Goal: Task Accomplishment & Management: Use online tool/utility

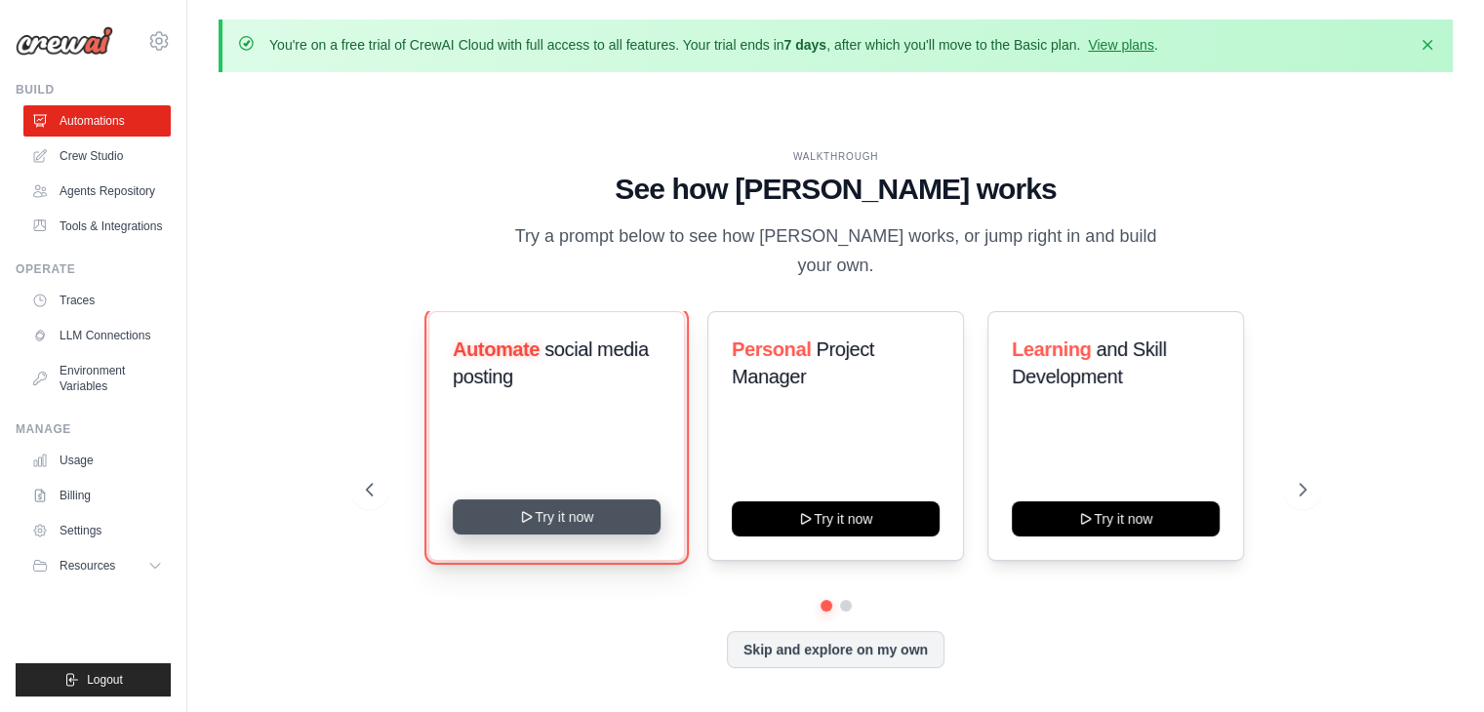
click at [615, 499] on button "Try it now" at bounding box center [557, 516] width 208 height 35
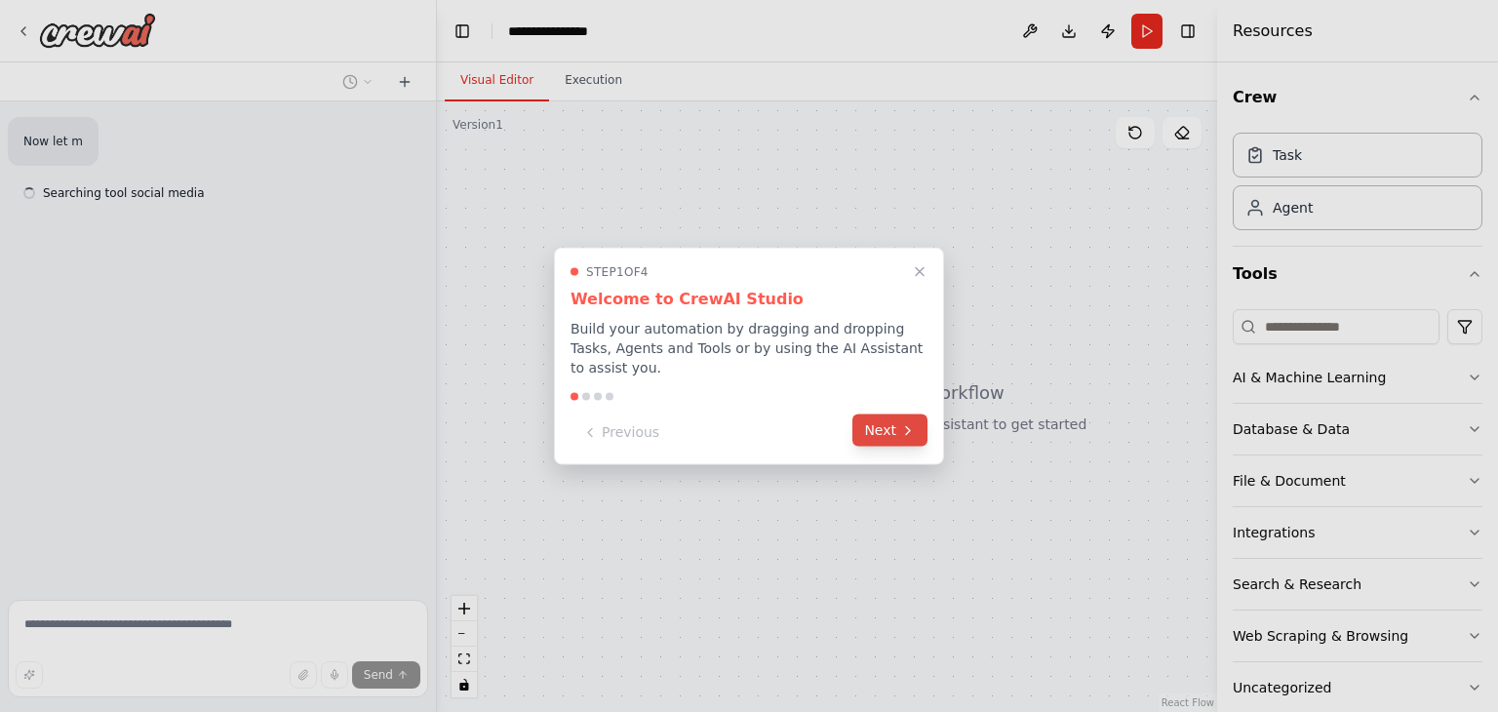
click at [905, 422] on icon at bounding box center [908, 430] width 16 height 16
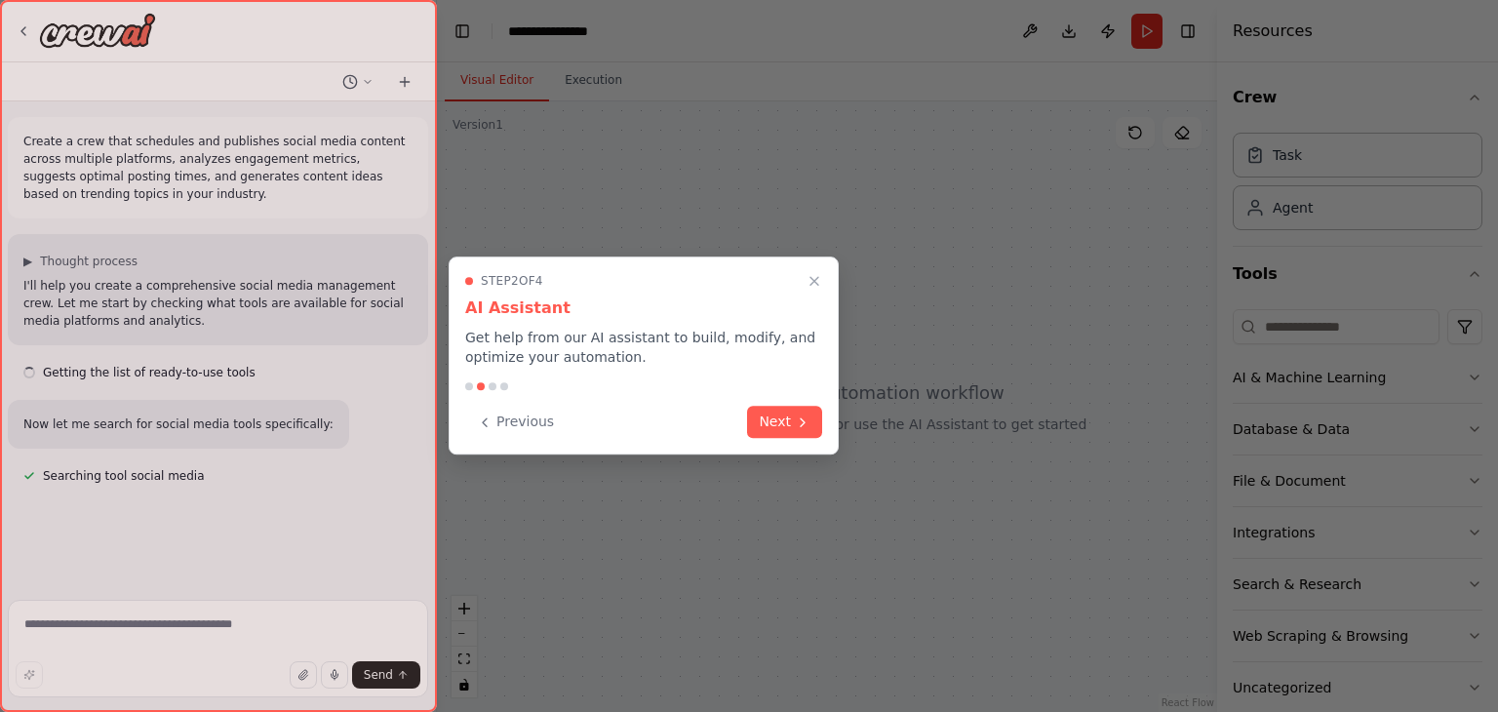
click at [905, 421] on div at bounding box center [749, 356] width 1498 height 712
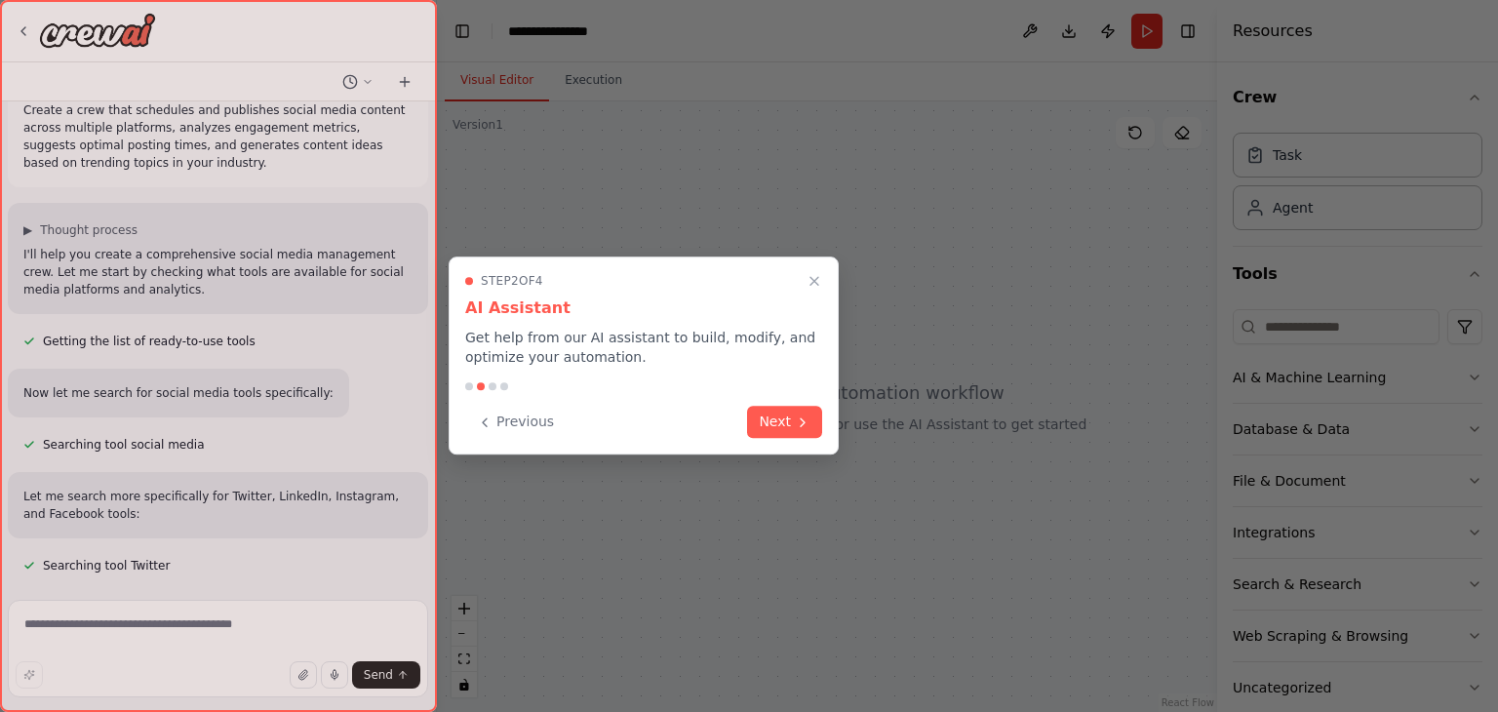
scroll to position [70, 0]
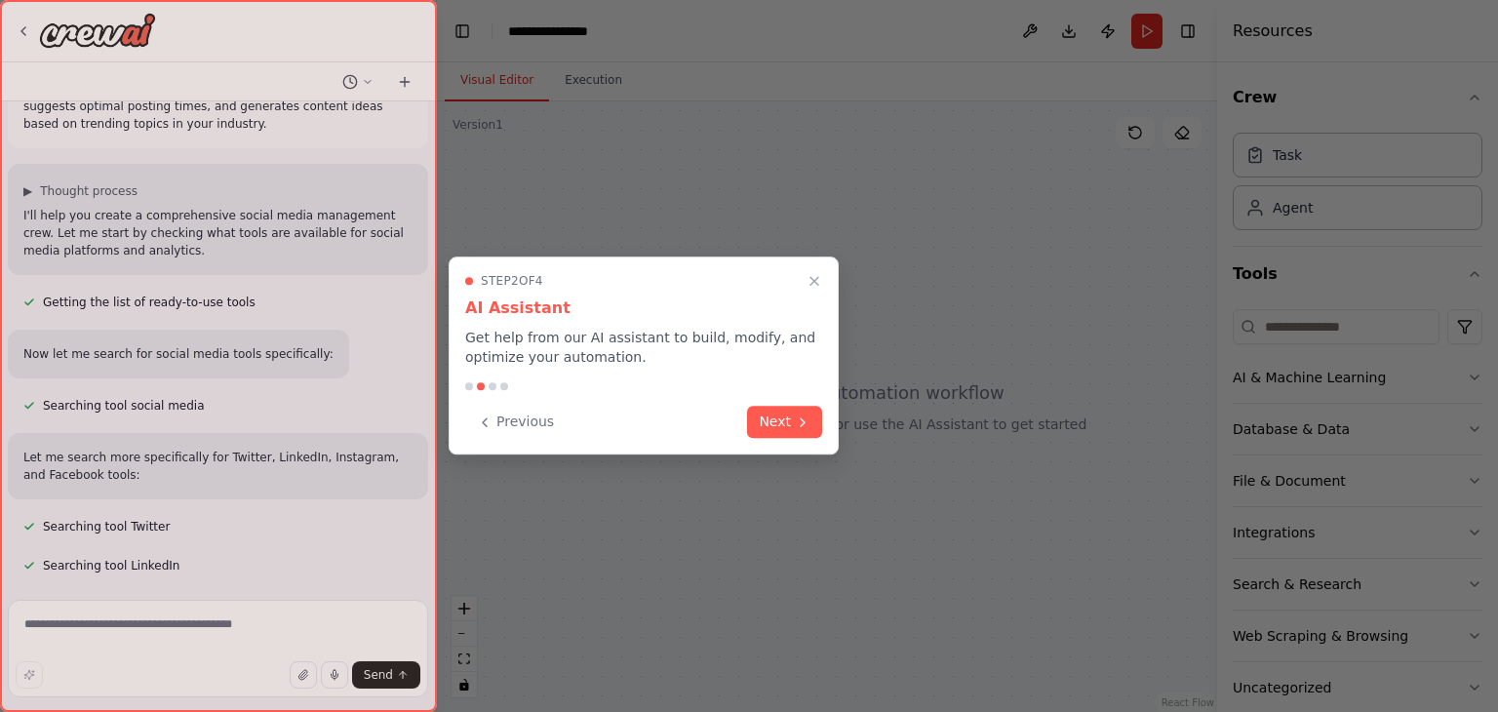
click at [264, 637] on div at bounding box center [218, 356] width 437 height 712
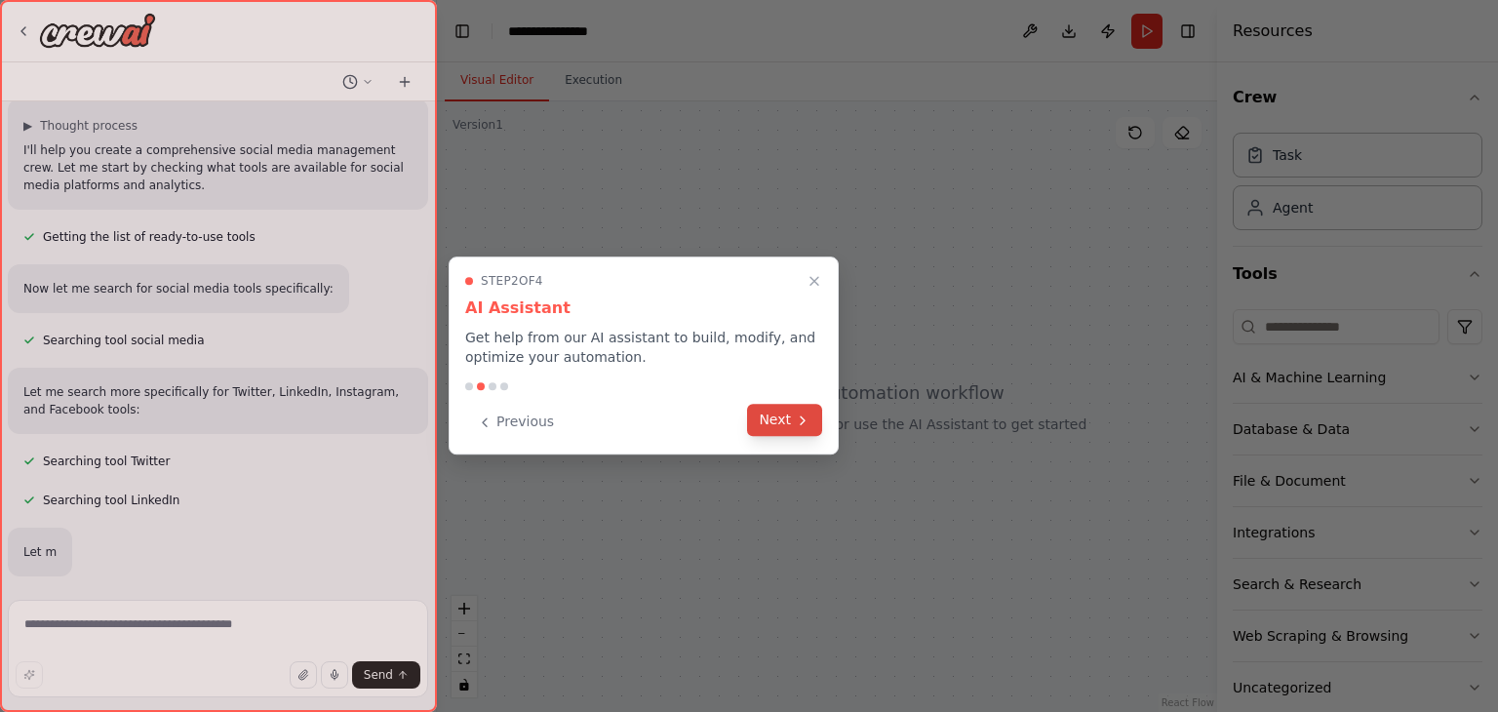
click at [774, 417] on button "Next" at bounding box center [784, 420] width 75 height 32
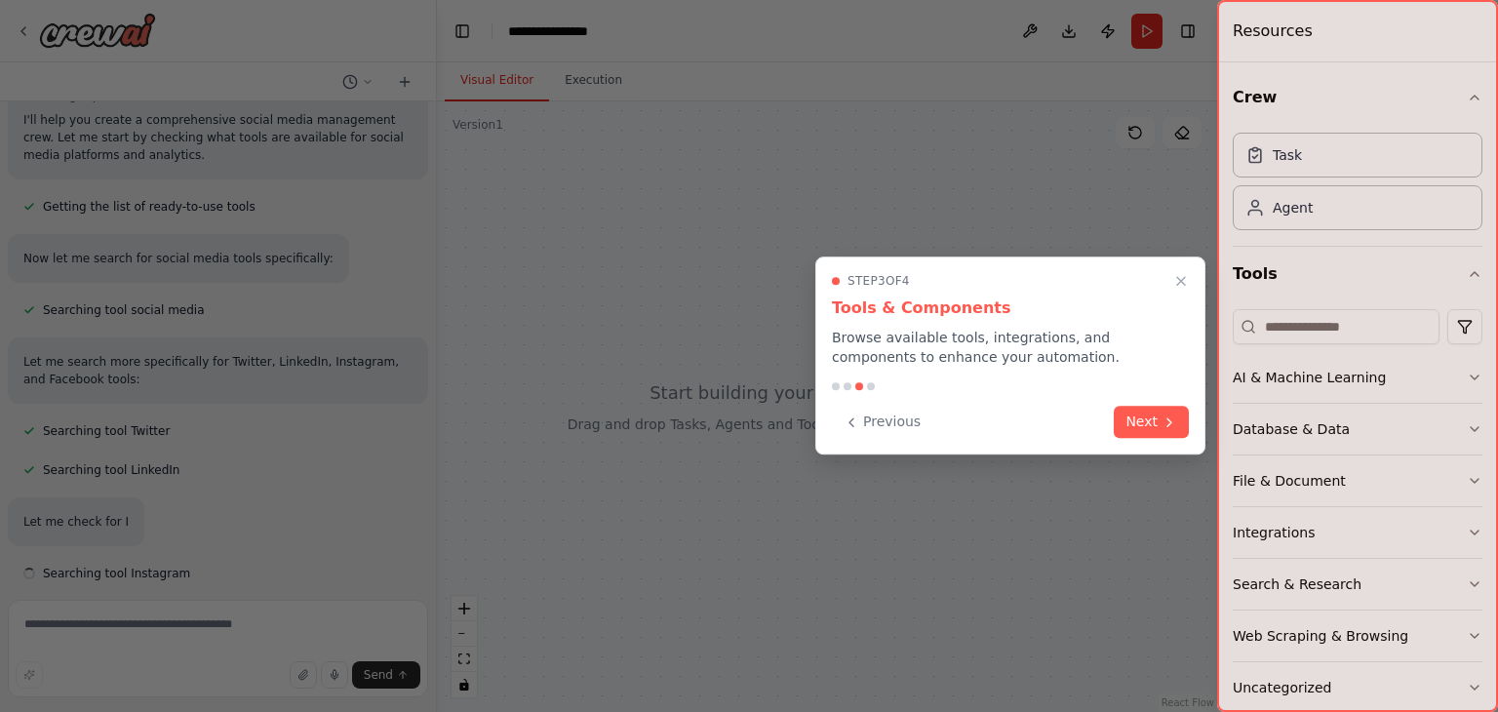
scroll to position [174, 0]
click at [1138, 423] on button "Next" at bounding box center [1151, 420] width 75 height 32
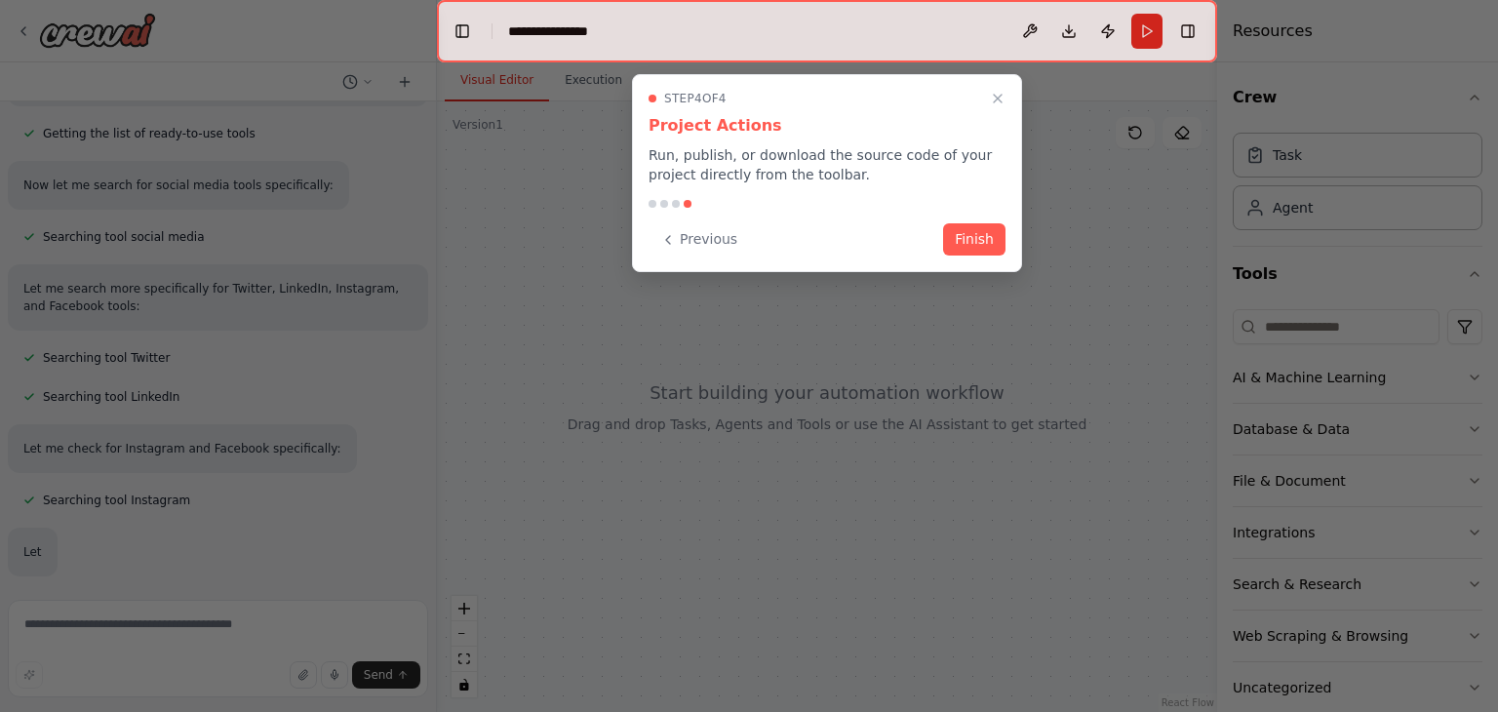
scroll to position [277, 0]
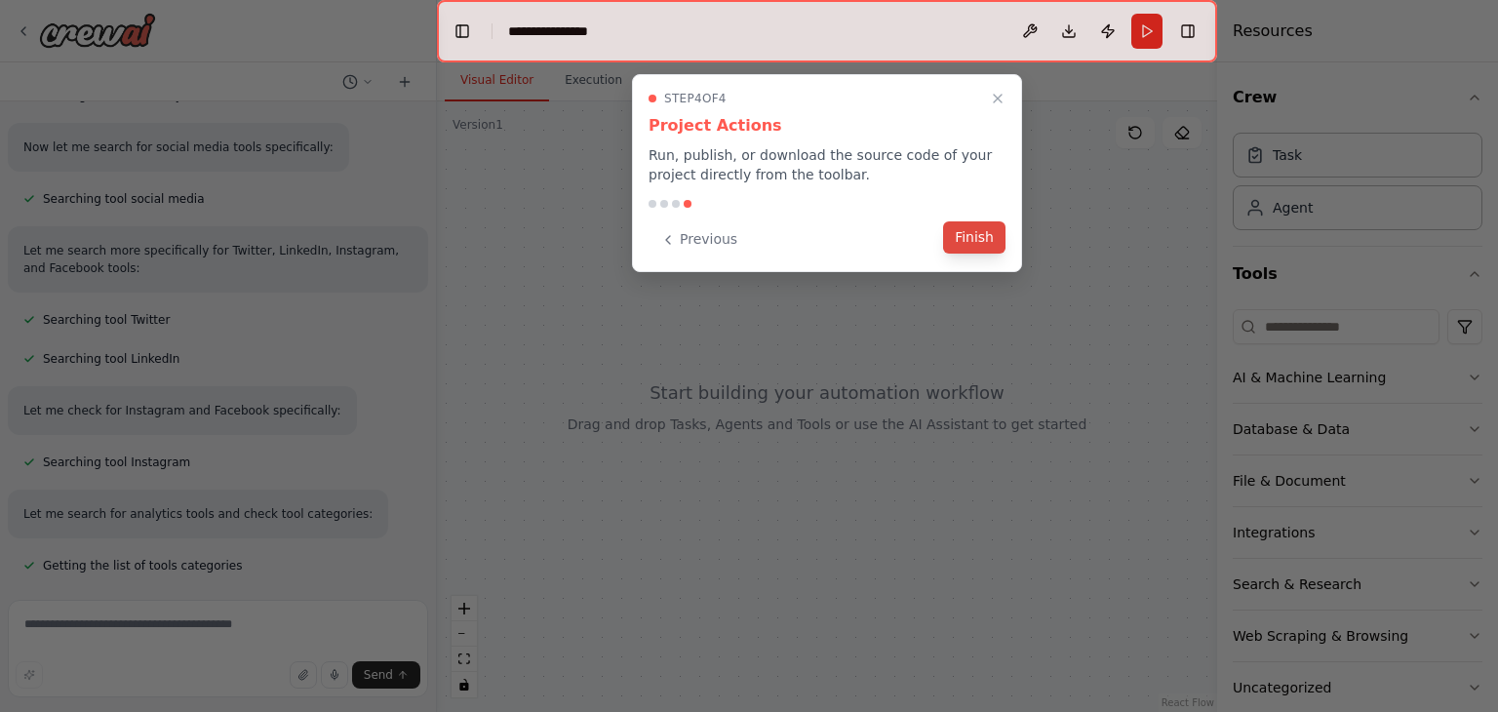
click at [982, 243] on button "Finish" at bounding box center [974, 237] width 62 height 32
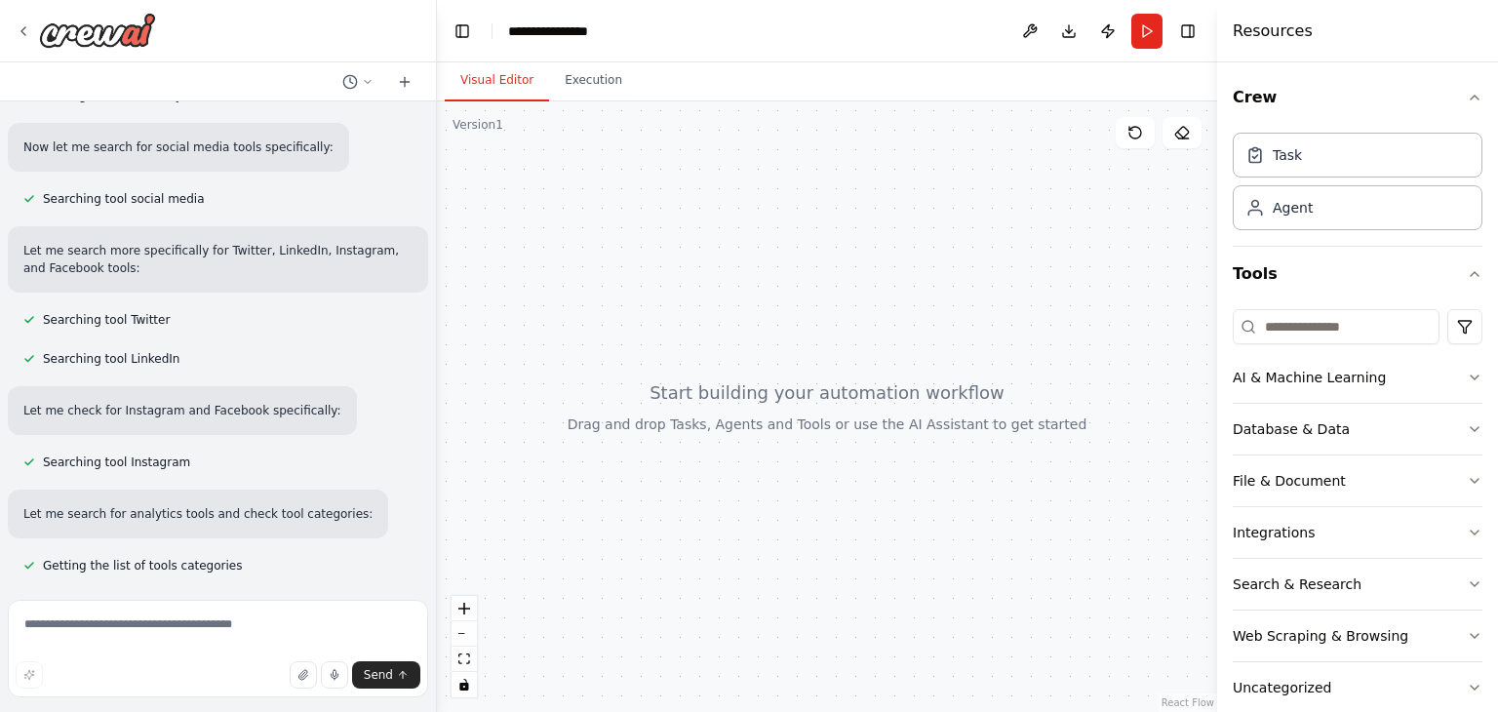
scroll to position [316, 0]
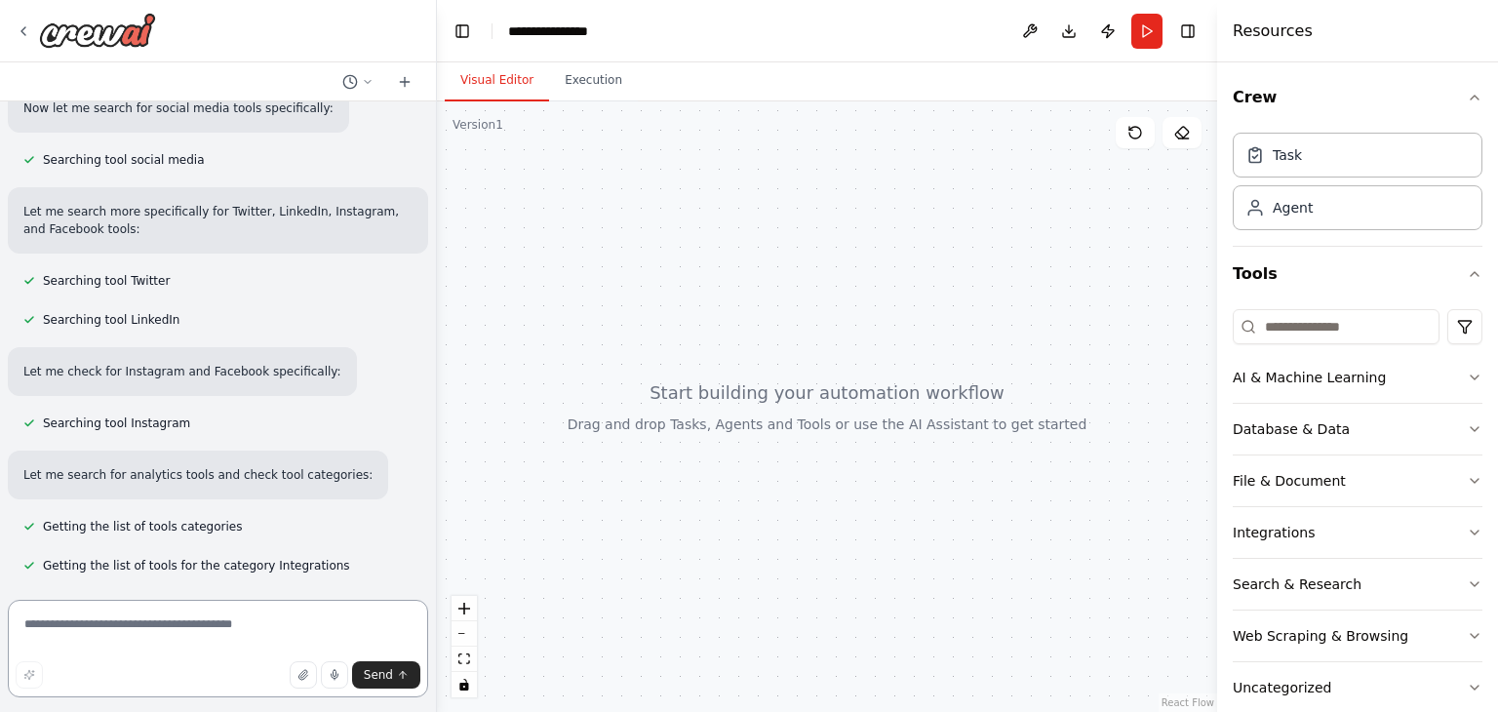
click at [146, 629] on textarea at bounding box center [218, 649] width 420 height 98
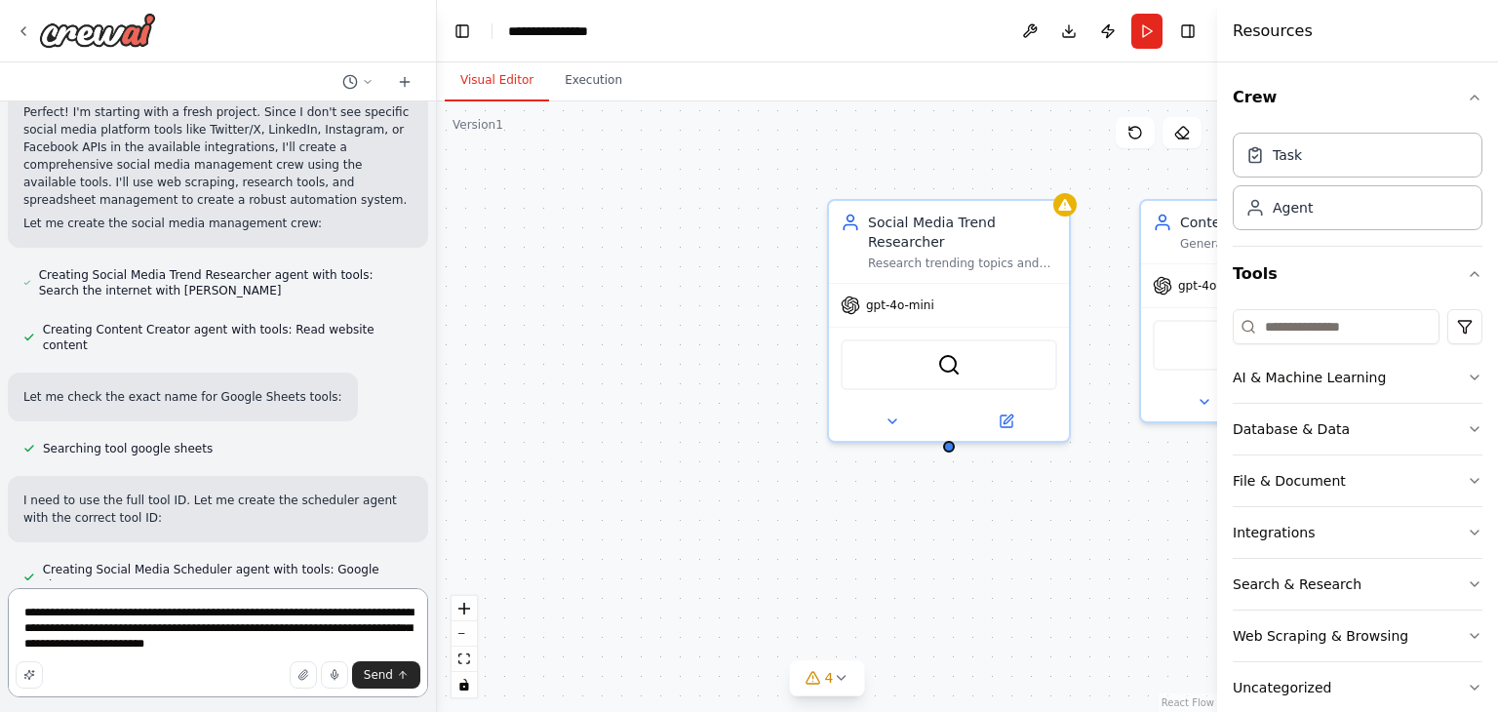
scroll to position [1124, 0]
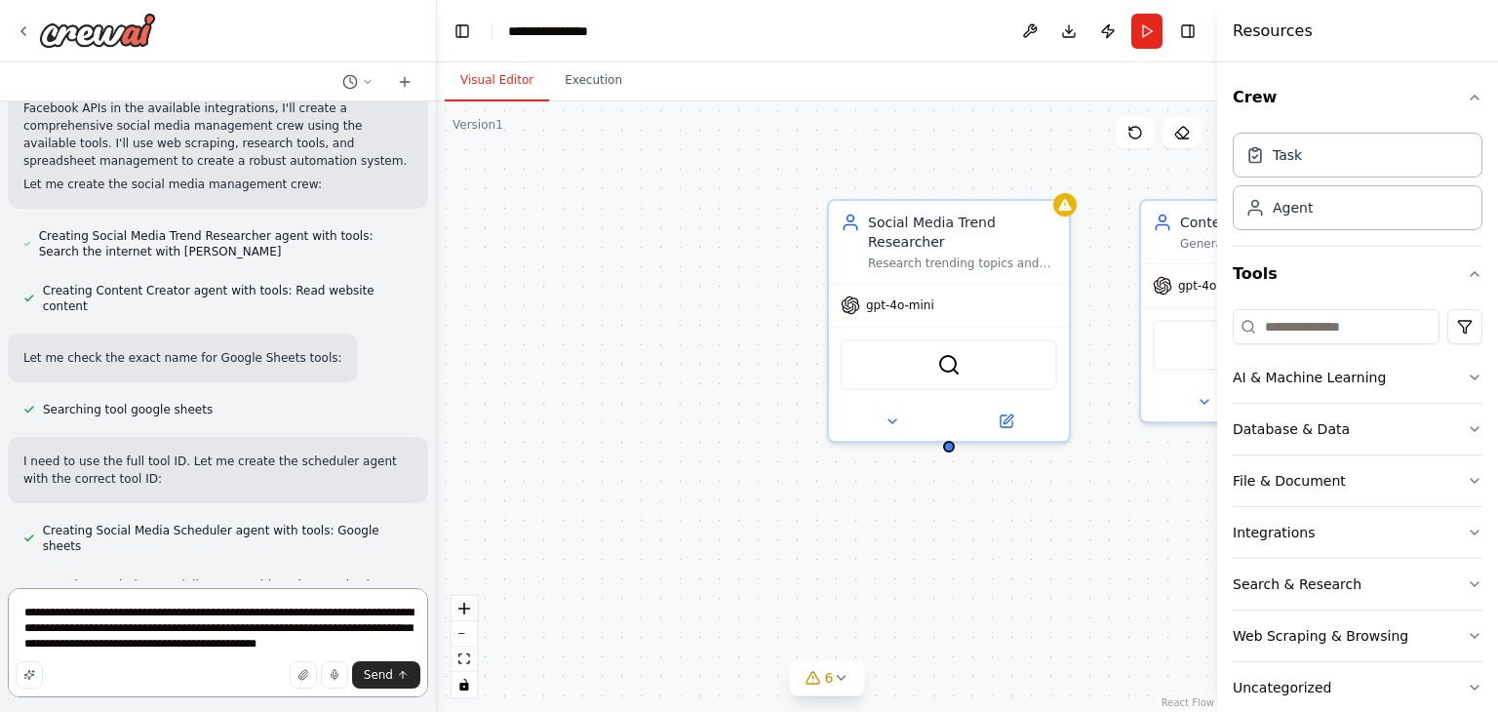
type textarea "**********"
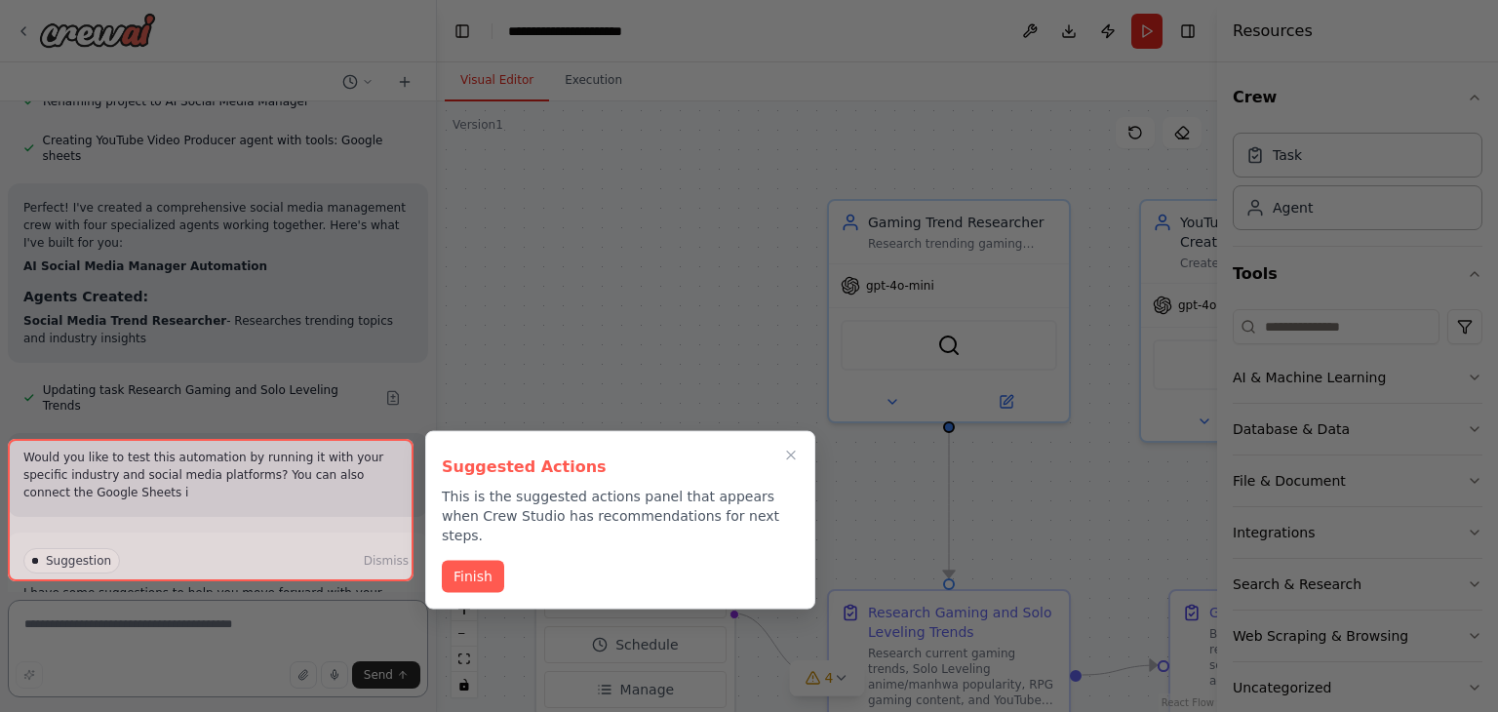
scroll to position [2514, 0]
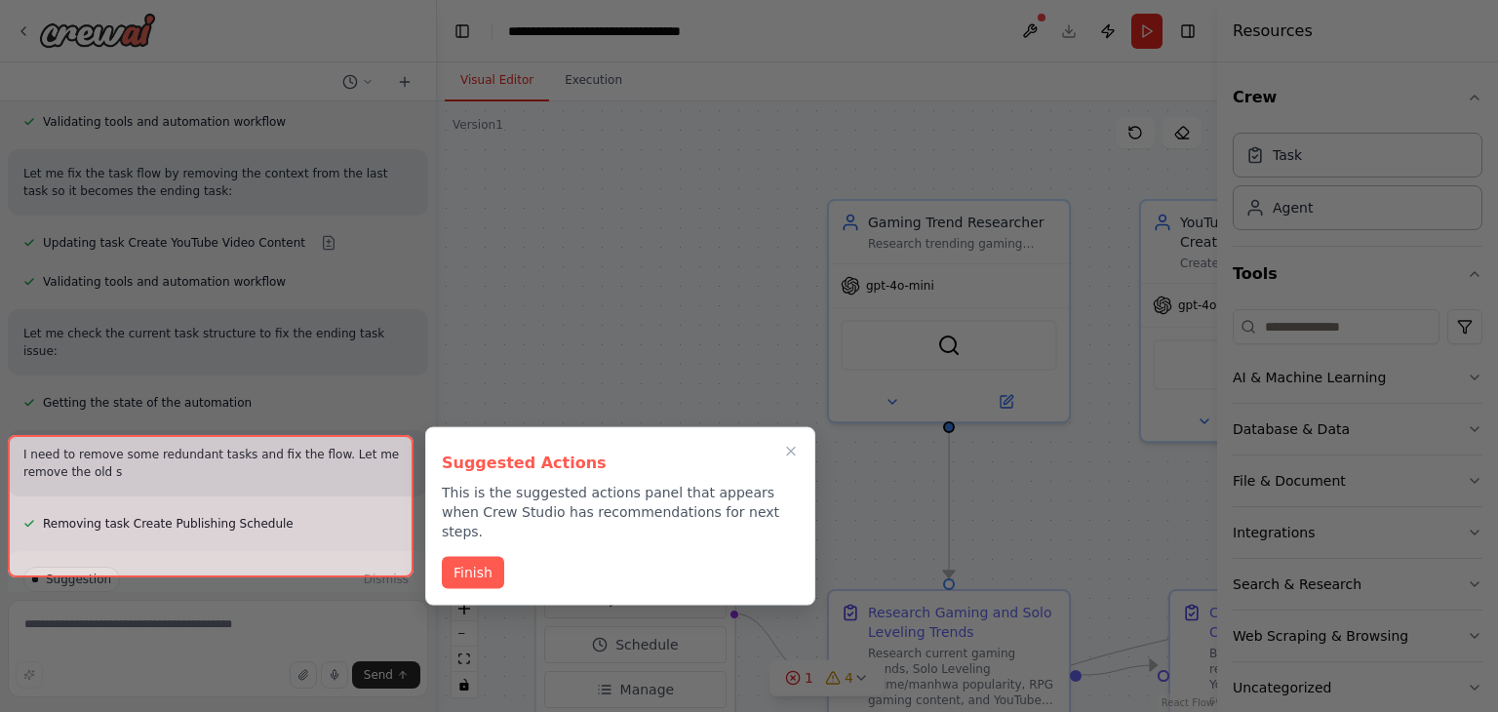
click at [665, 361] on div at bounding box center [749, 356] width 1498 height 712
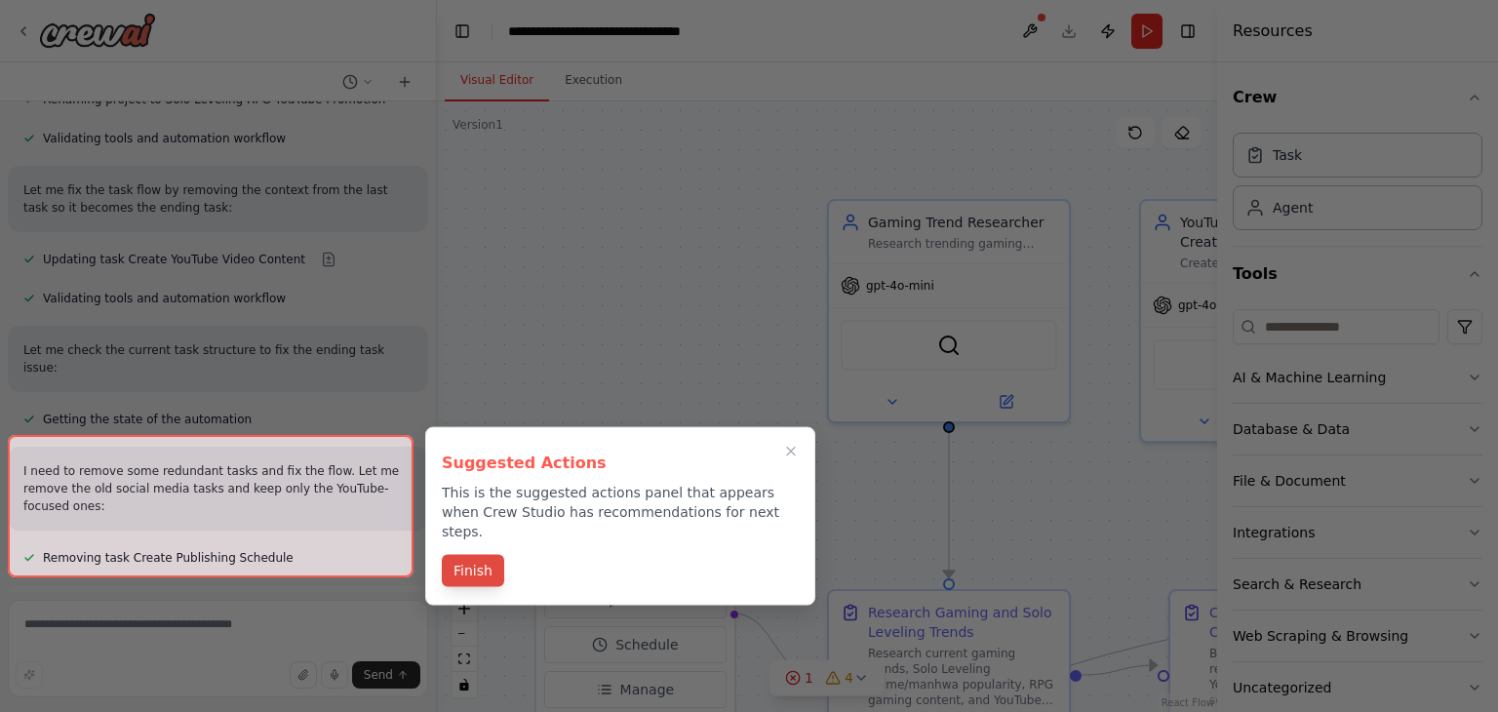
scroll to position [3181, 0]
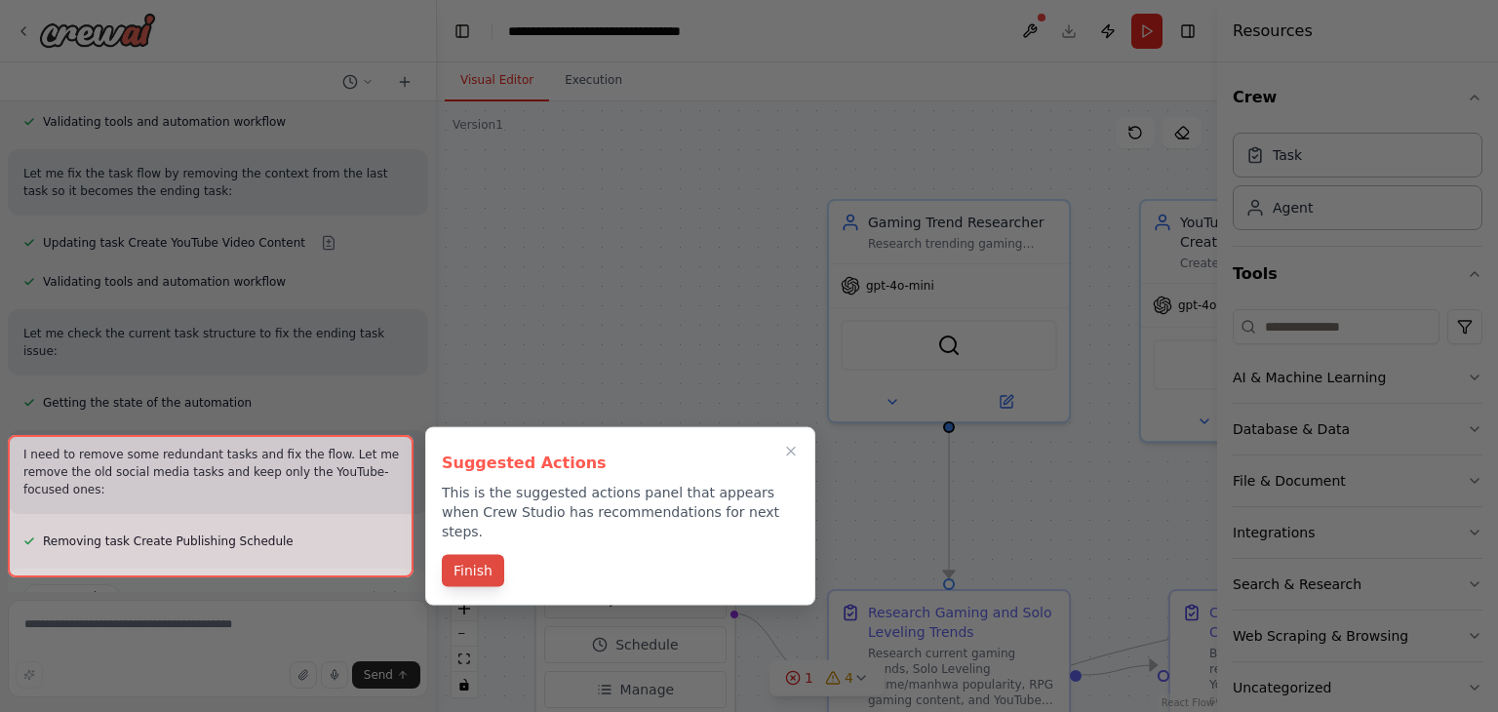
click at [461, 555] on button "Finish" at bounding box center [473, 571] width 62 height 32
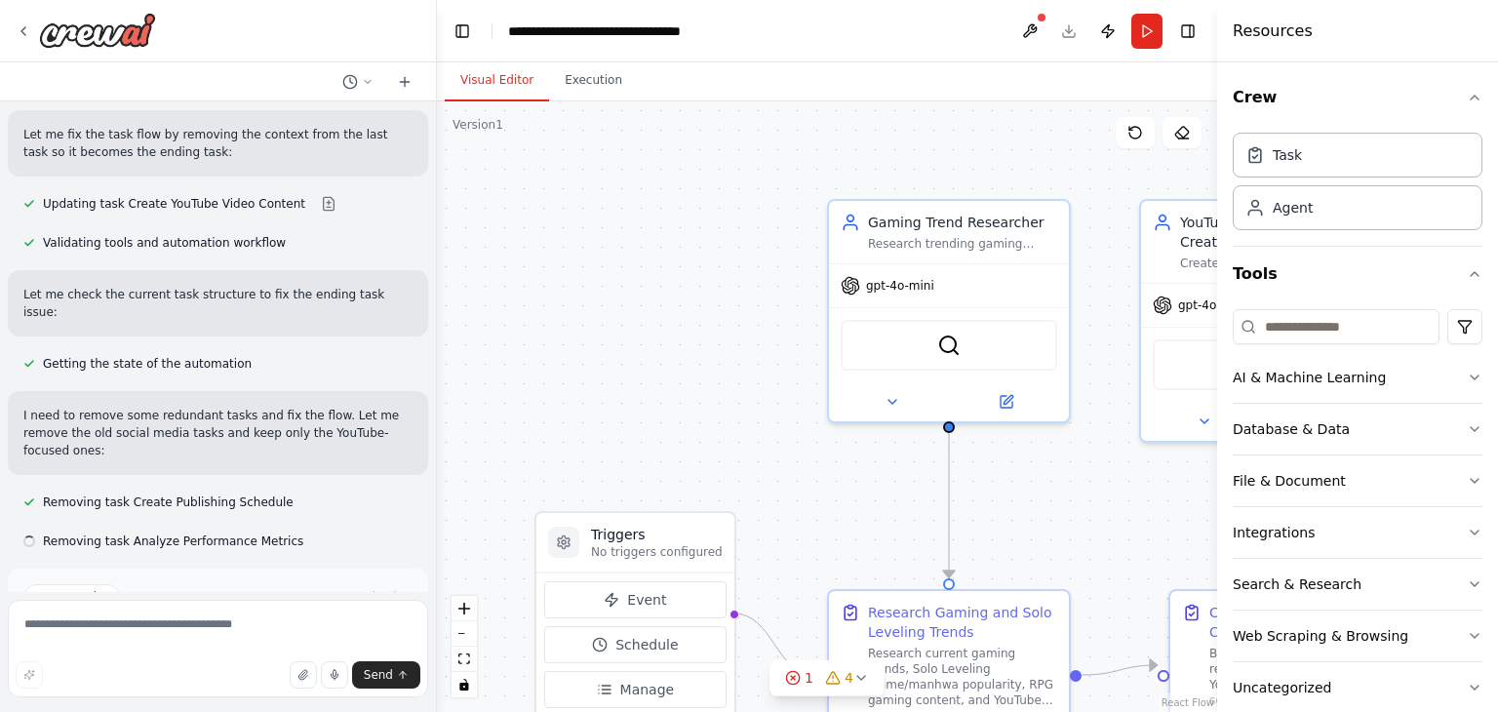
scroll to position [3294, 0]
click at [351, 663] on button "Run Automation" at bounding box center [217, 678] width 389 height 31
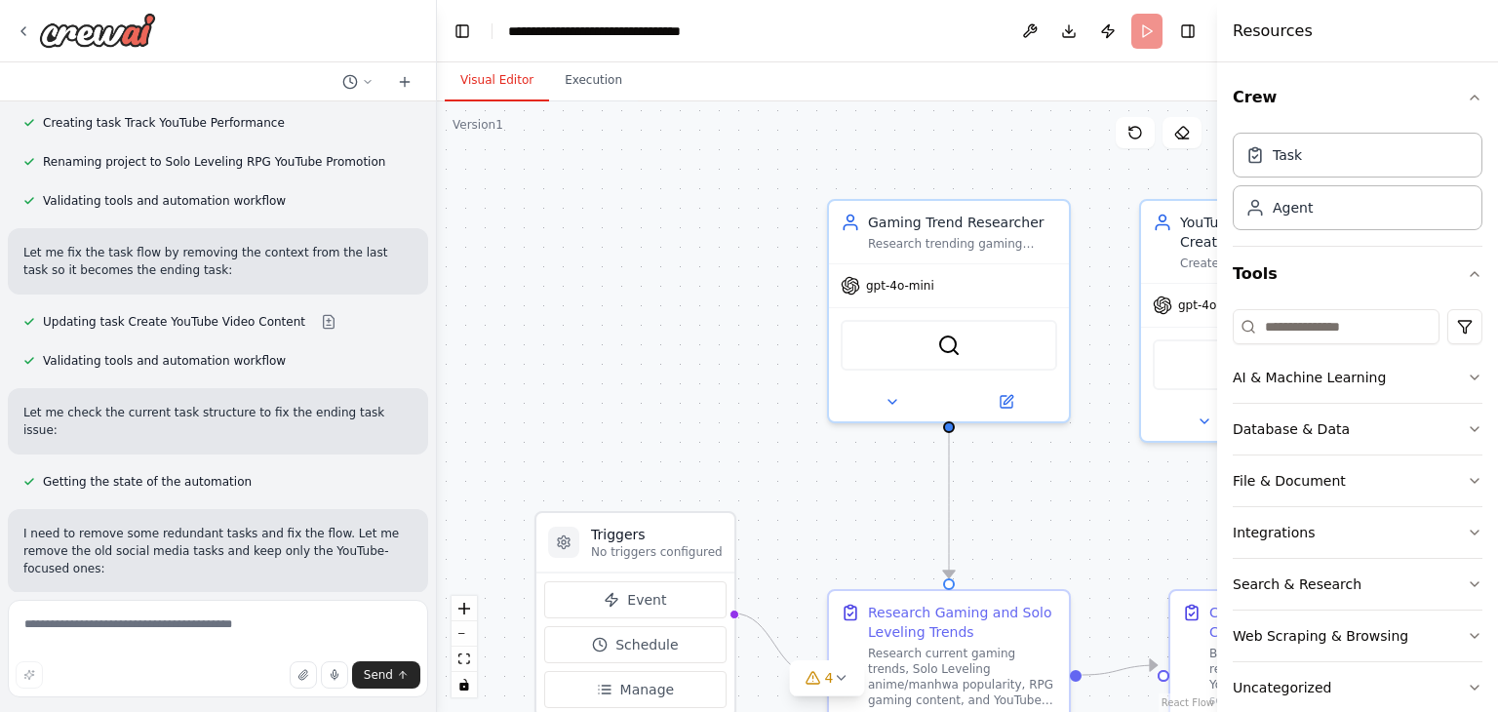
scroll to position [3245, 0]
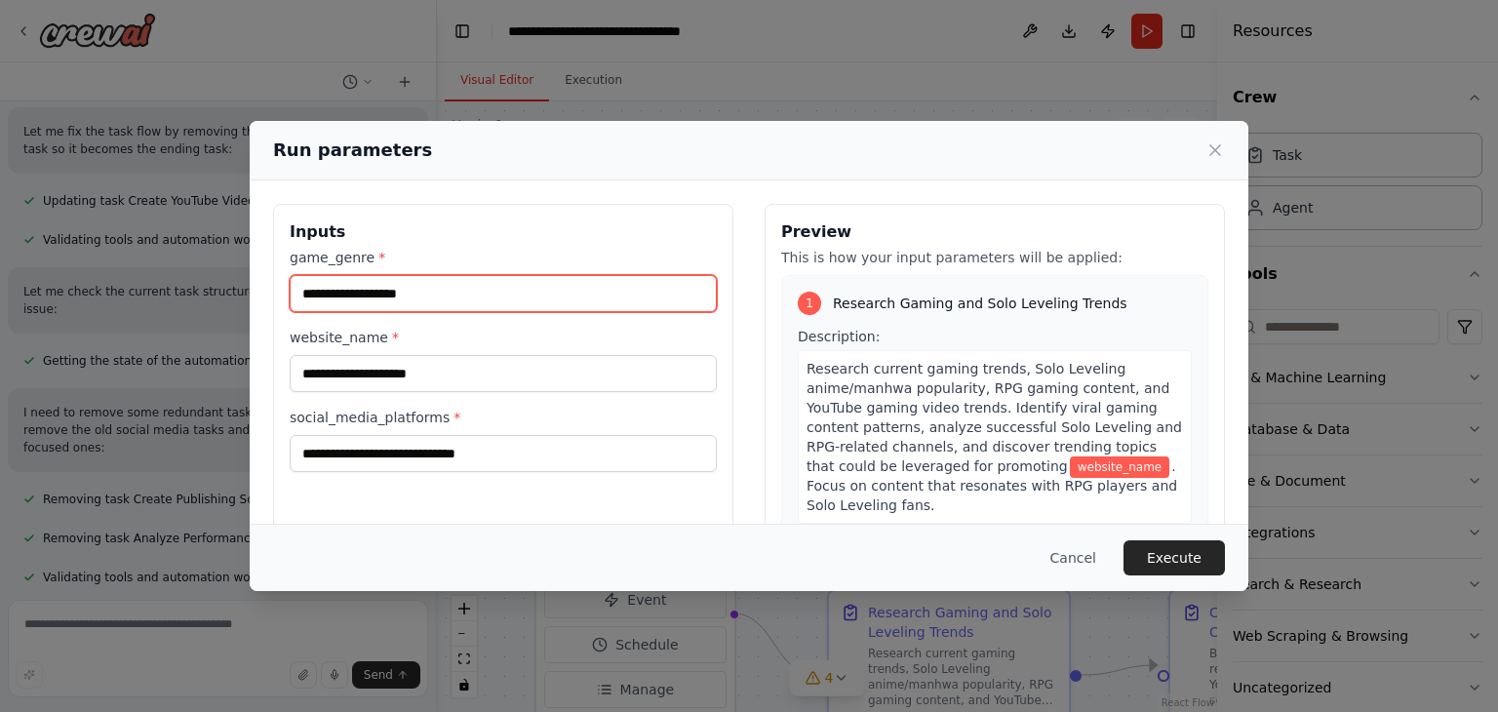
click at [549, 304] on input "game_genre *" at bounding box center [503, 293] width 427 height 37
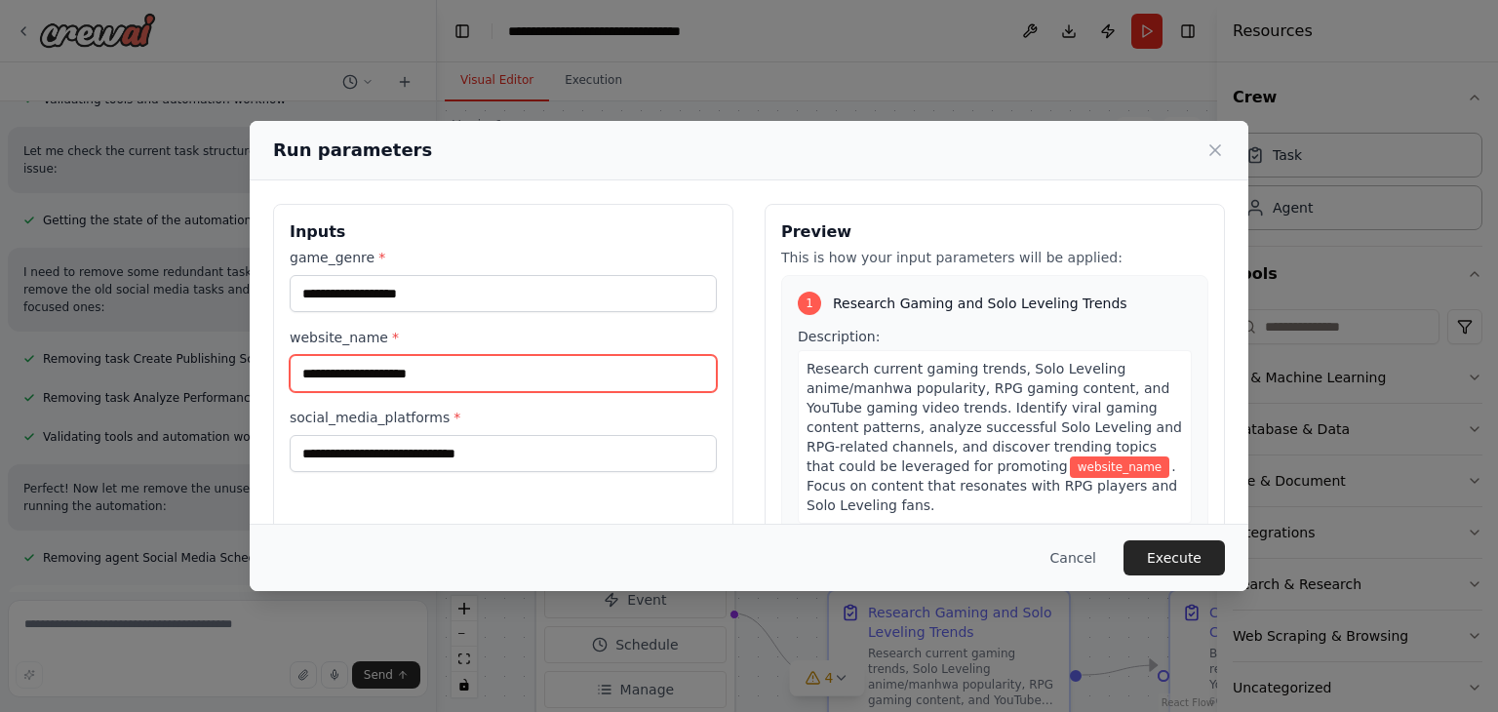
click at [496, 385] on input "website_name *" at bounding box center [503, 373] width 427 height 37
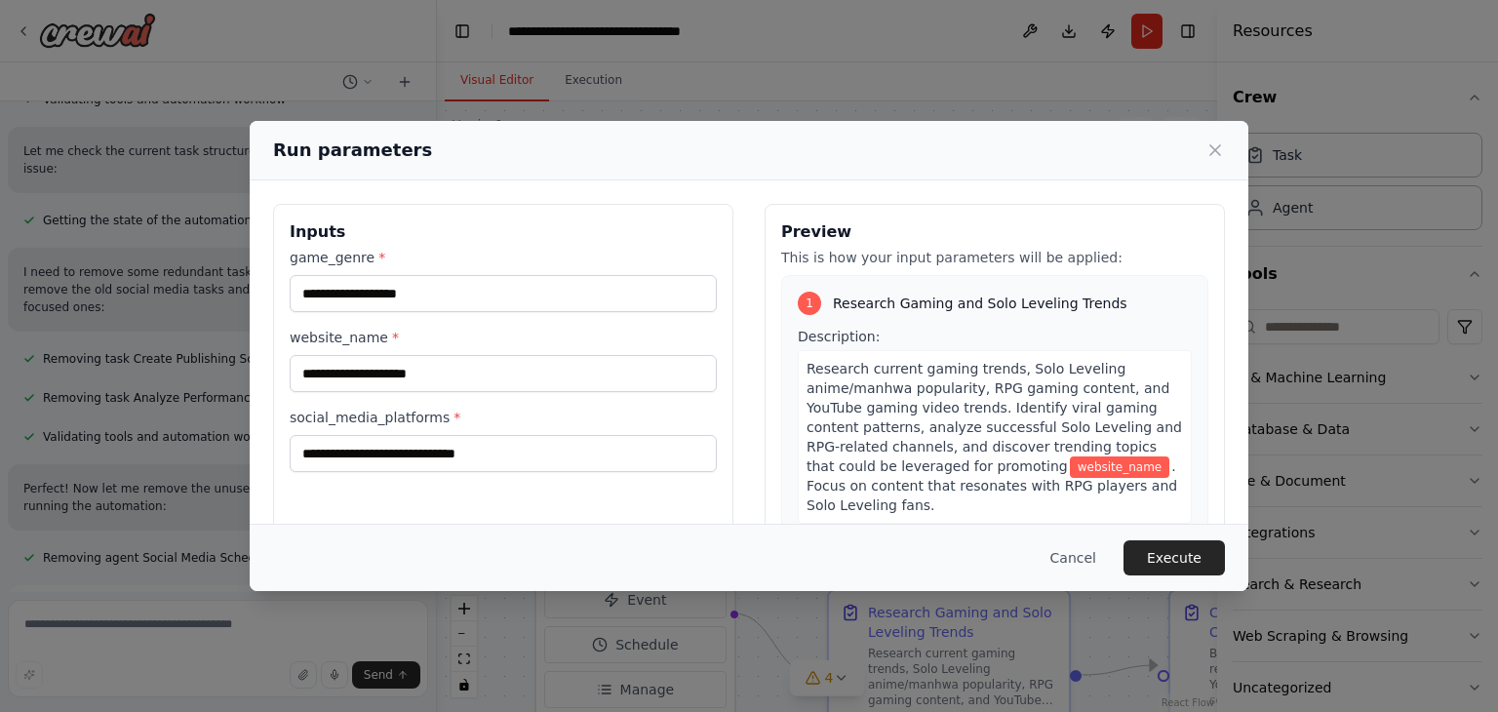
click at [494, 425] on label "social_media_platforms *" at bounding box center [503, 418] width 427 height 20
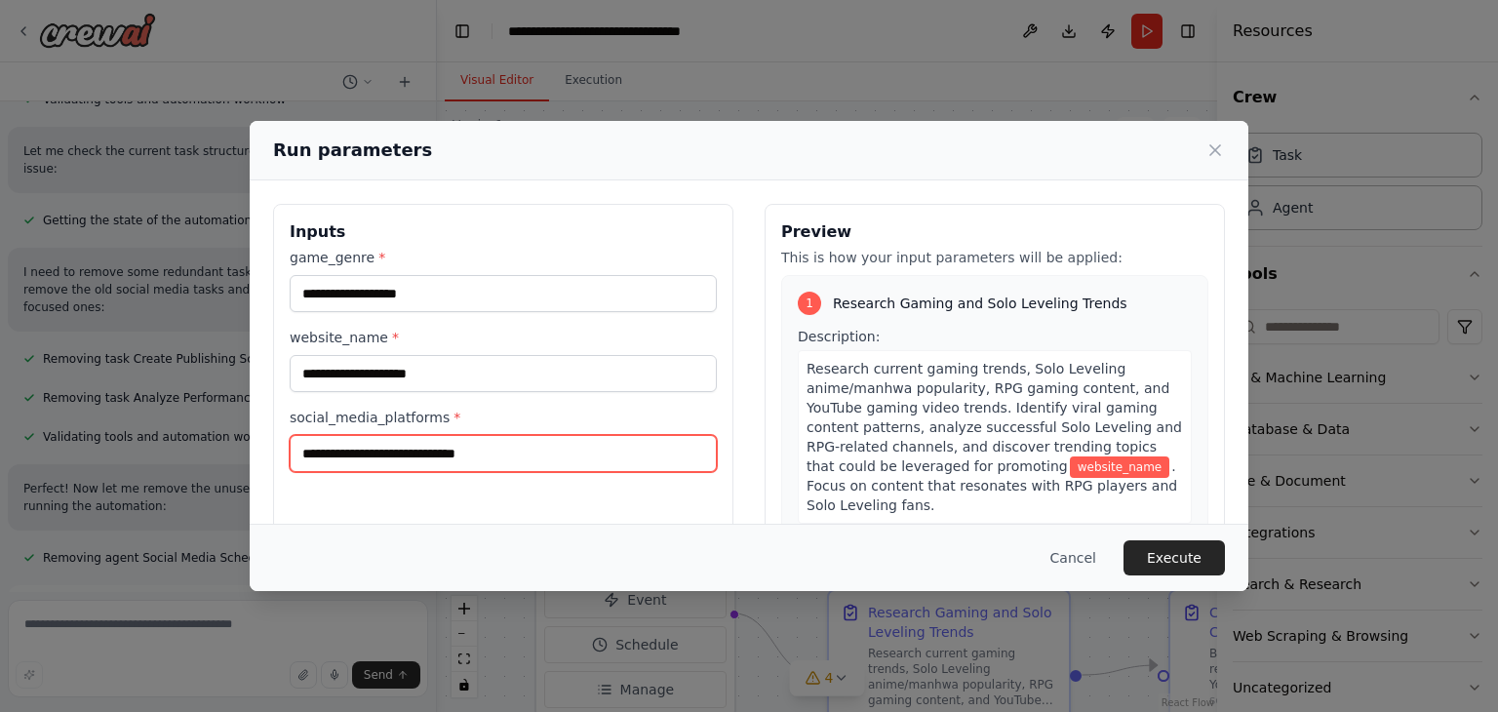
click at [494, 435] on input "social_media_platforms *" at bounding box center [503, 453] width 427 height 37
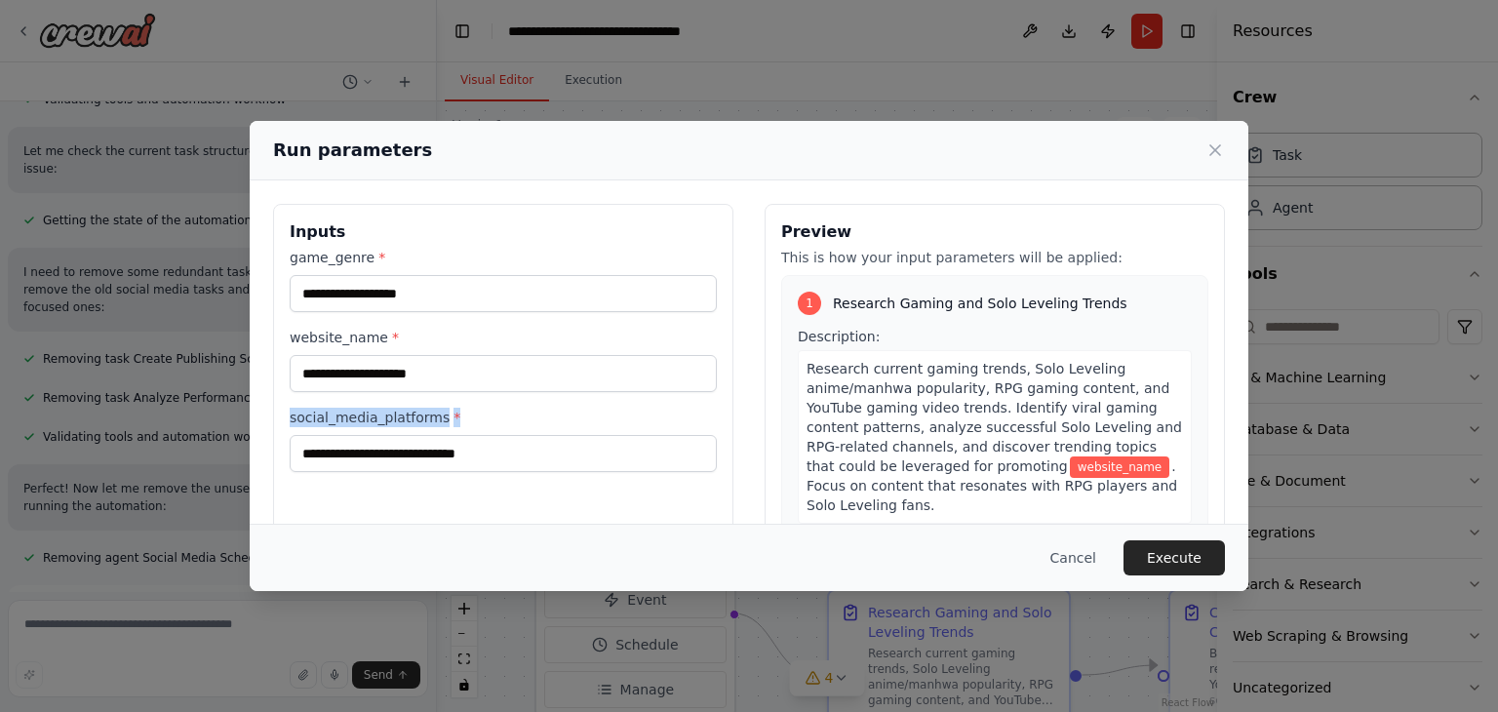
click at [494, 425] on label "social_media_platforms *" at bounding box center [503, 418] width 427 height 20
click at [494, 435] on input "social_media_platforms *" at bounding box center [503, 453] width 427 height 37
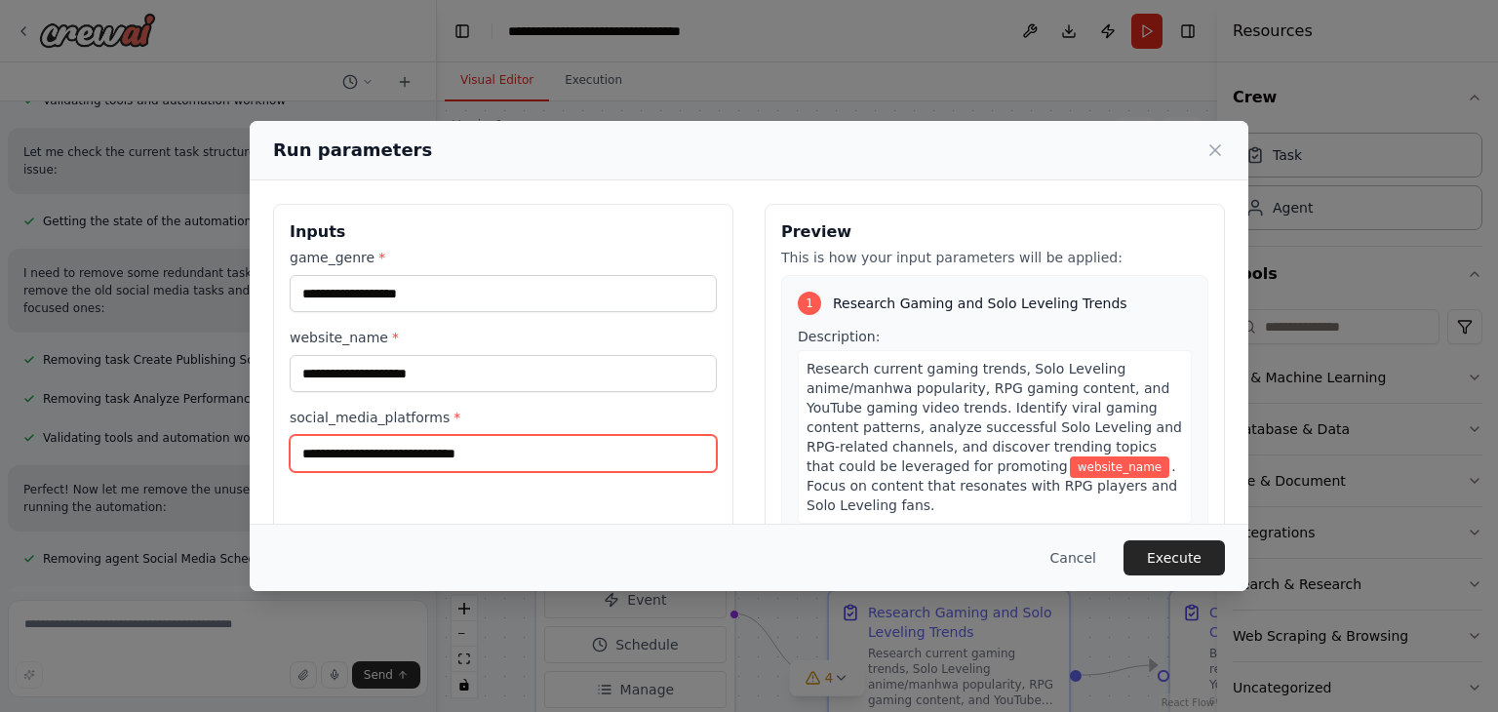
click at [494, 453] on input "social_media_platforms *" at bounding box center [503, 453] width 427 height 37
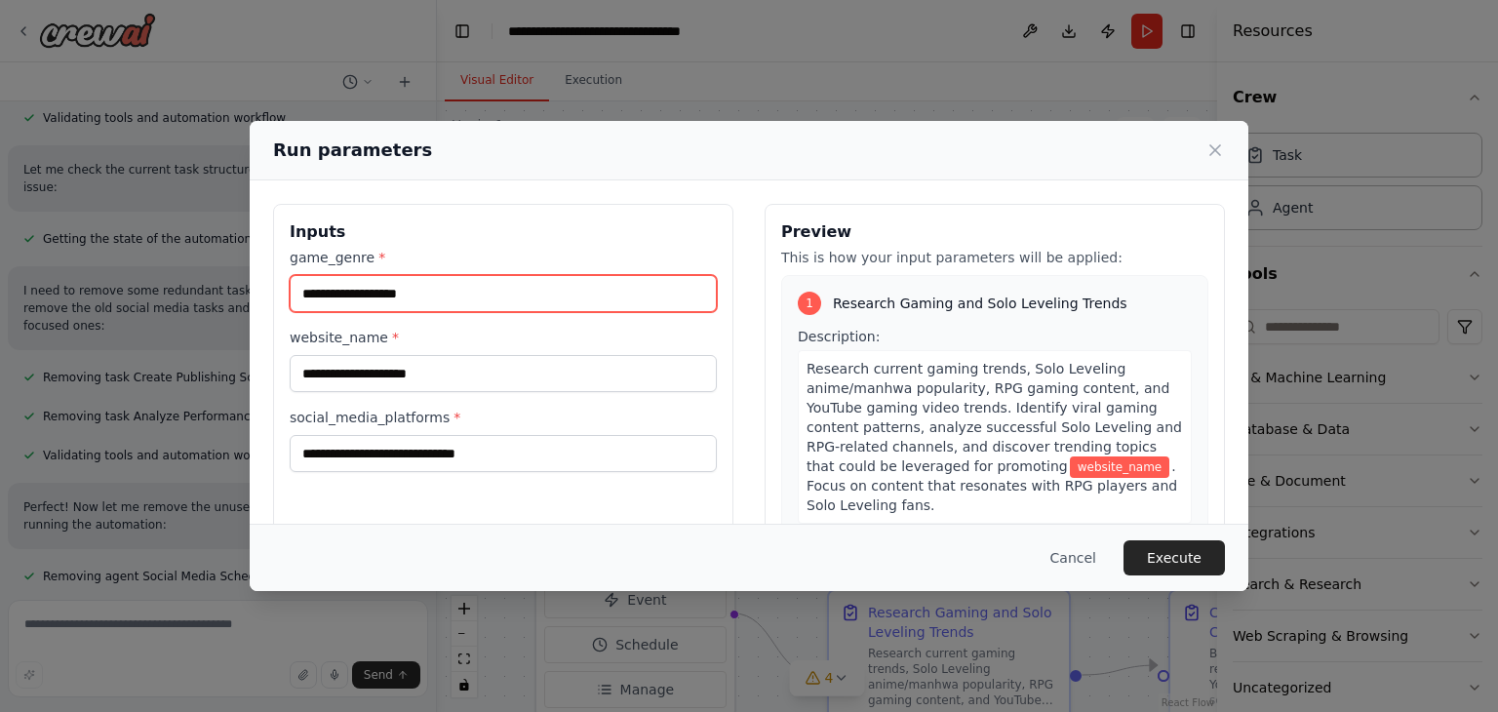
scroll to position [3891, 0]
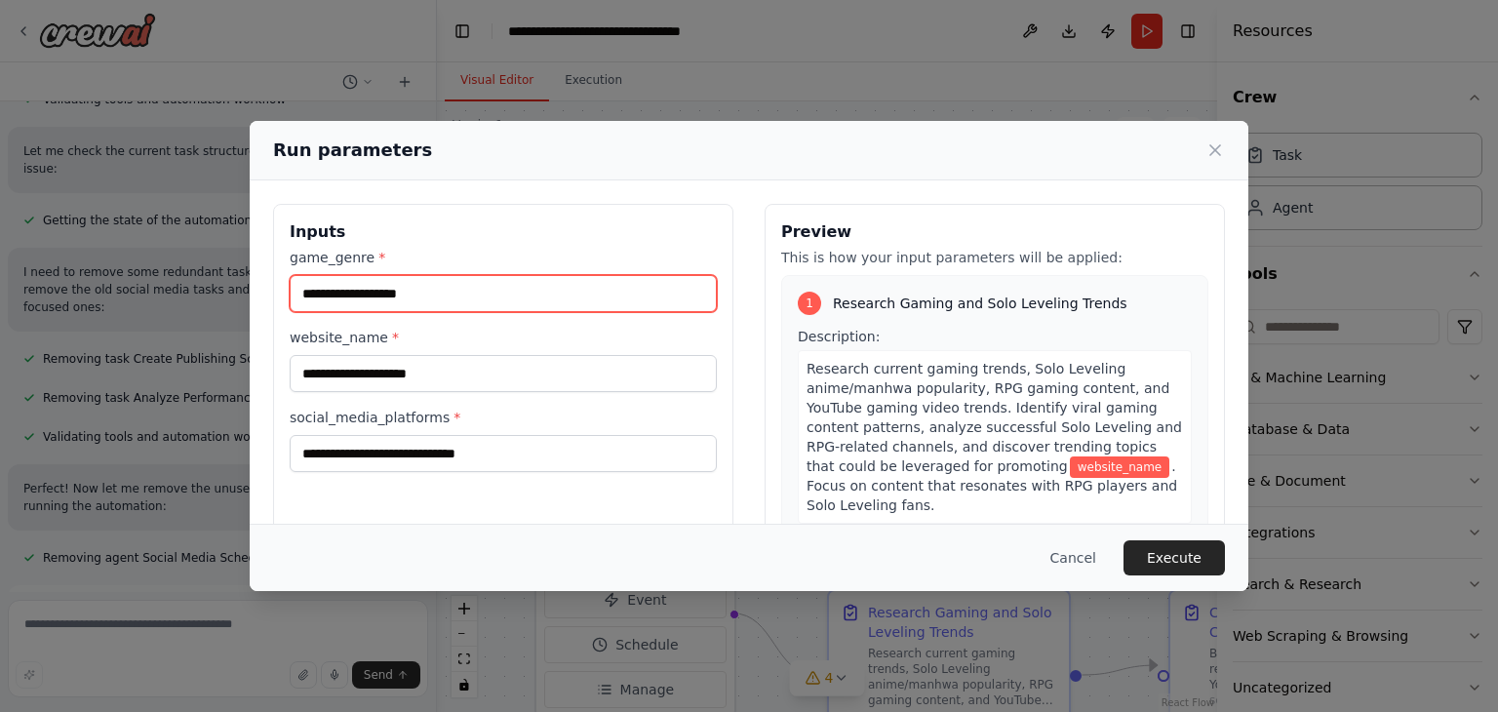
click at [468, 300] on input "game_genre *" at bounding box center [503, 293] width 427 height 37
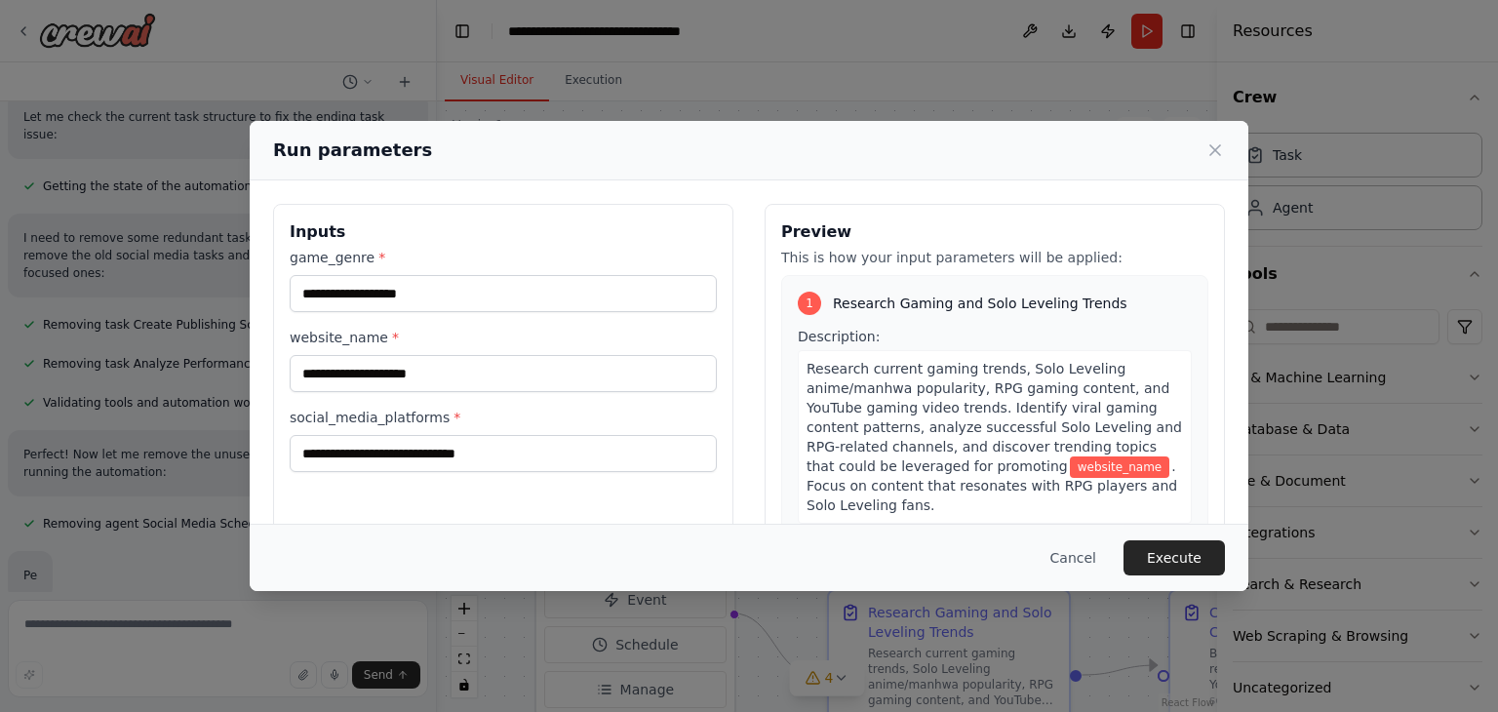
scroll to position [4043, 0]
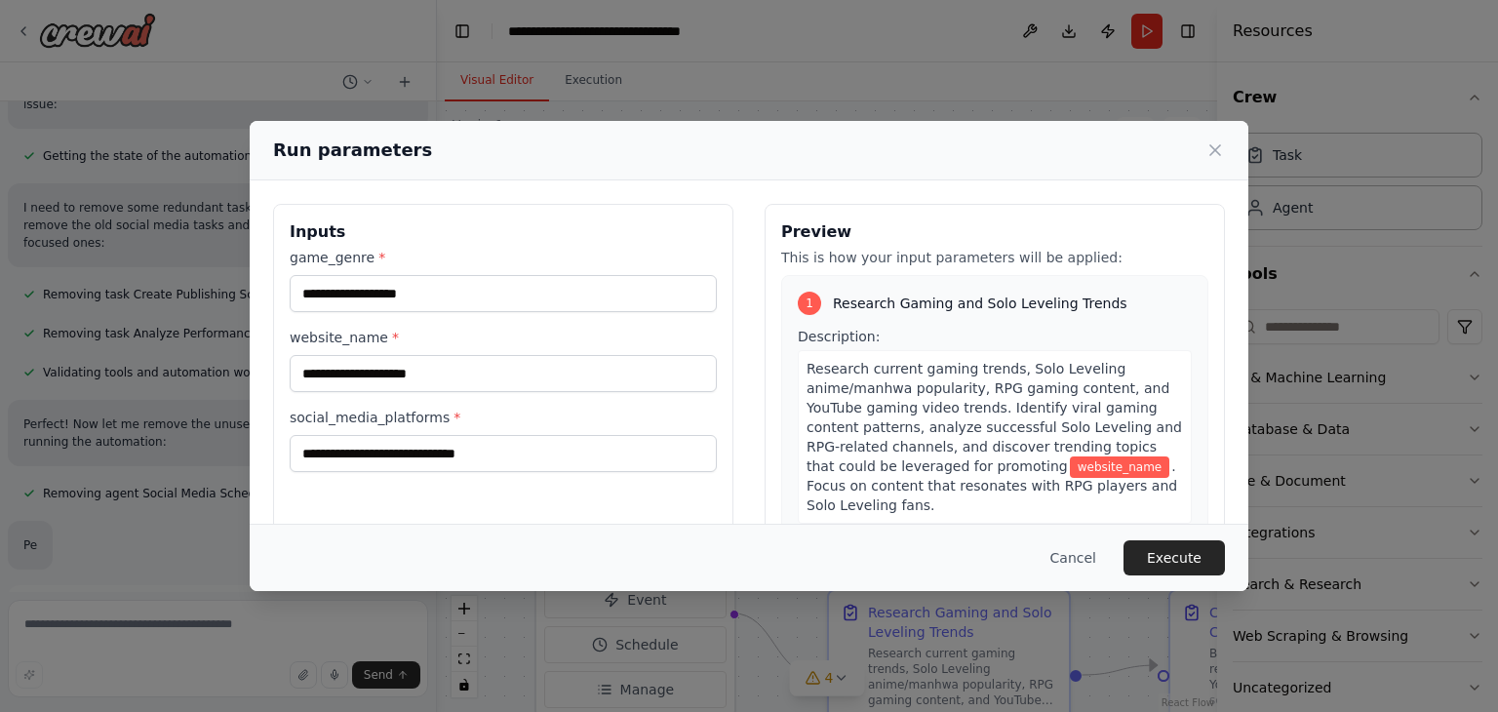
click at [1165, 66] on div "Run parameters Inputs game_genre * website_name * social_media_platforms * Prev…" at bounding box center [749, 356] width 1498 height 712
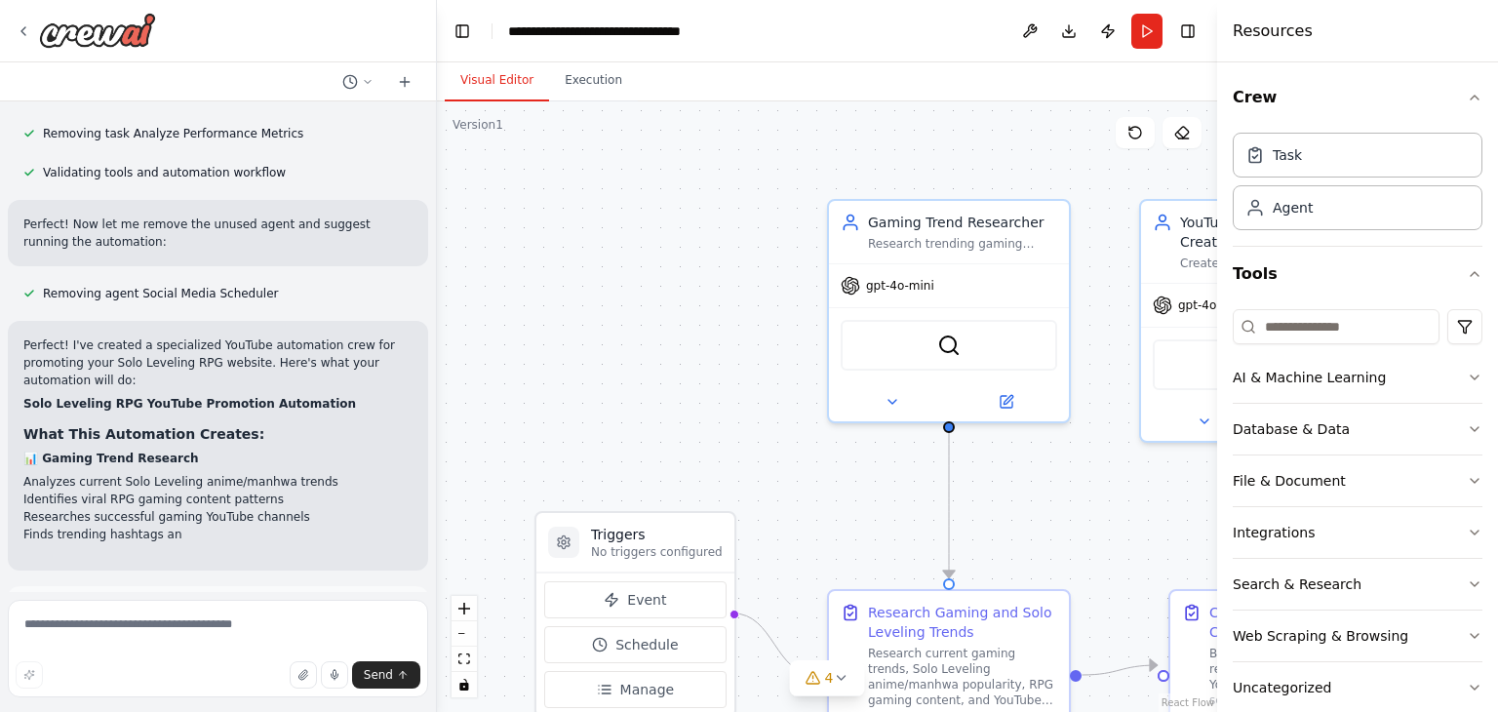
click at [234, 690] on span "Run Automation" at bounding box center [227, 698] width 95 height 16
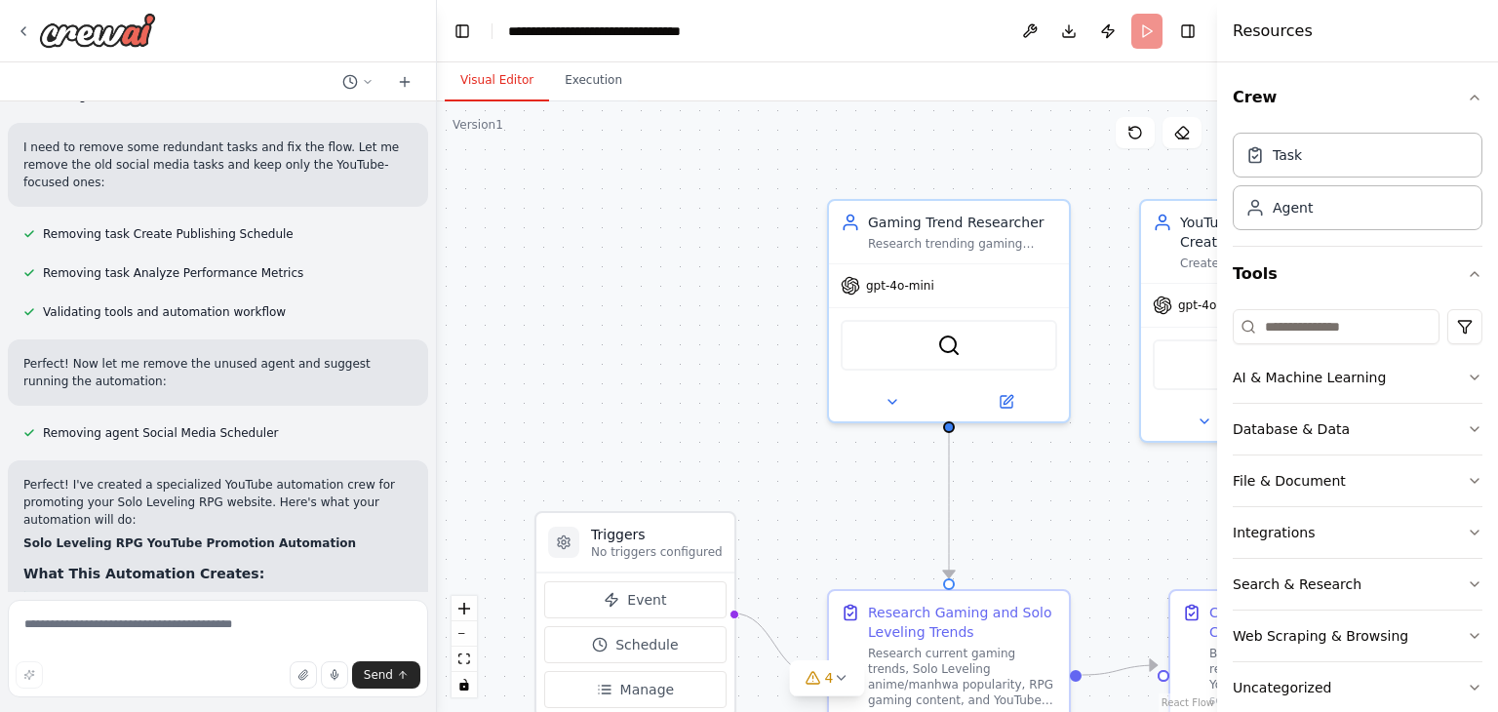
scroll to position [4138, 0]
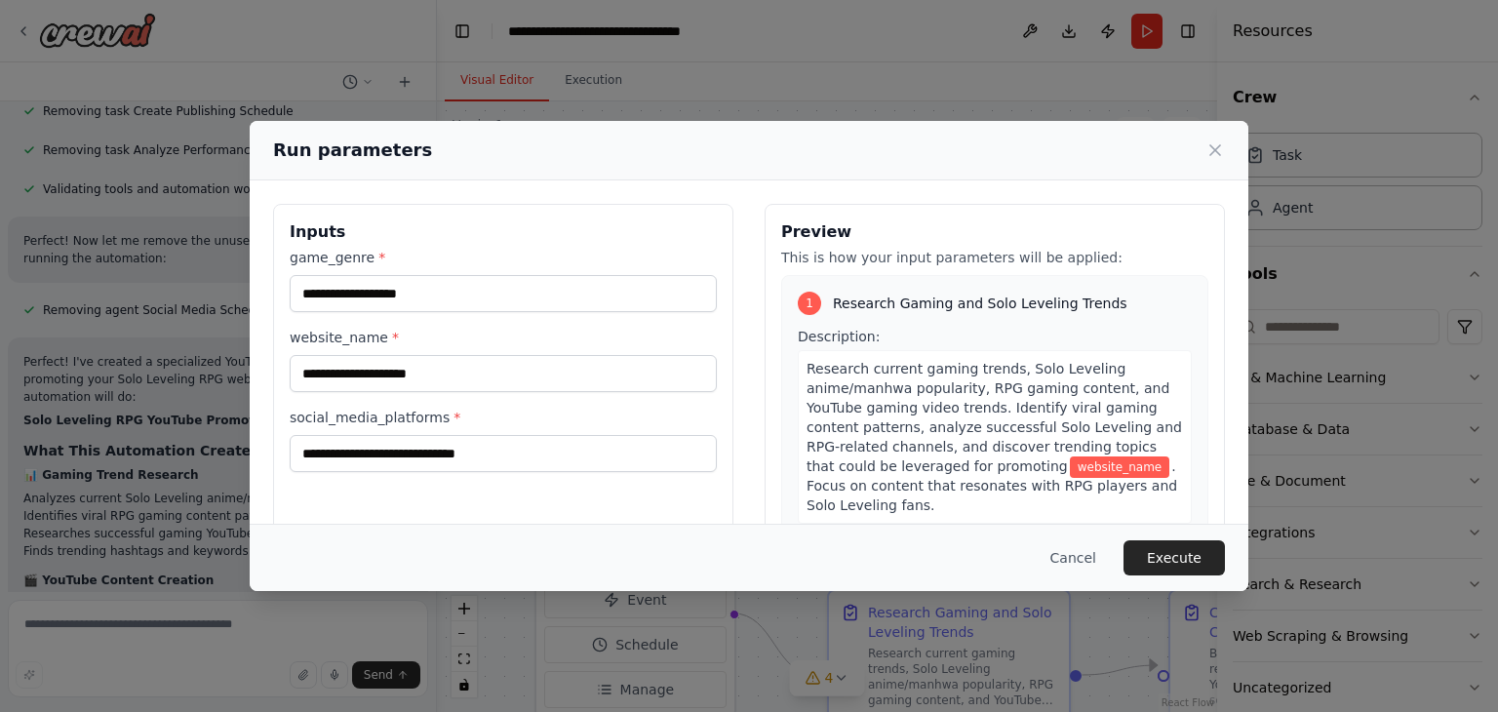
click at [1333, 363] on div "Run parameters Inputs game_genre * website_name * social_media_platforms * Prev…" at bounding box center [749, 356] width 1498 height 712
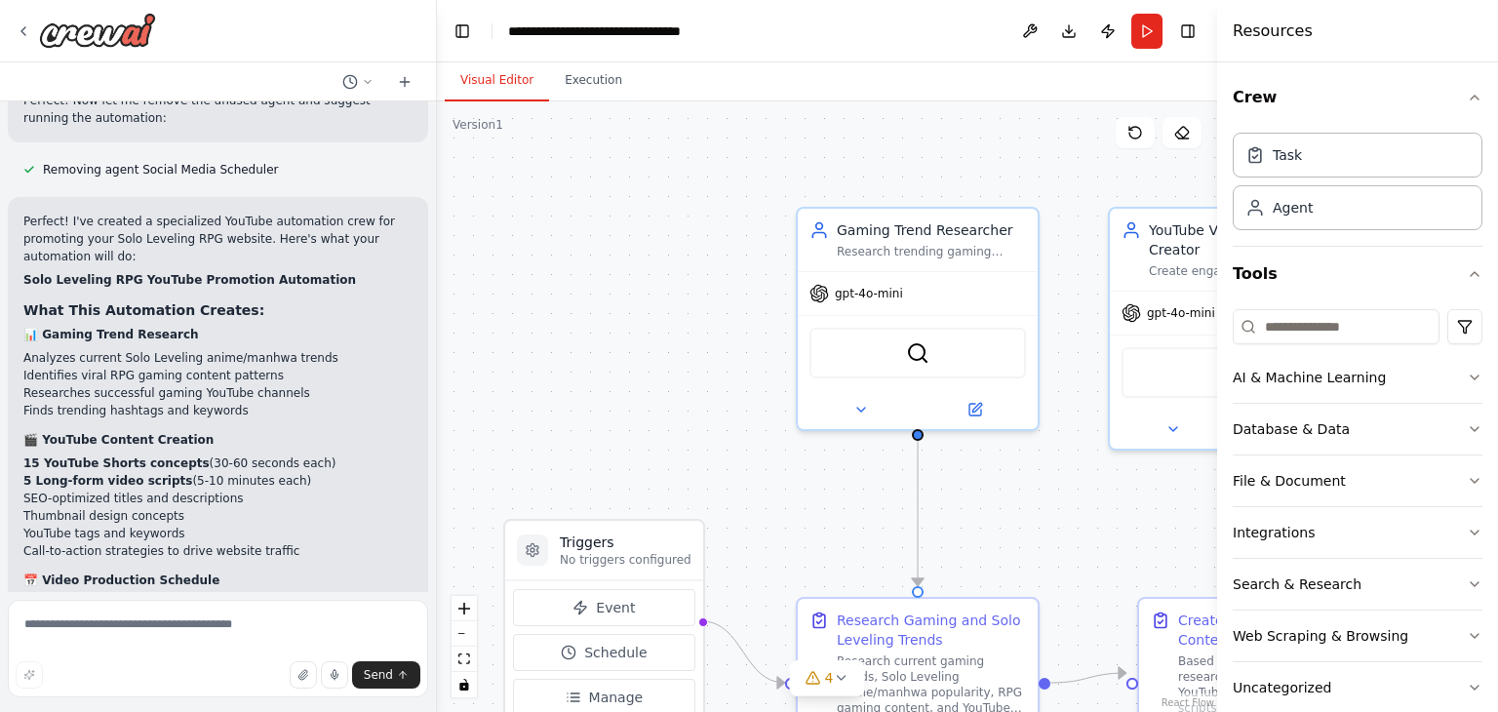
drag, startPoint x: 1096, startPoint y: 497, endPoint x: 997, endPoint y: 387, distance: 147.1
click at [1003, 386] on div ".deletable-edge-delete-btn { width: 20px; height: 20px; border: 0px solid #ffff…" at bounding box center [827, 406] width 780 height 611
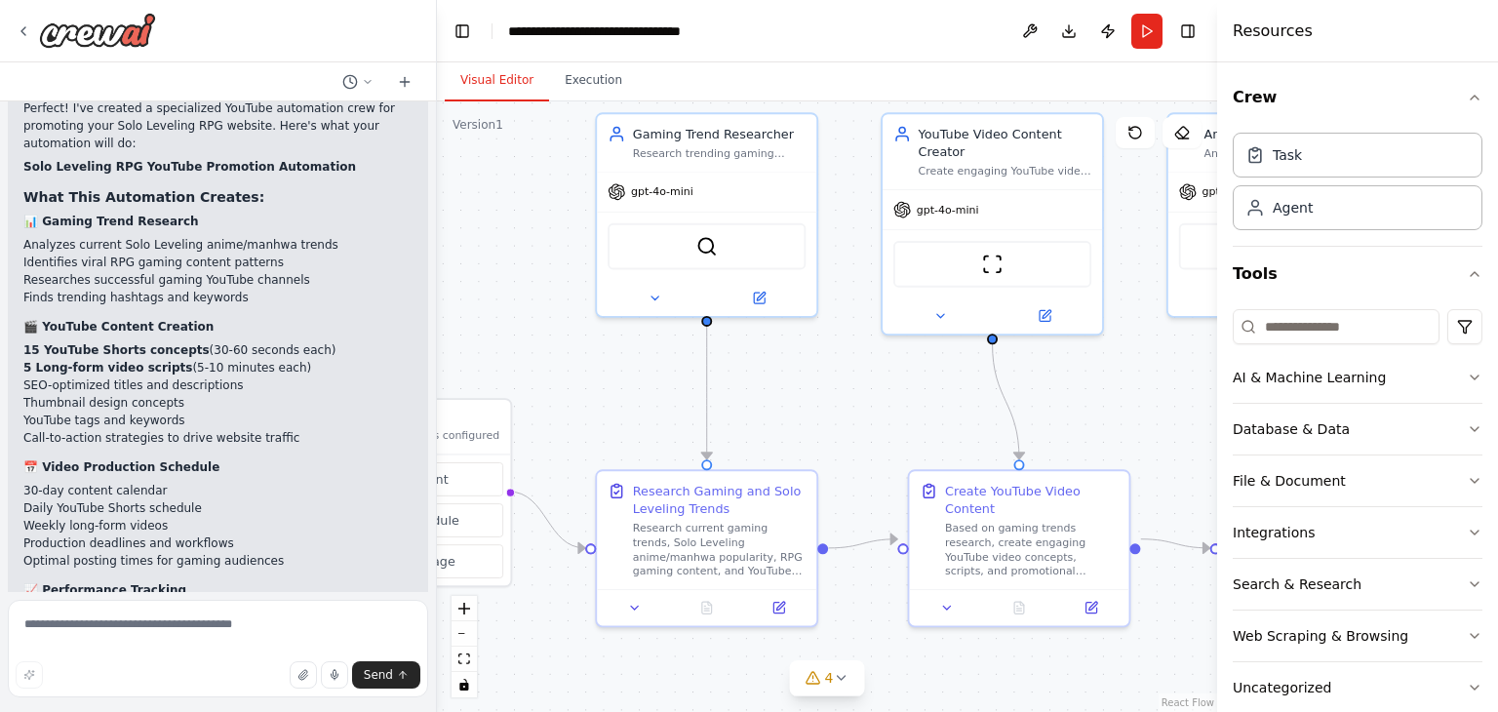
drag, startPoint x: 944, startPoint y: 401, endPoint x: 780, endPoint y: 400, distance: 163.9
click at [780, 400] on div ".deletable-edge-delete-btn { width: 20px; height: 20px; border: 0px solid #ffff…" at bounding box center [827, 406] width 780 height 611
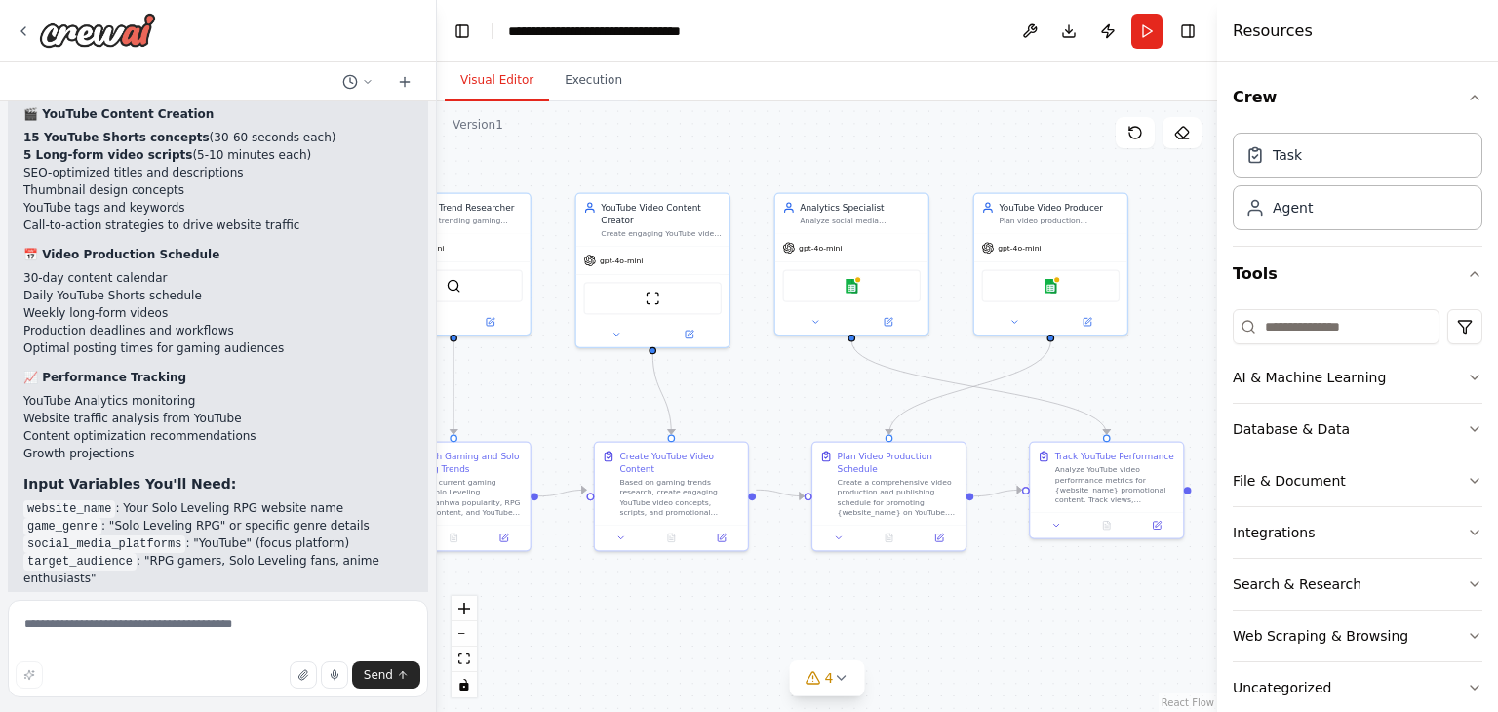
scroll to position [4710, 0]
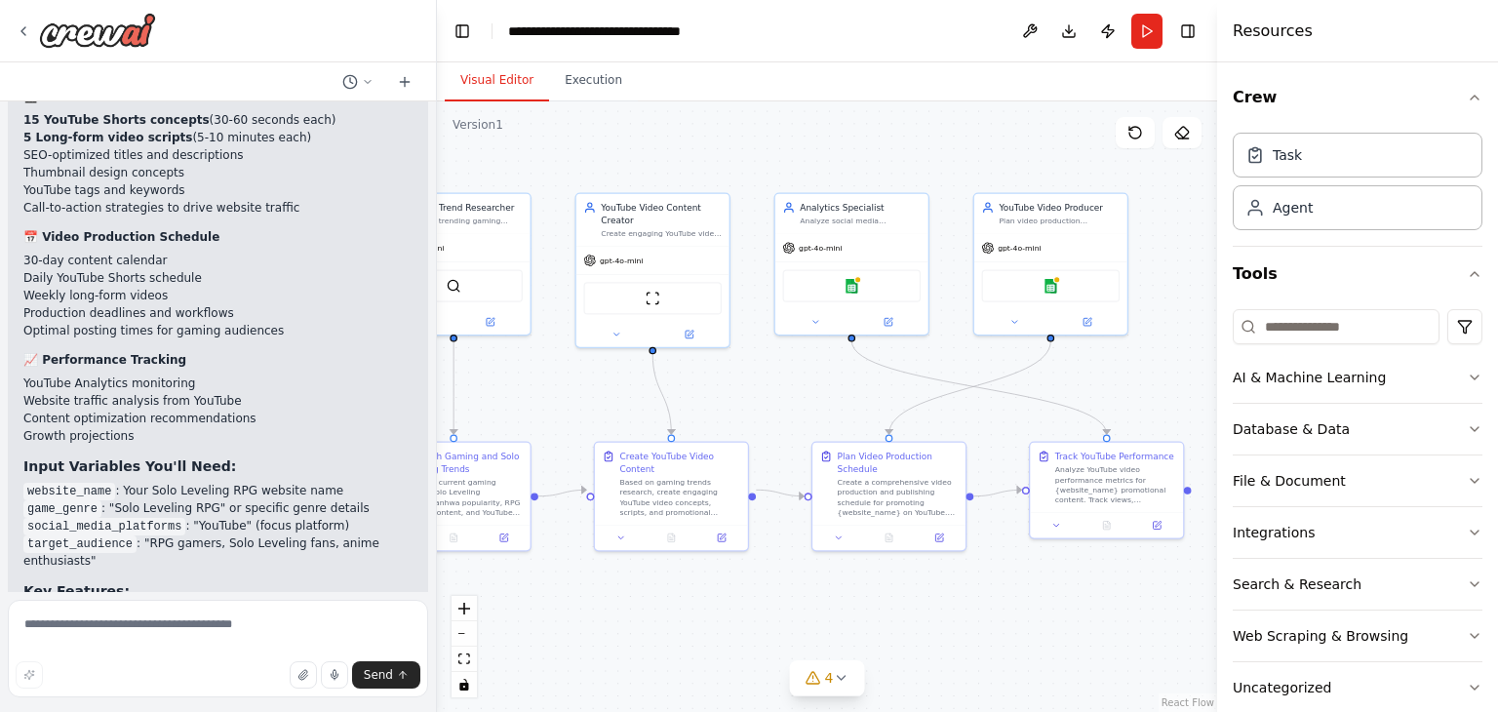
drag, startPoint x: 883, startPoint y: 433, endPoint x: 608, endPoint y: 427, distance: 275.2
click at [608, 427] on div ".deletable-edge-delete-btn { width: 20px; height: 20px; border: 0px solid #ffff…" at bounding box center [827, 406] width 780 height 611
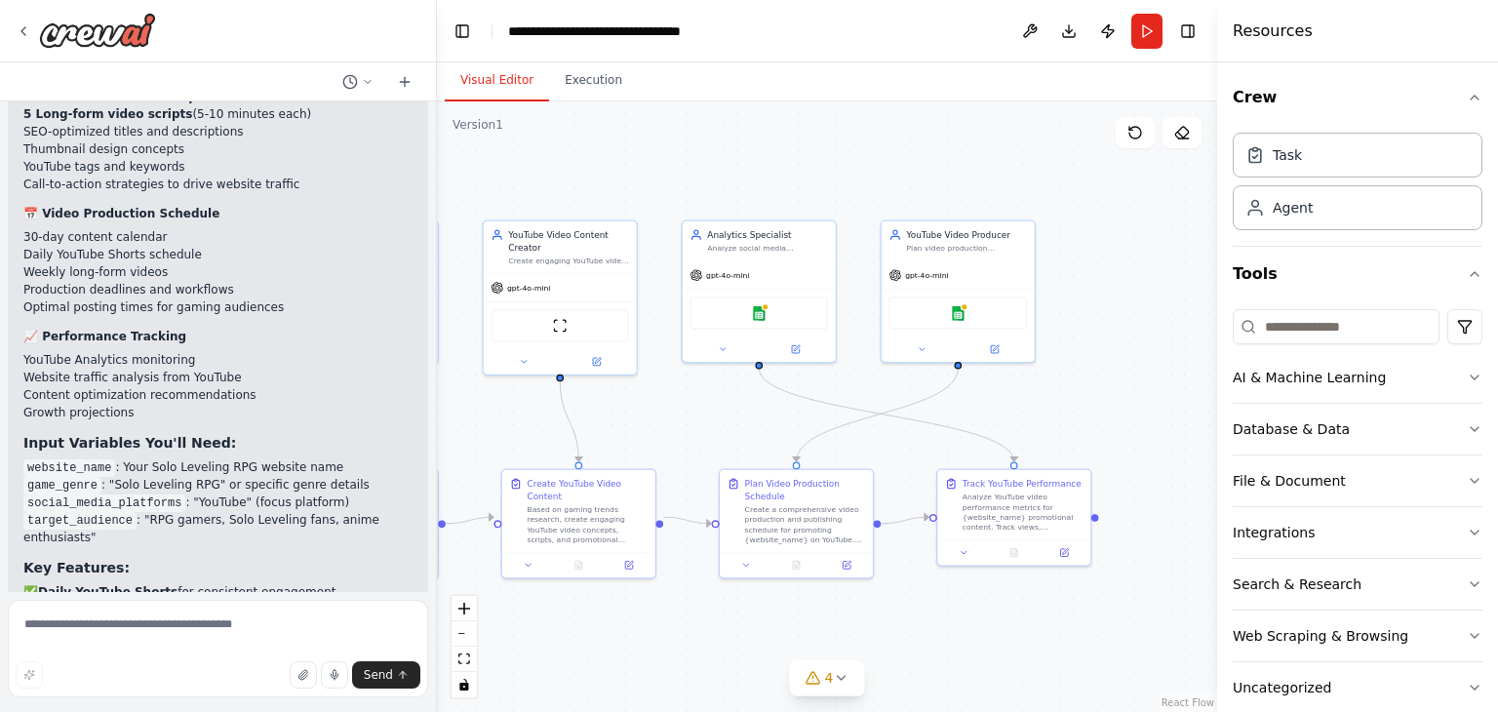
drag, startPoint x: 761, startPoint y: 395, endPoint x: 667, endPoint y: 422, distance: 97.6
click at [667, 422] on div ".deletable-edge-delete-btn { width: 20px; height: 20px; border: 0px solid #ffff…" at bounding box center [827, 406] width 780 height 611
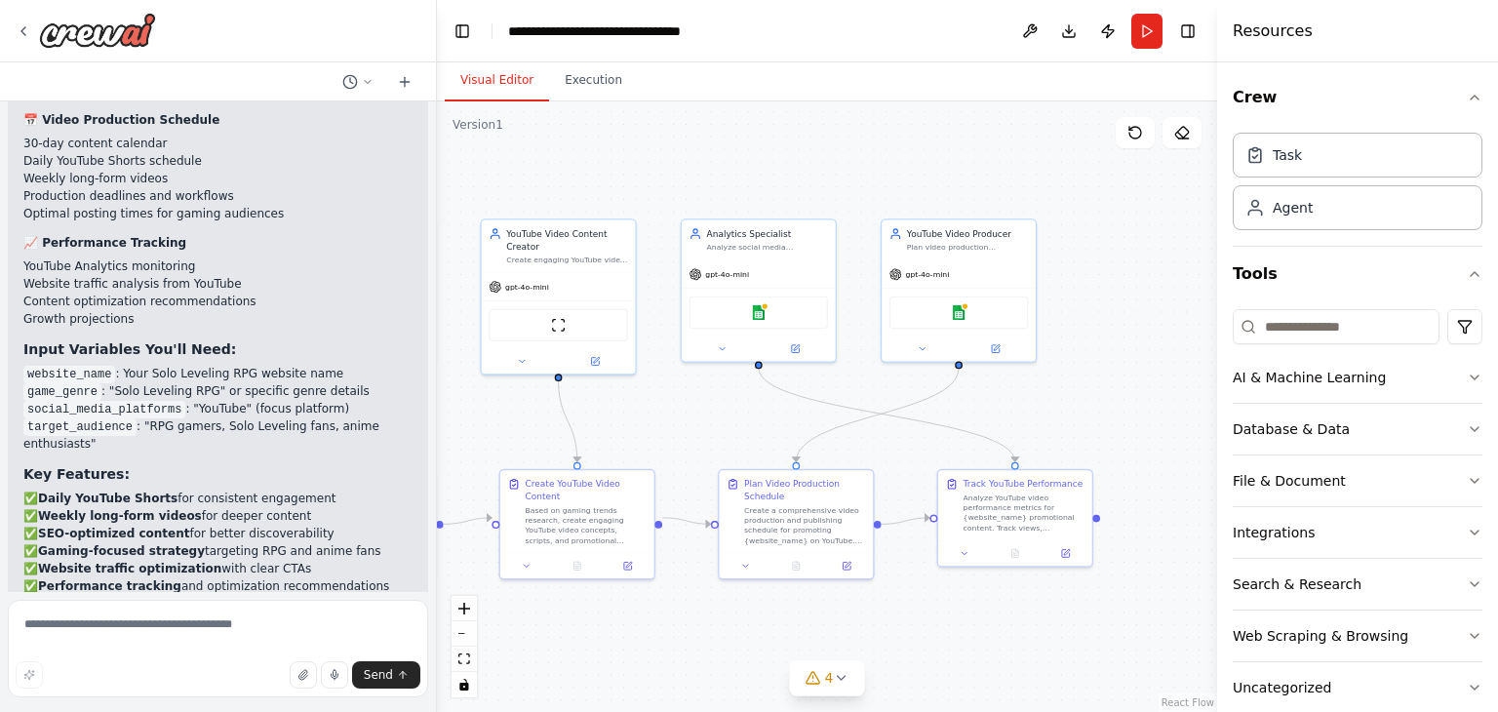
scroll to position [31, 0]
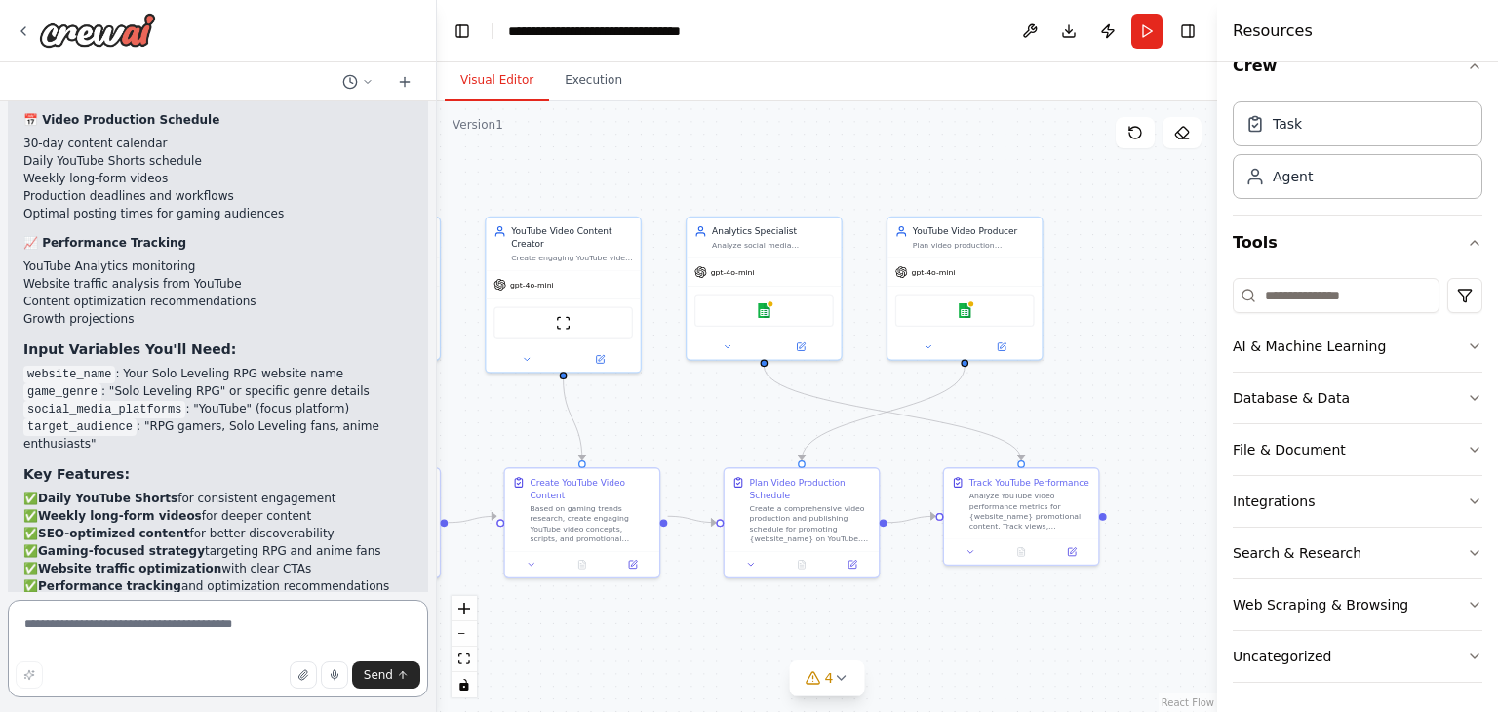
click at [199, 622] on textarea at bounding box center [218, 649] width 420 height 98
type textarea "**********"
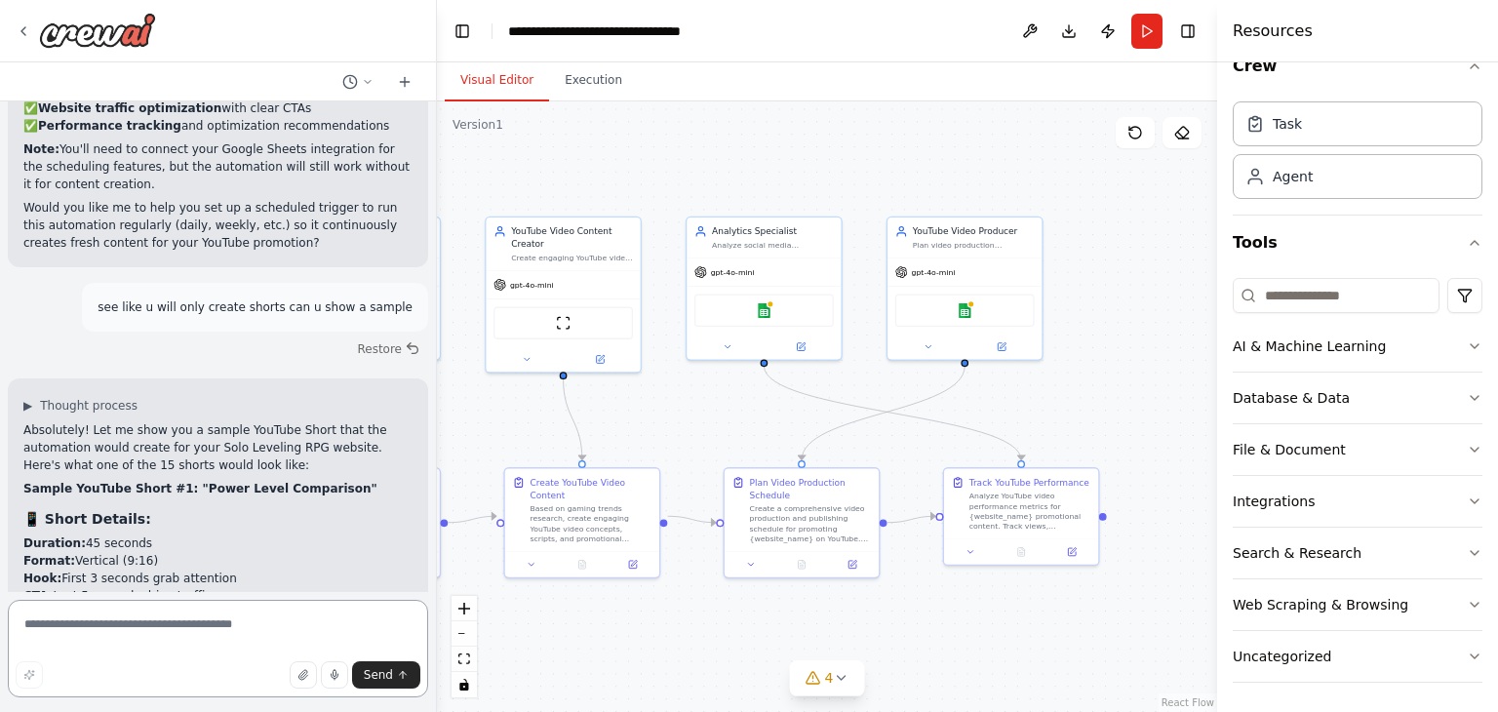
scroll to position [5305, 0]
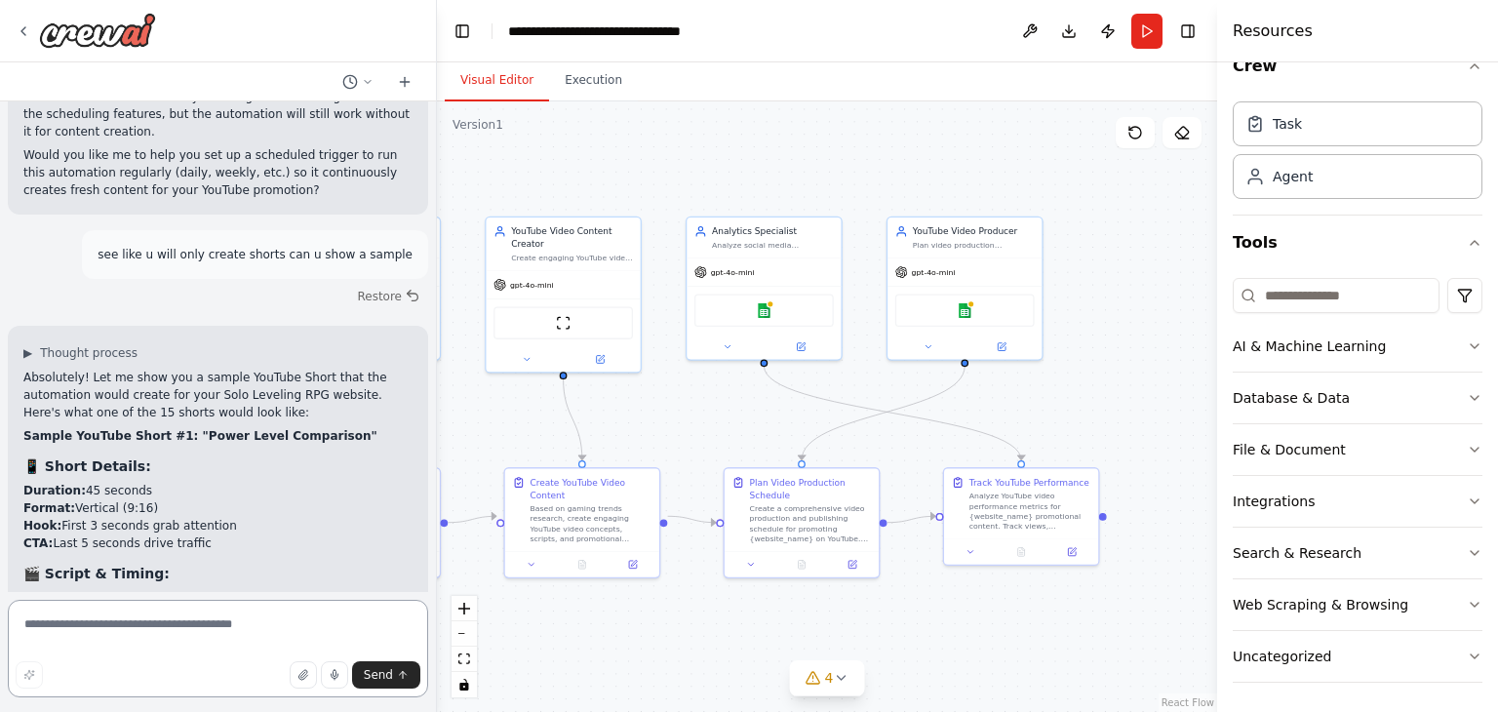
paste textarea "**********"
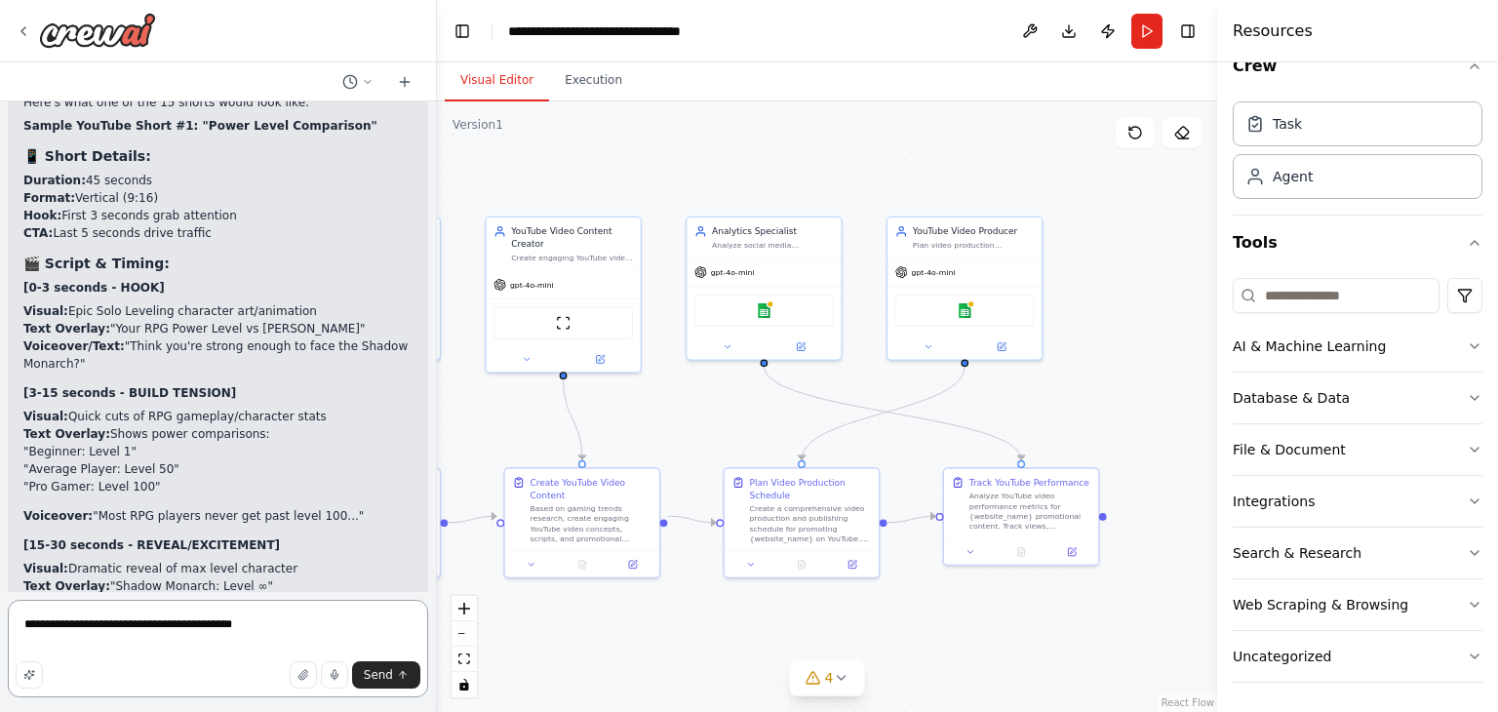
scroll to position [5668, 0]
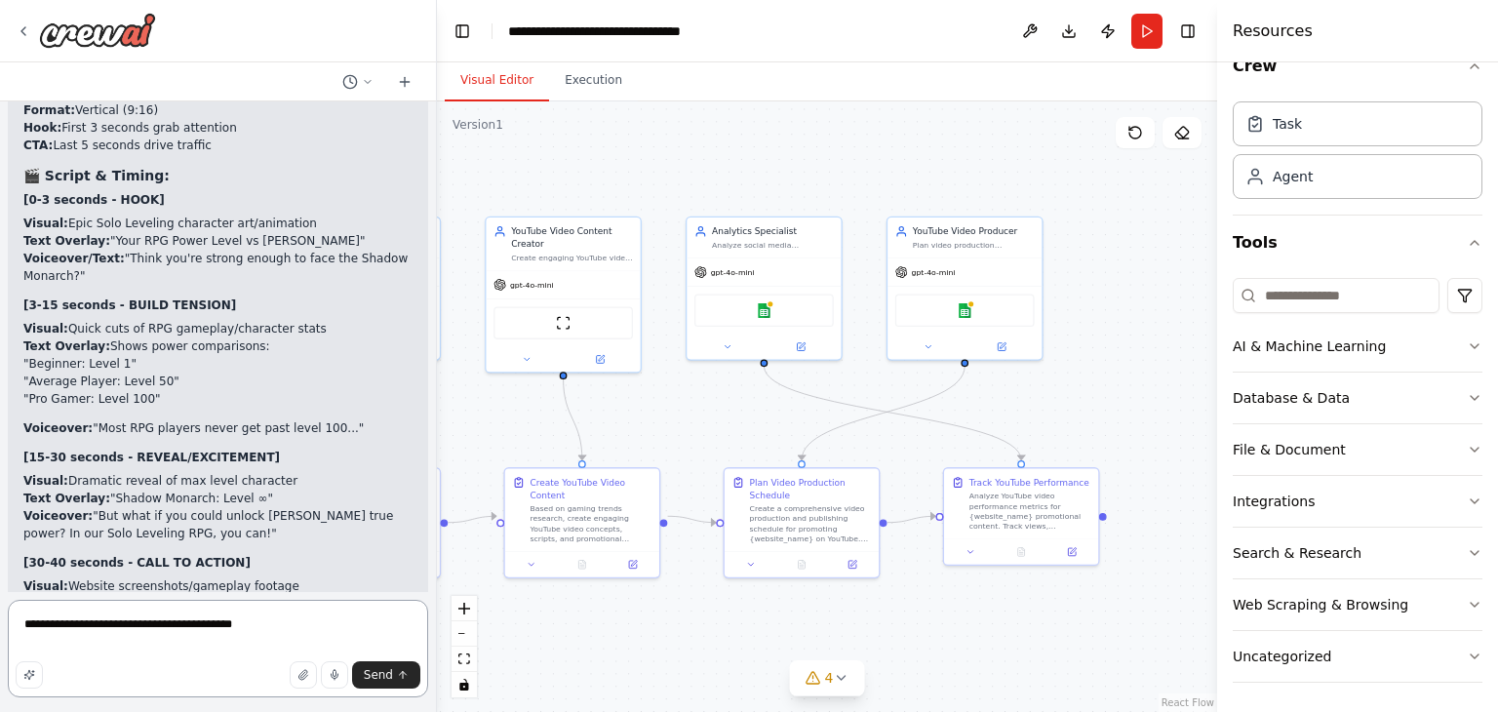
paste textarea "**********"
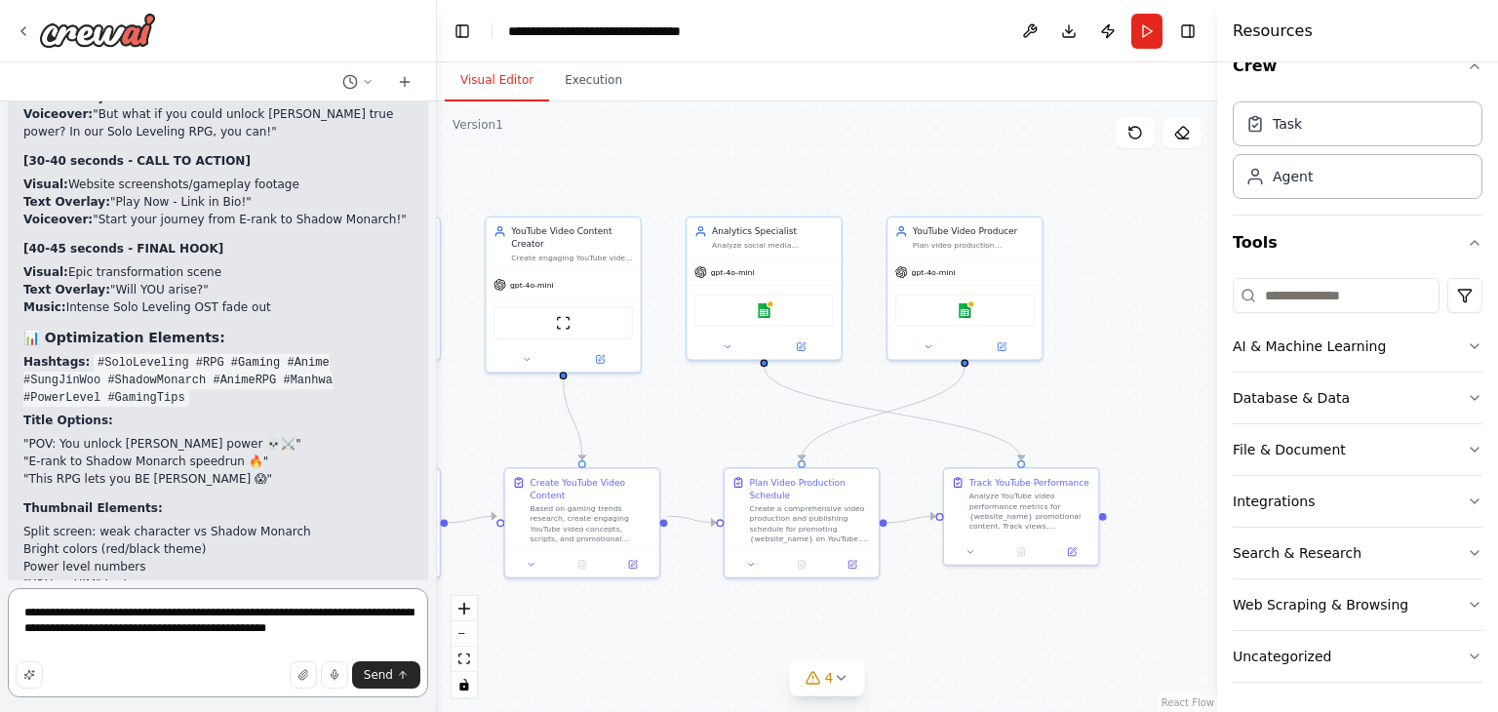
scroll to position [6164, 0]
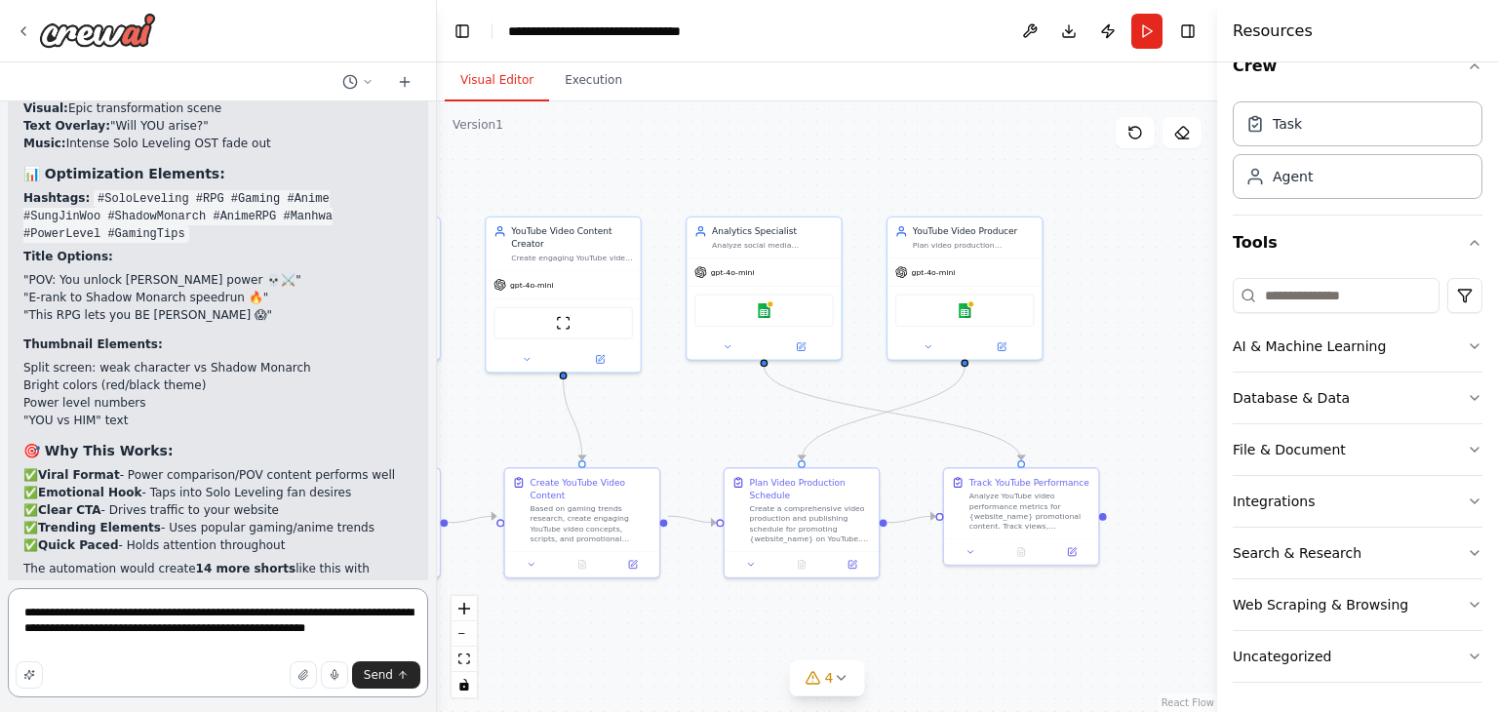
type textarea "**********"
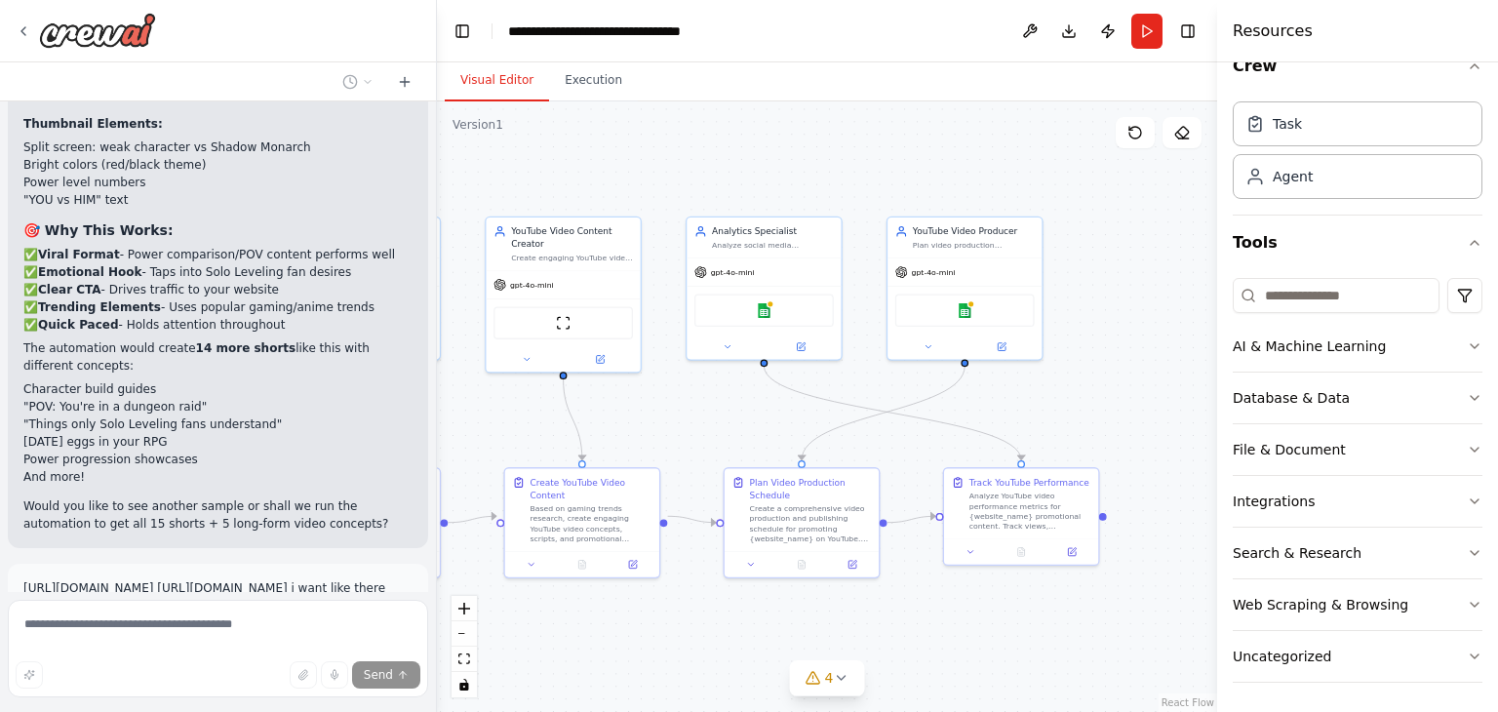
scroll to position [6533, 0]
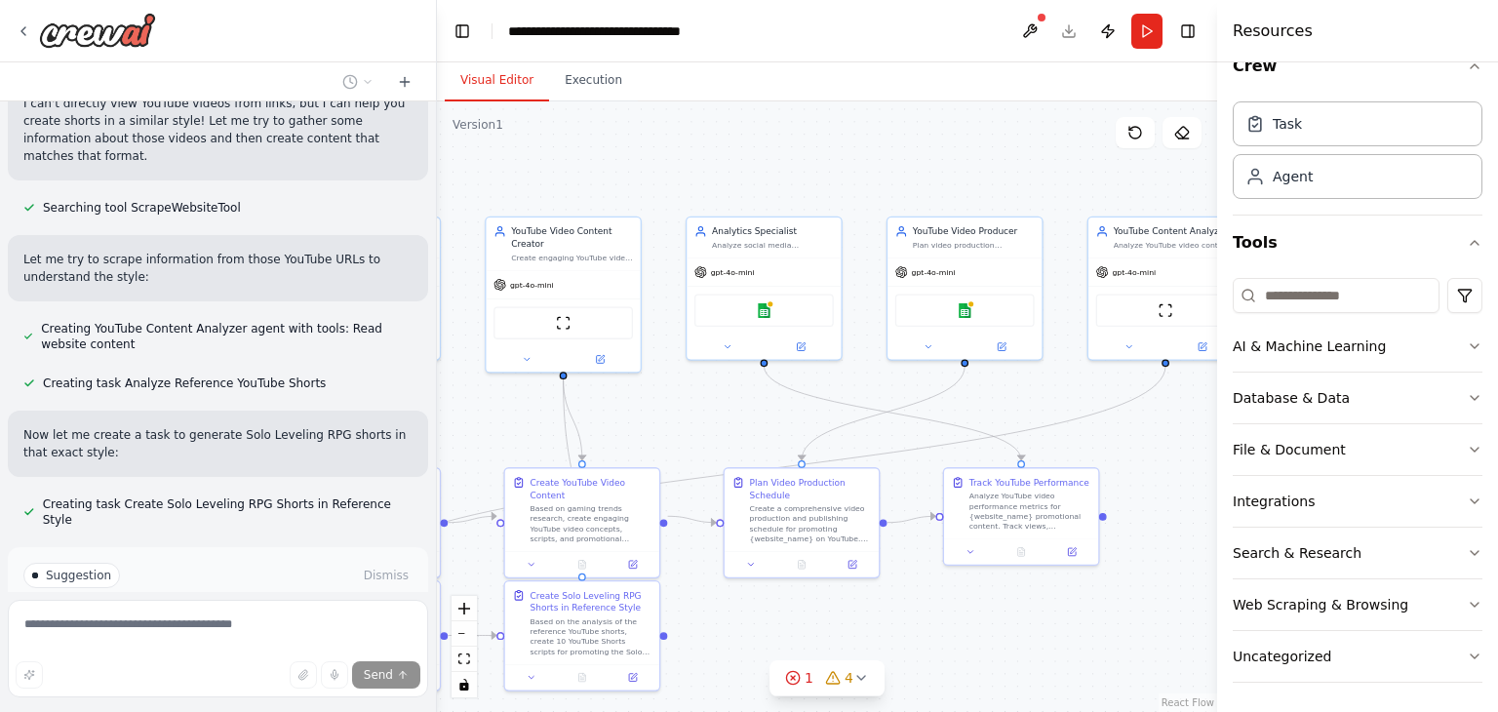
scroll to position [7154, 0]
click at [326, 559] on div "Suggestion Dismiss I have some suggestions to help you move forward with your a…" at bounding box center [217, 614] width 389 height 111
click at [337, 639] on button "Run Automation" at bounding box center [217, 654] width 389 height 31
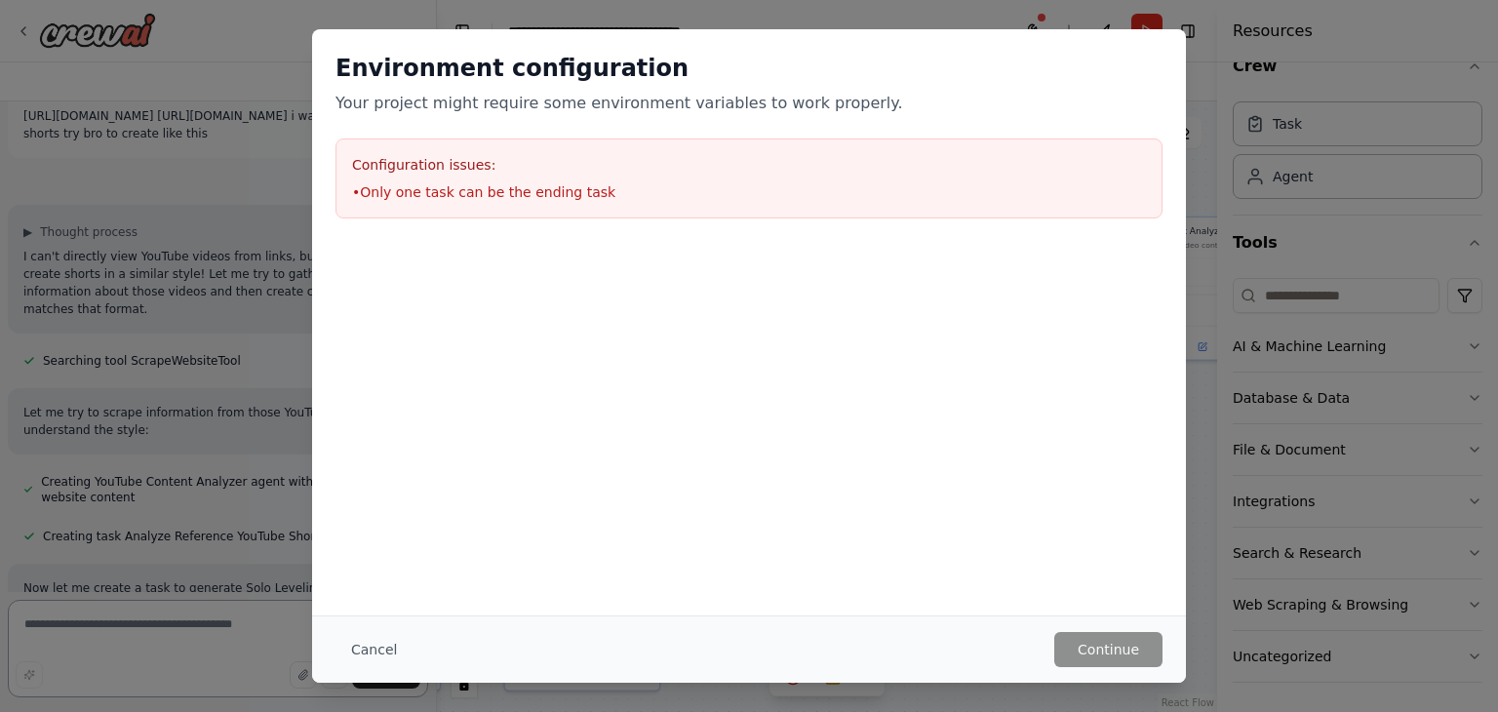
scroll to position [6985, 0]
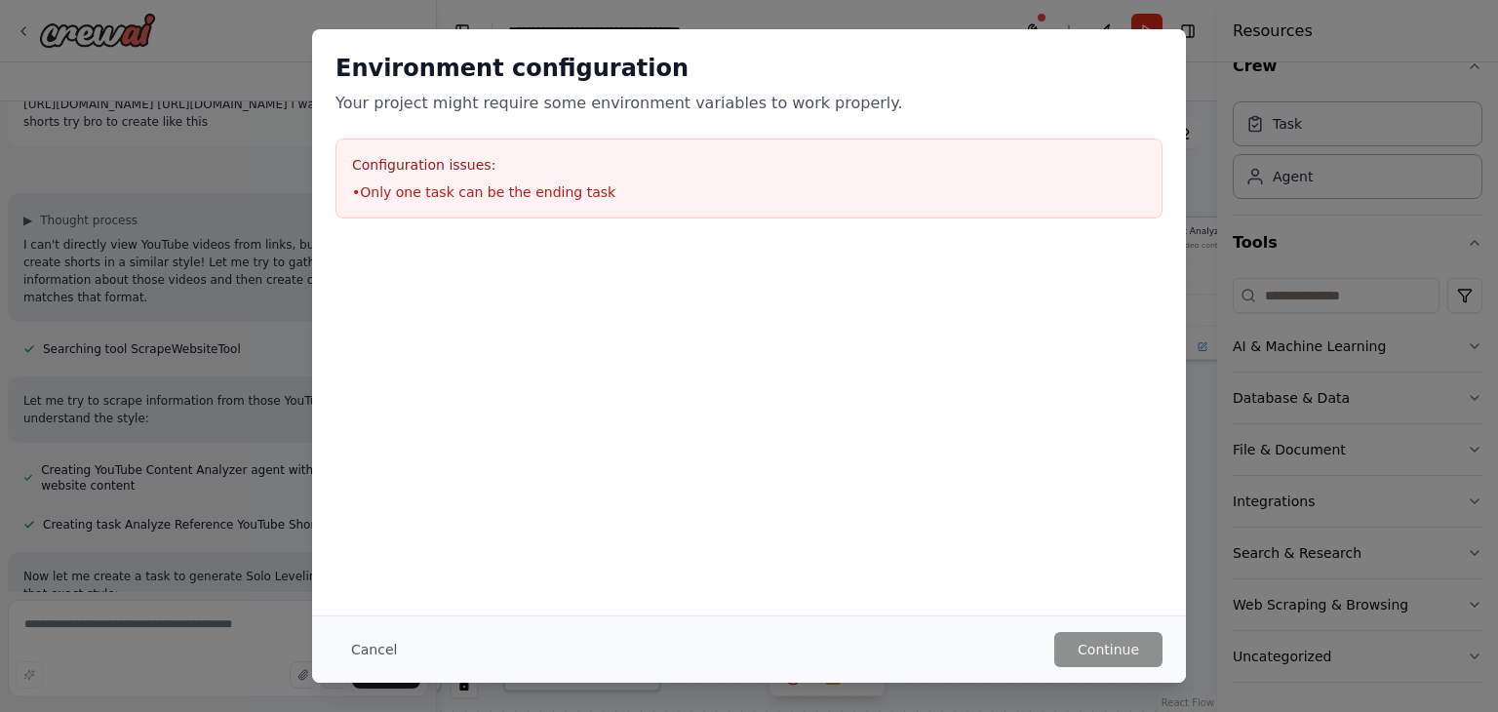
click at [1136, 668] on div "Cancel Continue" at bounding box center [749, 649] width 874 height 67
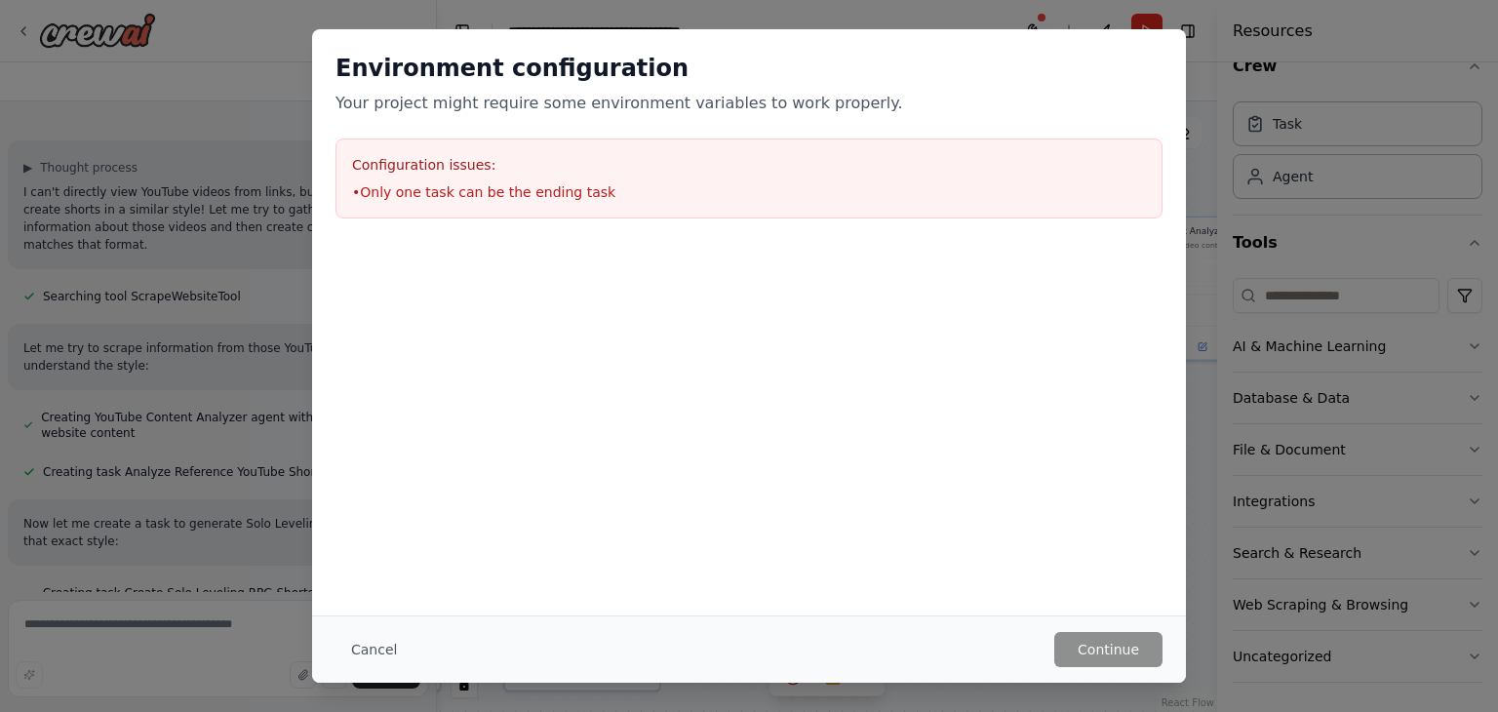
scroll to position [7079, 0]
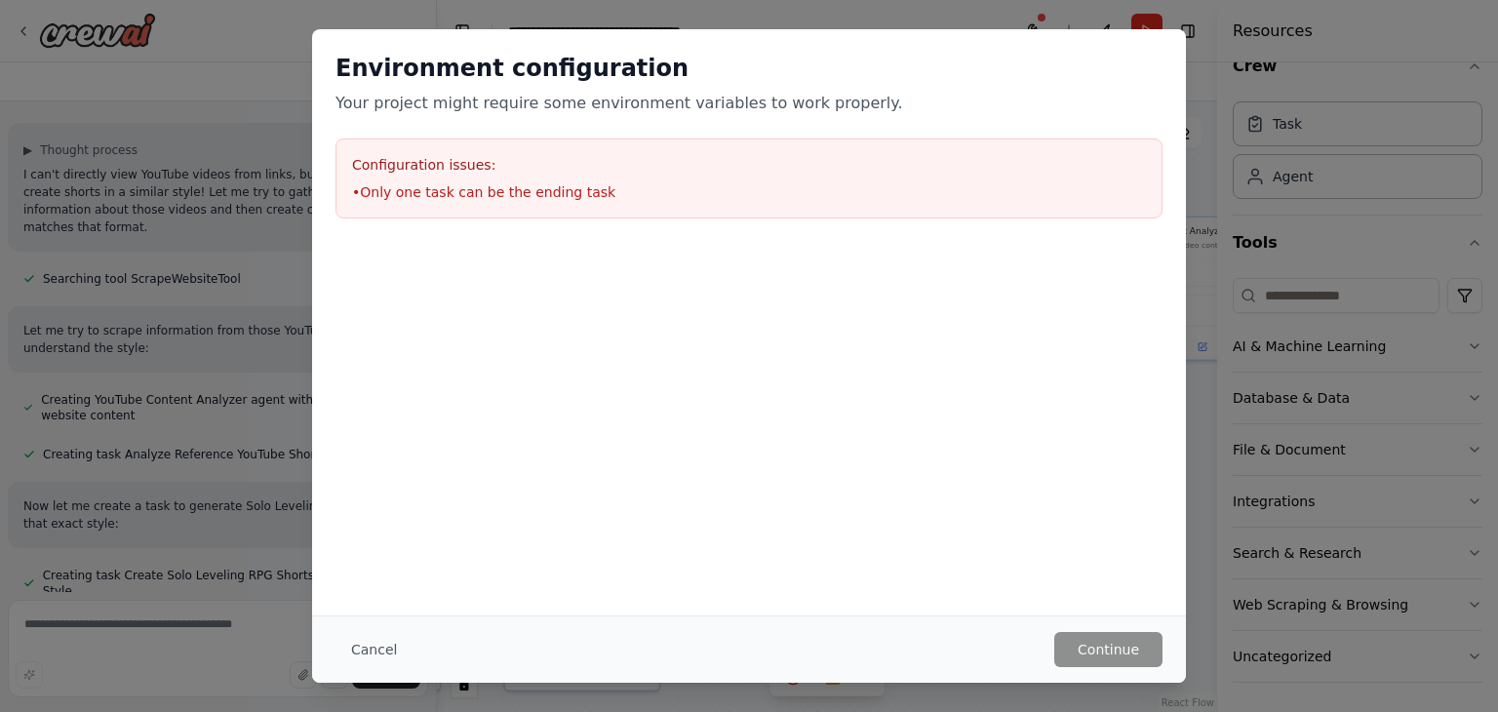
click at [1100, 616] on div "Cancel Continue" at bounding box center [749, 649] width 874 height 67
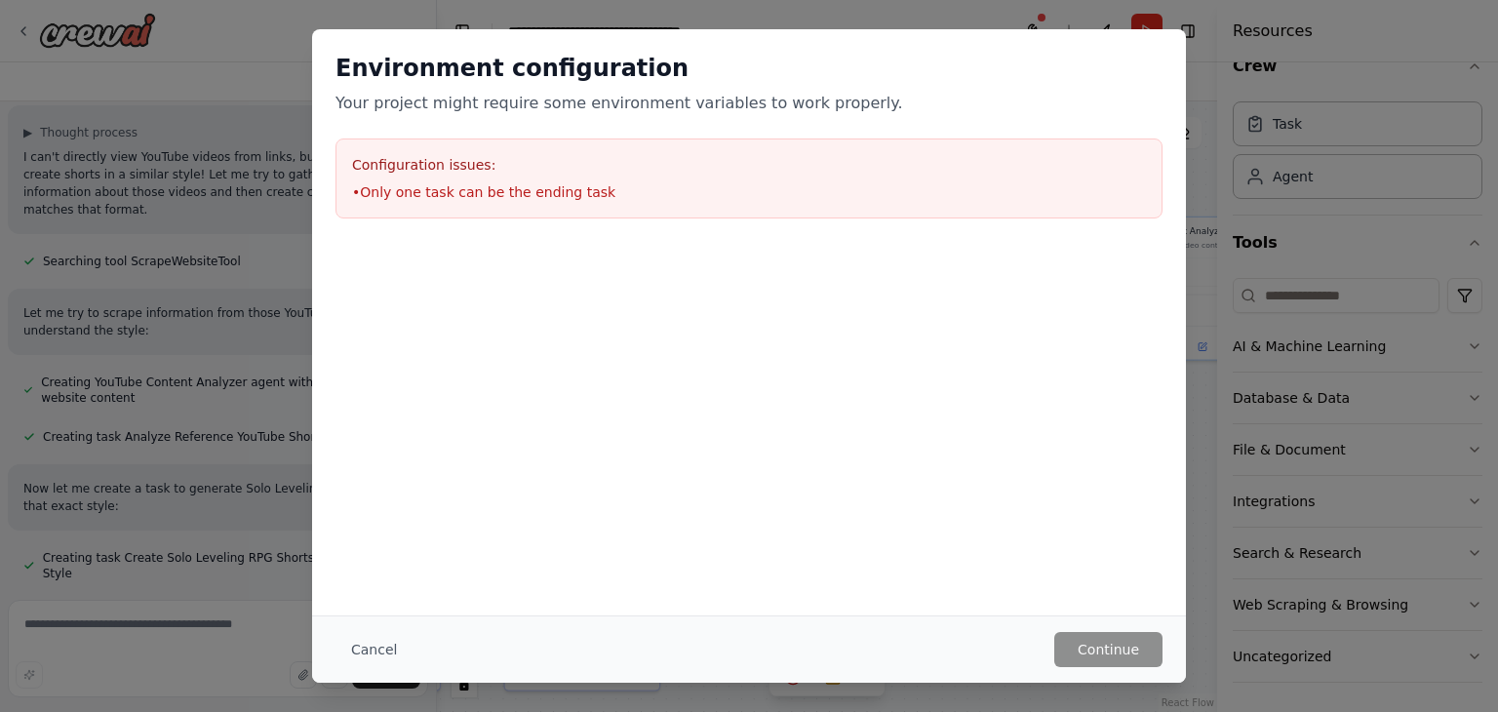
click at [1341, 337] on div "Environment configuration Your project might require some environment variables…" at bounding box center [749, 356] width 1498 height 712
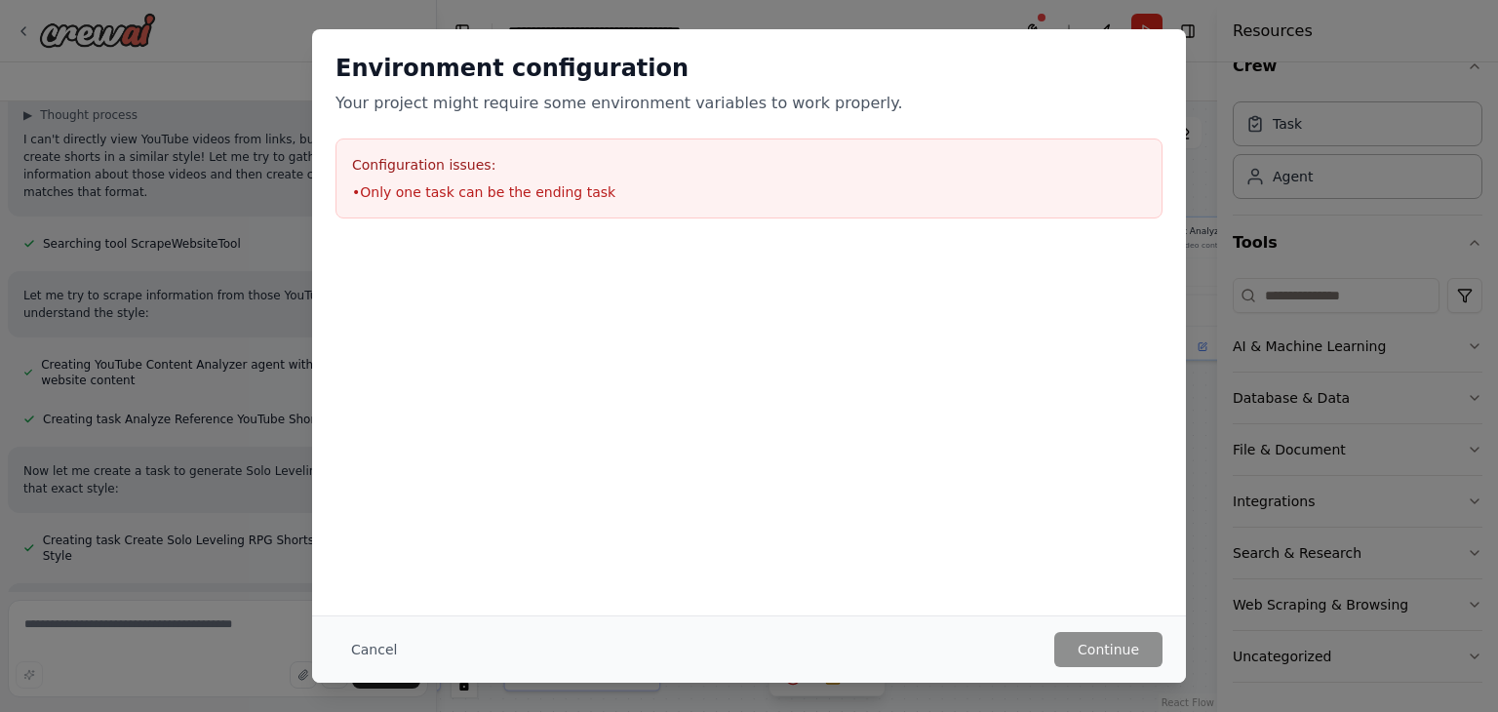
scroll to position [7131, 0]
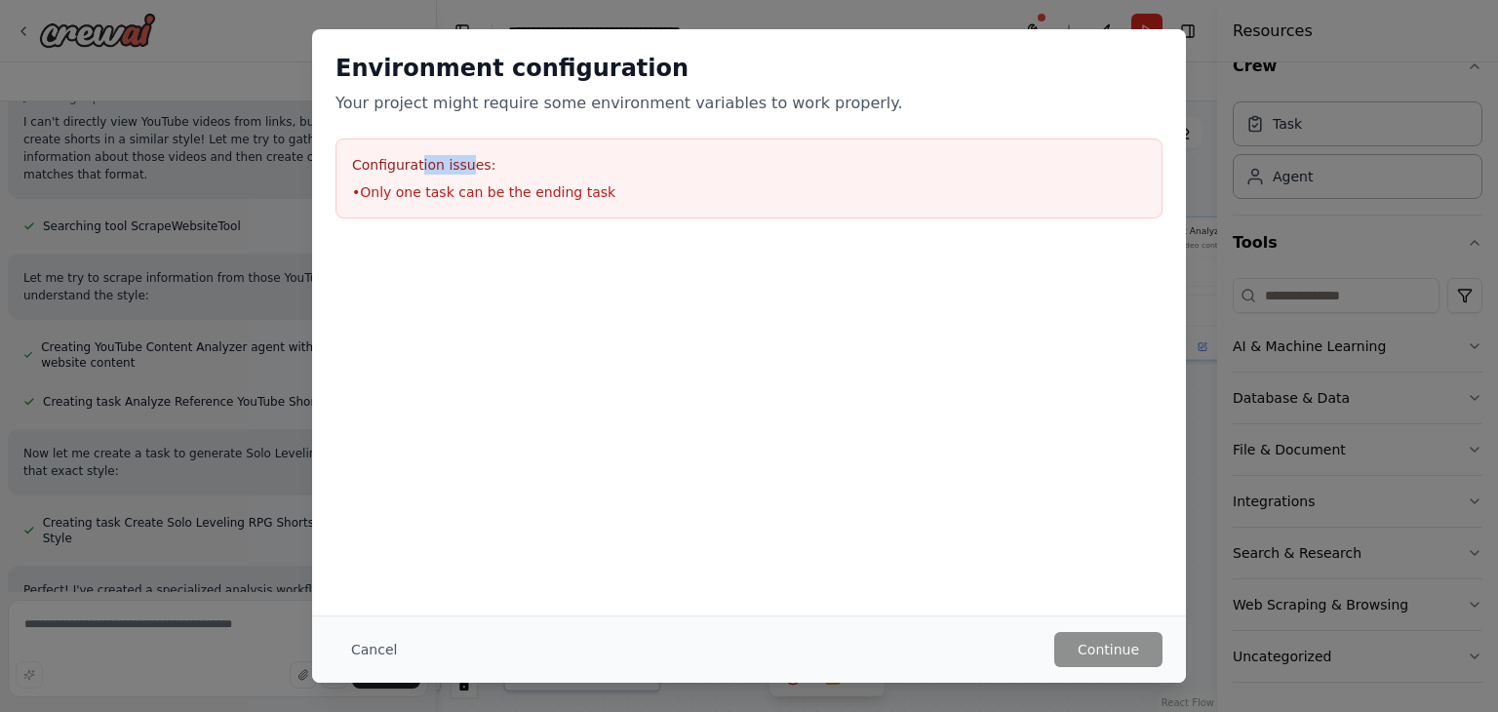
drag, startPoint x: 464, startPoint y: 138, endPoint x: 407, endPoint y: 177, distance: 69.5
click at [407, 177] on div "Environment configuration Your project might require some environment variables…" at bounding box center [749, 135] width 874 height 213
click at [407, 177] on div "Configuration issues: • Only one task can be the ending task" at bounding box center [749, 179] width 827 height 80
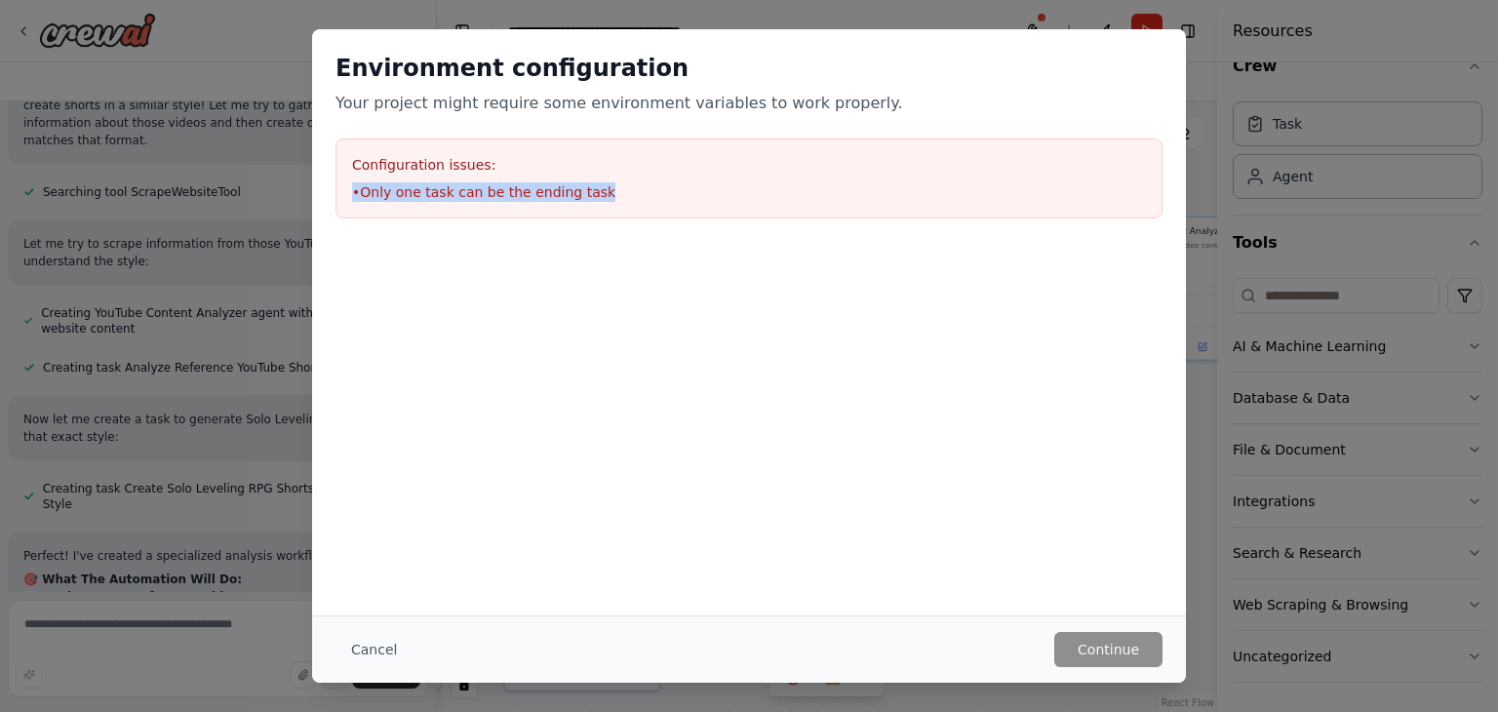
click at [407, 177] on div "Configuration issues: • Only one task can be the ending task" at bounding box center [749, 179] width 827 height 80
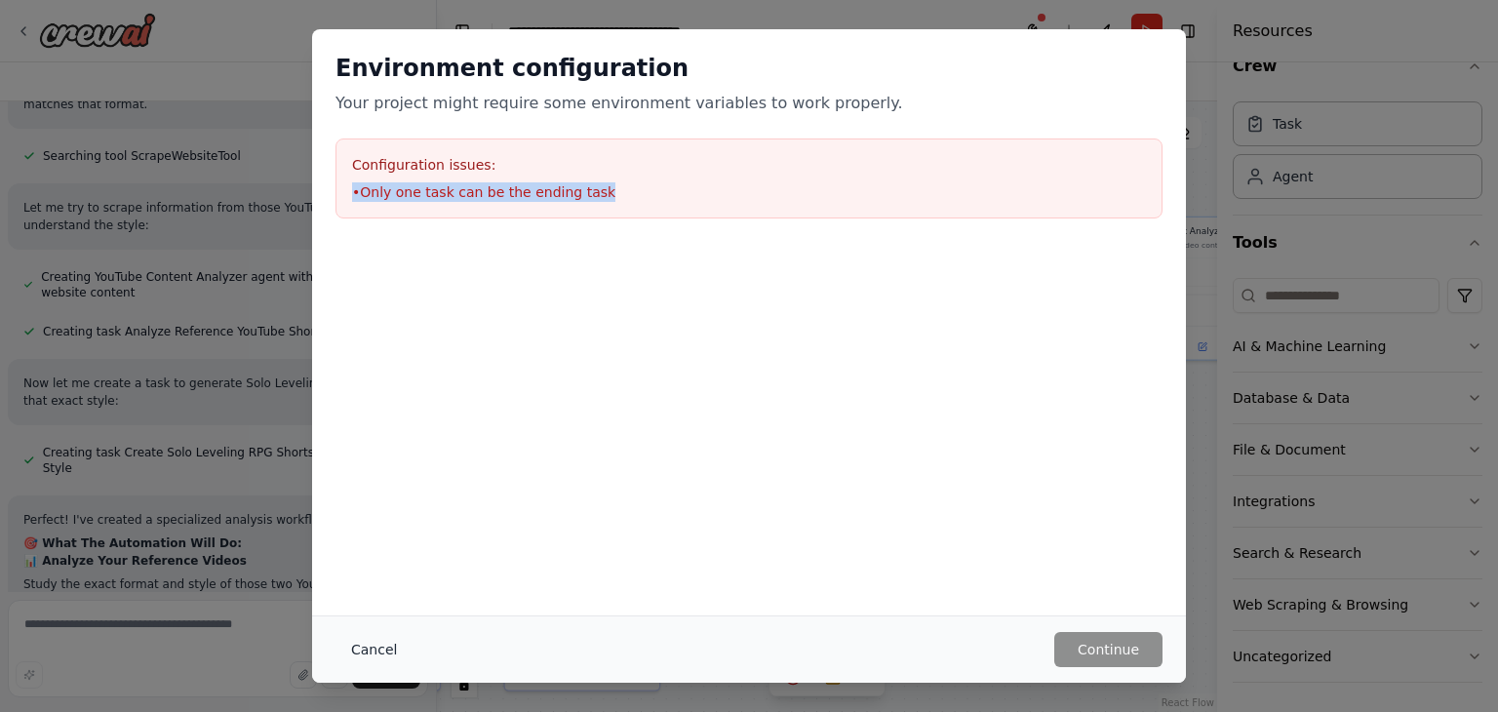
click at [377, 649] on button "Cancel" at bounding box center [374, 649] width 77 height 35
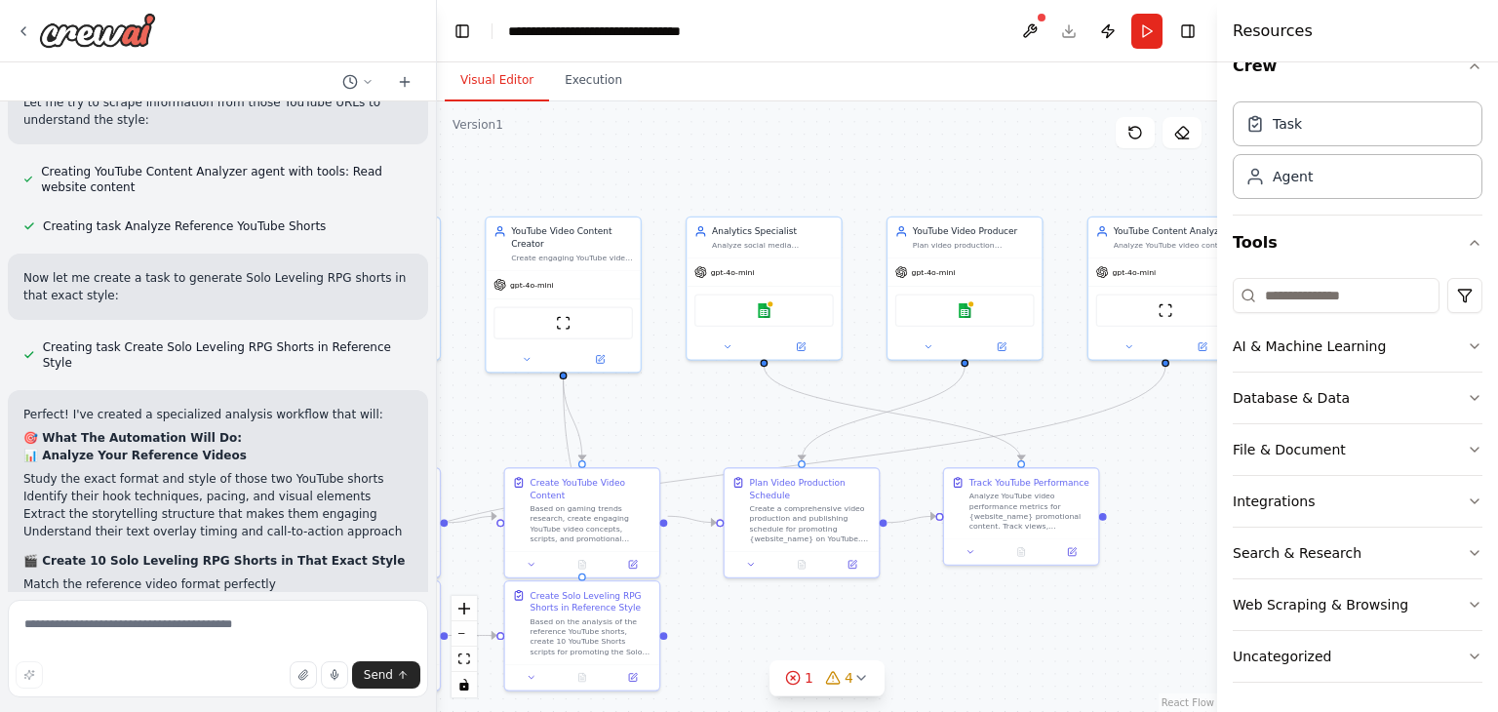
scroll to position [7325, 0]
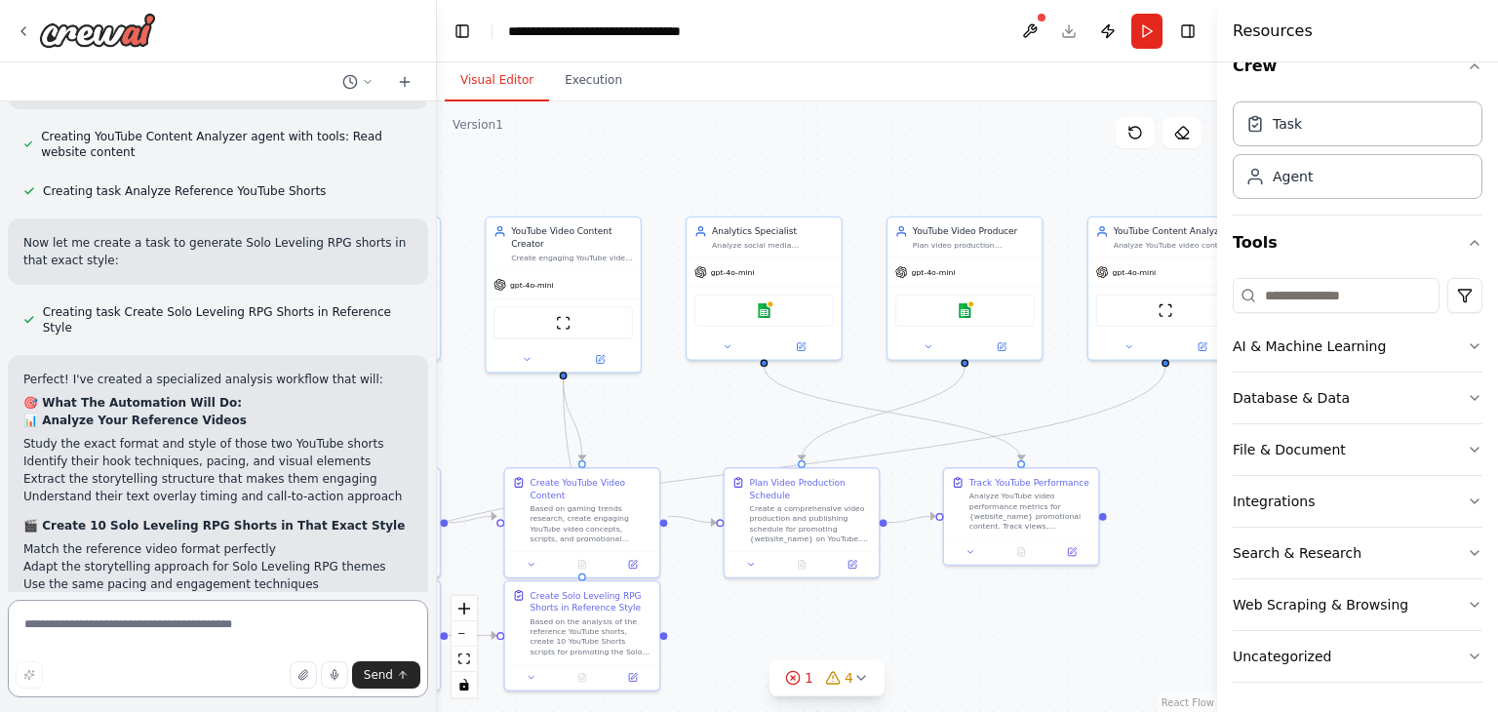
click at [279, 631] on textarea at bounding box center [218, 649] width 420 height 98
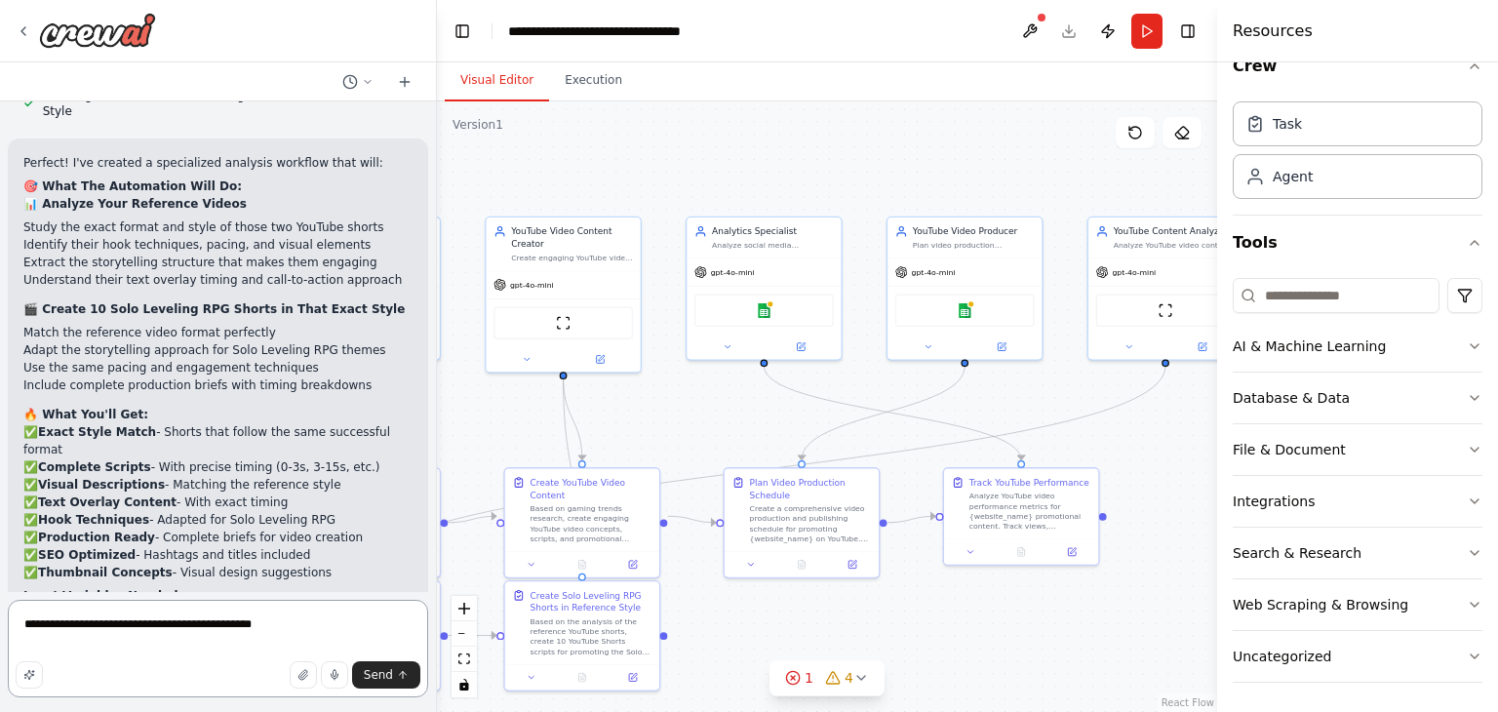
scroll to position [7582, 0]
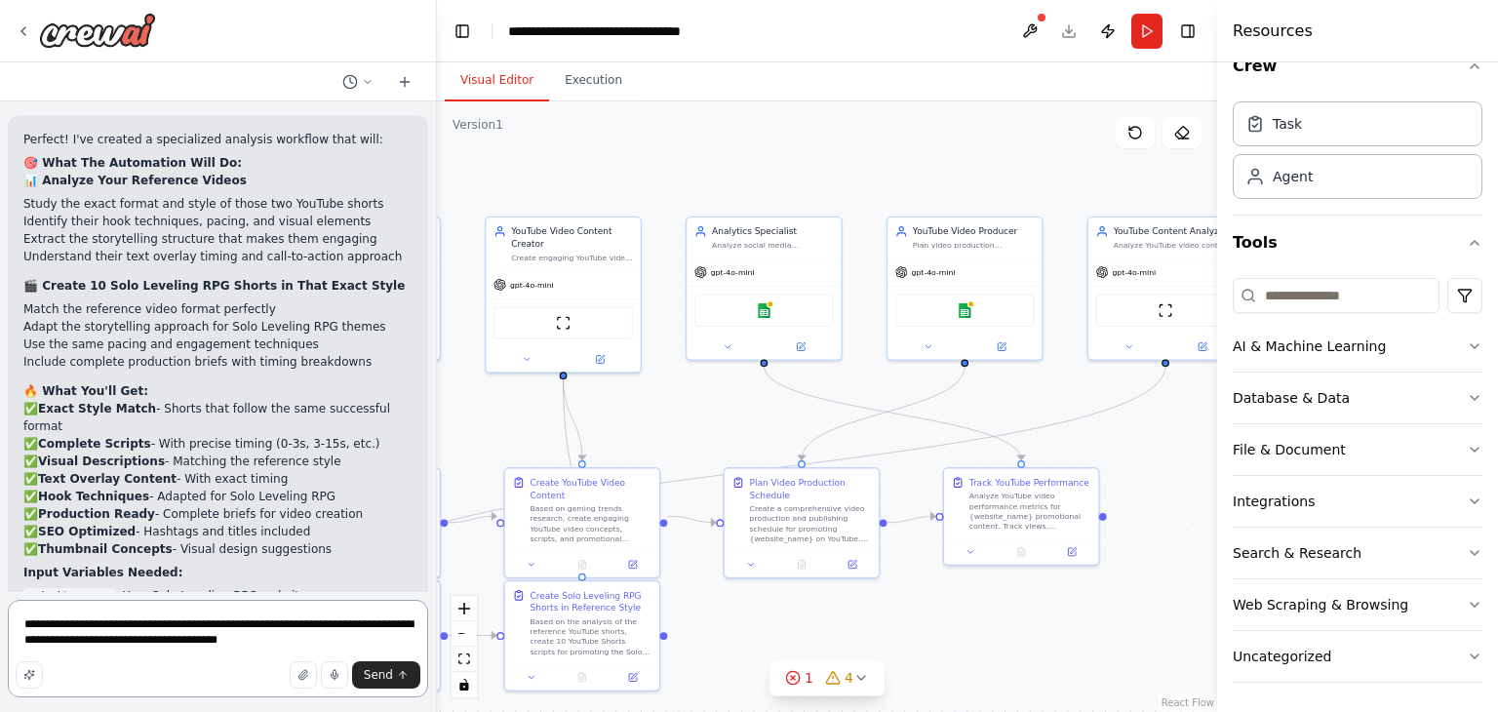
type textarea "**********"
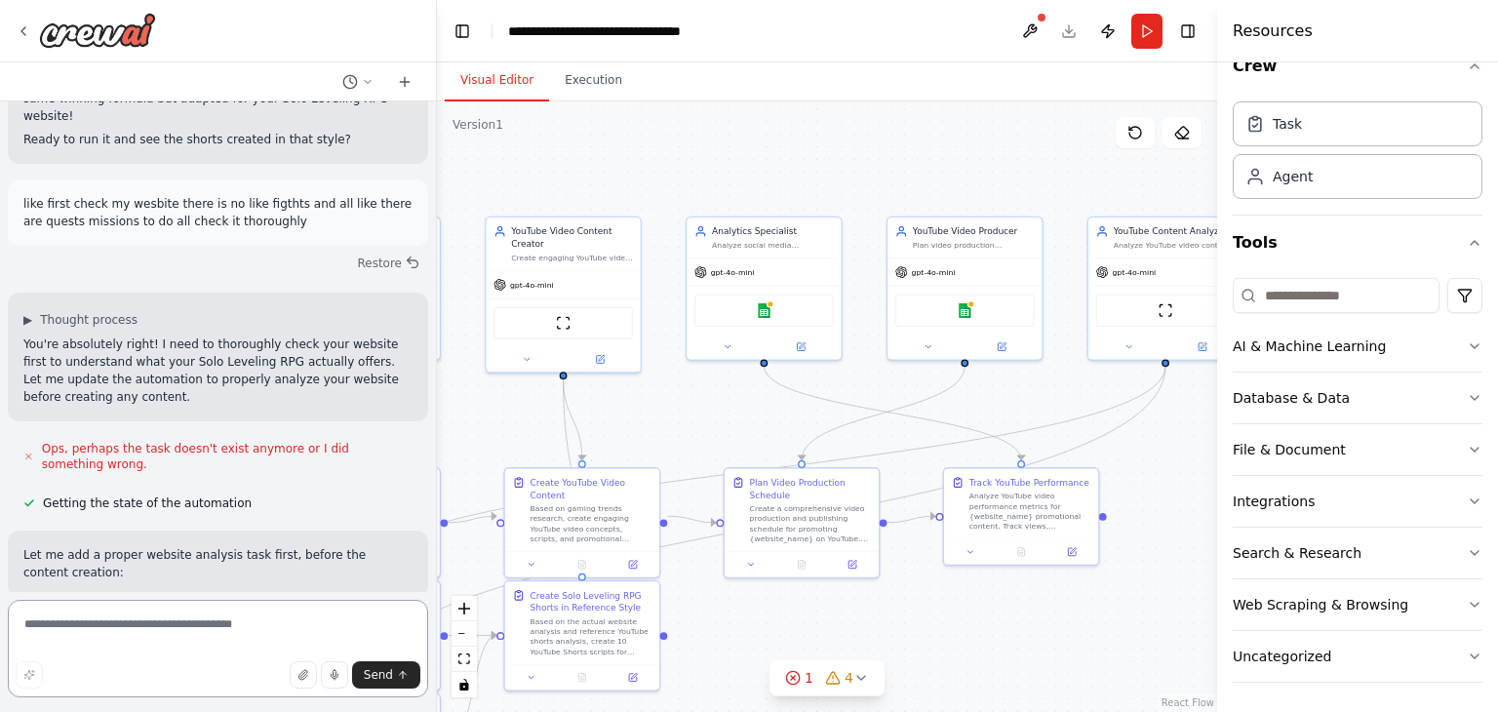
scroll to position [8524, 0]
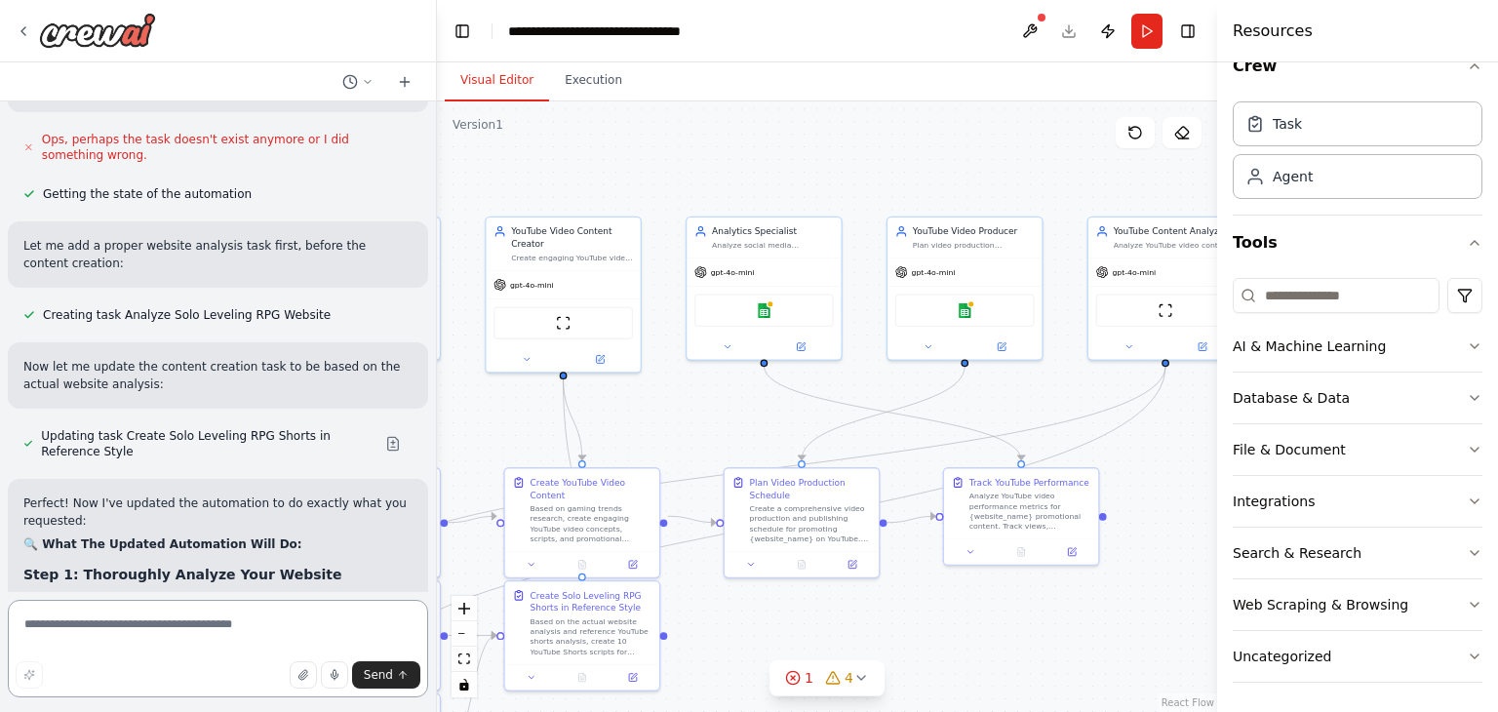
click at [87, 631] on textarea at bounding box center [218, 649] width 420 height 98
click at [55, 623] on textarea at bounding box center [218, 649] width 420 height 98
paste textarea "**********"
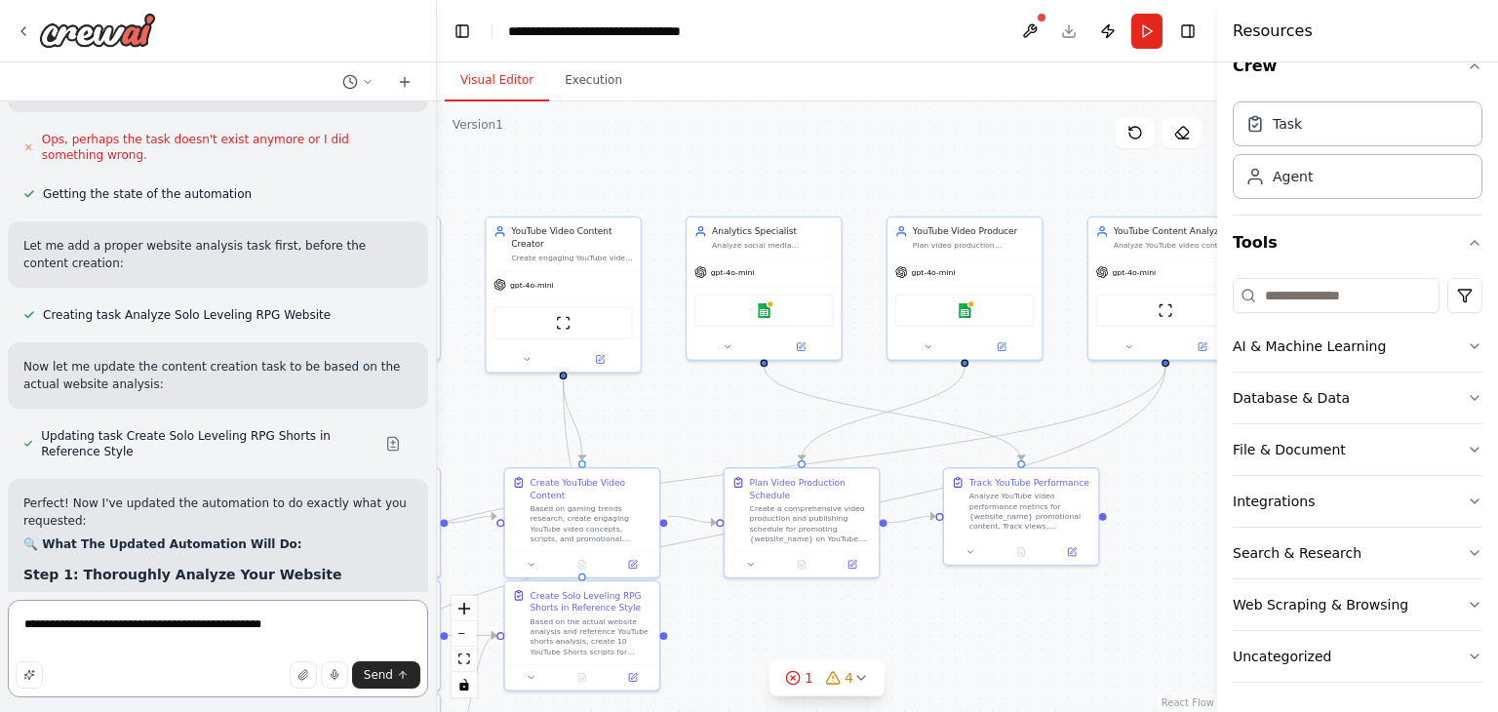
type textarea "**********"
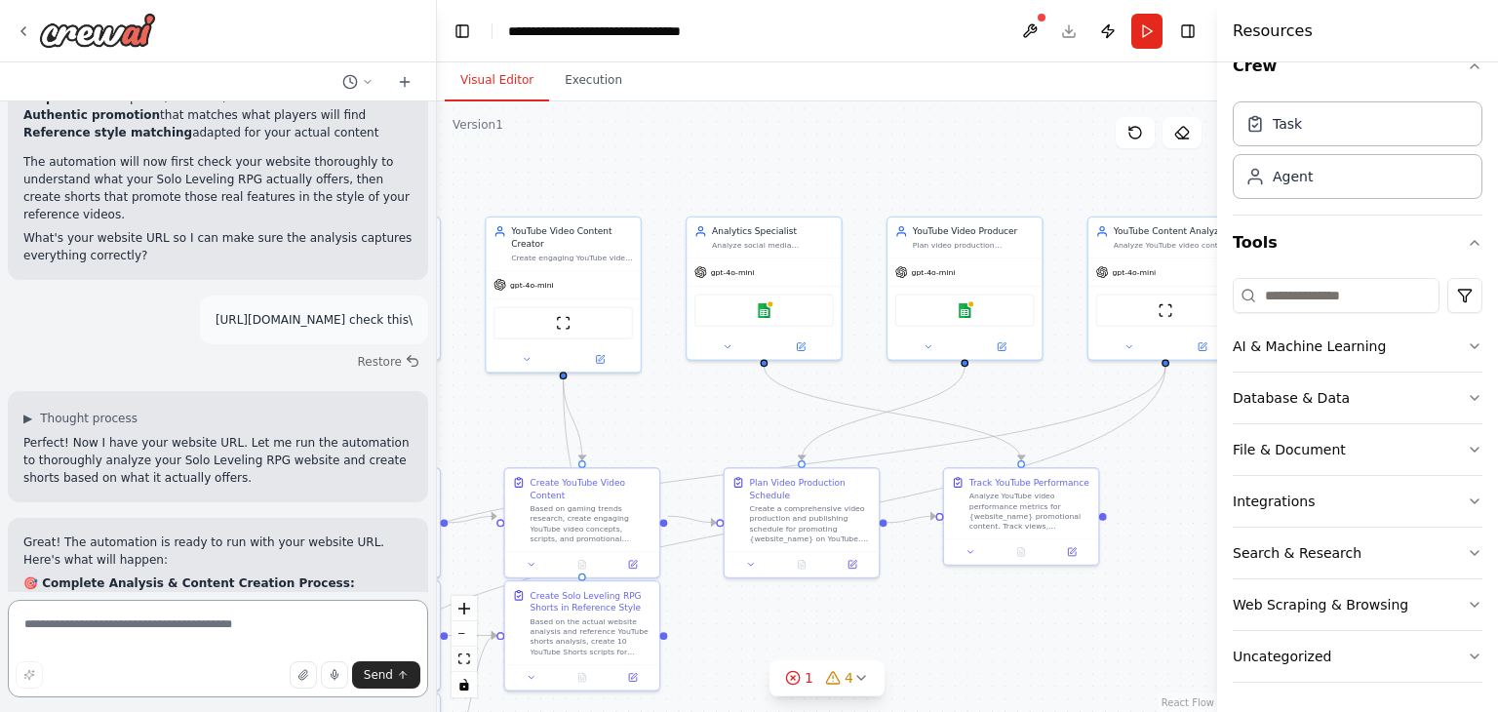
scroll to position [9463, 0]
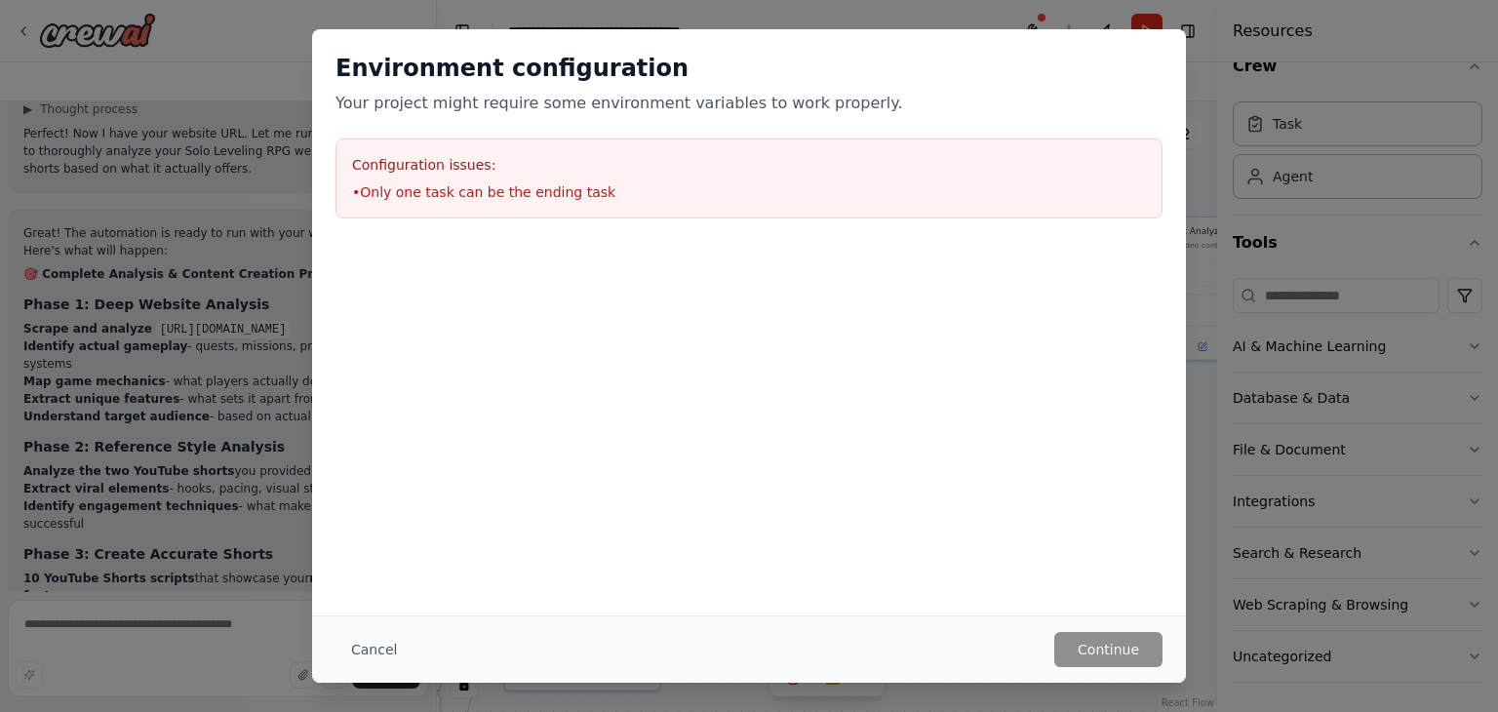
scroll to position [9771, 0]
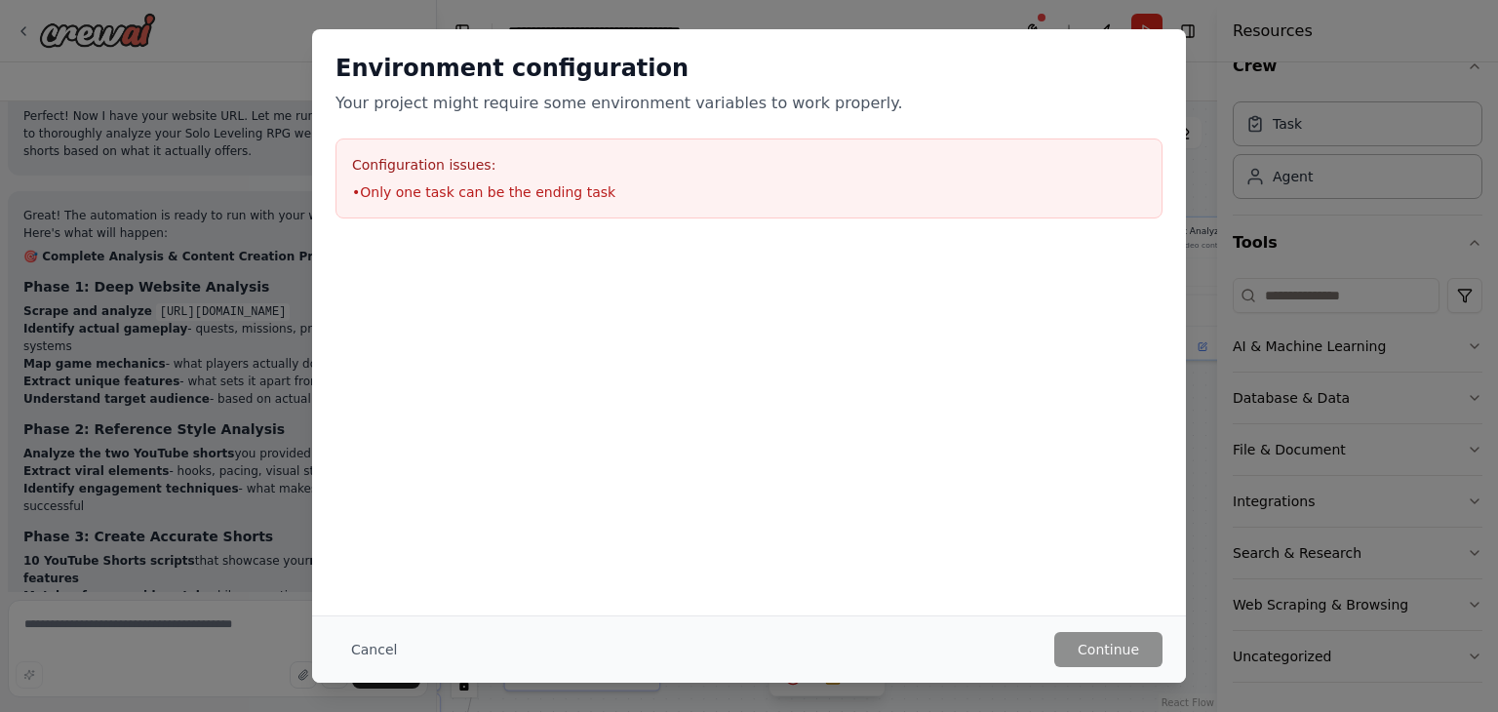
drag, startPoint x: 351, startPoint y: 273, endPoint x: 1089, endPoint y: 522, distance: 778.4
click at [1089, 522] on div "Environment configuration Your project might require some environment variables…" at bounding box center [749, 322] width 874 height 586
click at [1112, 666] on div "Cancel Continue" at bounding box center [749, 649] width 874 height 67
drag, startPoint x: 1112, startPoint y: 674, endPoint x: 160, endPoint y: 757, distance: 955.8
click at [160, 711] on html "Create a crew that schedules and publishes social media content across multiple…" at bounding box center [749, 356] width 1498 height 712
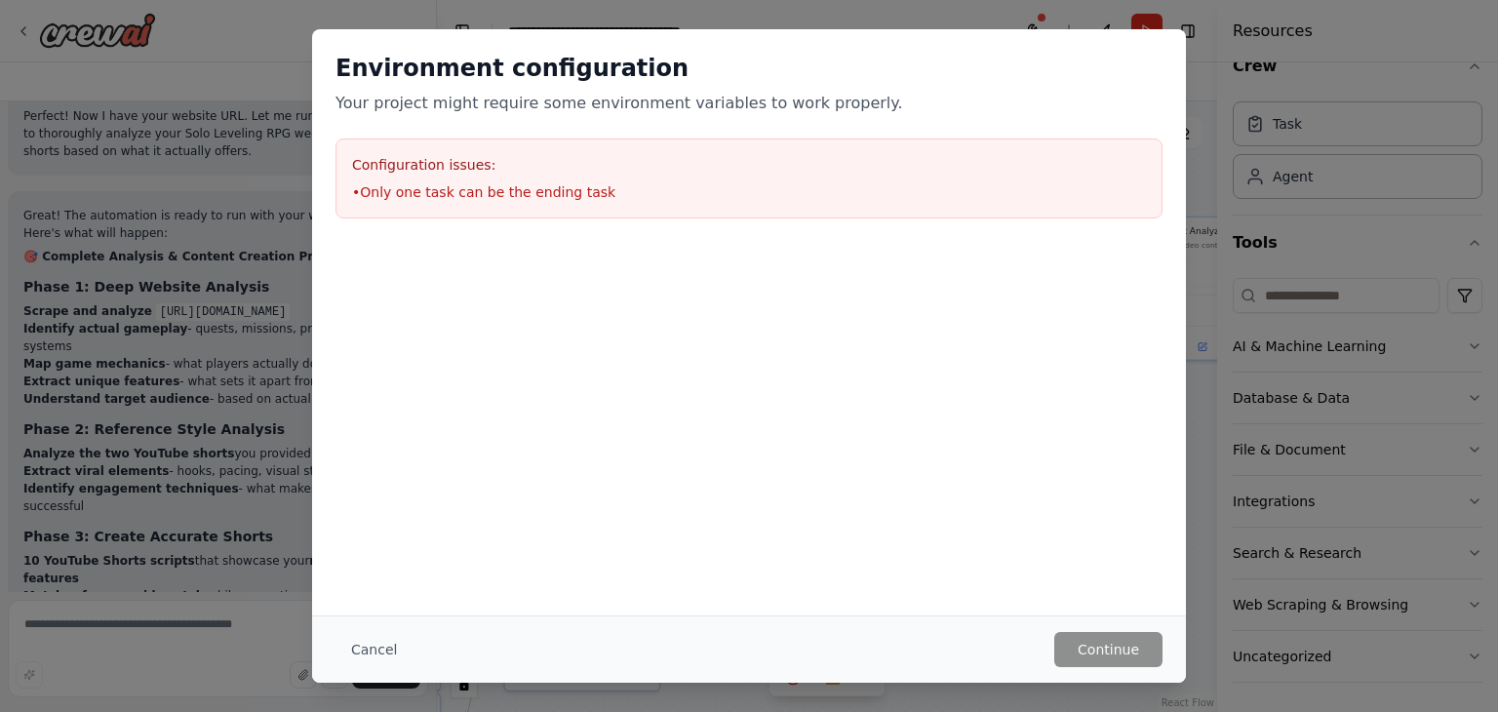
click at [207, 116] on div "Environment configuration Your project might require some environment variables…" at bounding box center [749, 356] width 1498 height 712
click at [210, 192] on div "Environment configuration Your project might require some environment variables…" at bounding box center [749, 356] width 1498 height 712
drag, startPoint x: 210, startPoint y: 192, endPoint x: 398, endPoint y: 608, distance: 456.3
click at [398, 608] on div "Environment configuration Your project might require some environment variables…" at bounding box center [749, 356] width 1498 height 712
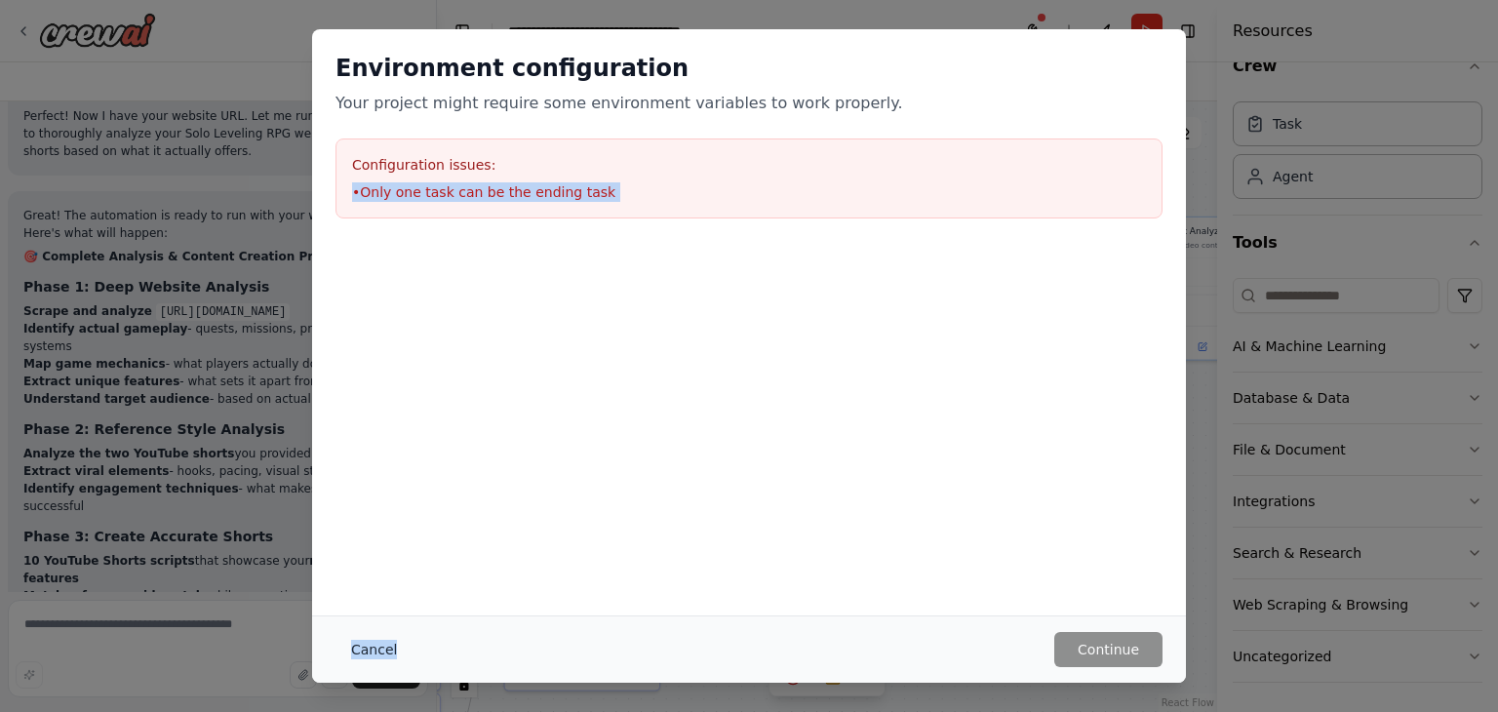
click at [364, 660] on button "Cancel" at bounding box center [374, 649] width 77 height 35
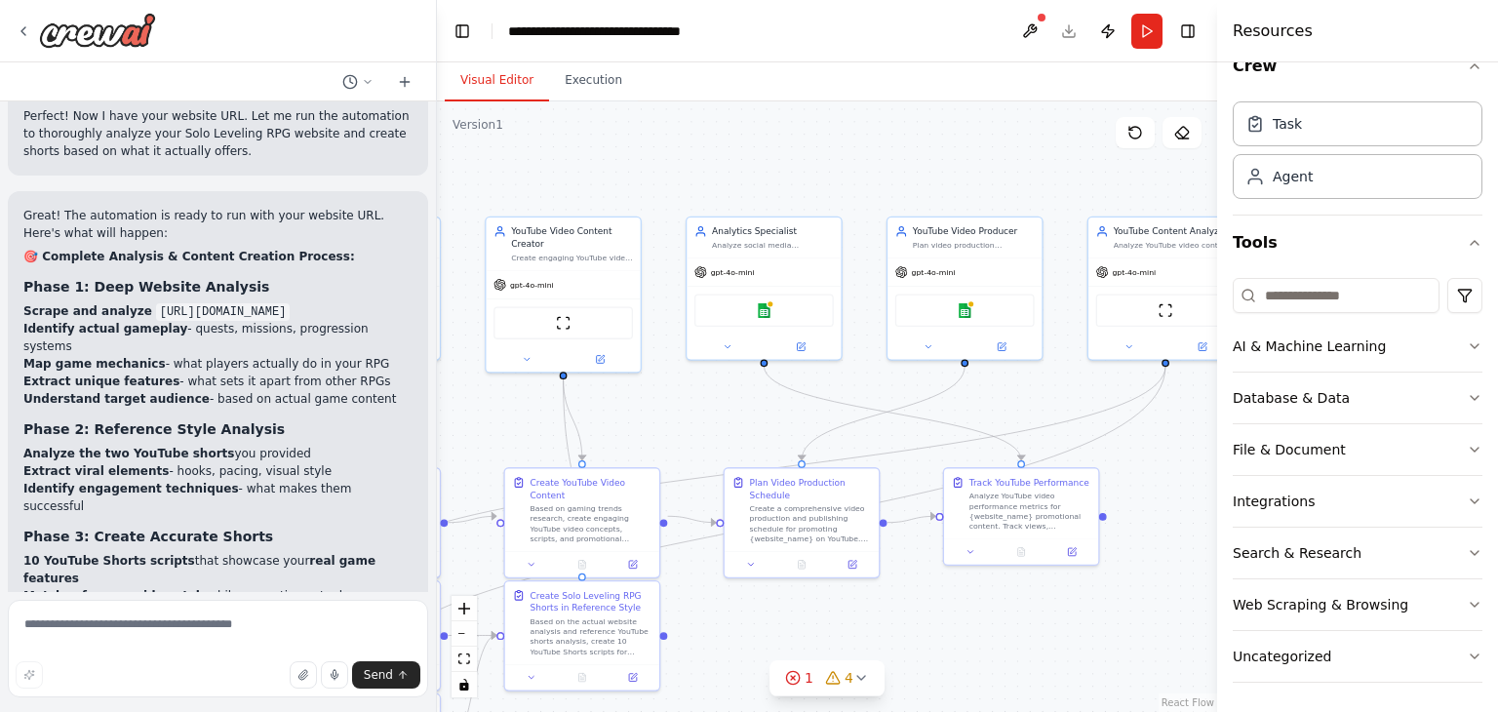
click at [364, 661] on button "Send" at bounding box center [386, 674] width 68 height 27
click at [305, 631] on textarea at bounding box center [218, 649] width 420 height 98
type textarea "**********"
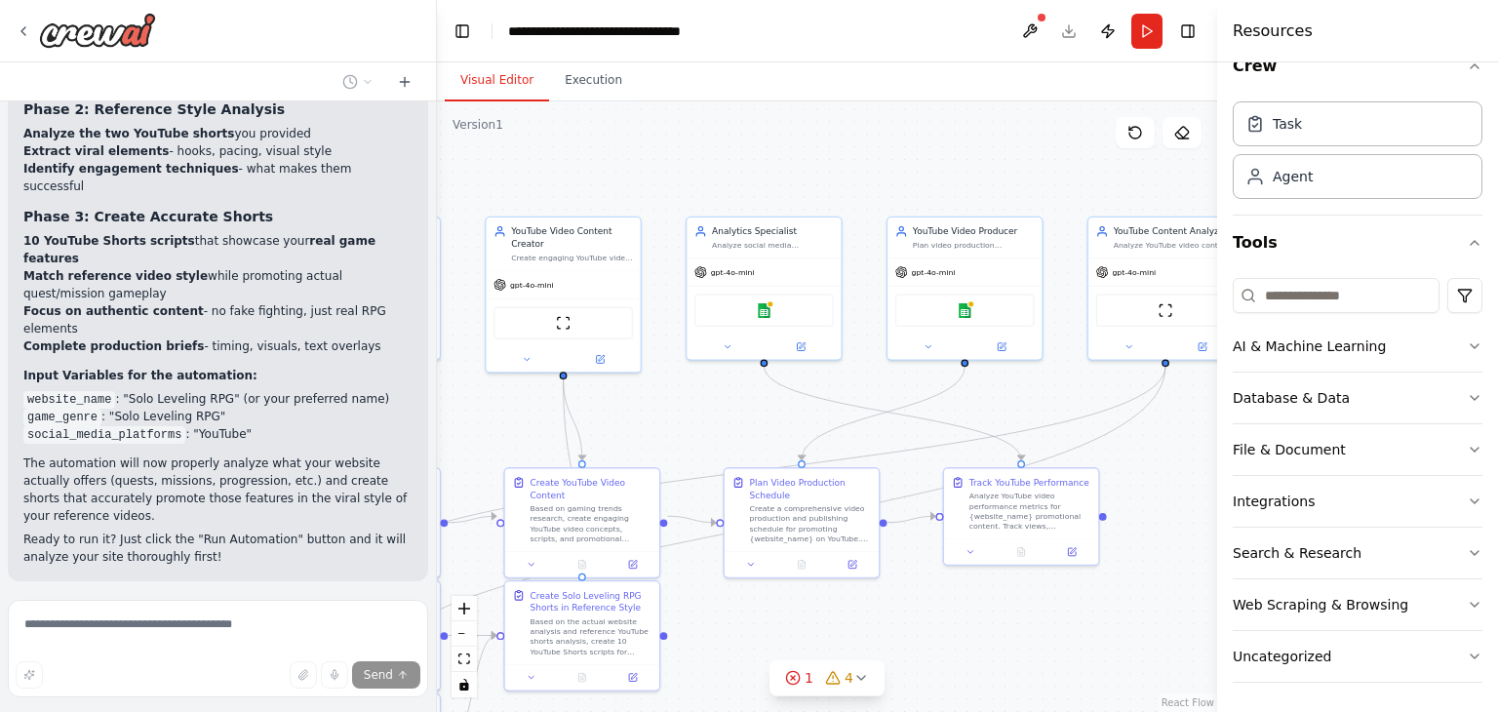
scroll to position [10138, 0]
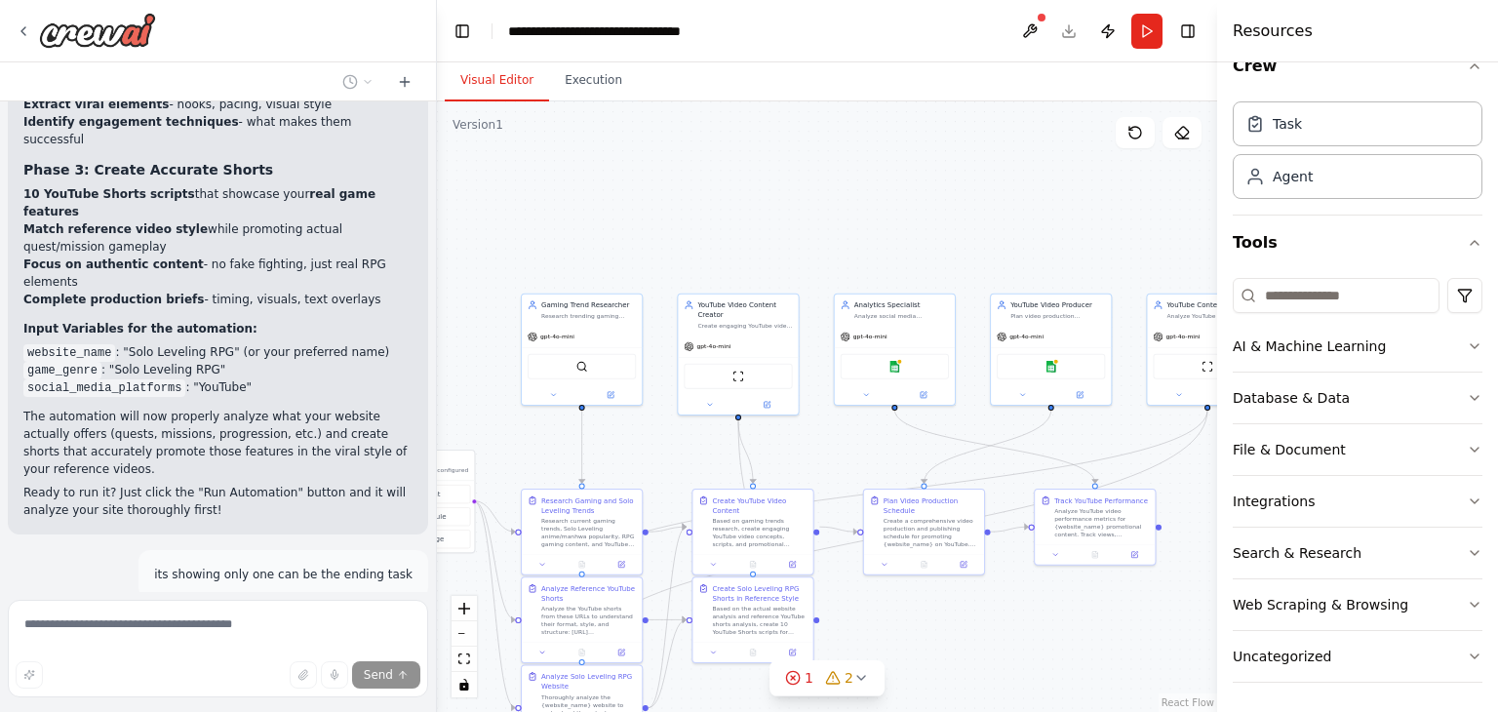
drag, startPoint x: 717, startPoint y: 442, endPoint x: 1085, endPoint y: 419, distance: 368.5
click at [1085, 419] on div ".deletable-edge-delete-btn { width: 20px; height: 20px; border: 0px solid #ffff…" at bounding box center [827, 406] width 780 height 611
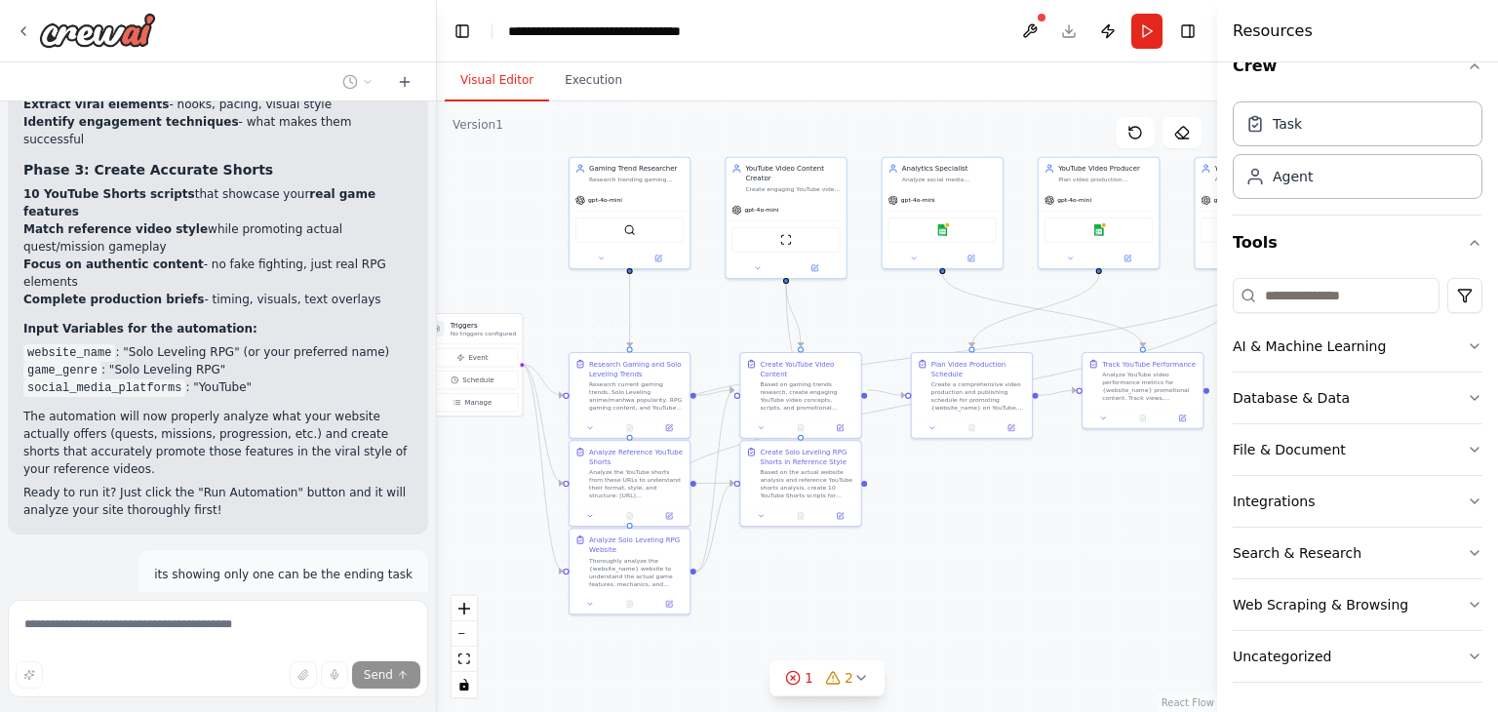
drag, startPoint x: 1105, startPoint y: 382, endPoint x: 898, endPoint y: 296, distance: 225.2
click at [898, 296] on div ".deletable-edge-delete-btn { width: 20px; height: 20px; border: 0px solid #ffff…" at bounding box center [827, 406] width 780 height 611
click at [795, 684] on circle at bounding box center [792, 677] width 13 height 13
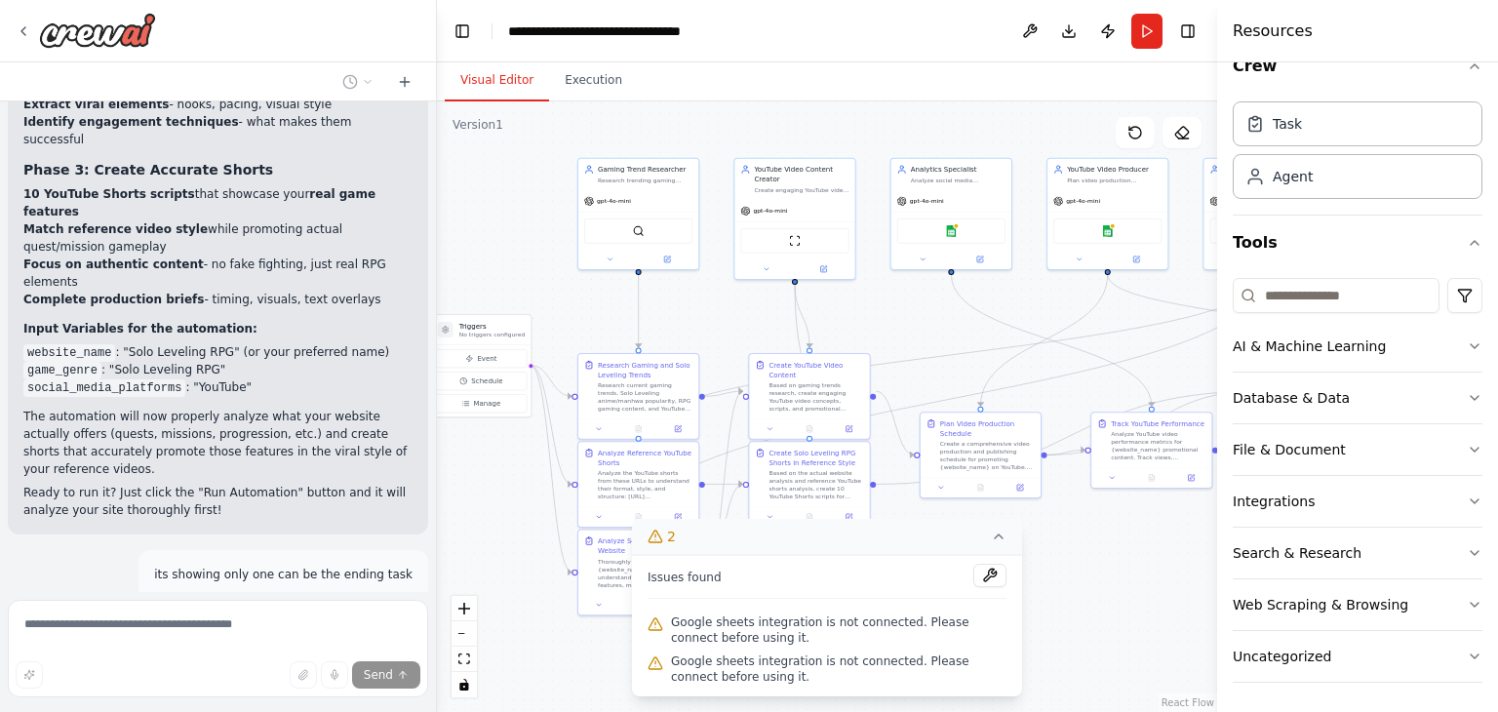
click at [1054, 591] on div ".deletable-edge-delete-btn { width: 20px; height: 20px; border: 0px solid #ffff…" at bounding box center [827, 406] width 780 height 611
click at [994, 570] on button at bounding box center [990, 575] width 33 height 23
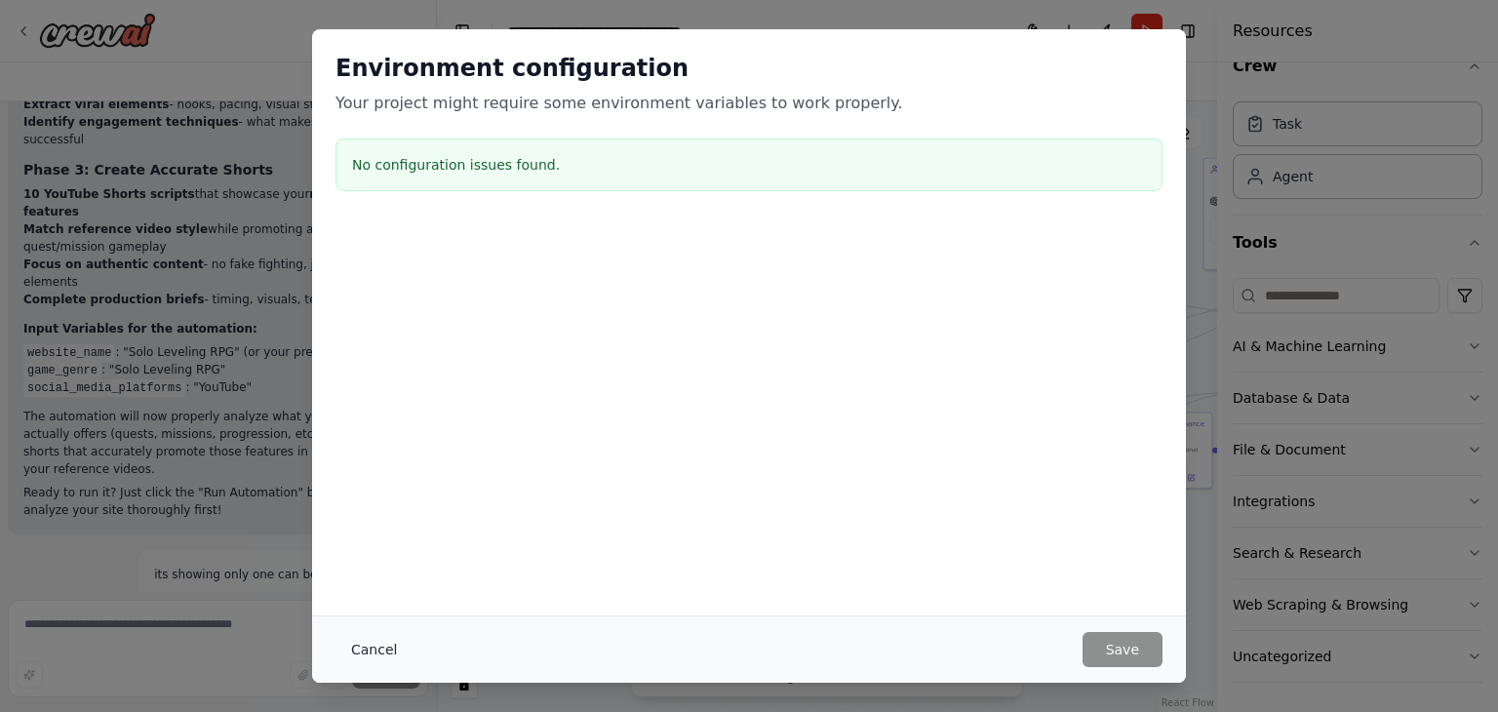
click at [384, 641] on button "Cancel" at bounding box center [374, 649] width 77 height 35
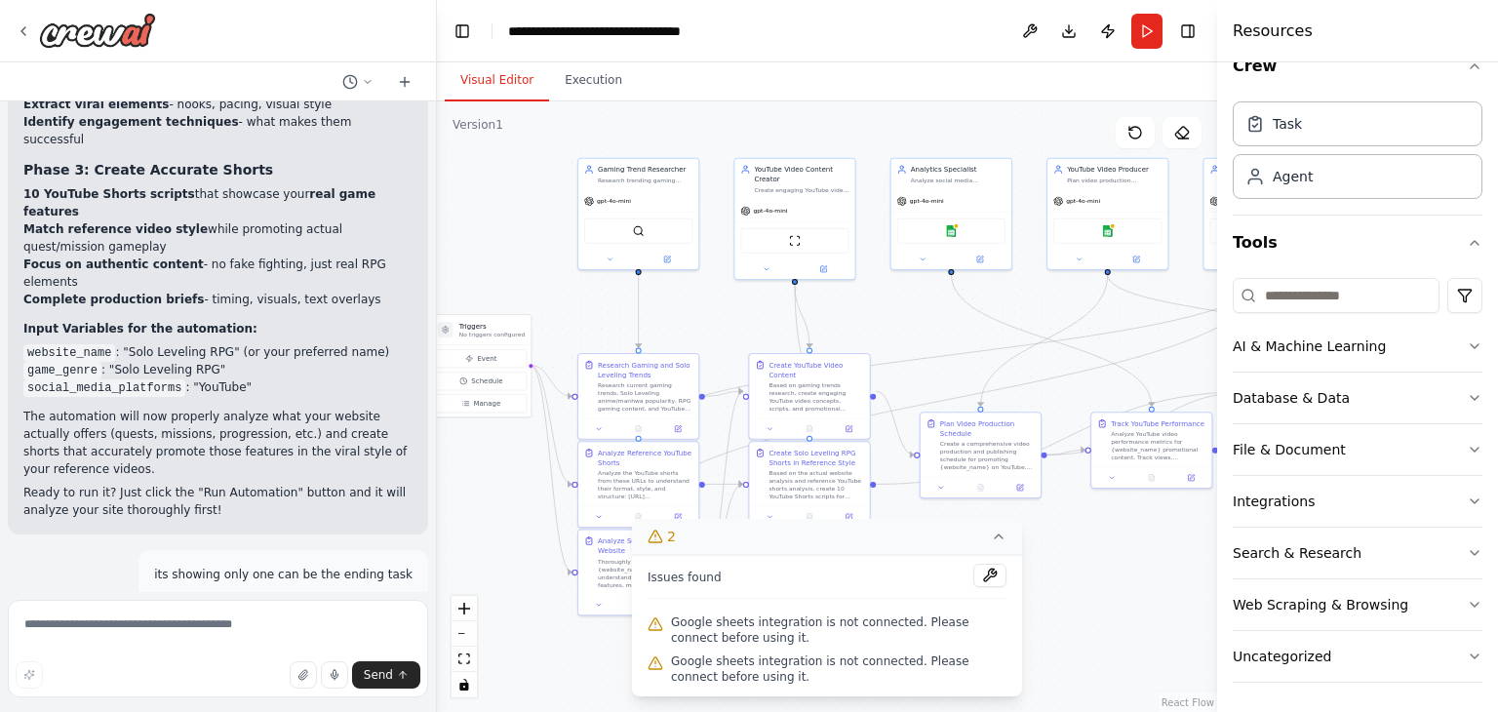
click at [502, 641] on div ".deletable-edge-delete-btn { width: 20px; height: 20px; border: 0px solid #ffff…" at bounding box center [827, 406] width 780 height 611
click at [991, 539] on icon at bounding box center [999, 537] width 16 height 16
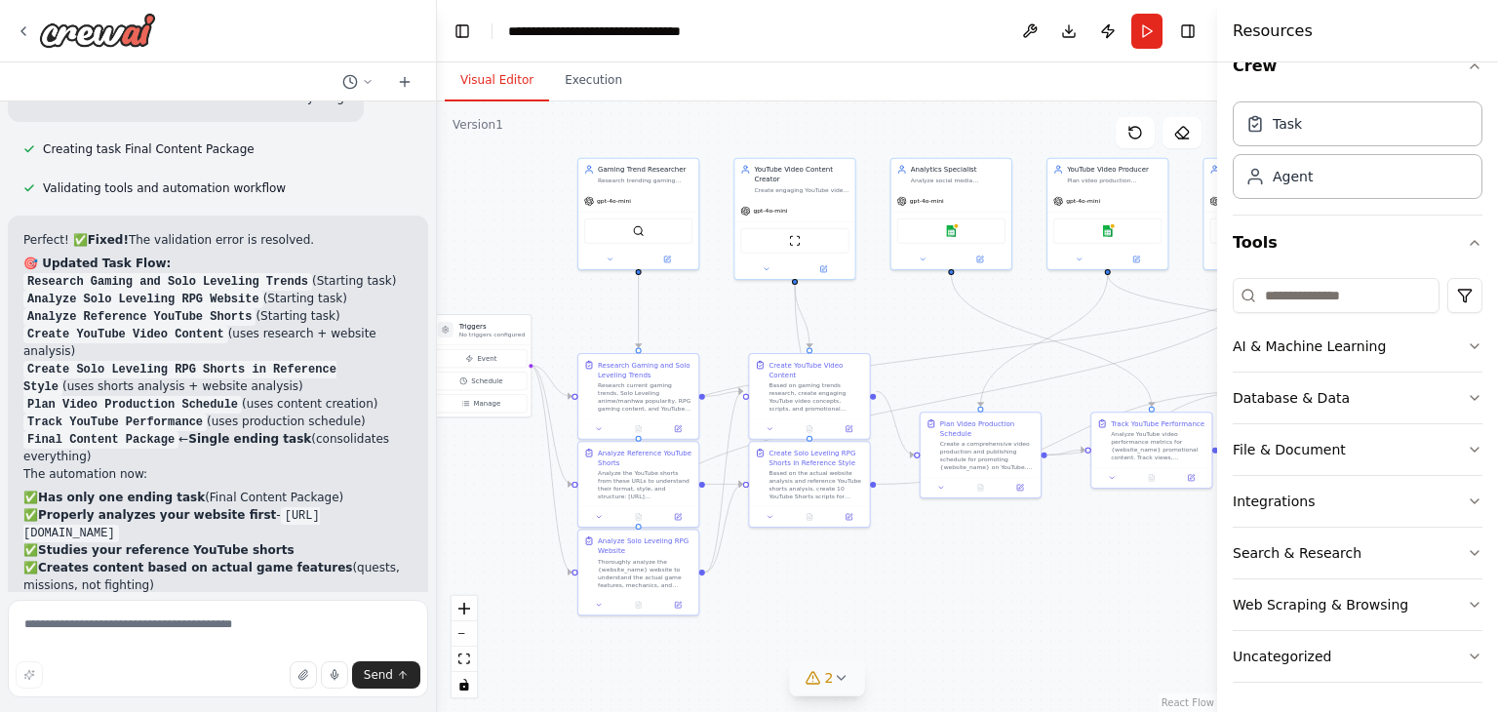
scroll to position [11227, 0]
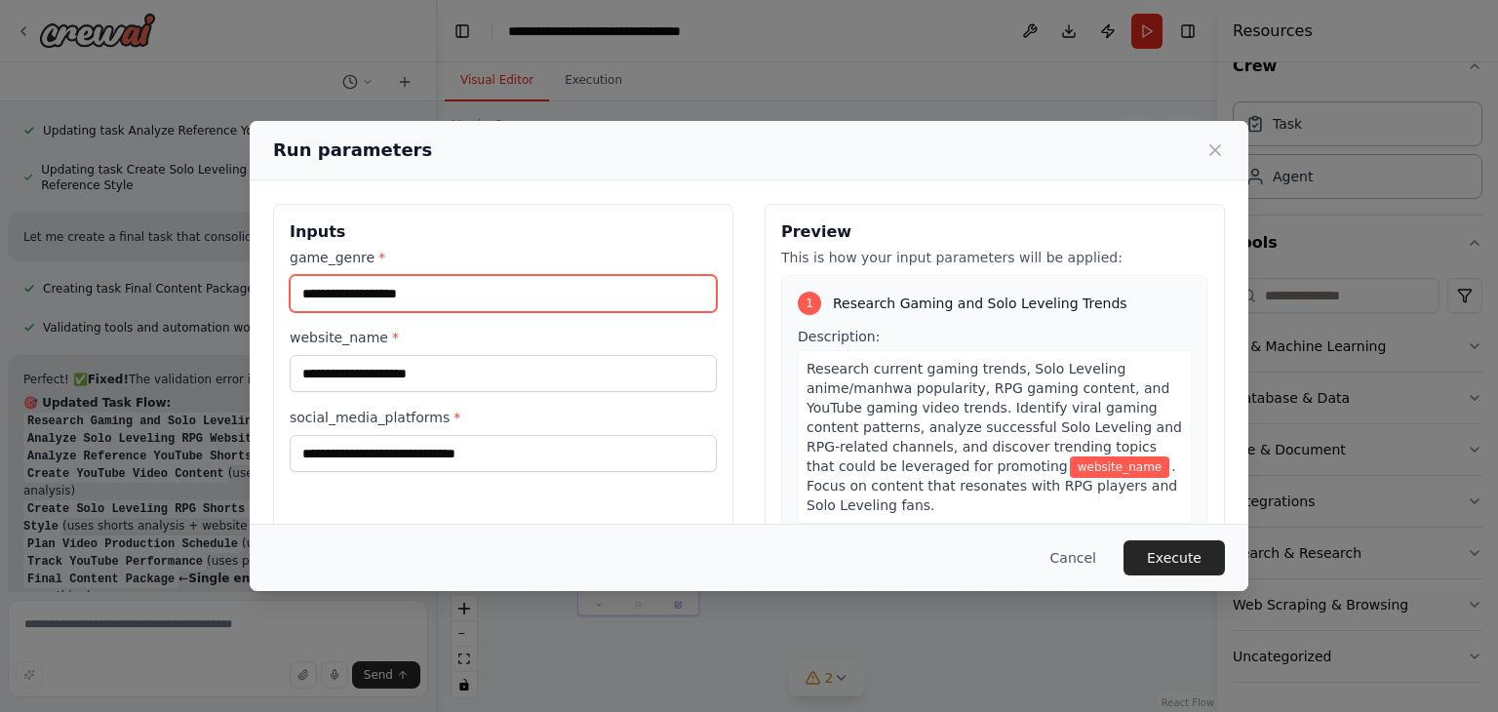
click at [478, 303] on input "game_genre *" at bounding box center [503, 293] width 427 height 37
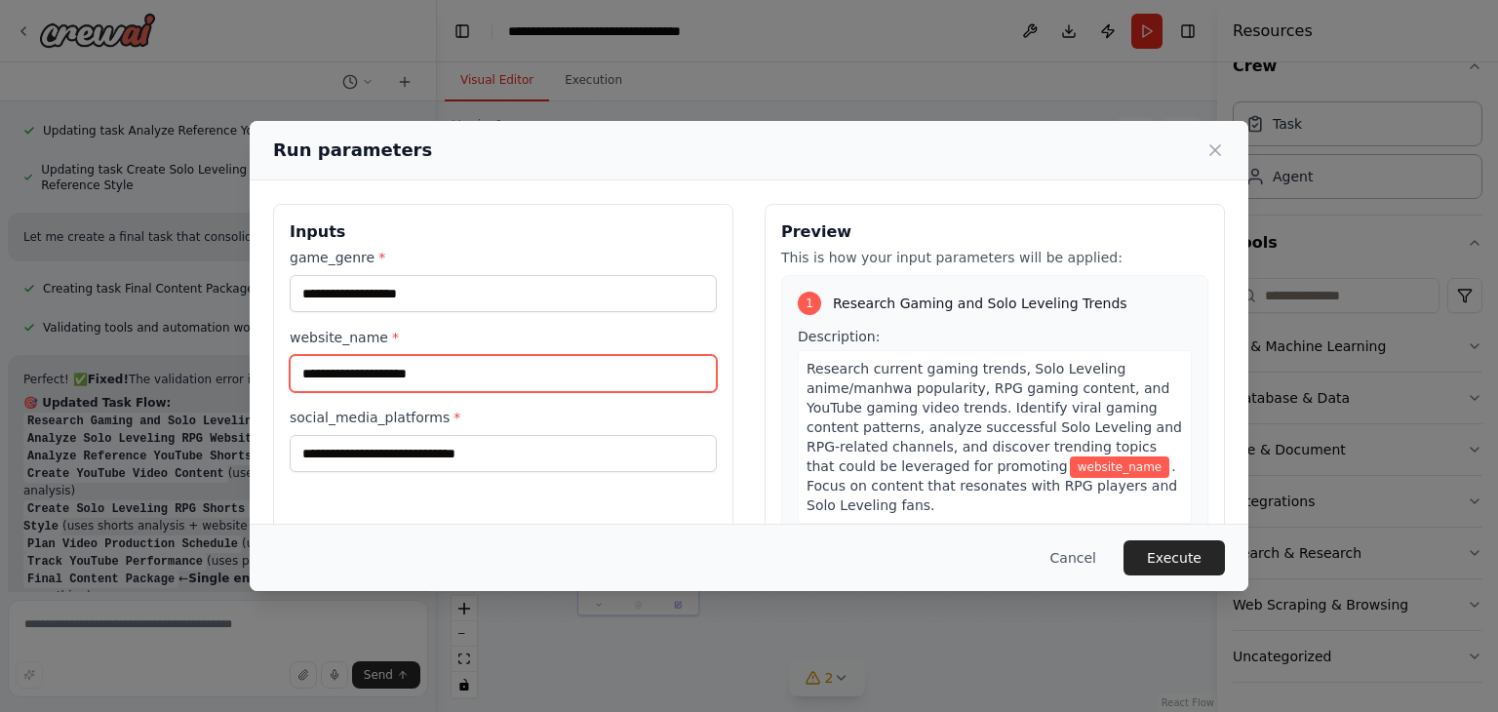
click at [418, 376] on input "website_name *" at bounding box center [503, 373] width 427 height 37
type input "**********"
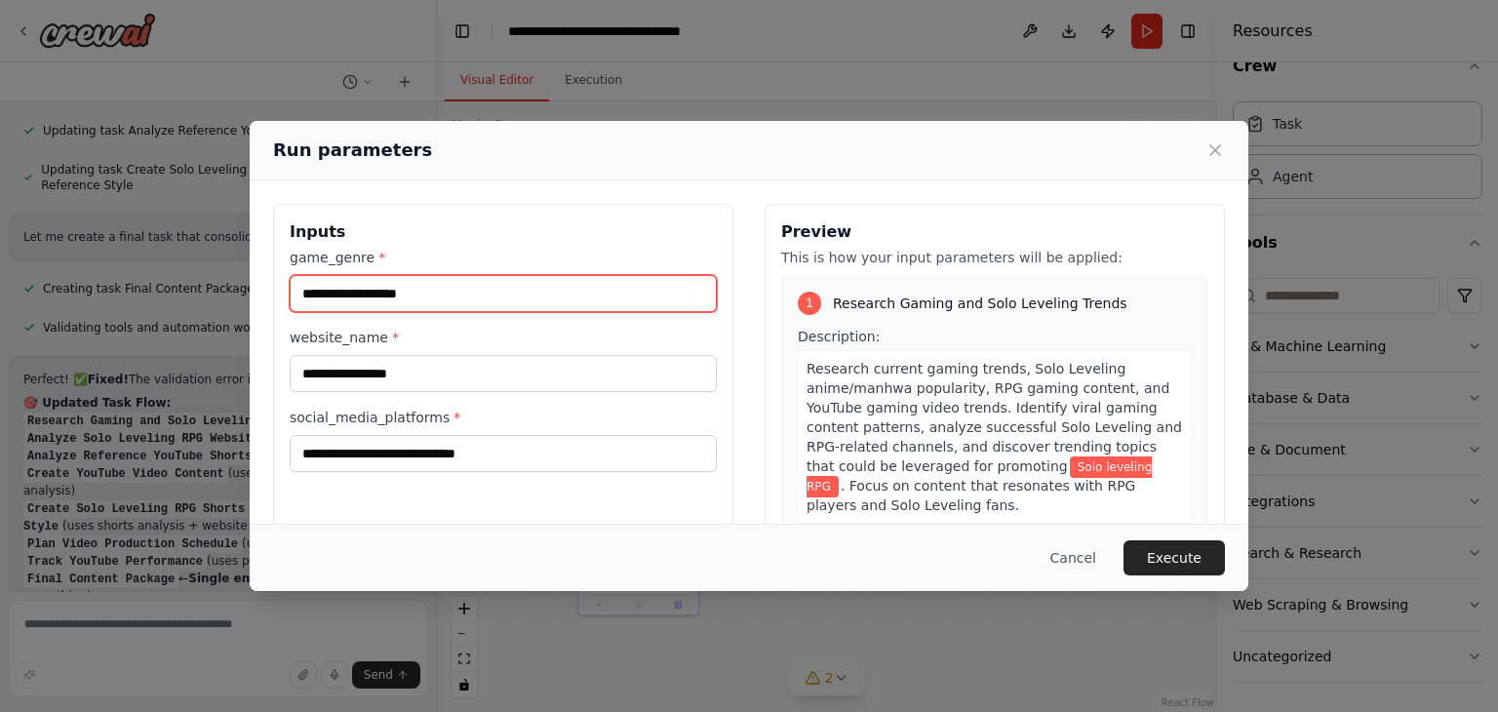
click at [381, 290] on input "game_genre *" at bounding box center [503, 293] width 427 height 37
type input "**********"
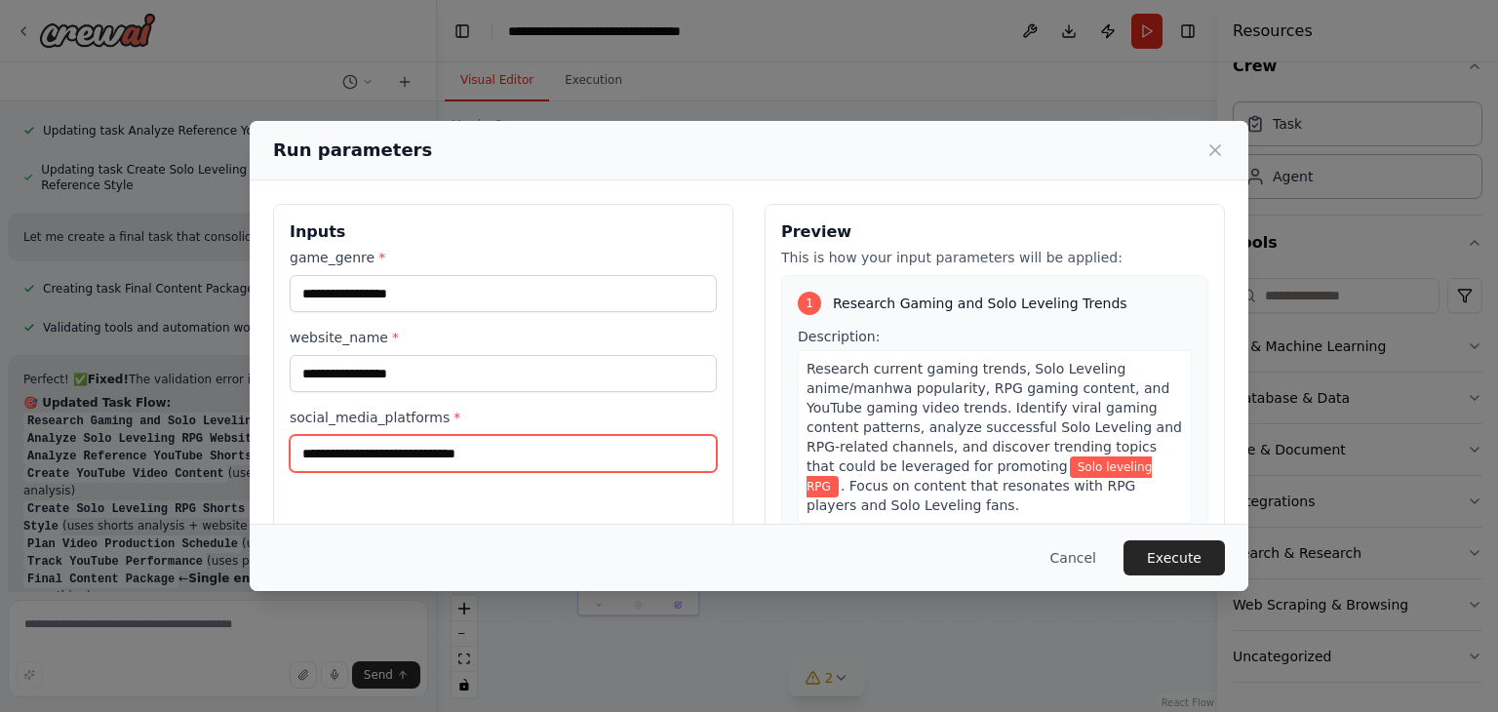
click at [371, 457] on input "social_media_platforms *" at bounding box center [503, 453] width 427 height 37
type input "*******"
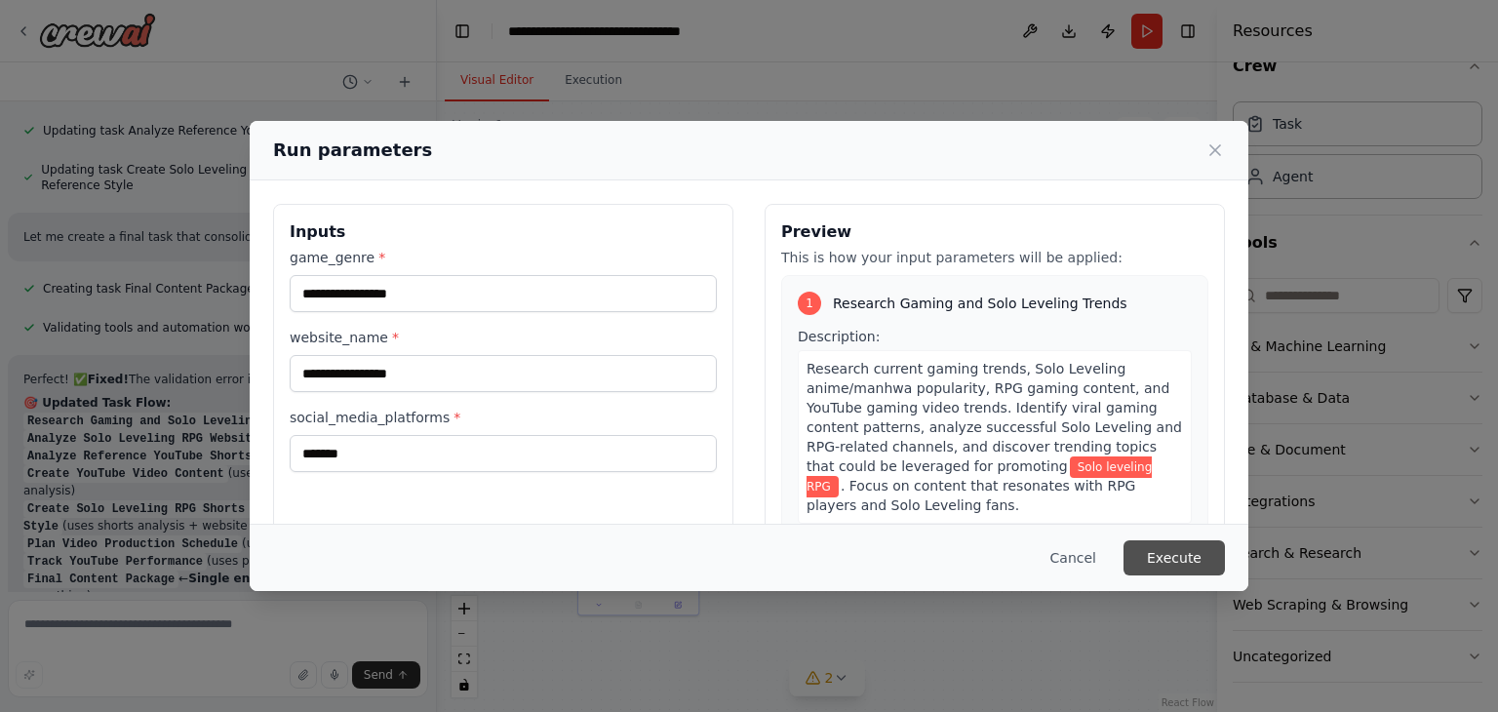
click at [1178, 549] on button "Execute" at bounding box center [1174, 557] width 101 height 35
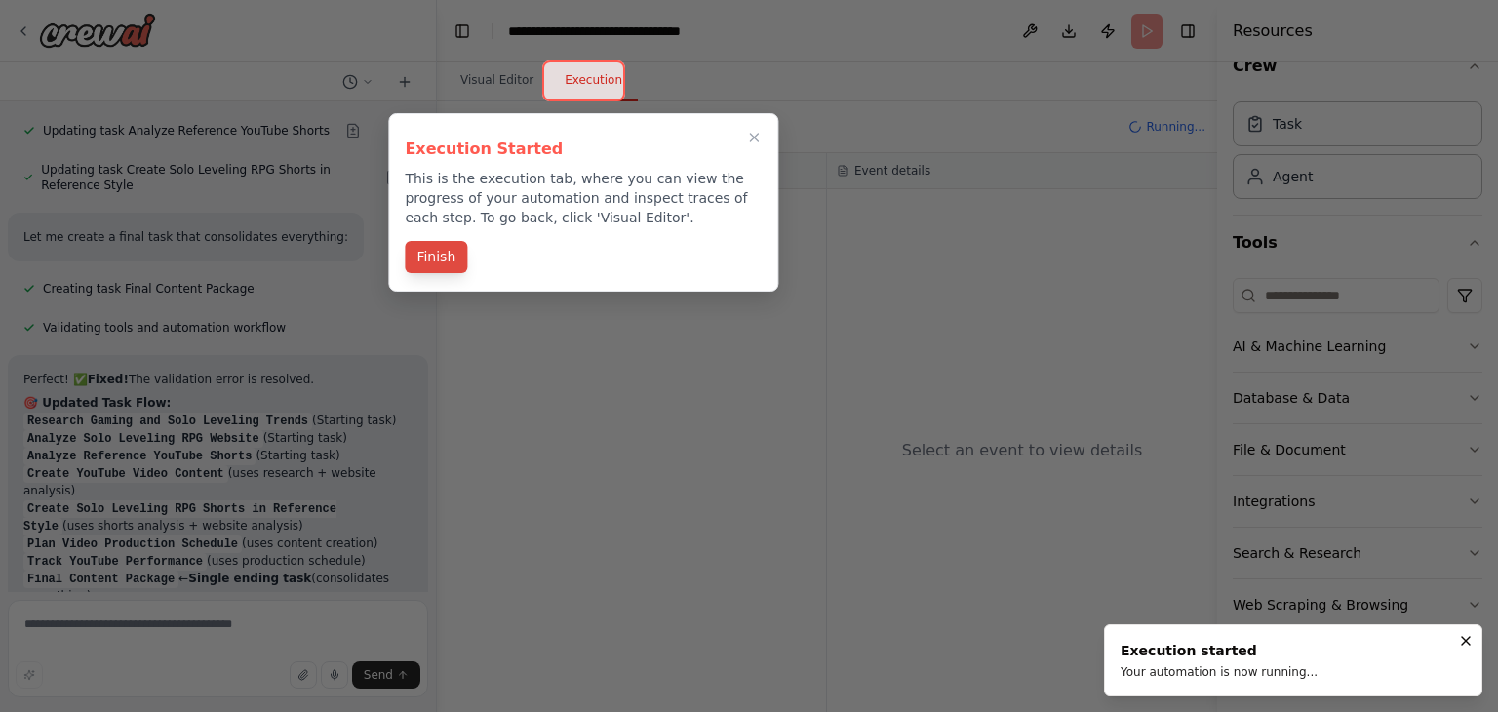
click at [435, 273] on div "Finish" at bounding box center [583, 259] width 357 height 32
click at [435, 265] on button "Finish" at bounding box center [436, 257] width 62 height 32
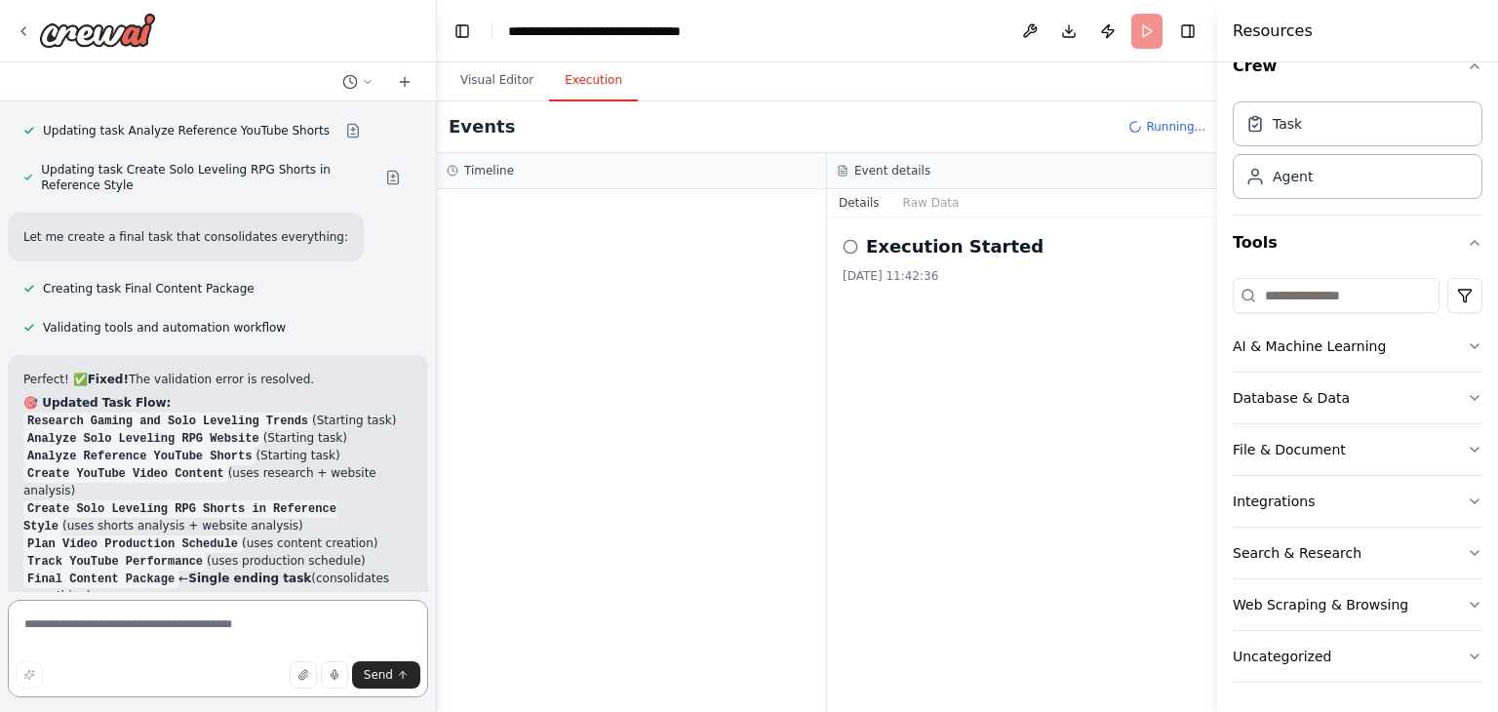
click at [68, 636] on textarea at bounding box center [218, 649] width 420 height 98
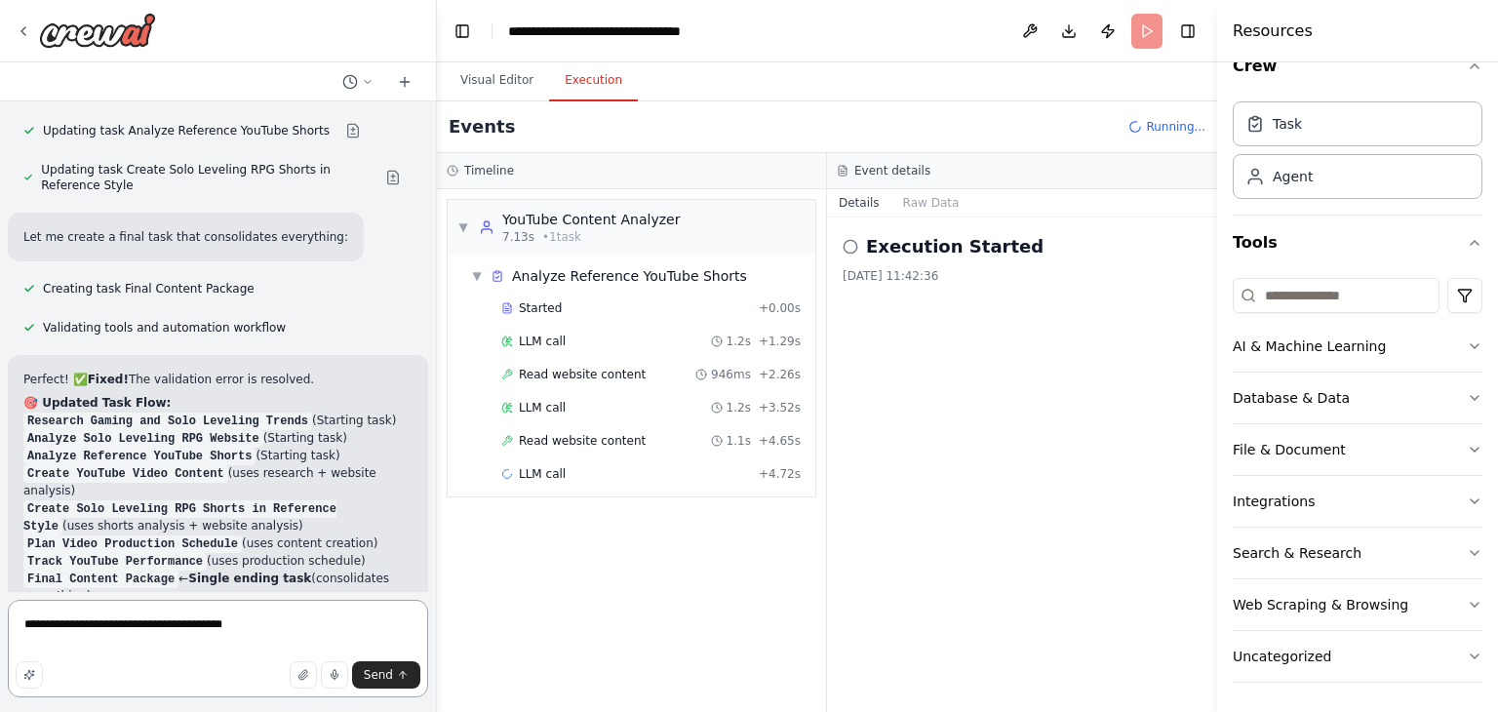
type textarea "**********"
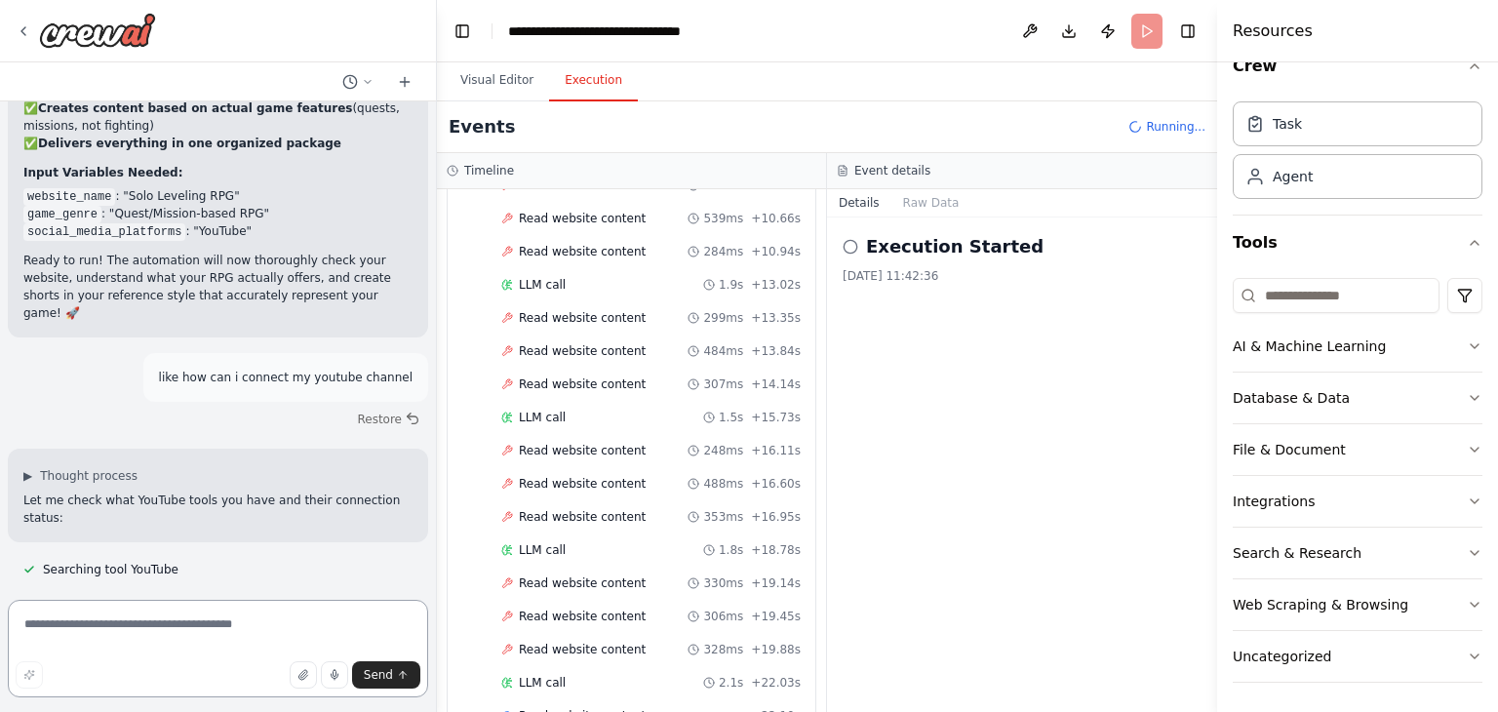
scroll to position [0, 0]
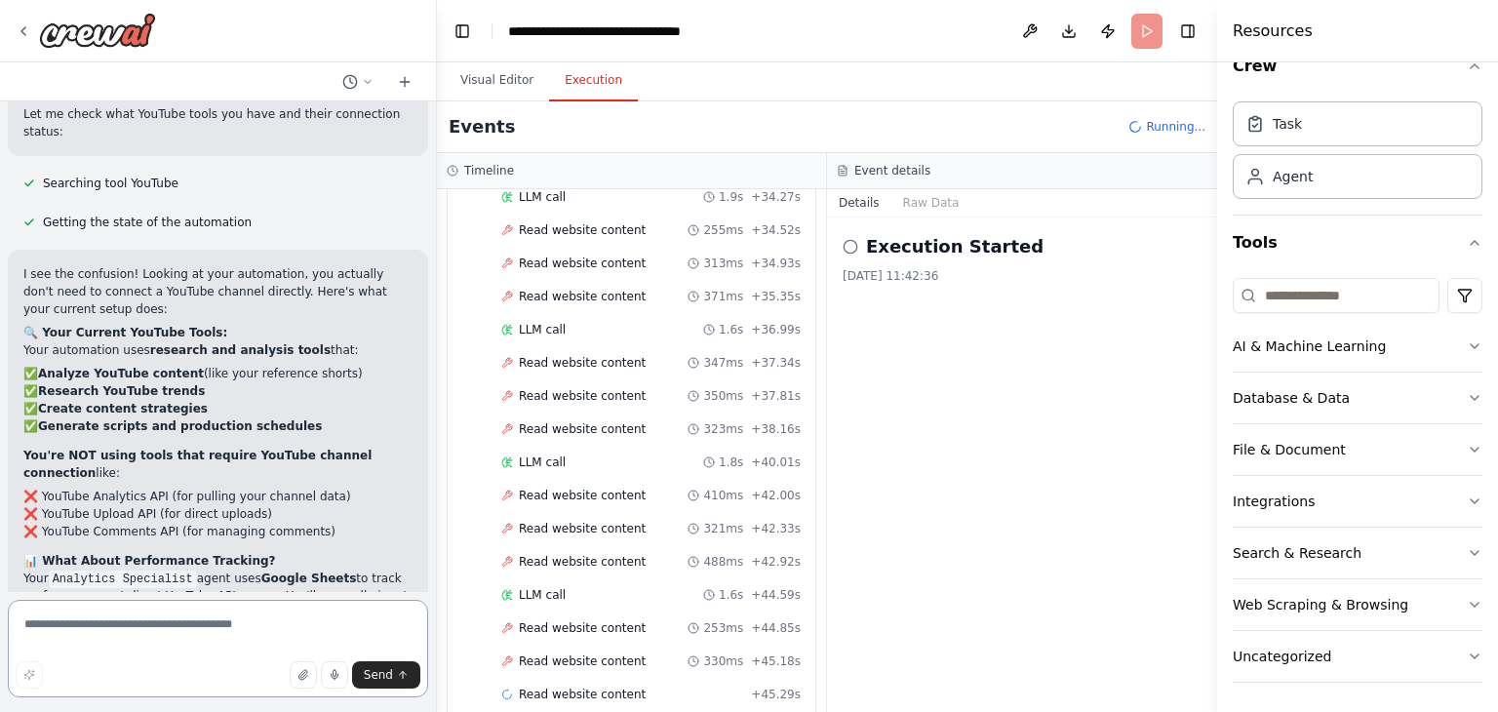
click at [195, 622] on textarea at bounding box center [218, 649] width 420 height 98
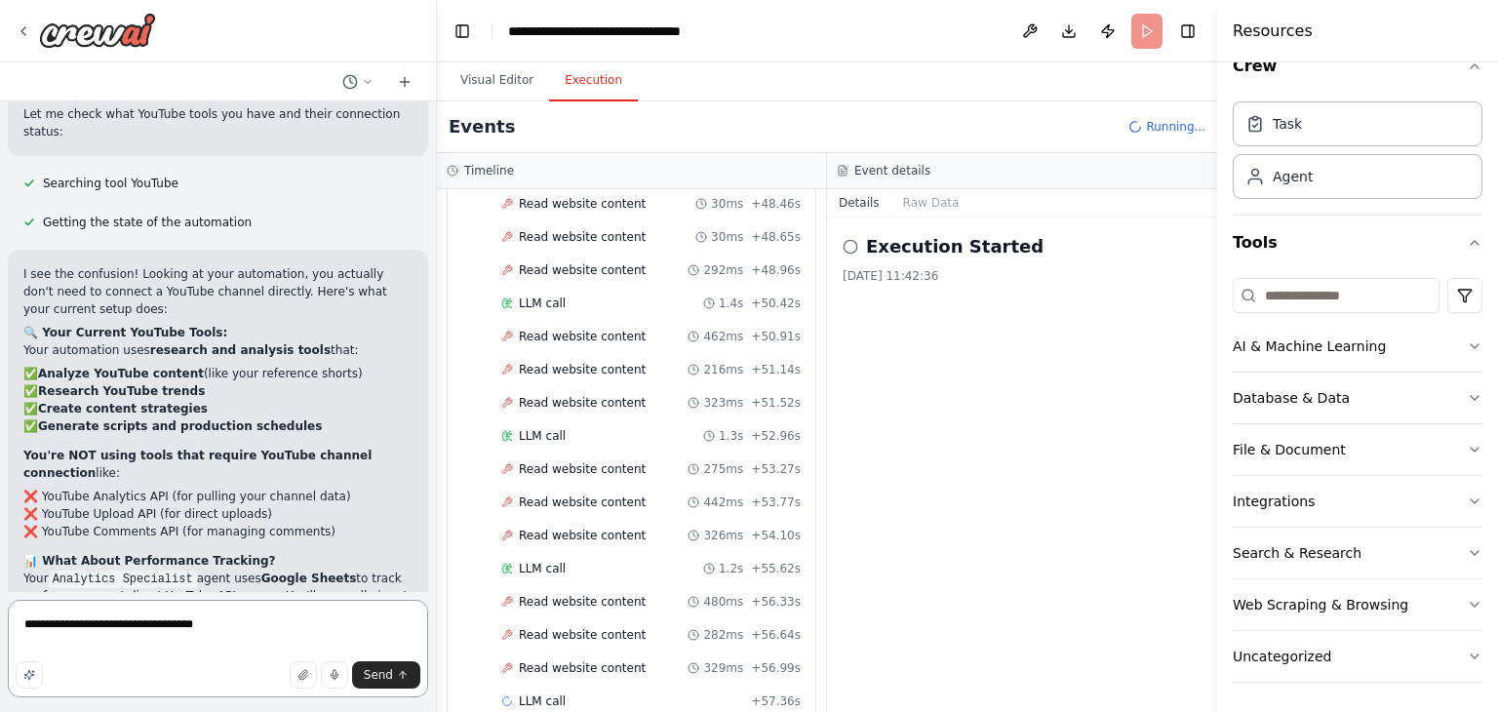
type textarea "**********"
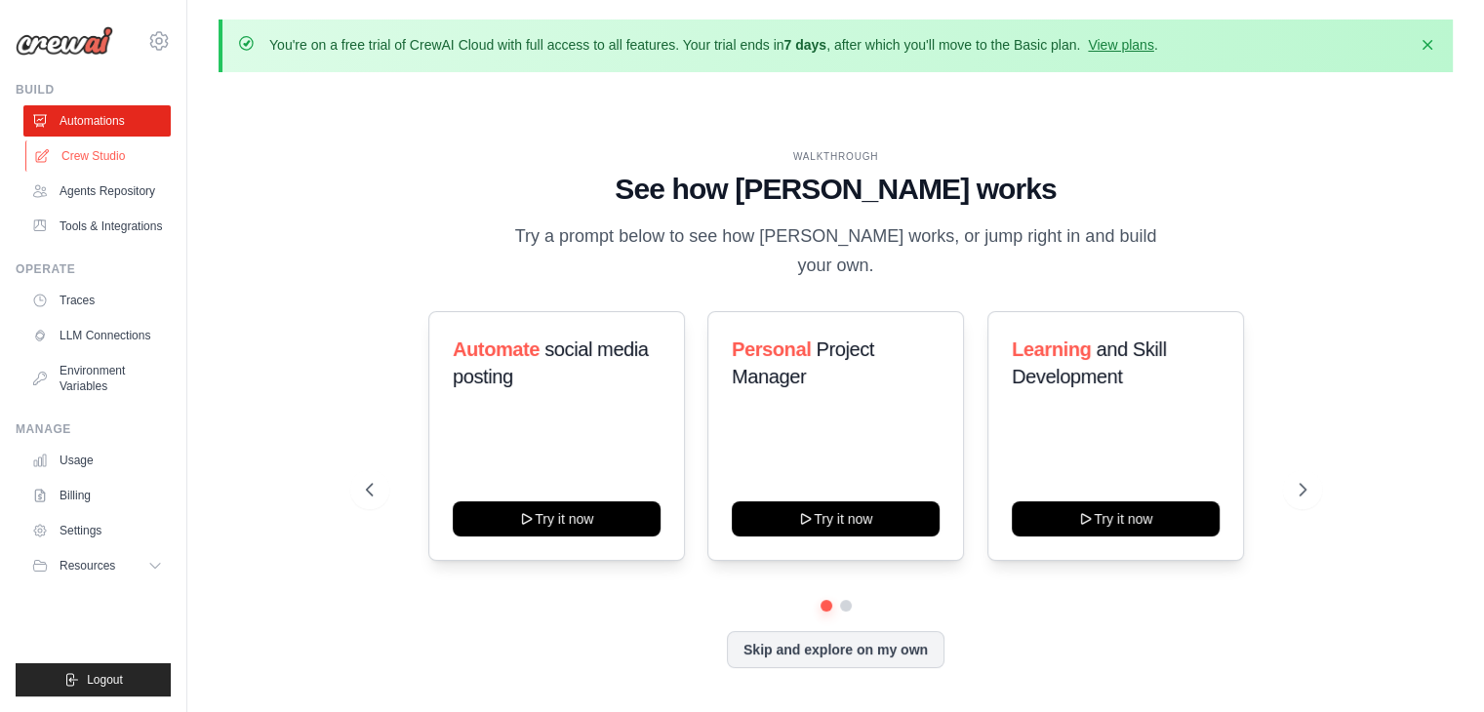
click at [102, 148] on link "Crew Studio" at bounding box center [98, 155] width 147 height 31
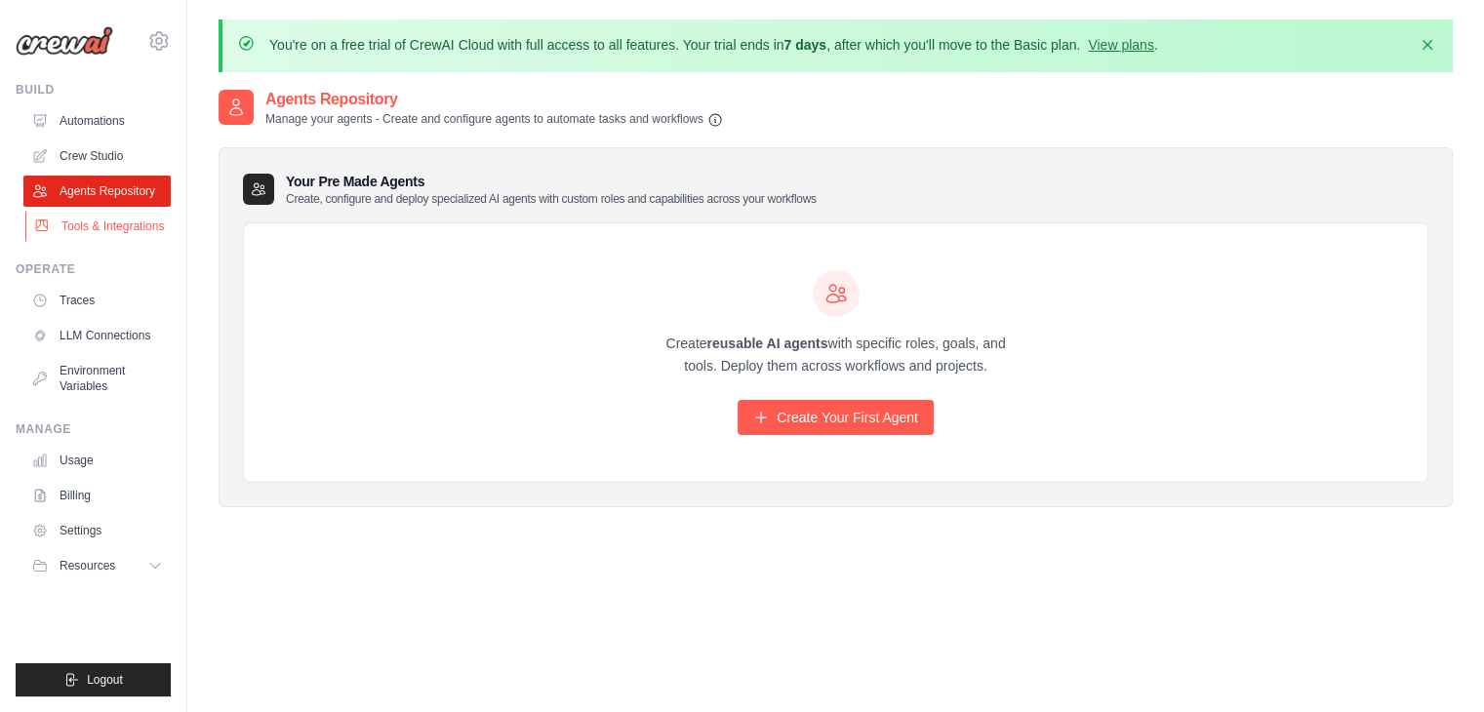
click at [131, 233] on link "Tools & Integrations" at bounding box center [98, 226] width 147 height 31
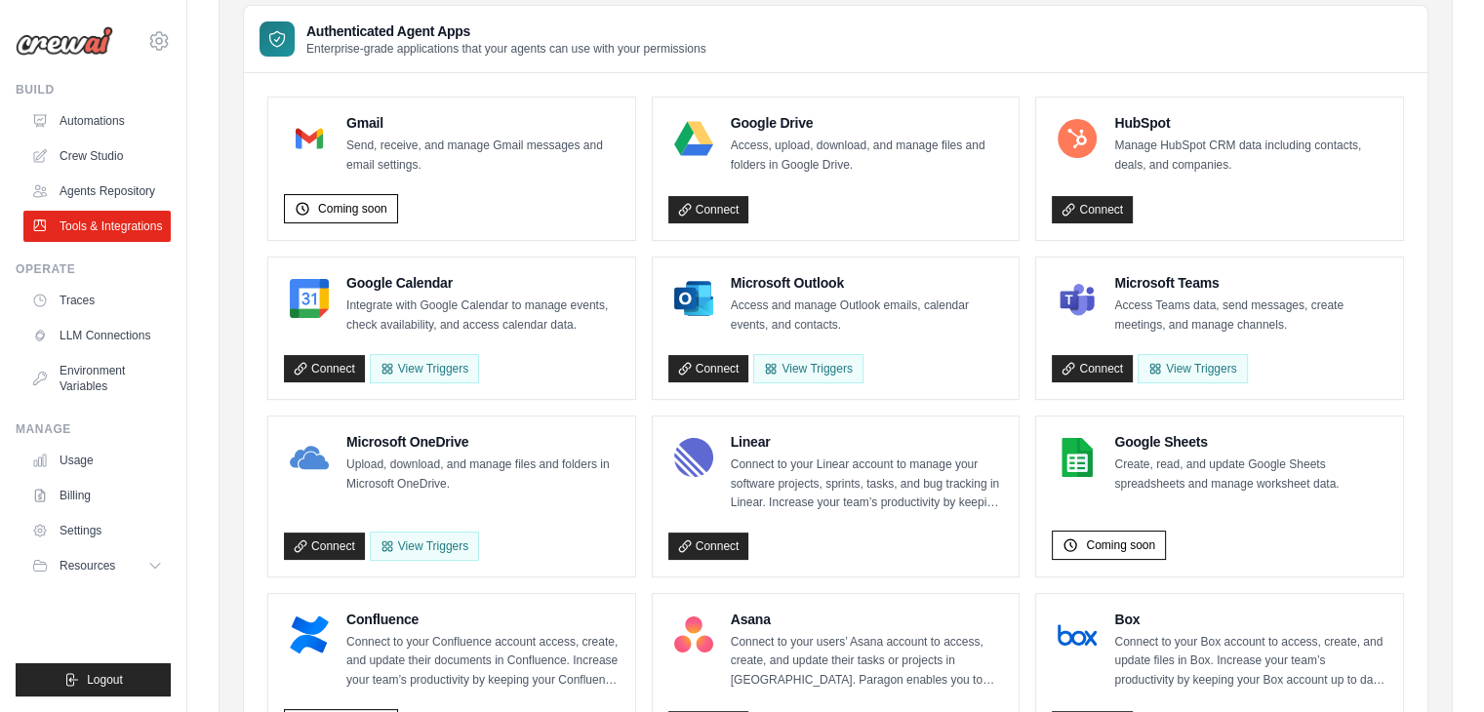
scroll to position [269, 0]
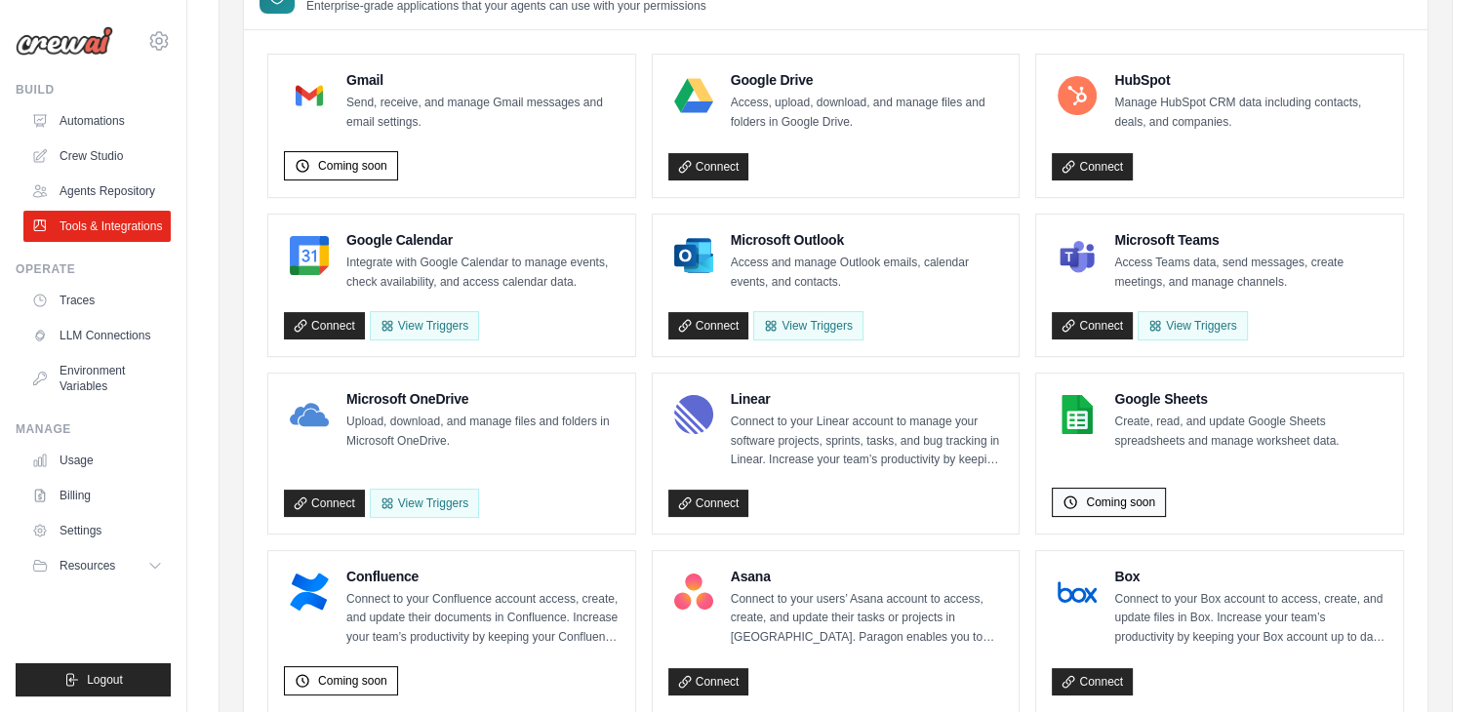
click at [1071, 511] on div "Coming soon" at bounding box center [1109, 502] width 114 height 29
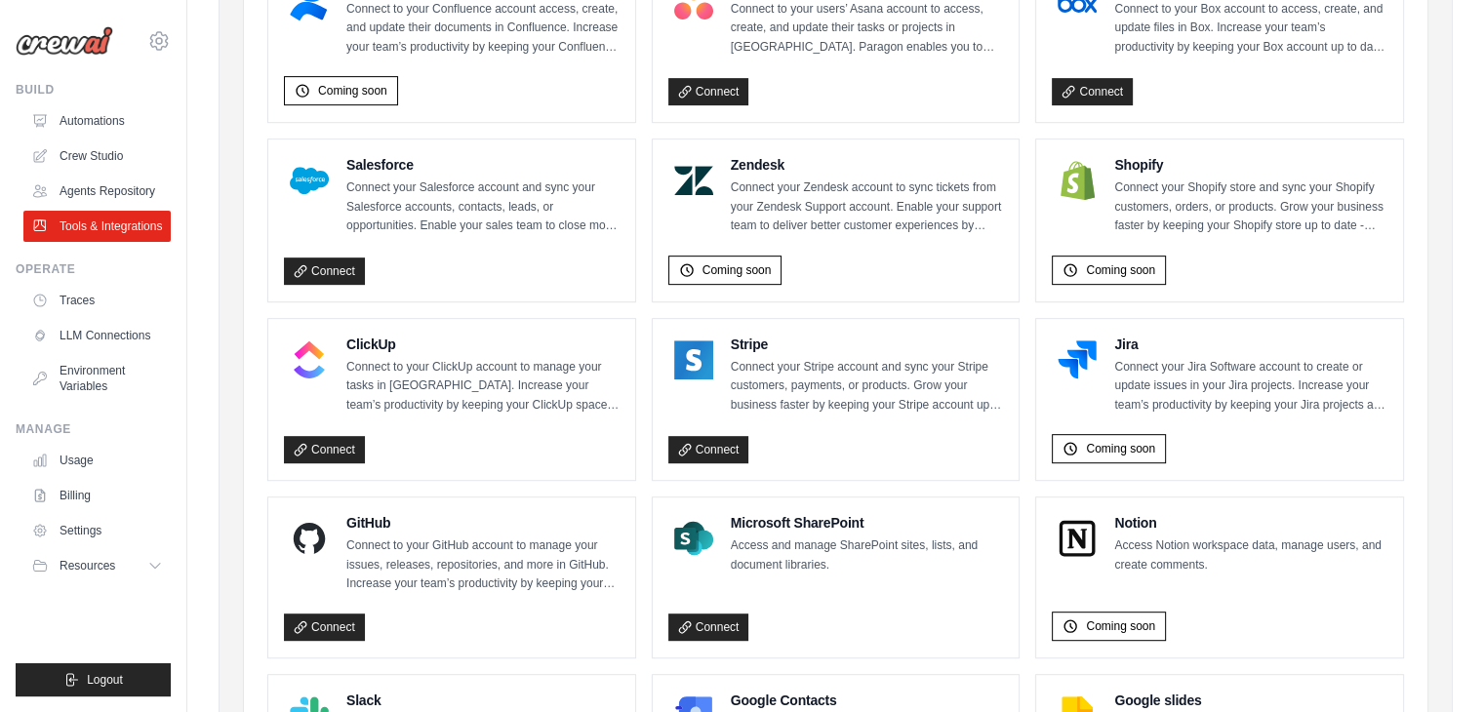
scroll to position [870, 0]
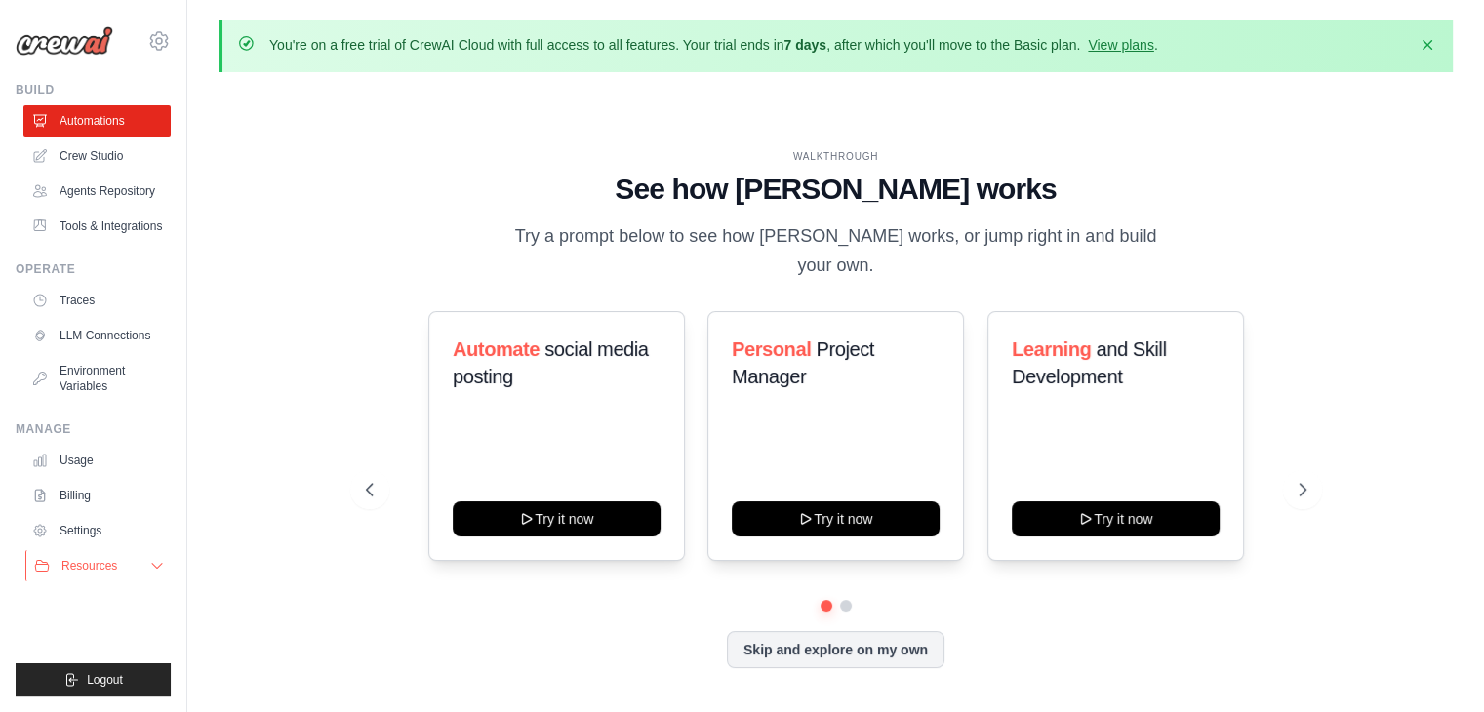
click at [90, 572] on span "Resources" at bounding box center [89, 566] width 56 height 16
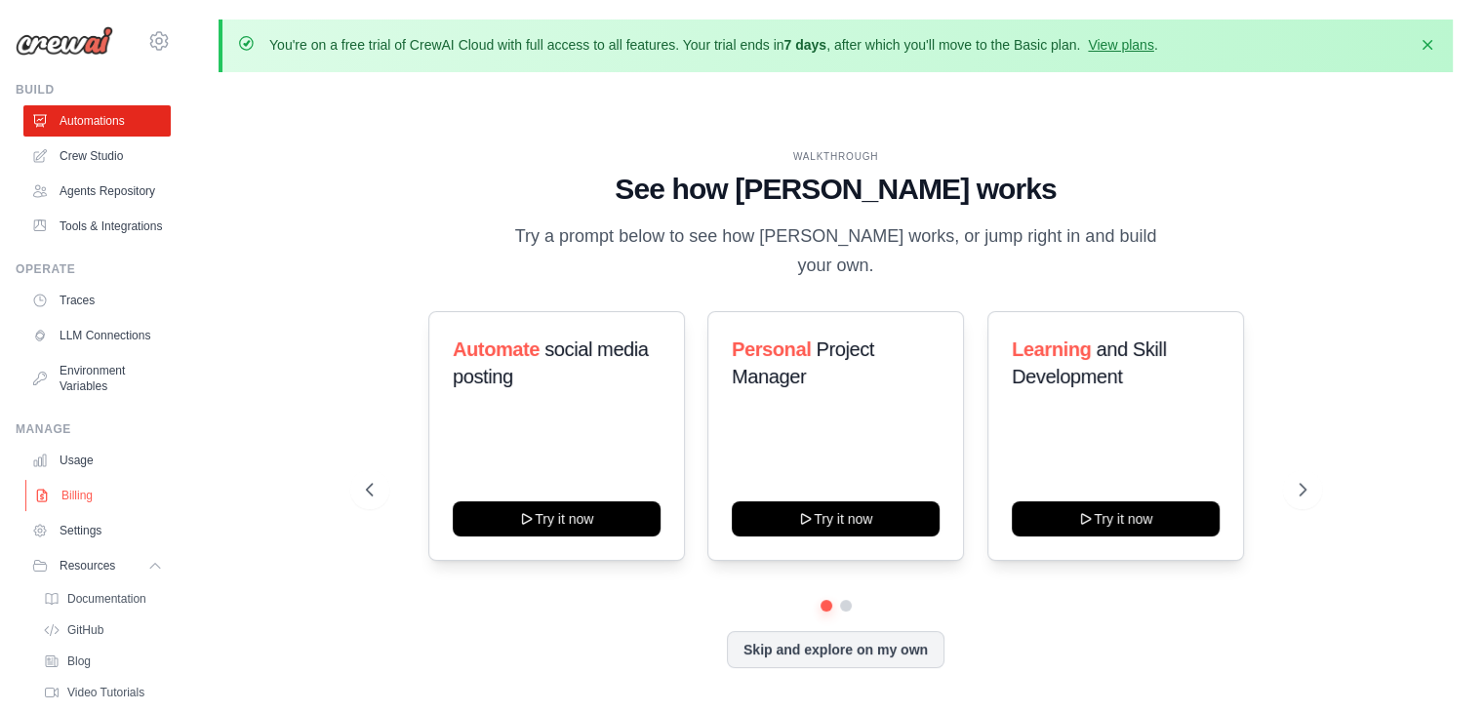
click at [94, 511] on link "Billing" at bounding box center [98, 495] width 147 height 31
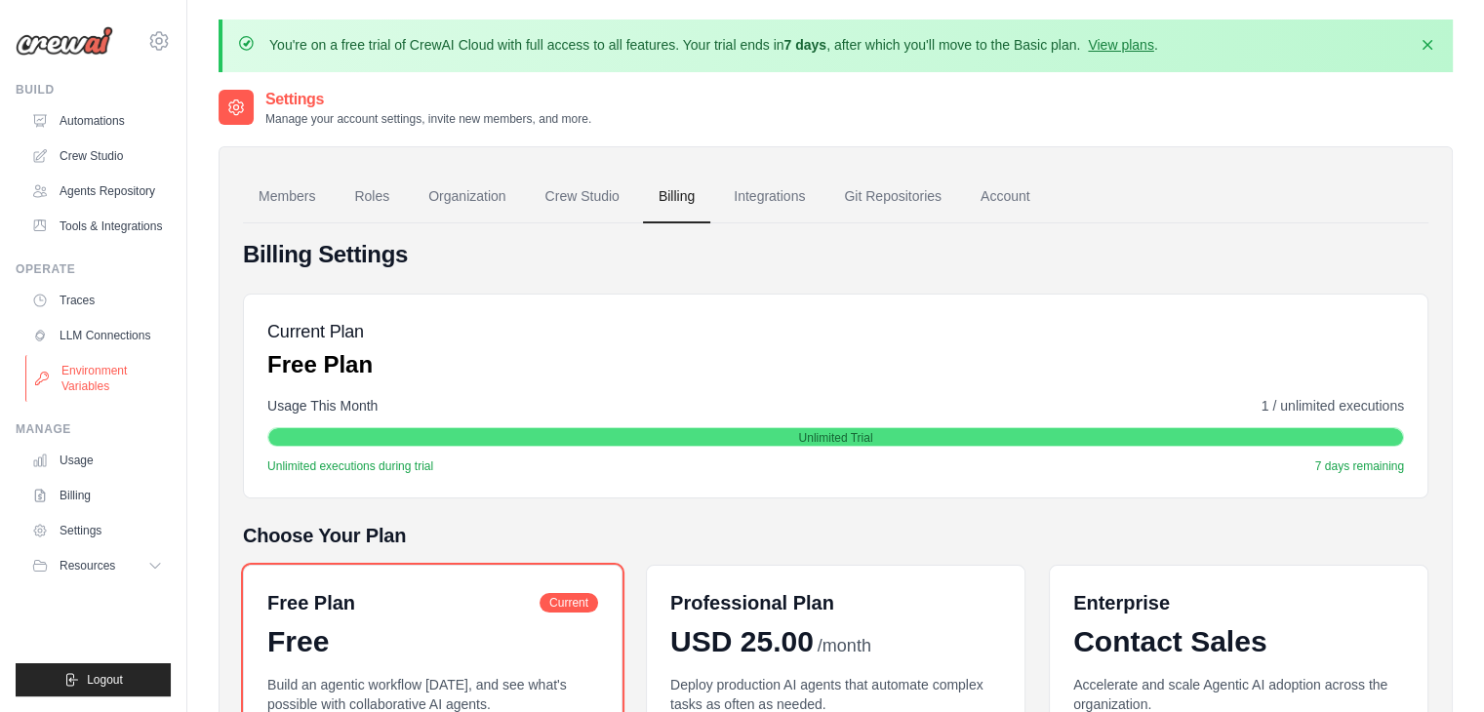
click at [103, 383] on link "Environment Variables" at bounding box center [98, 378] width 147 height 47
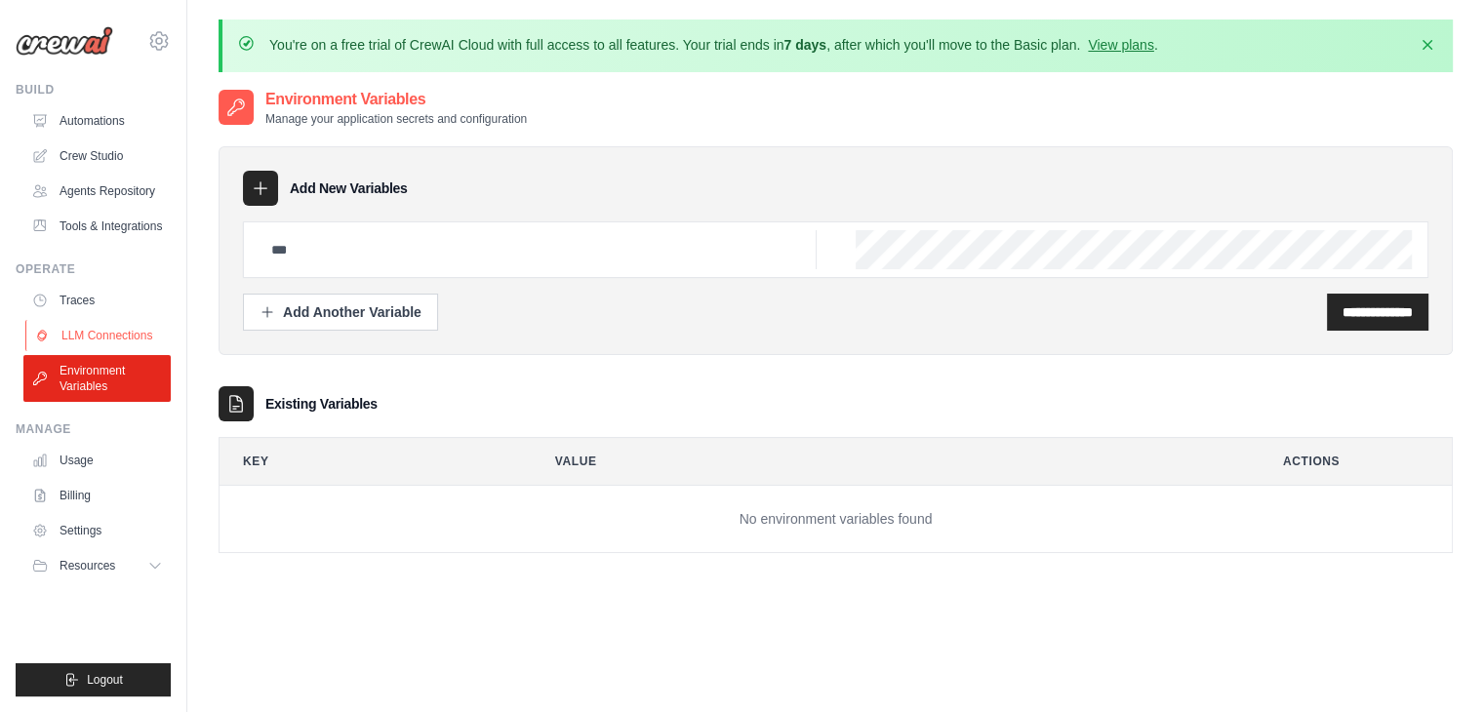
click at [104, 340] on link "LLM Connections" at bounding box center [98, 335] width 147 height 31
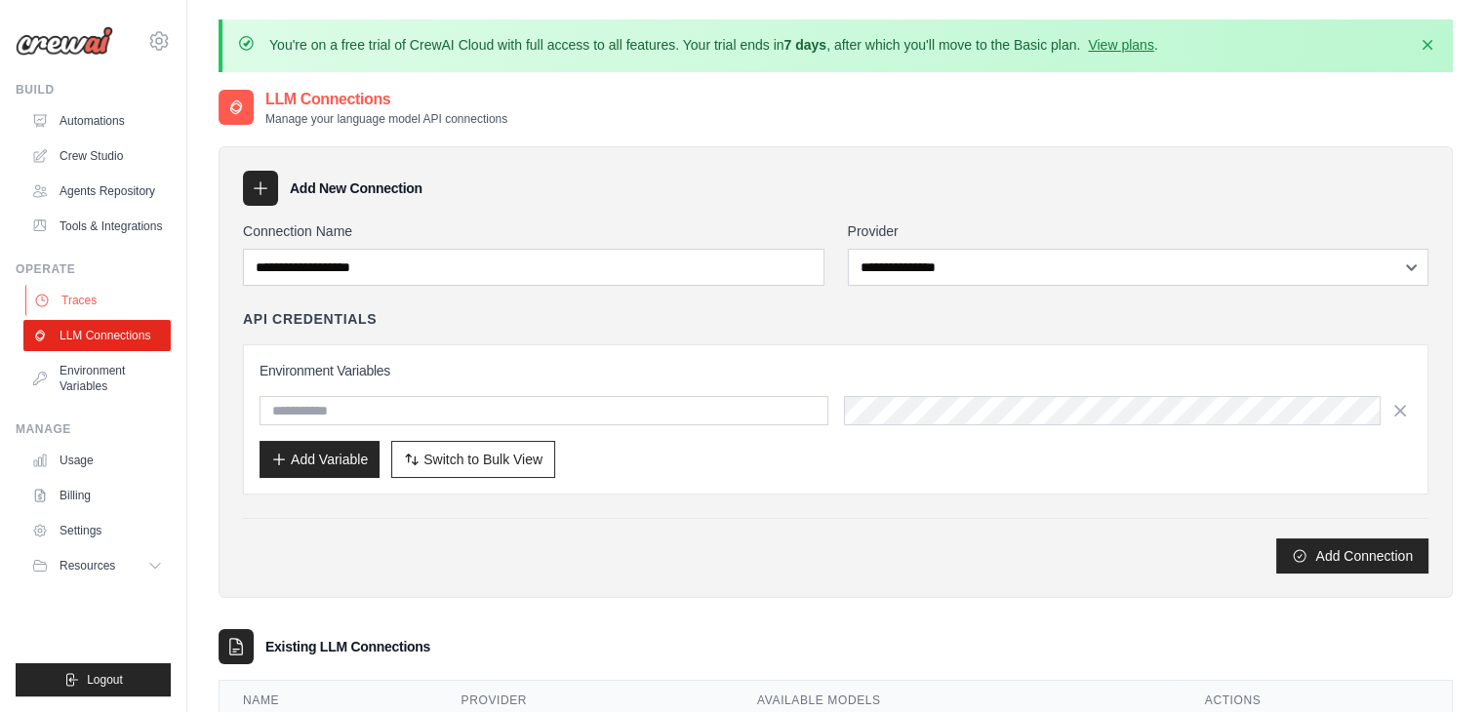
click at [124, 285] on link "Traces" at bounding box center [98, 300] width 147 height 31
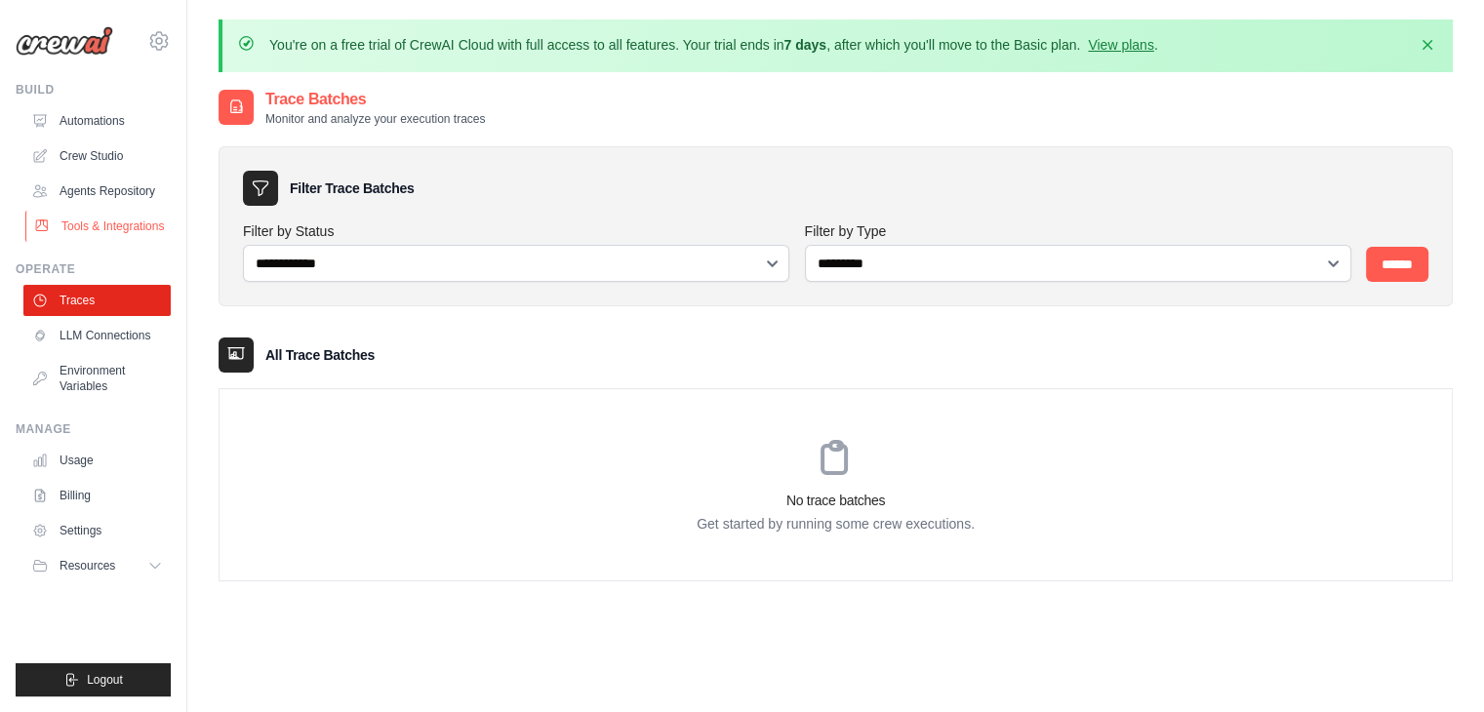
click at [169, 223] on link "Tools & Integrations" at bounding box center [98, 226] width 147 height 31
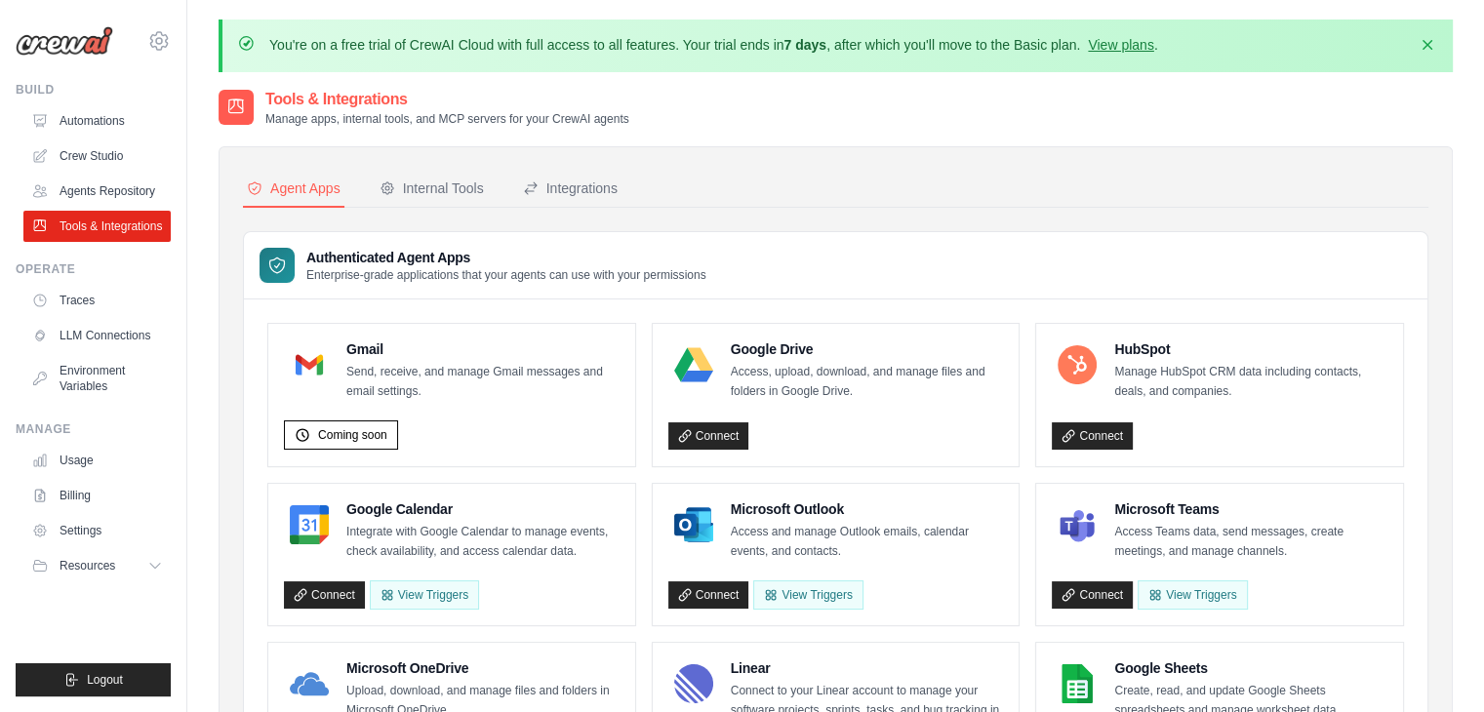
click at [145, 172] on ul "Automations Crew Studio Agents Repository Tools & Integrations" at bounding box center [96, 173] width 147 height 137
click at [539, 175] on button "Integrations" at bounding box center [570, 189] width 102 height 37
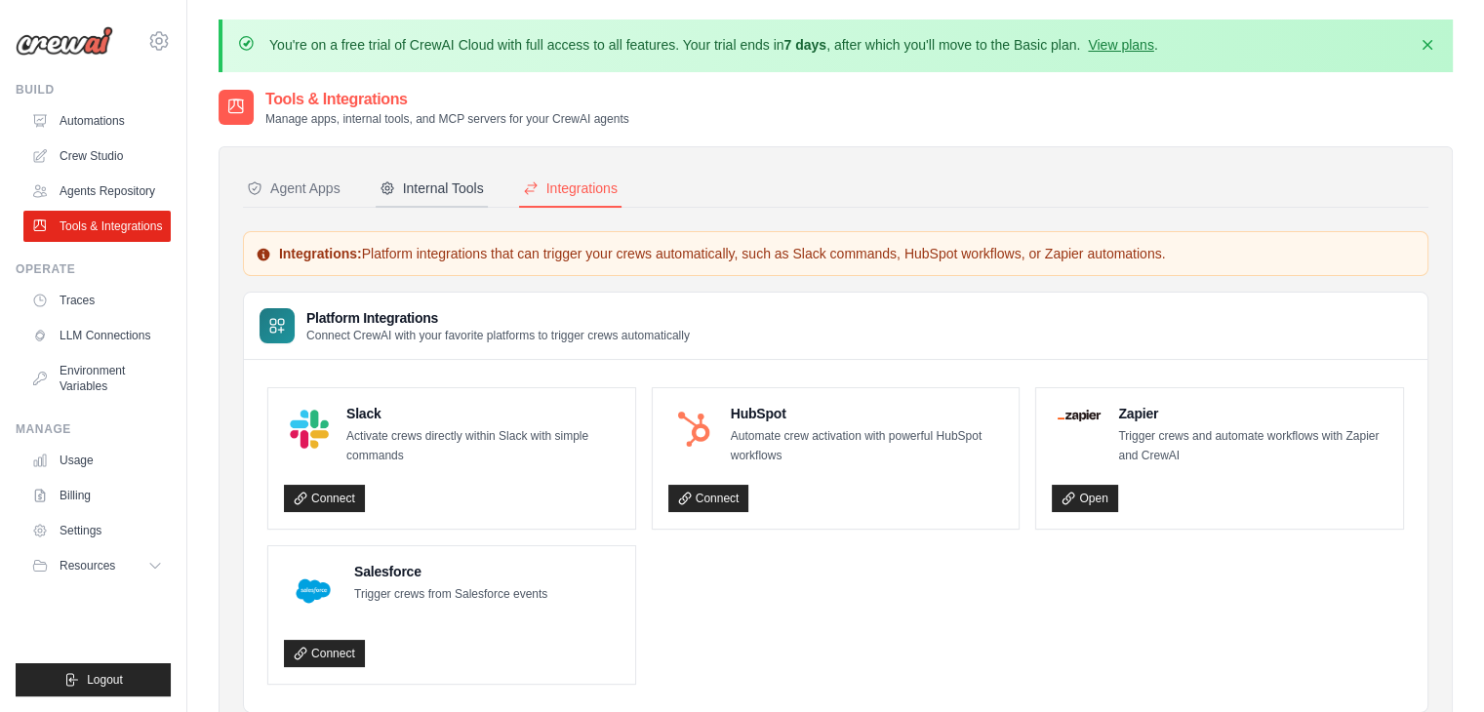
click at [438, 193] on div "Internal Tools" at bounding box center [432, 189] width 104 height 20
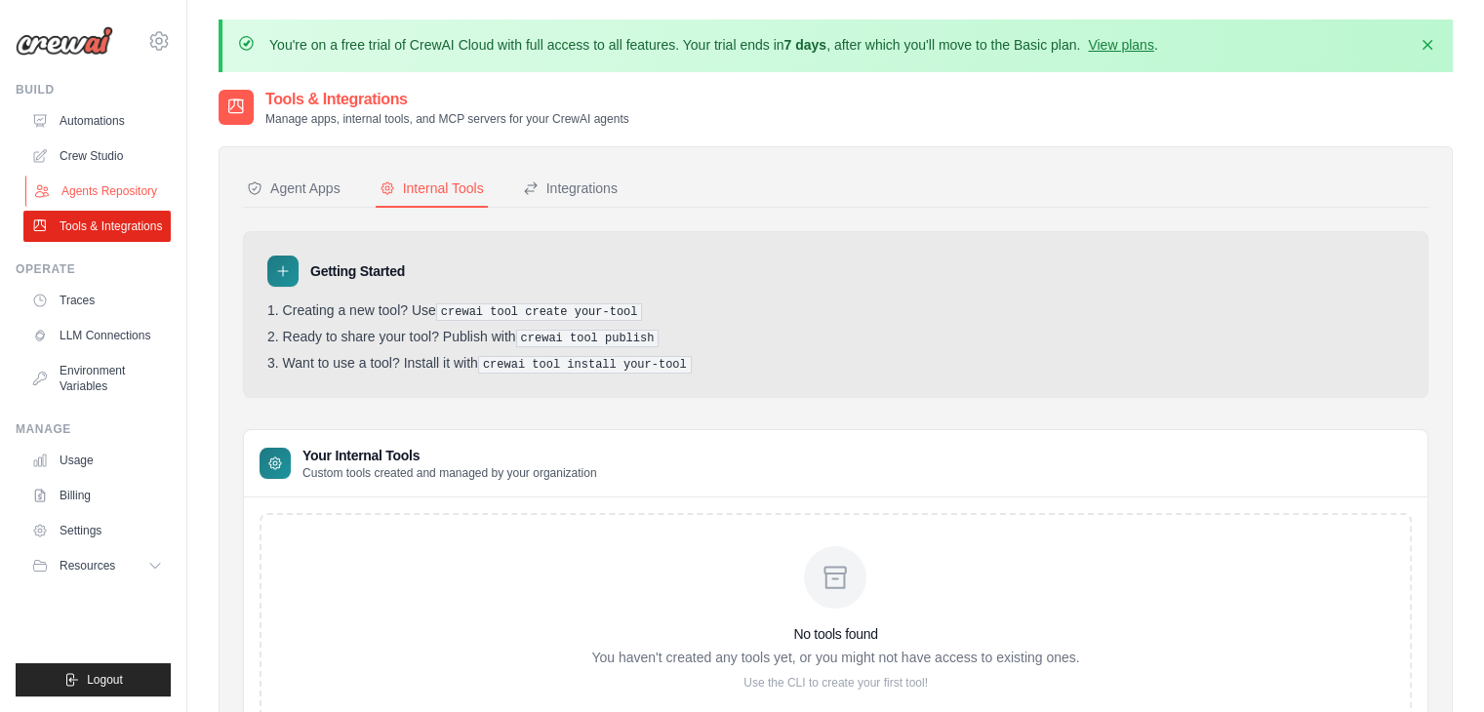
click at [109, 178] on link "Agents Repository" at bounding box center [98, 191] width 147 height 31
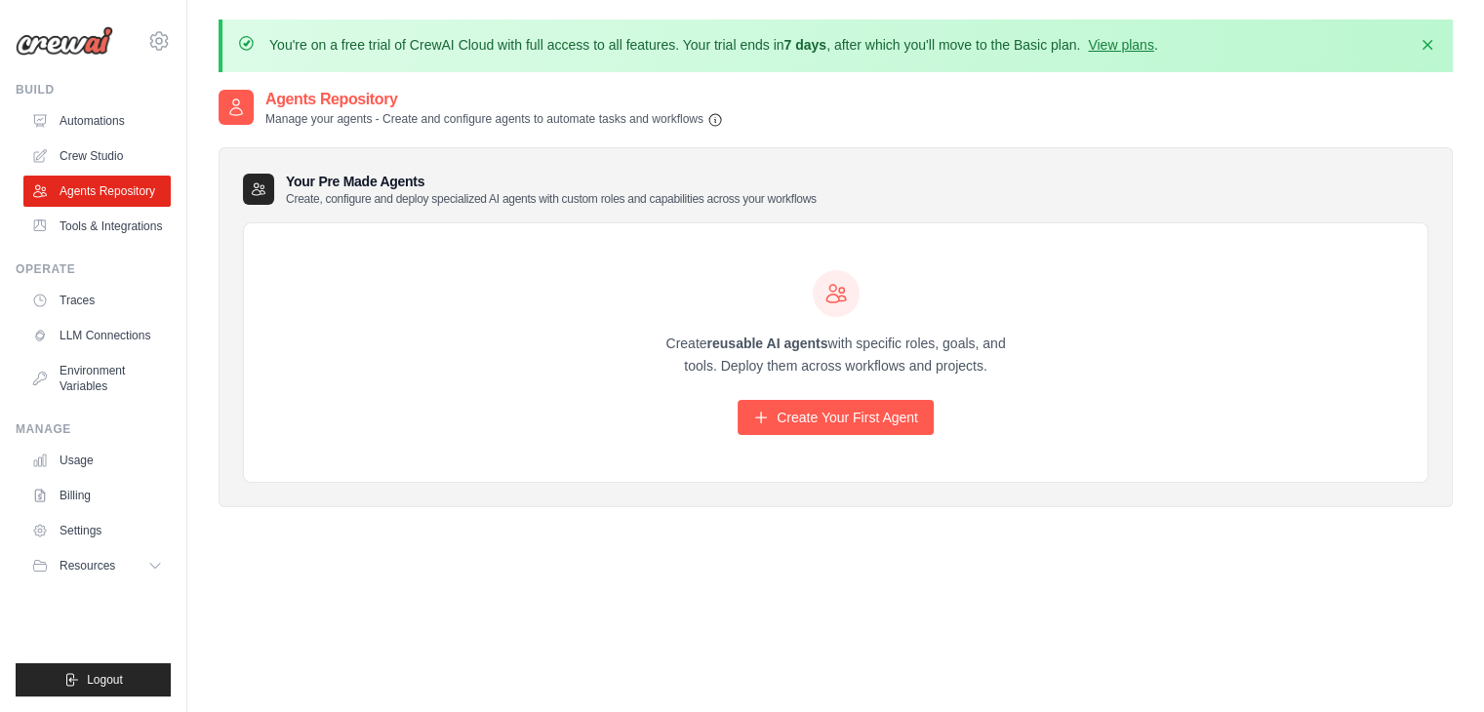
click at [109, 178] on link "Agents Repository" at bounding box center [96, 191] width 147 height 31
click at [139, 132] on link "Automations" at bounding box center [98, 120] width 147 height 31
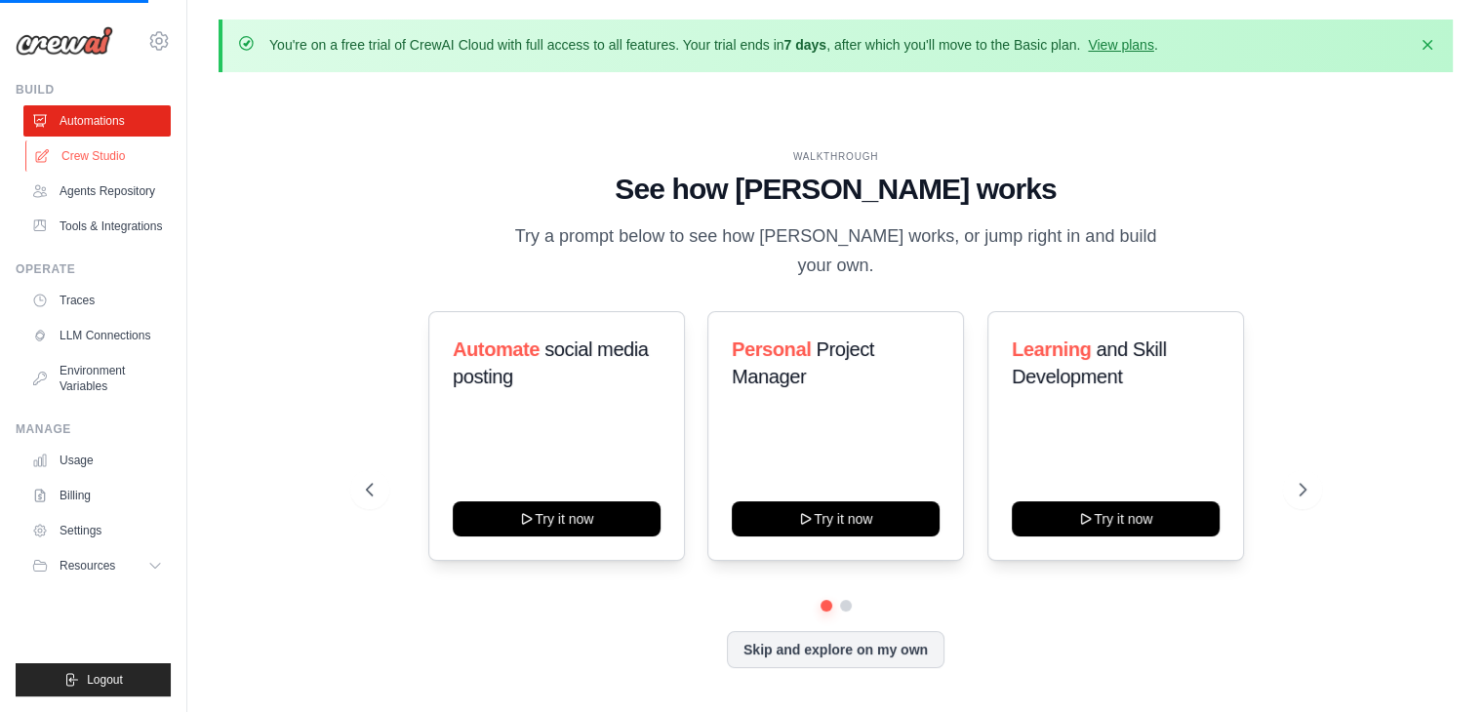
click at [113, 153] on link "Crew Studio" at bounding box center [98, 155] width 147 height 31
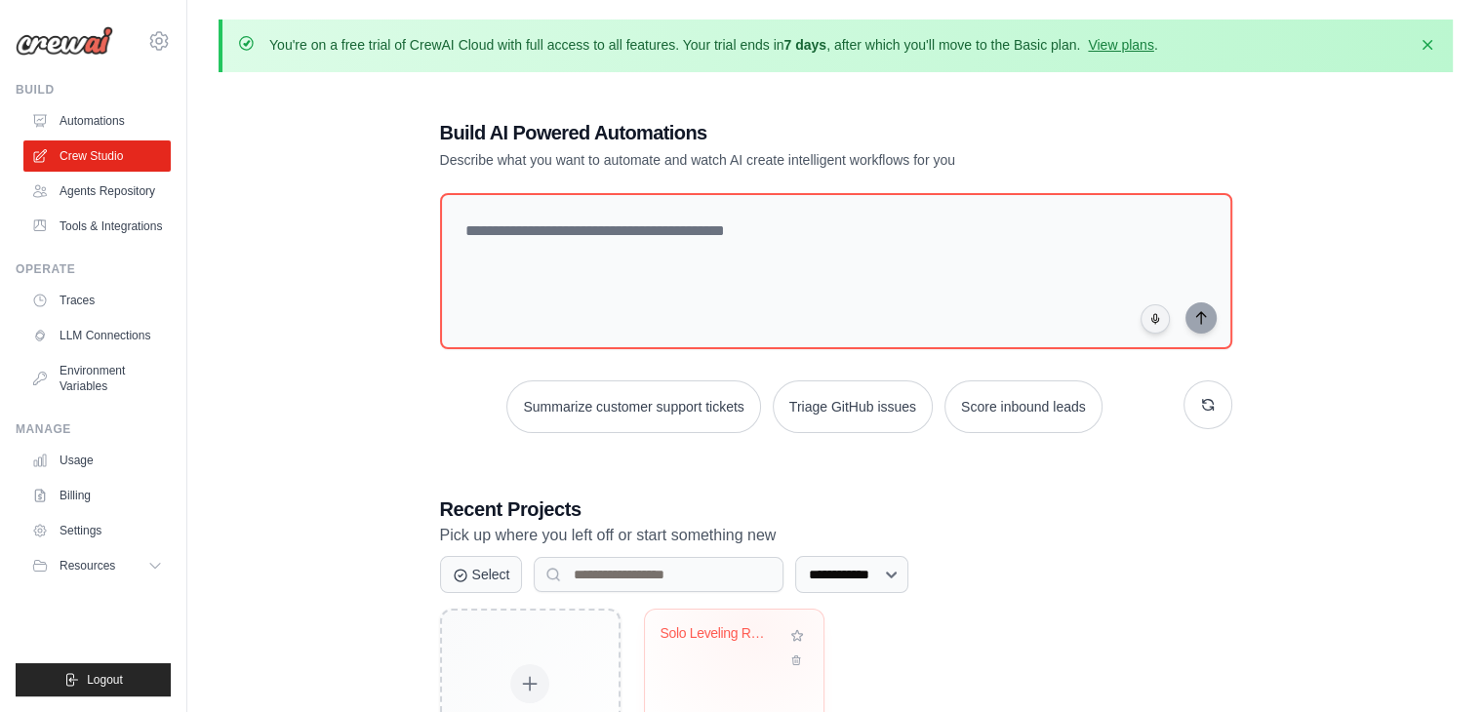
click at [753, 627] on div "Solo Leveling RPG YouTube Promotion" at bounding box center [719, 634] width 118 height 18
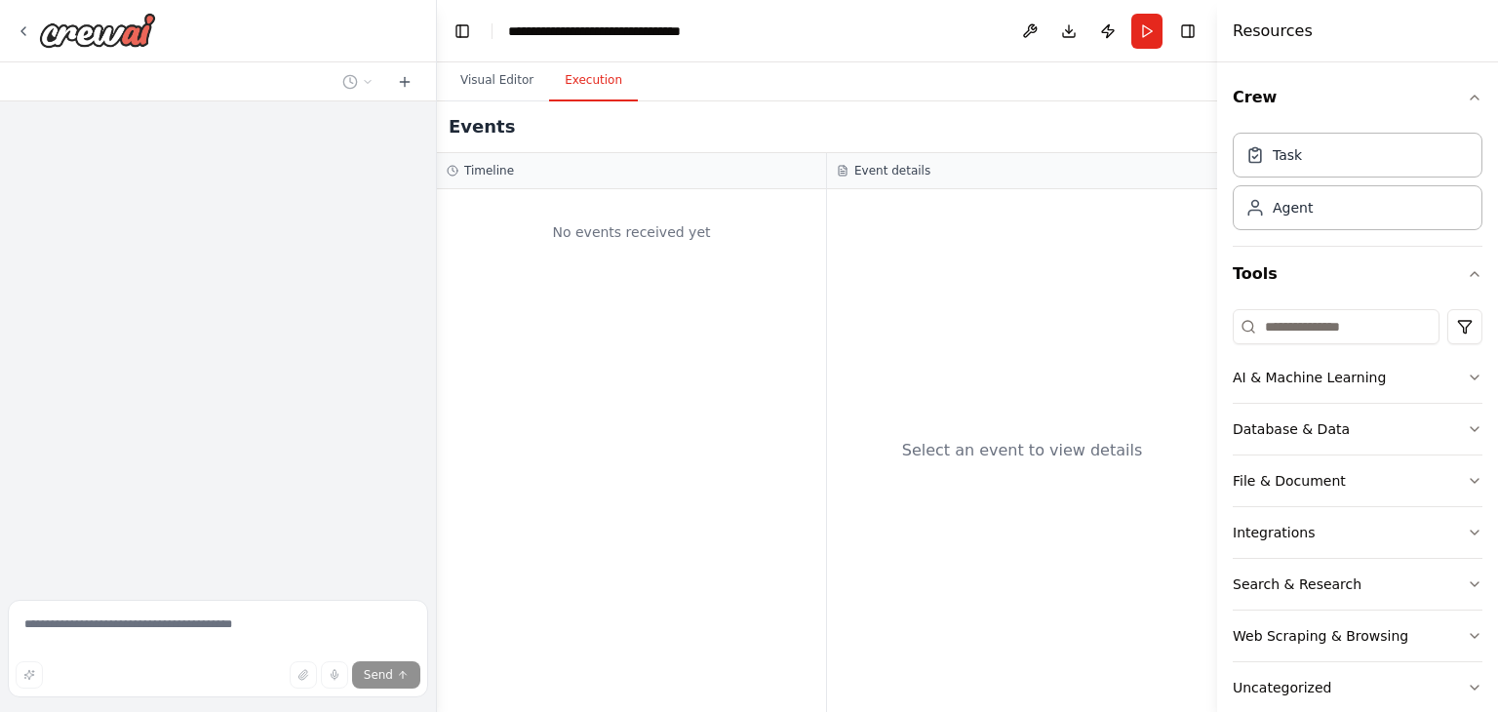
click at [601, 91] on button "Execution" at bounding box center [593, 80] width 89 height 41
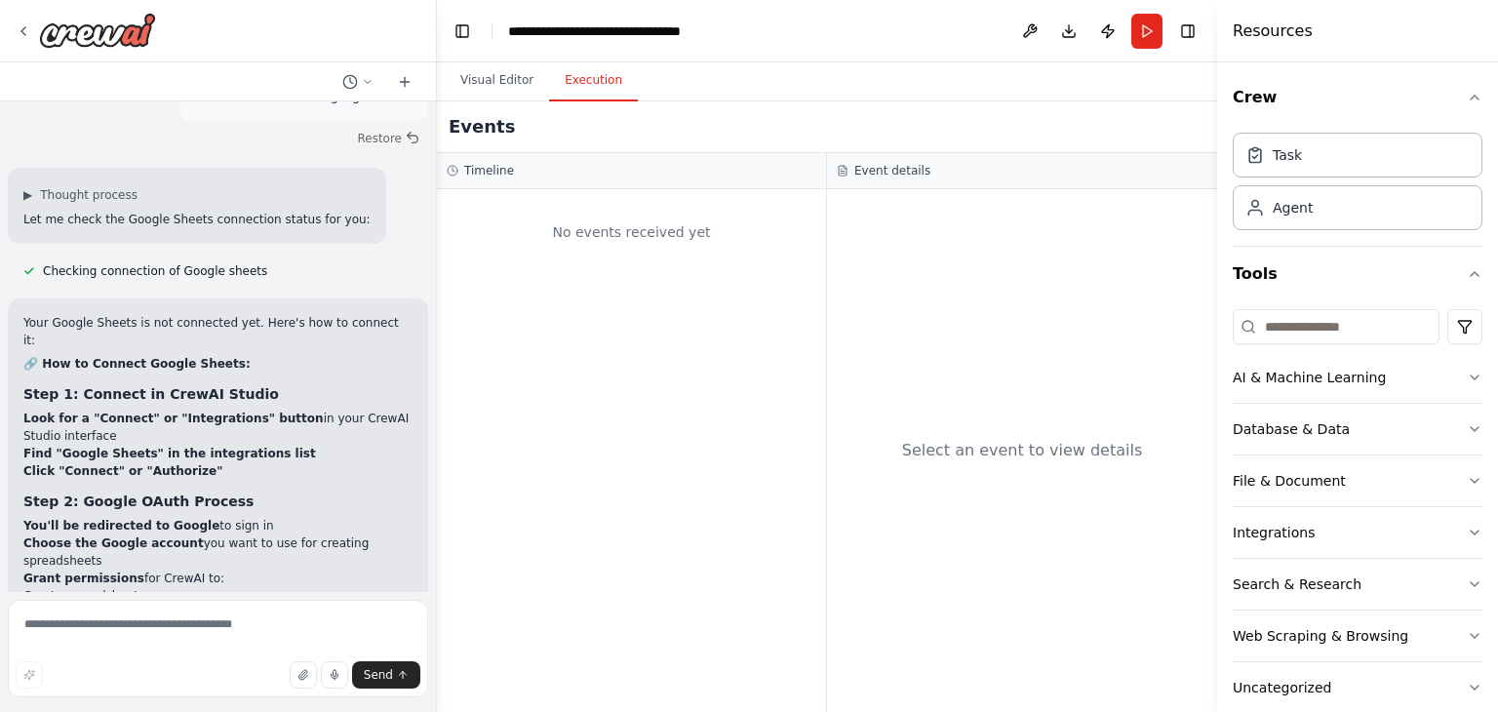
scroll to position [13001, 0]
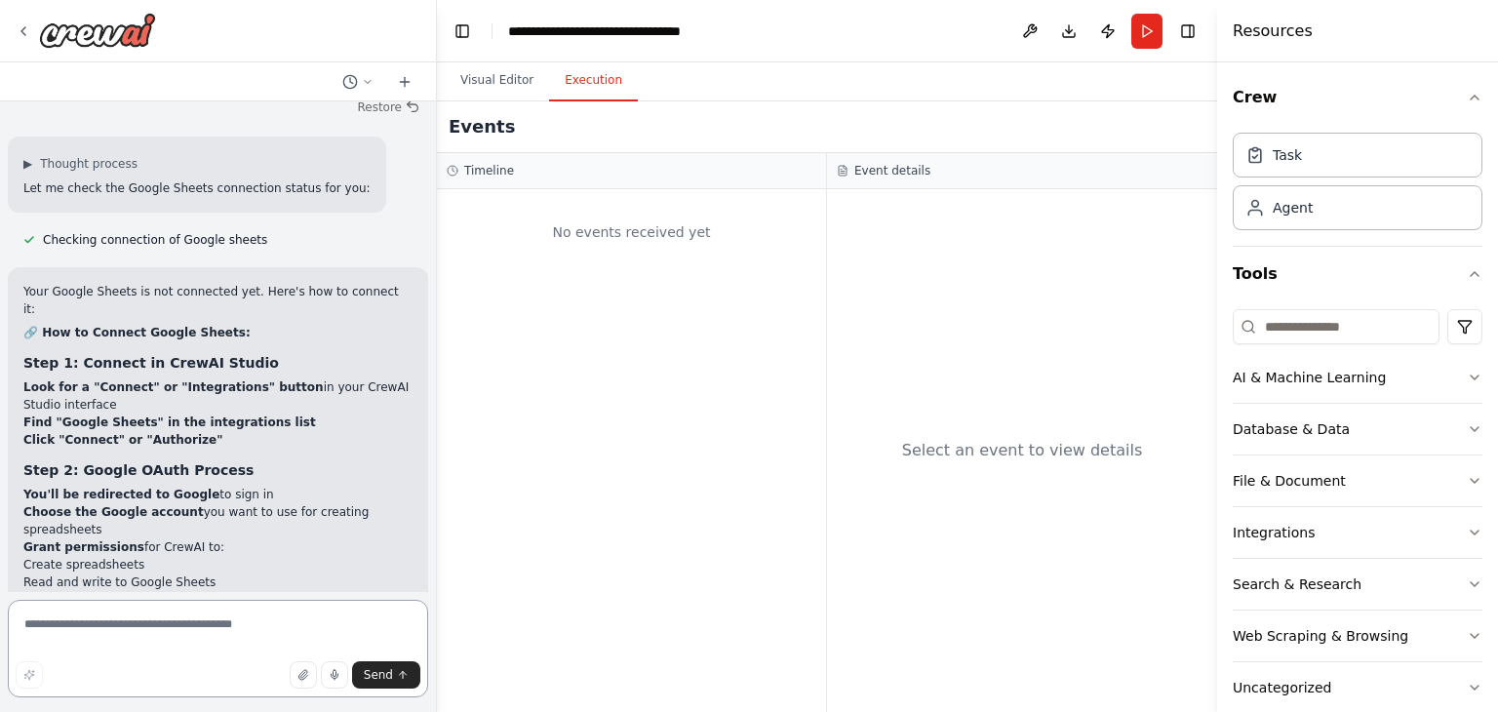
click at [233, 629] on textarea at bounding box center [218, 649] width 420 height 98
type textarea "***"
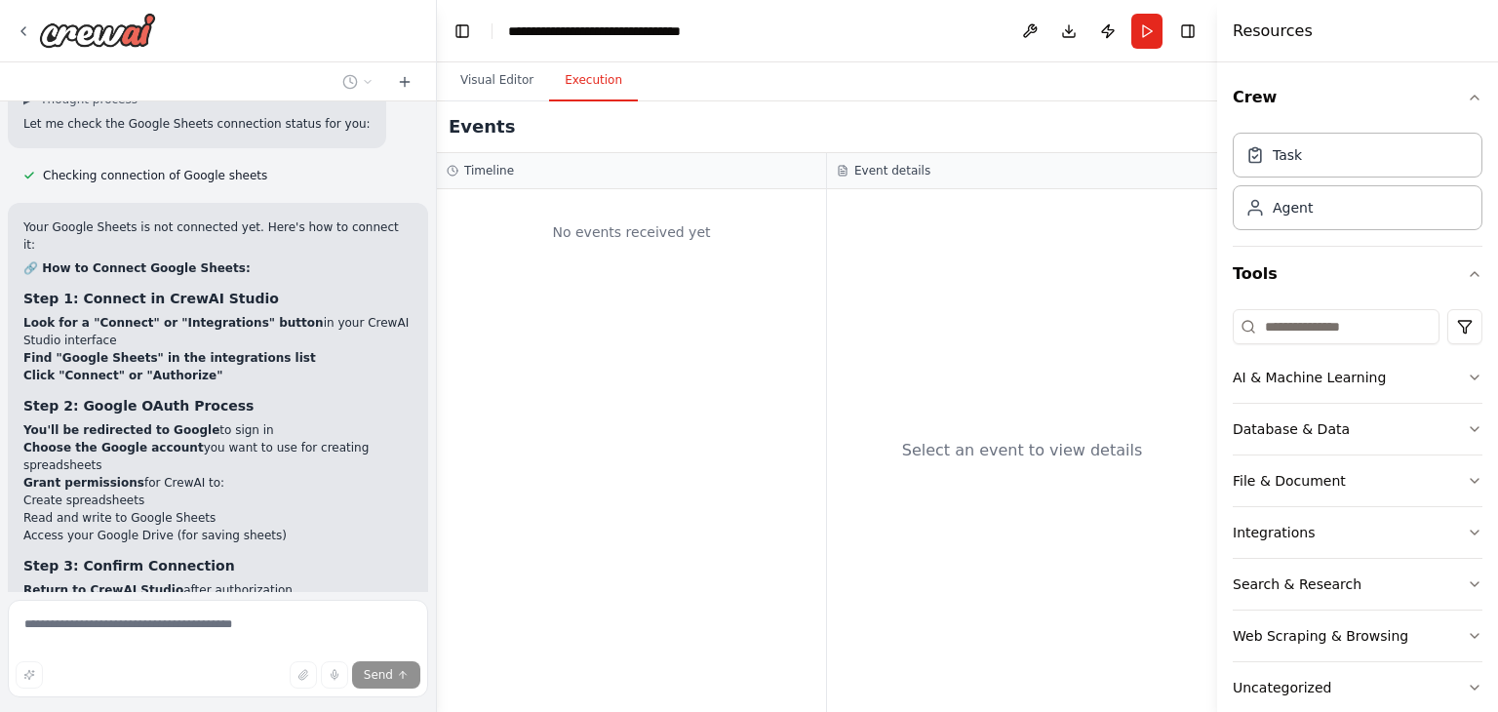
scroll to position [13171, 0]
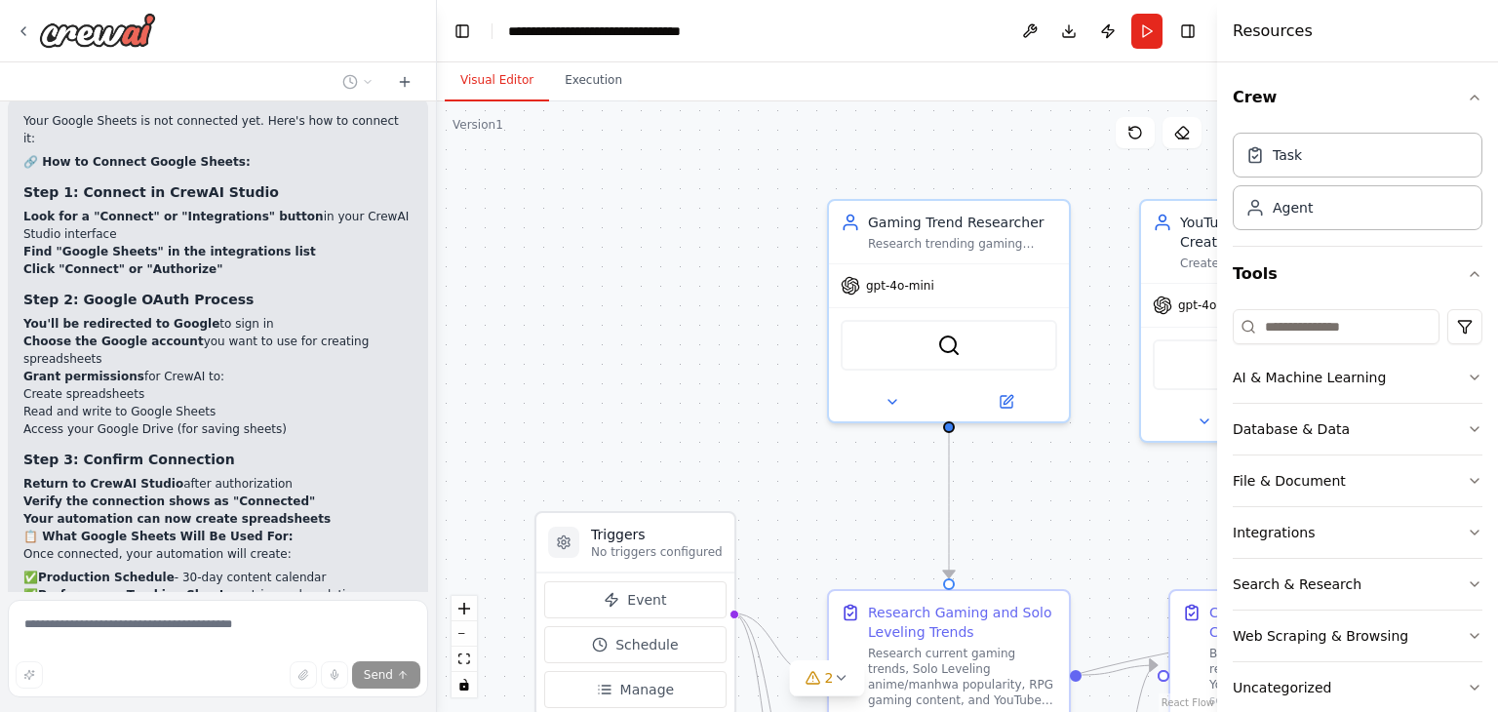
click at [472, 73] on button "Visual Editor" at bounding box center [497, 80] width 104 height 41
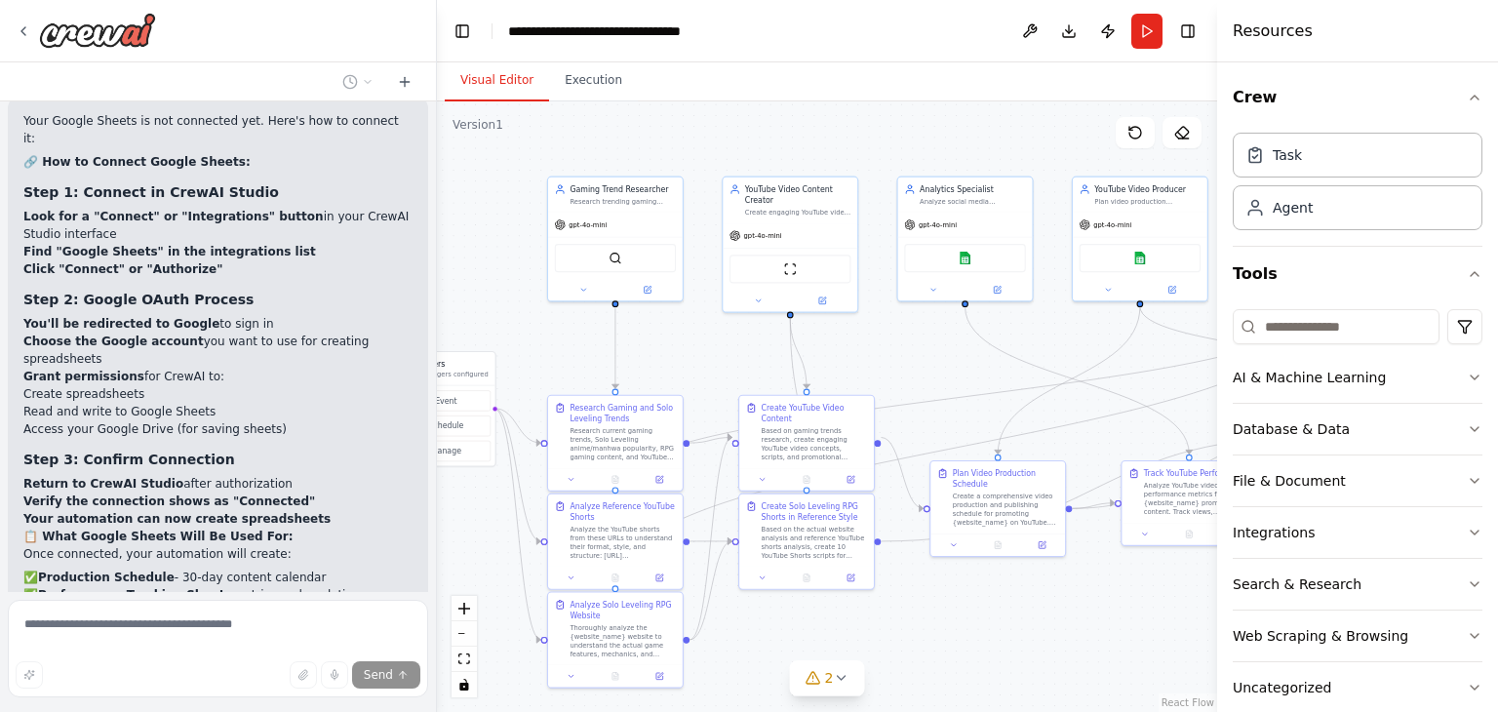
drag, startPoint x: 499, startPoint y: 197, endPoint x: 294, endPoint y: 180, distance: 206.6
click at [294, 180] on div "Create a crew that schedules and publishes social media content across multiple…" at bounding box center [749, 356] width 1498 height 712
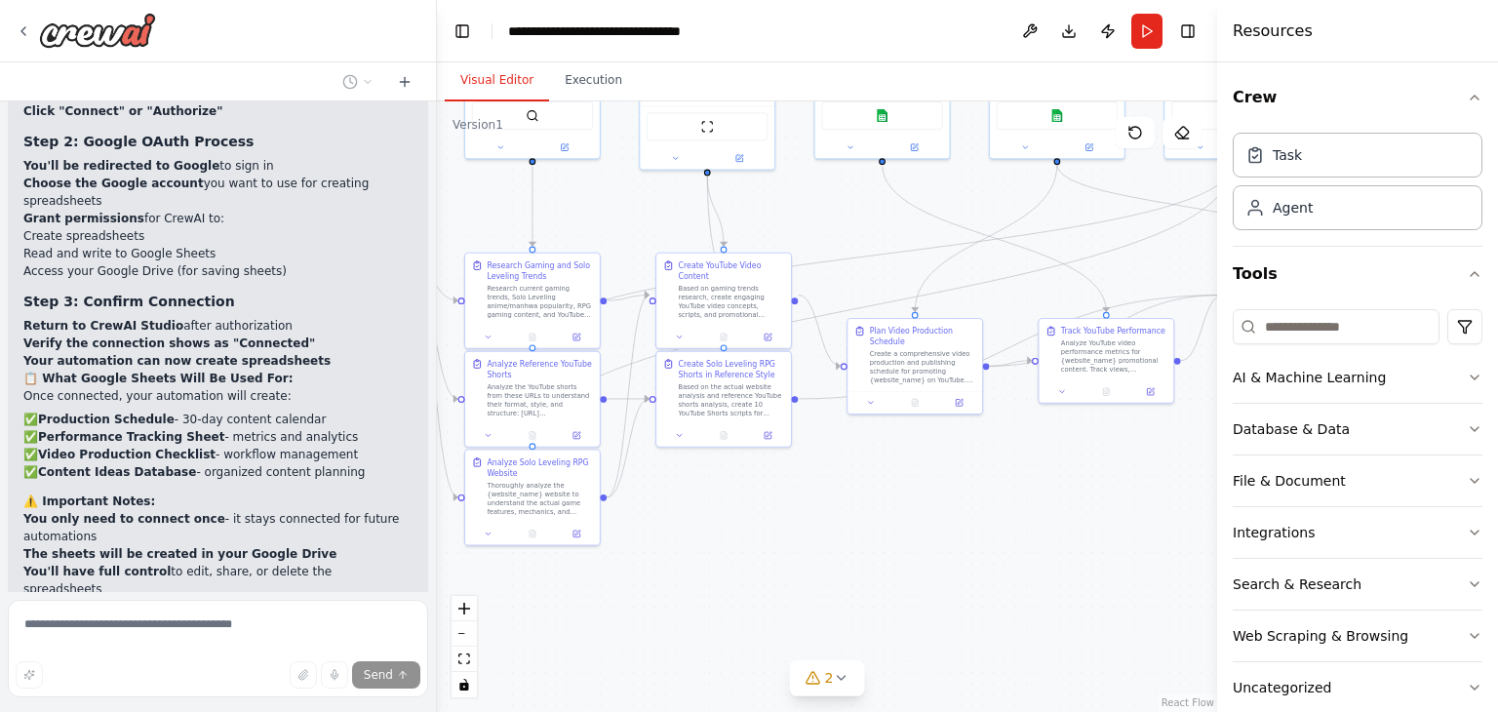
drag, startPoint x: 899, startPoint y: 375, endPoint x: 819, endPoint y: 231, distance: 164.7
click at [819, 231] on div ".deletable-edge-delete-btn { width: 20px; height: 20px; border: 0px solid #ffff…" at bounding box center [827, 406] width 780 height 611
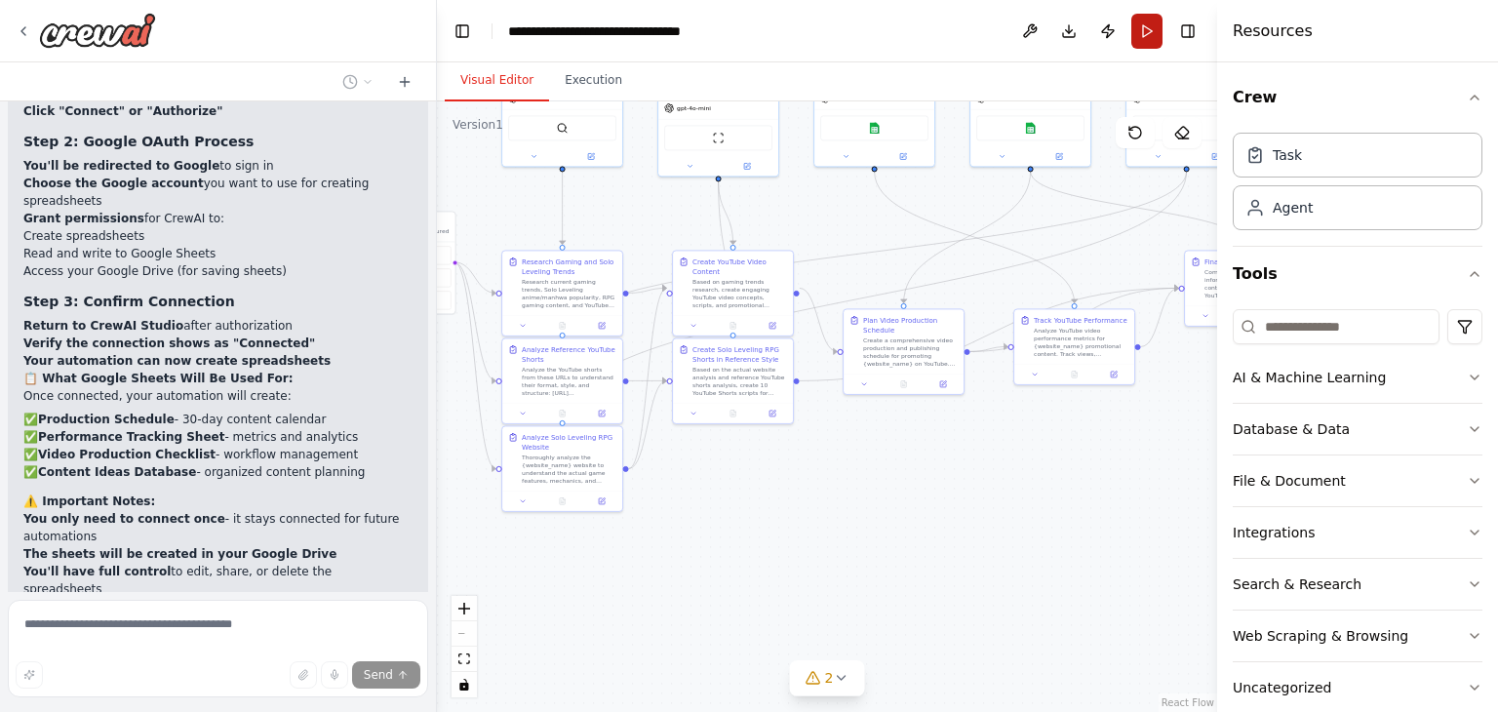
click at [1138, 31] on button "Run" at bounding box center [1147, 31] width 31 height 35
click at [1114, 24] on button "Publish" at bounding box center [1108, 31] width 31 height 35
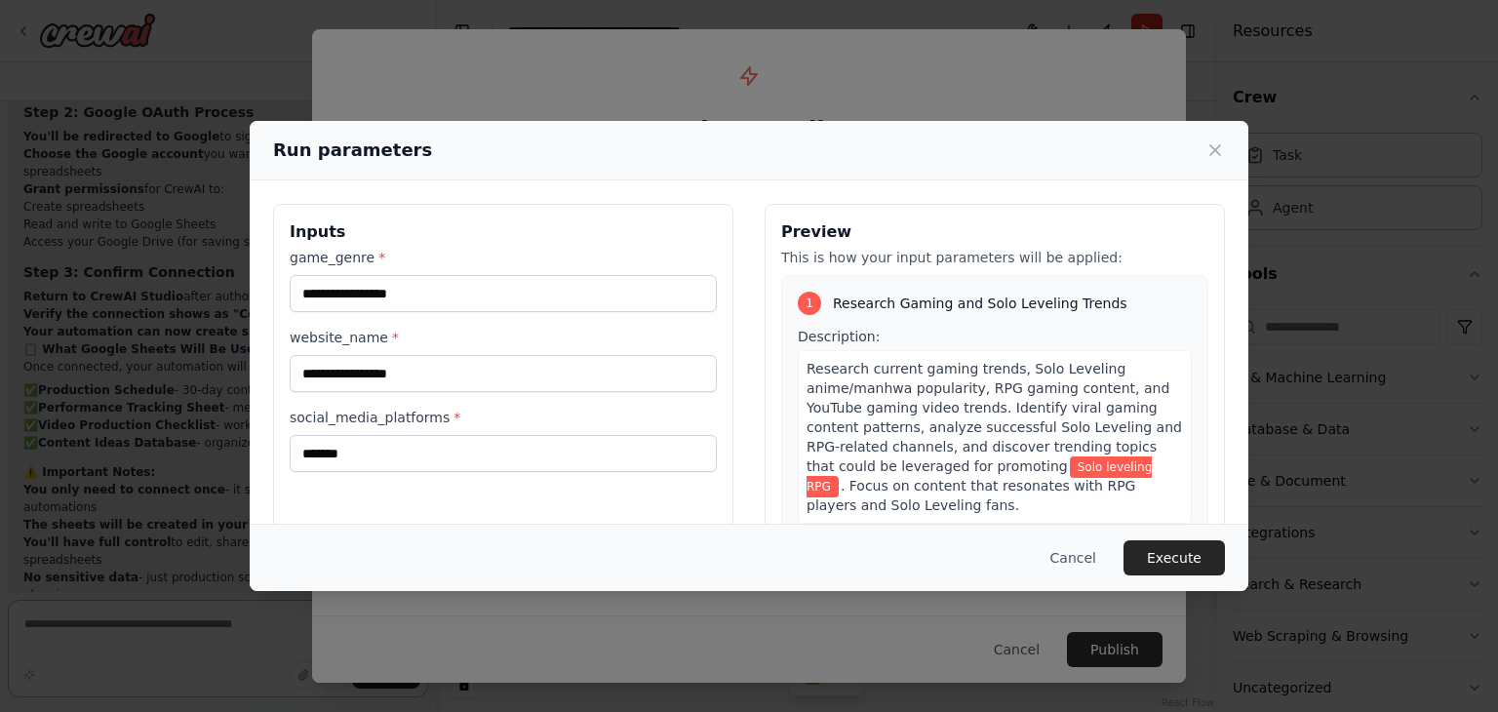
scroll to position [13382, 0]
click at [1218, 153] on icon at bounding box center [1216, 150] width 20 height 20
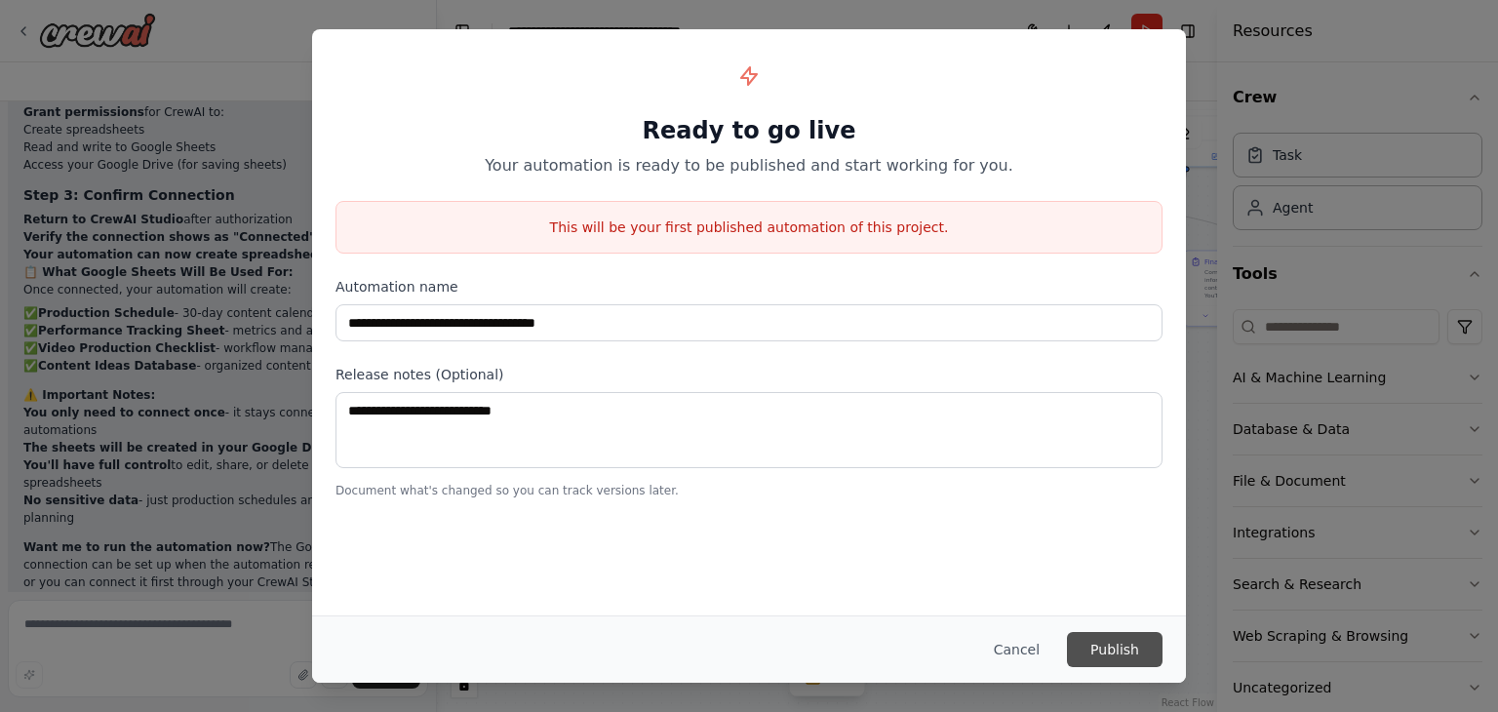
scroll to position [13452, 0]
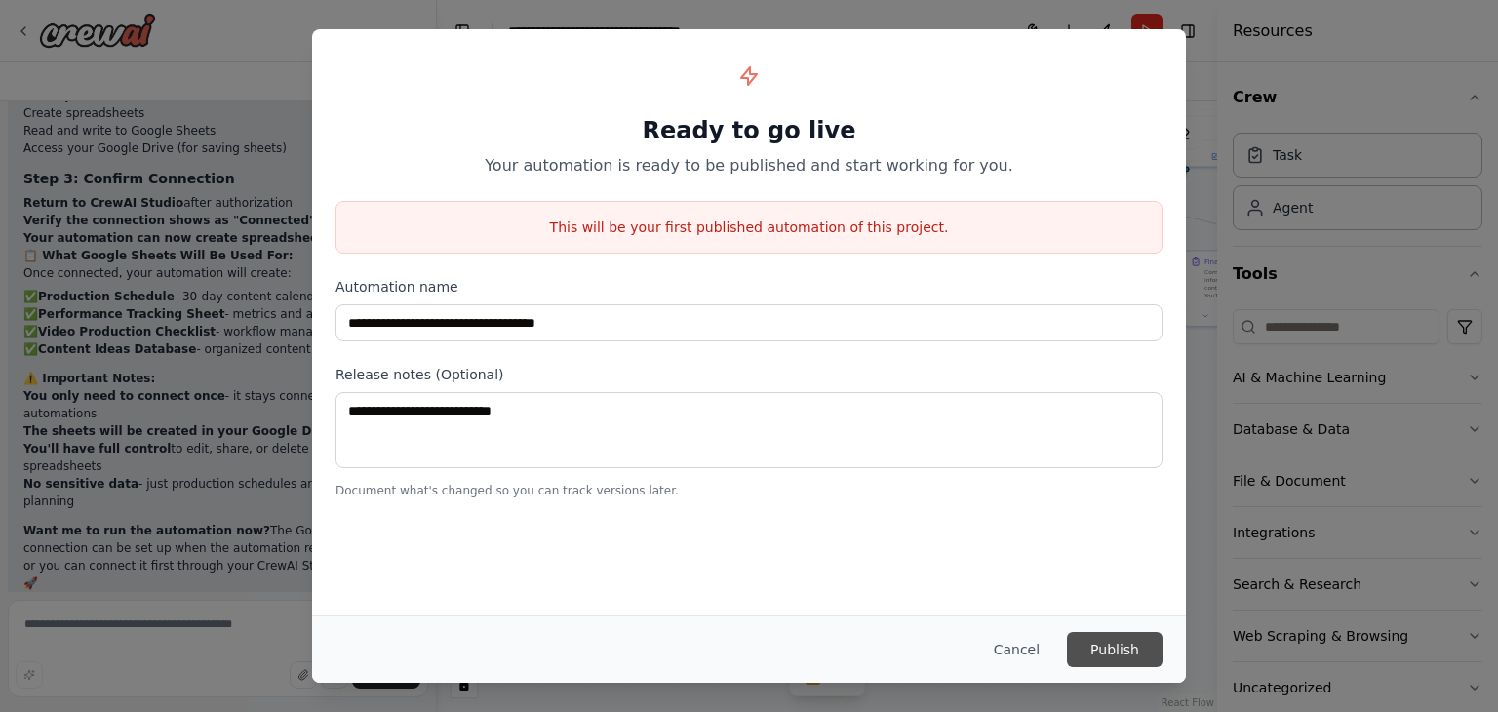
click at [1113, 645] on button "Publish" at bounding box center [1115, 649] width 96 height 35
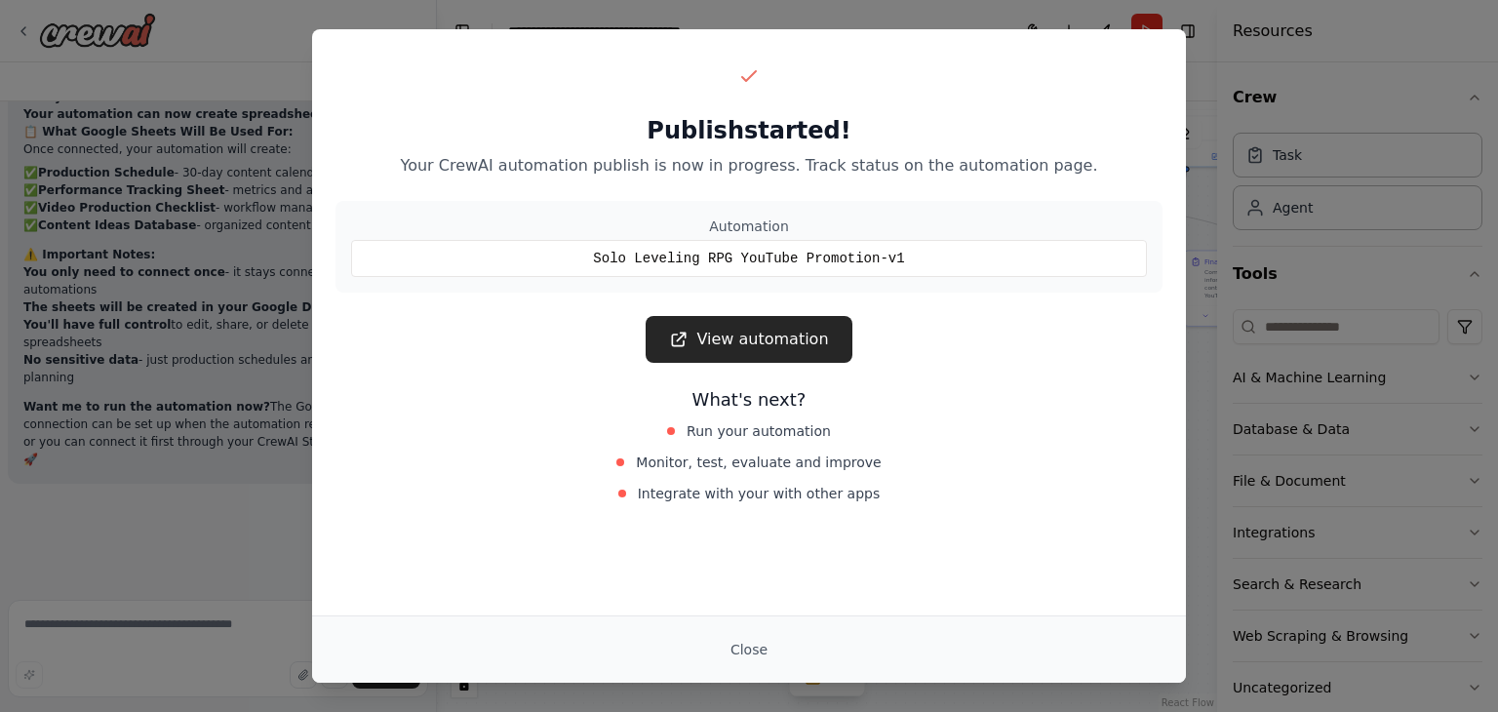
scroll to position [13593, 0]
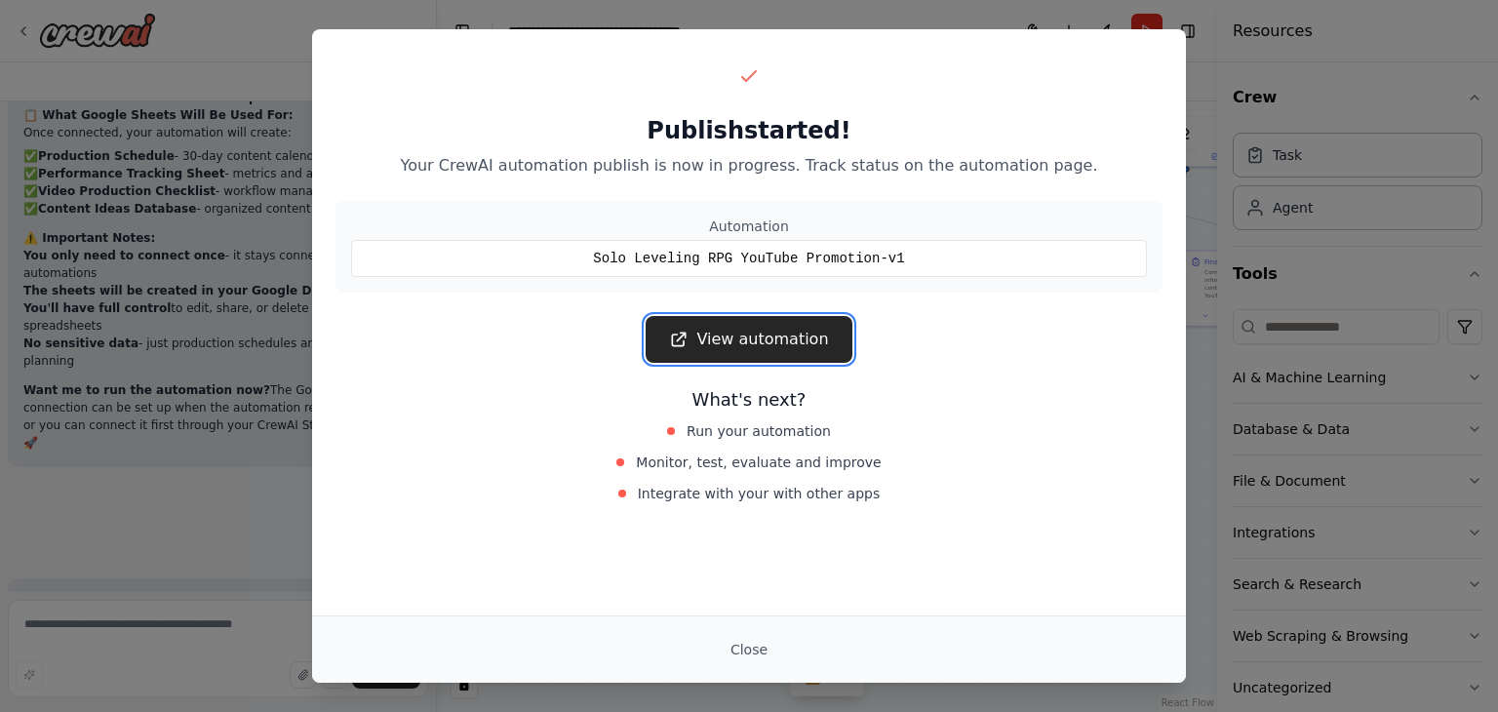
click at [745, 324] on link "View automation" at bounding box center [749, 339] width 206 height 47
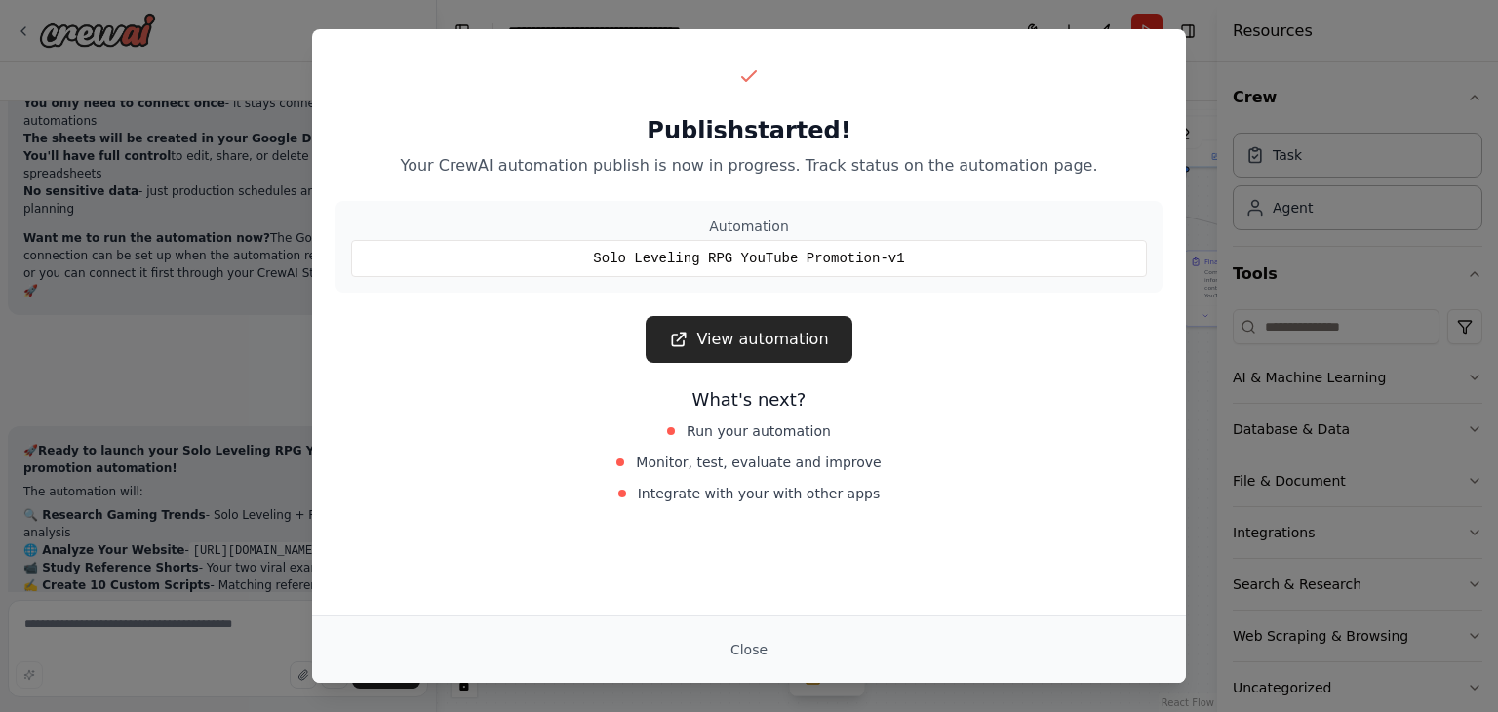
scroll to position [13763, 0]
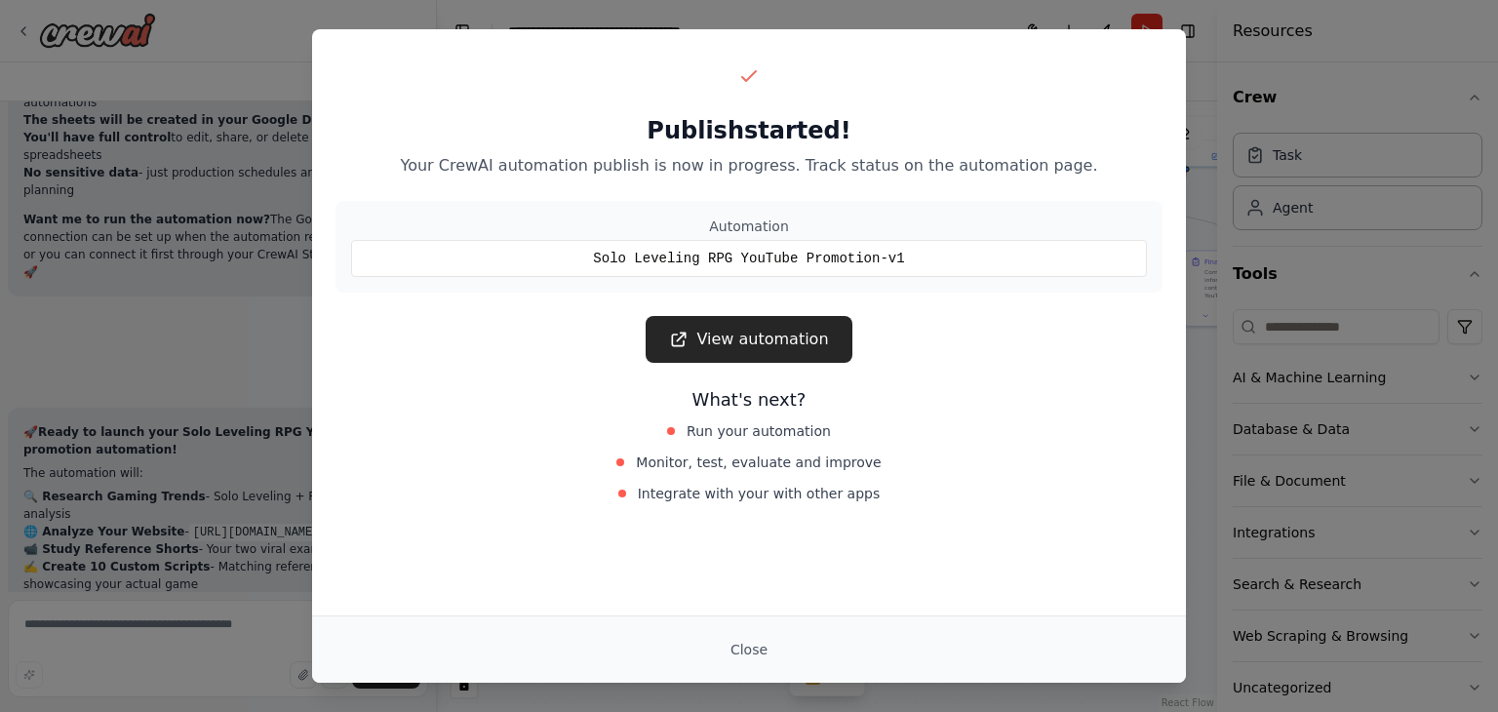
click at [1280, 214] on div "Publish started! Your CrewAI automation publish is now in progress. Track statu…" at bounding box center [749, 356] width 1498 height 712
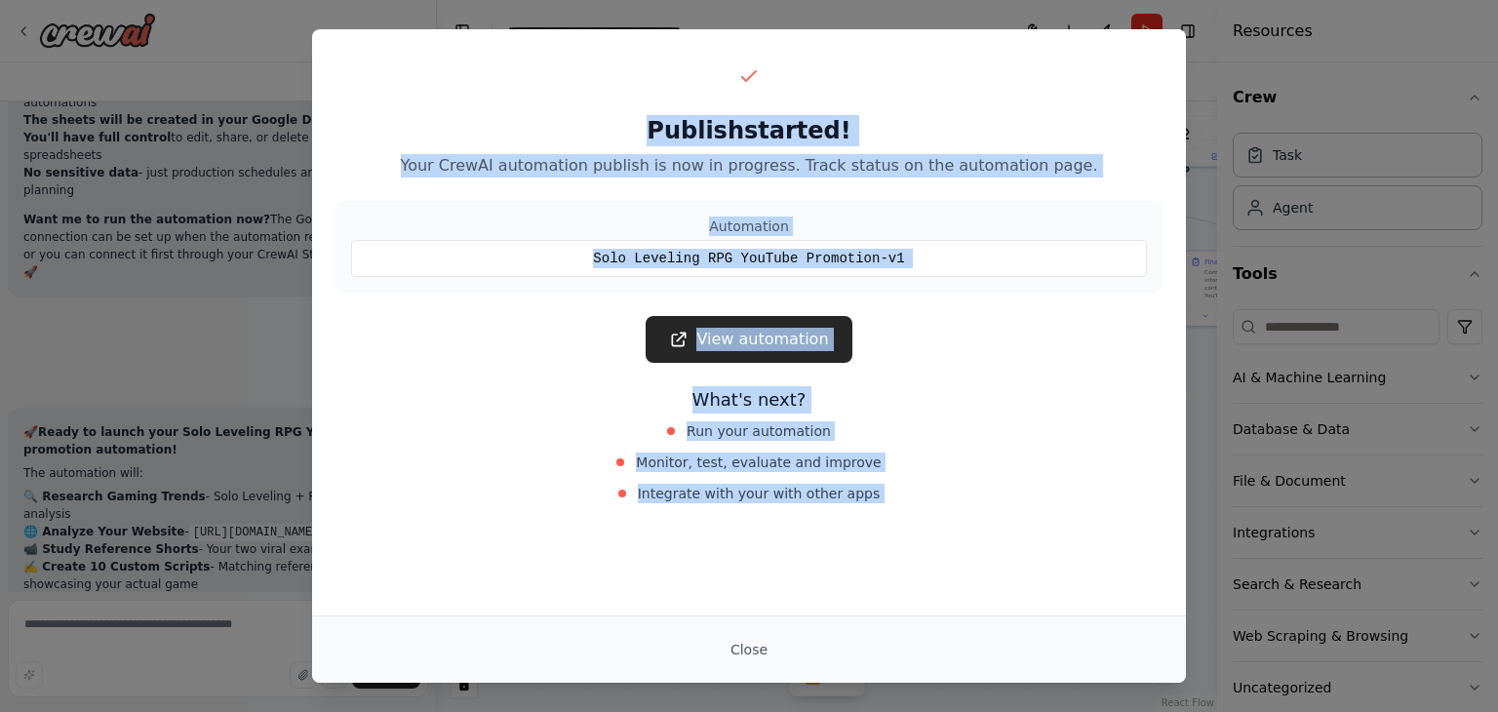
drag, startPoint x: 1187, startPoint y: 91, endPoint x: 666, endPoint y: 634, distance: 752.8
click at [666, 634] on div "Publish started! Your CrewAI automation publish is now in progress. Track statu…" at bounding box center [749, 356] width 1498 height 712
click at [666, 634] on div "Close" at bounding box center [749, 649] width 827 height 35
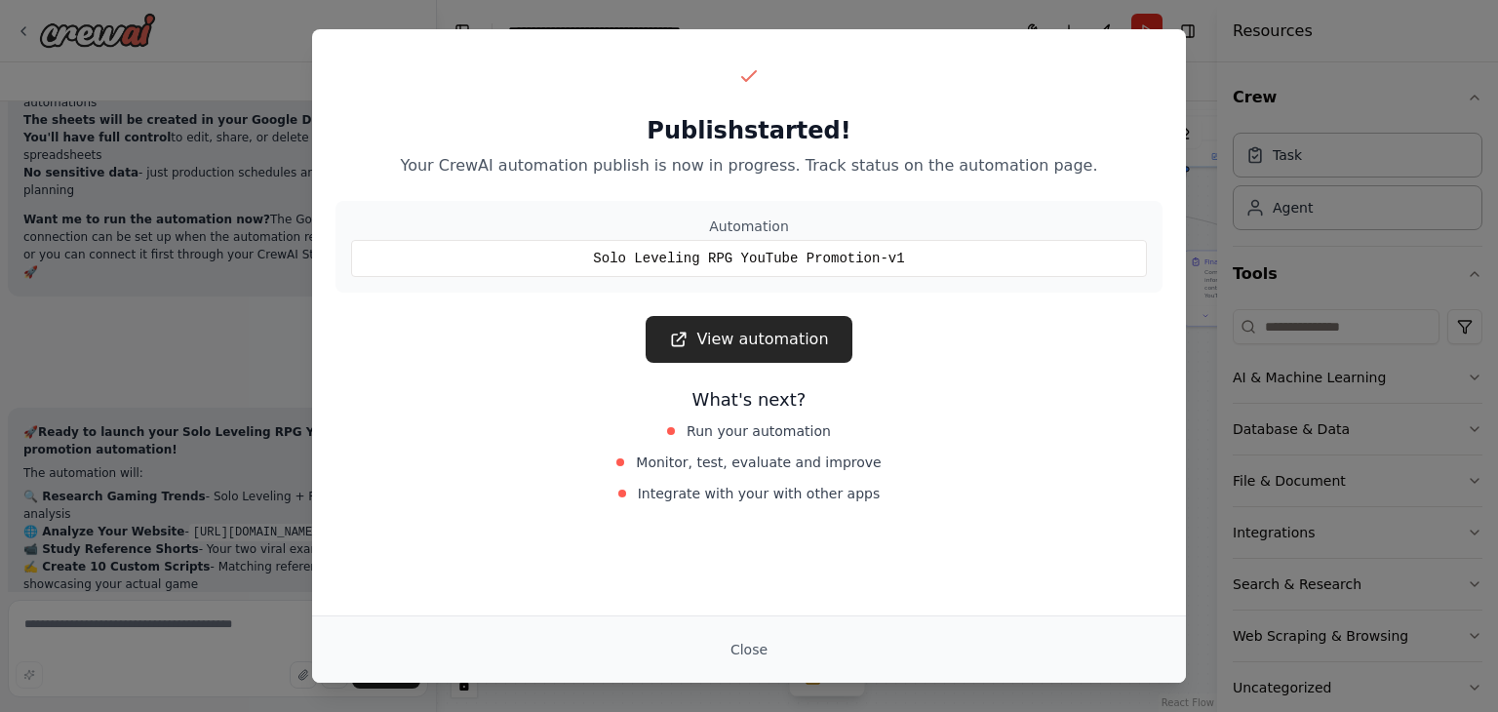
click at [666, 634] on div "Close" at bounding box center [749, 649] width 827 height 35
drag, startPoint x: 676, startPoint y: 645, endPoint x: 706, endPoint y: 660, distance: 34.0
click at [706, 660] on div "Close" at bounding box center [749, 649] width 827 height 35
click at [732, 652] on button "Close" at bounding box center [749, 649] width 68 height 35
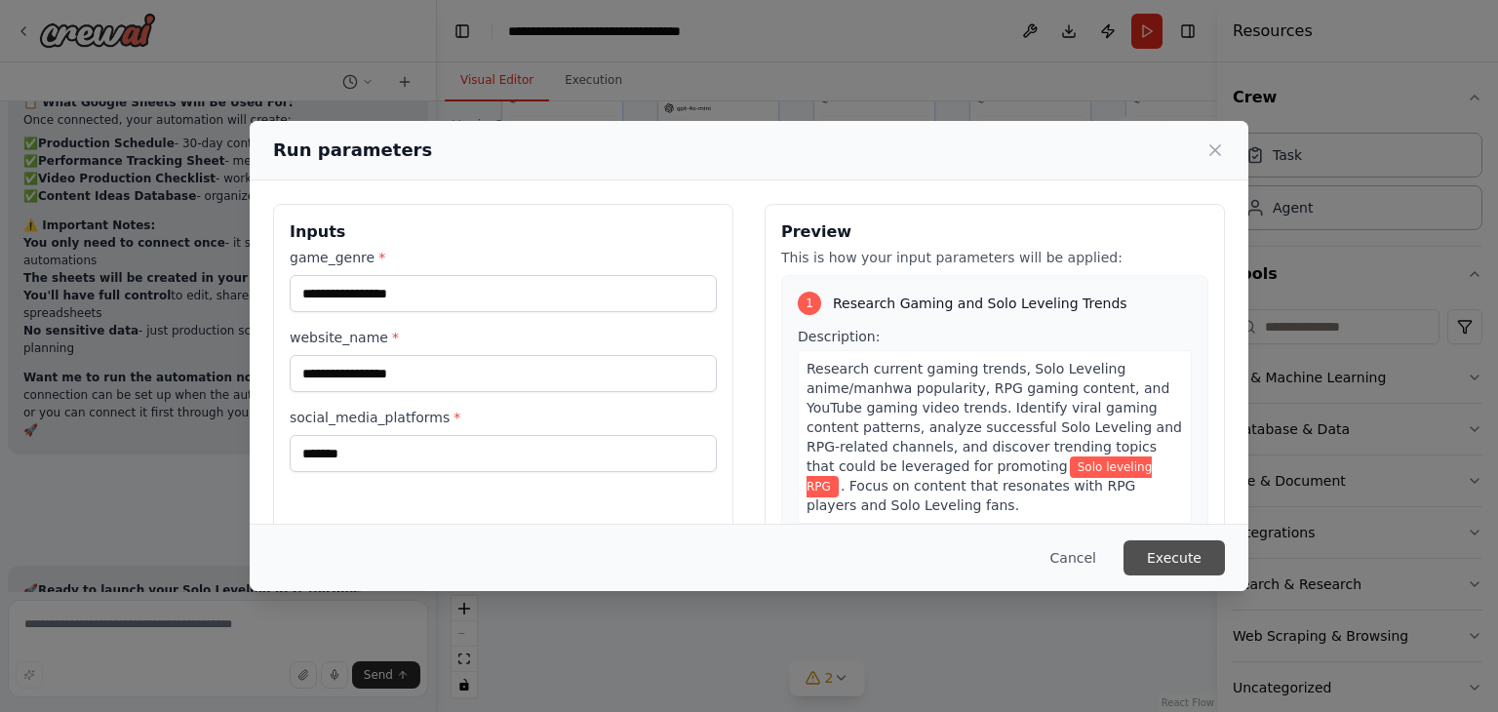
click at [1152, 556] on button "Execute" at bounding box center [1174, 557] width 101 height 35
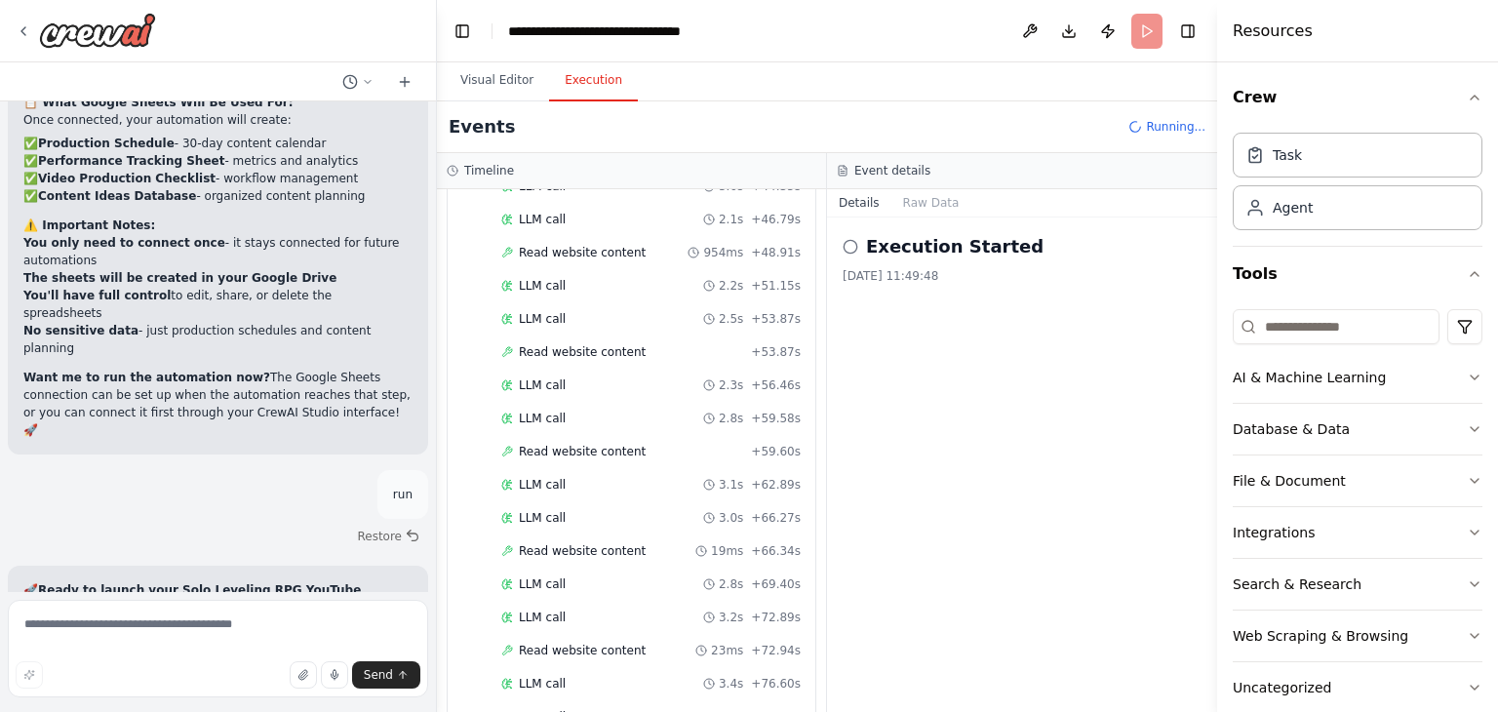
scroll to position [951, 0]
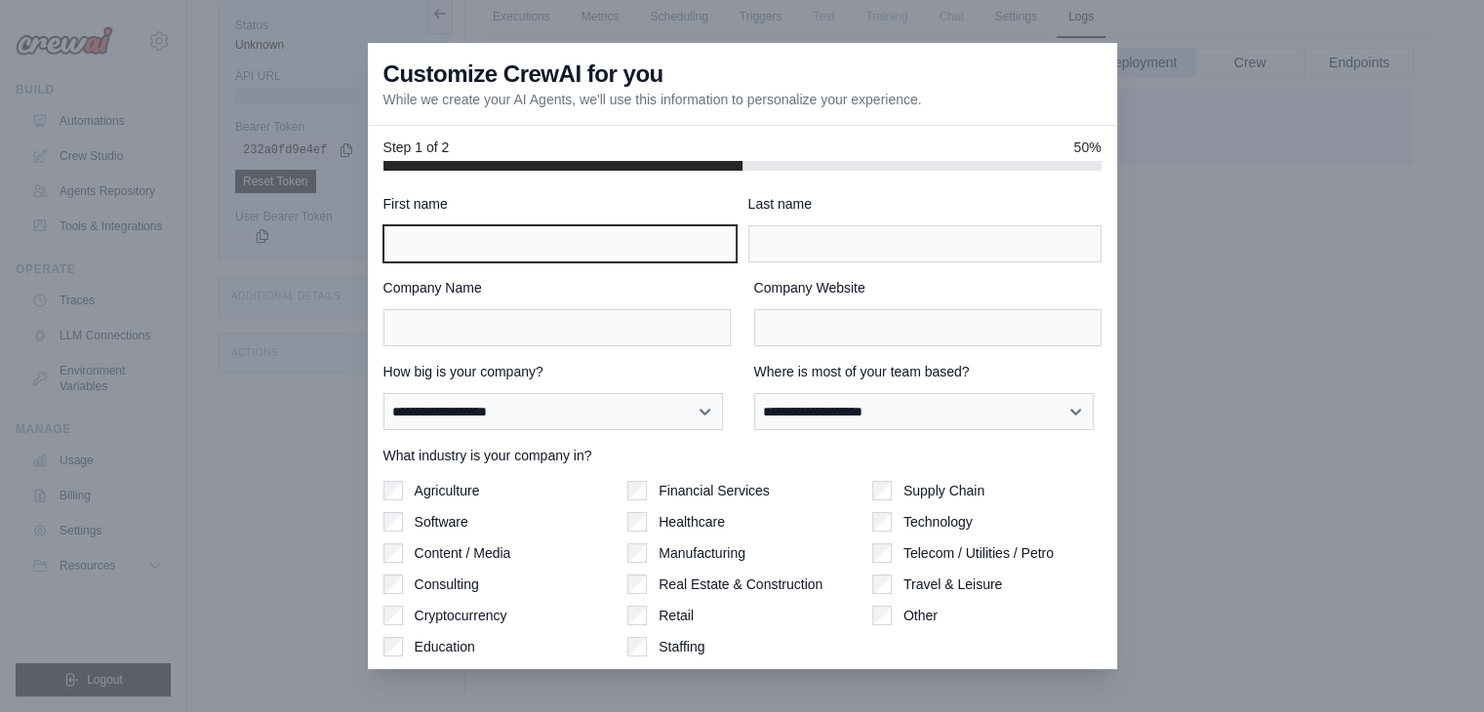
click at [518, 235] on input "First name" at bounding box center [559, 243] width 353 height 37
type input "*"
type input "*********"
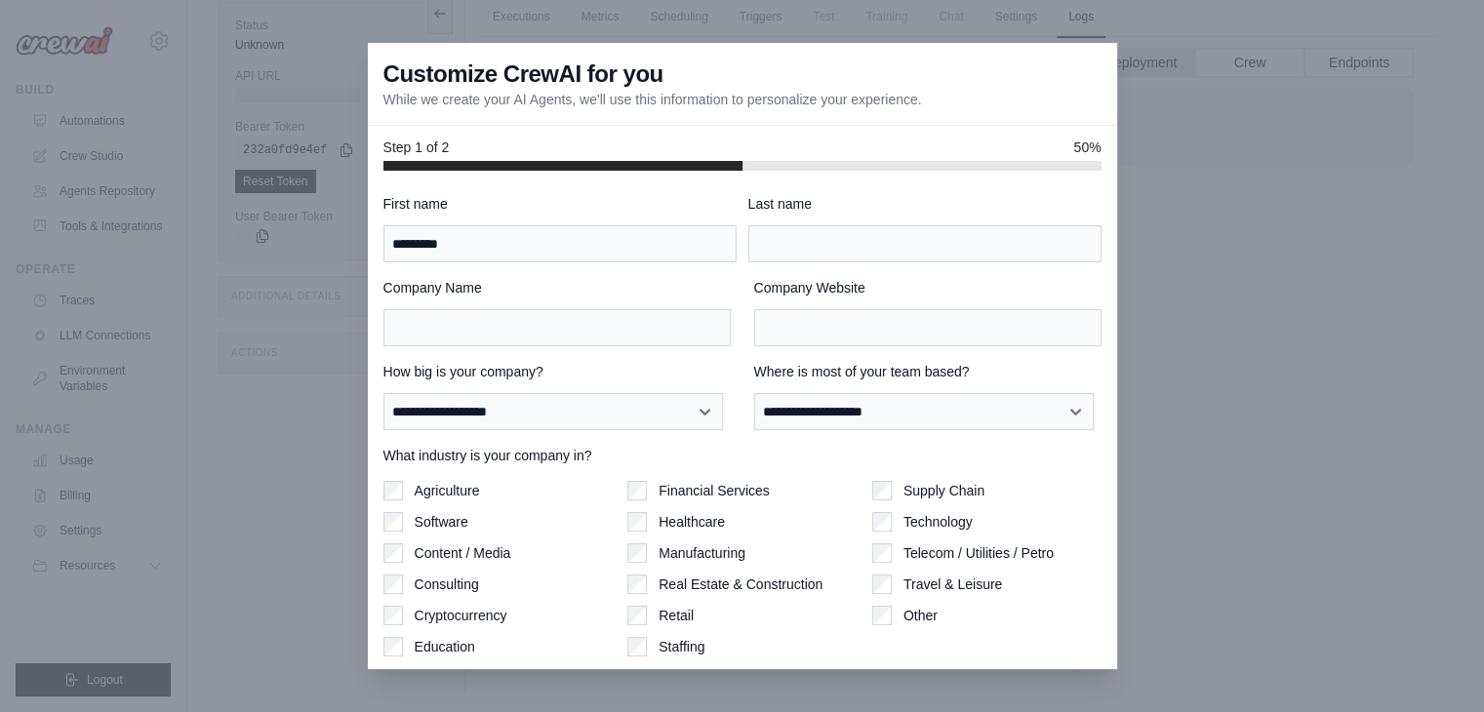
drag, startPoint x: 861, startPoint y: 220, endPoint x: 846, endPoint y: 220, distance: 15.6
click at [846, 220] on div "Last name" at bounding box center [924, 228] width 353 height 68
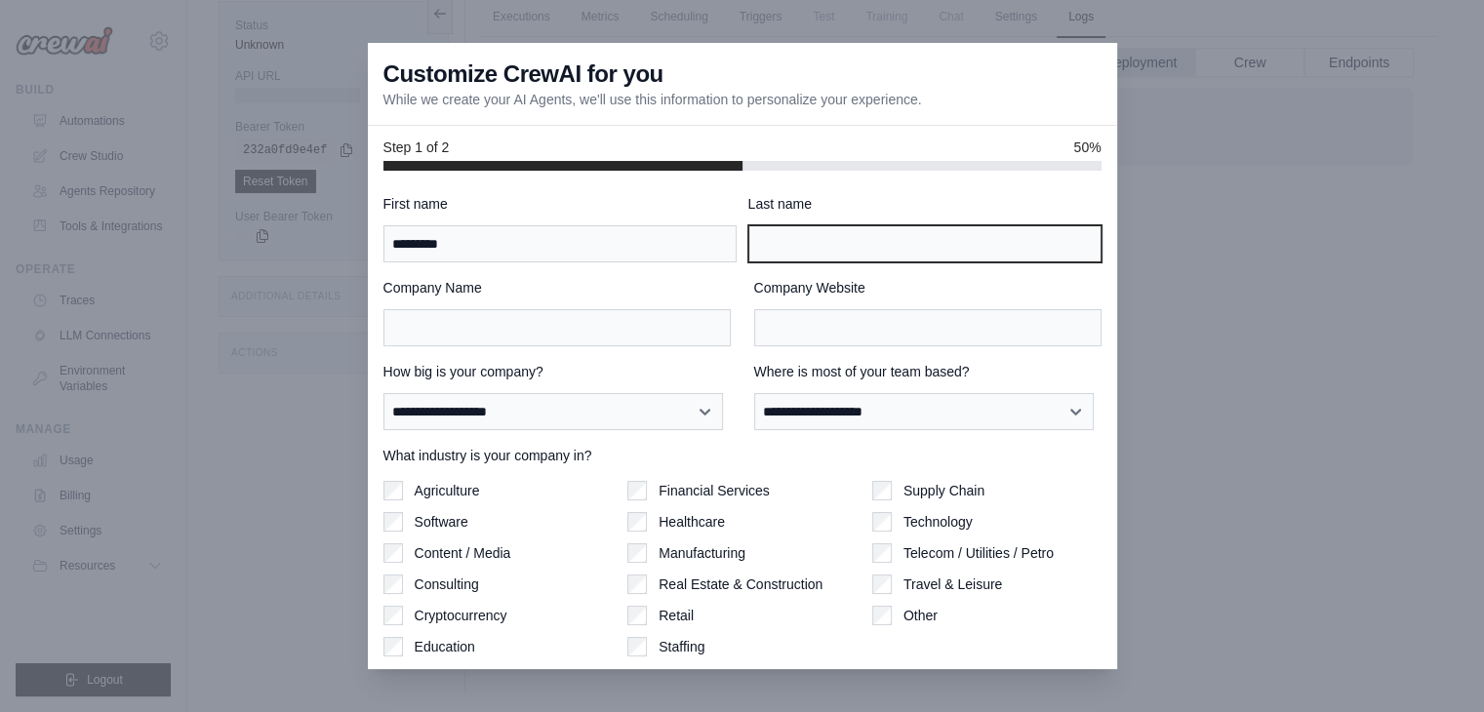
click at [762, 253] on input "Last name" at bounding box center [924, 243] width 353 height 37
type input "*"
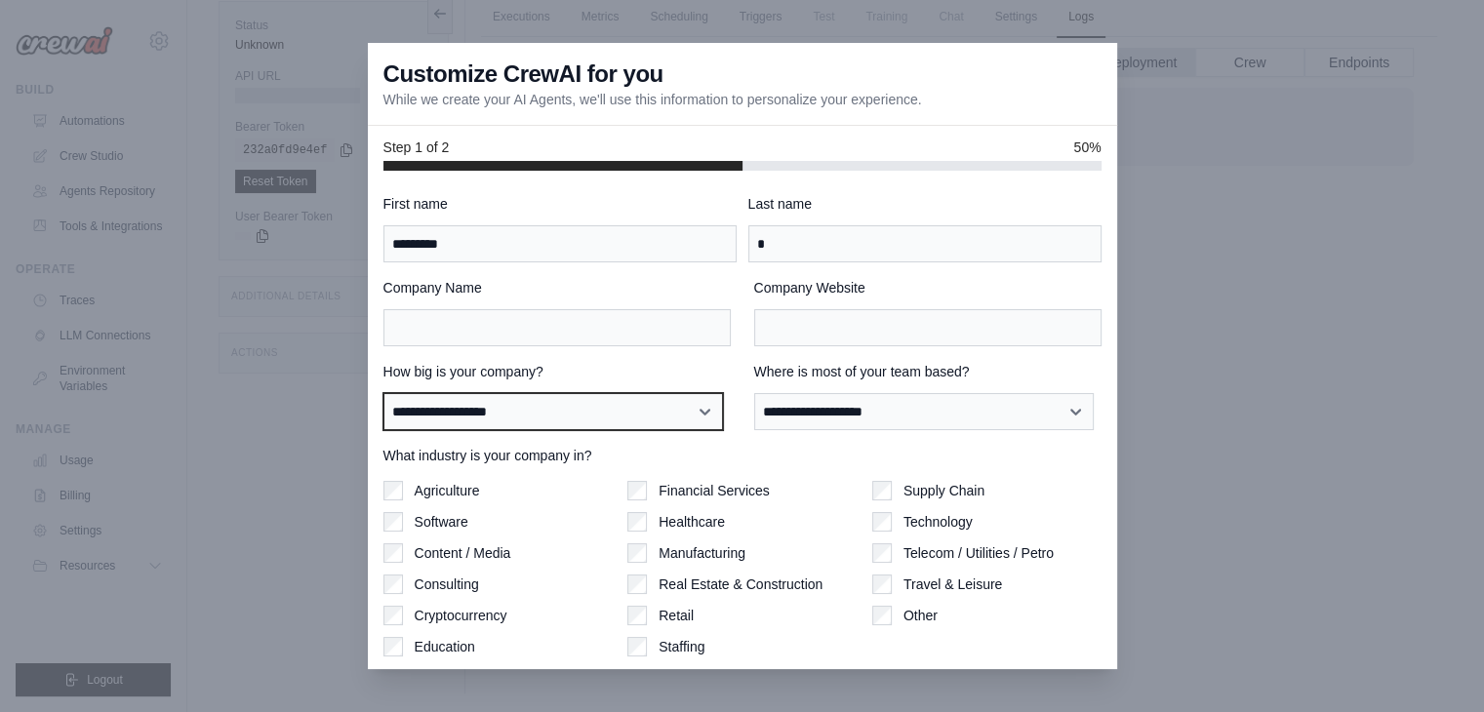
click at [536, 407] on select "**********" at bounding box center [553, 411] width 340 height 37
select select "**********"
click at [383, 393] on select "**********" at bounding box center [553, 411] width 340 height 37
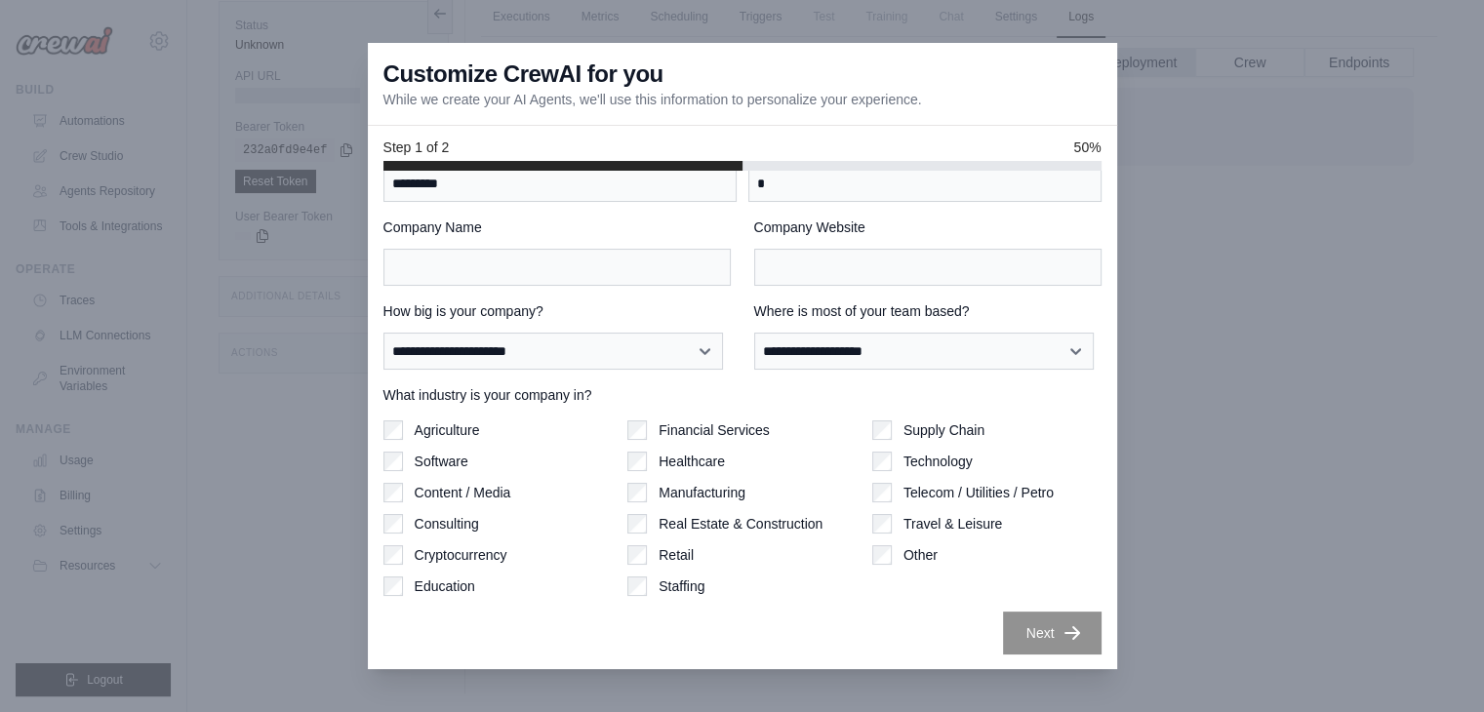
click at [886, 559] on div "Other" at bounding box center [986, 555] width 229 height 20
click at [1035, 654] on div "**********" at bounding box center [742, 420] width 749 height 499
drag, startPoint x: 878, startPoint y: 290, endPoint x: 879, endPoint y: 277, distance: 12.7
click at [879, 277] on div "**********" at bounding box center [742, 394] width 718 height 521
click at [879, 277] on input "Company Website" at bounding box center [927, 267] width 347 height 37
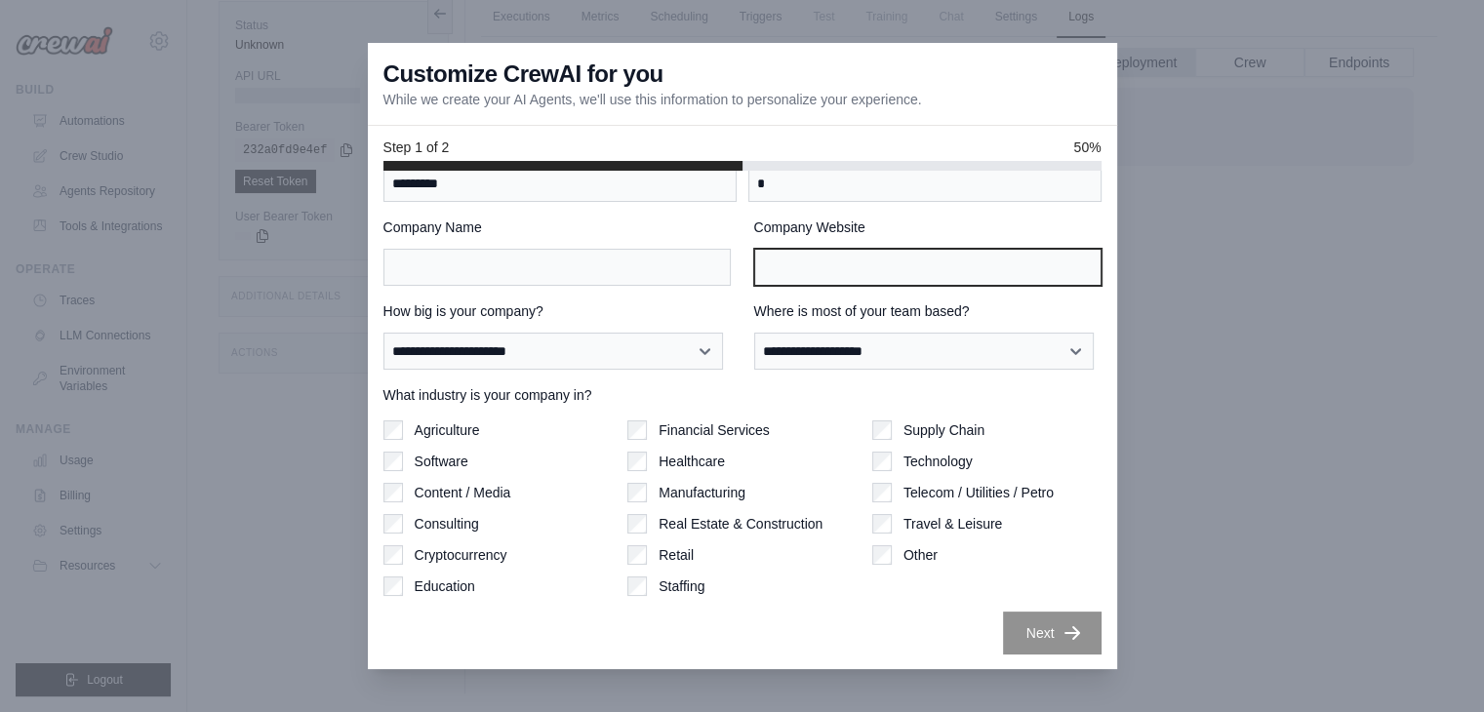
click at [879, 277] on input "Company Website" at bounding box center [927, 267] width 347 height 37
type input "*"
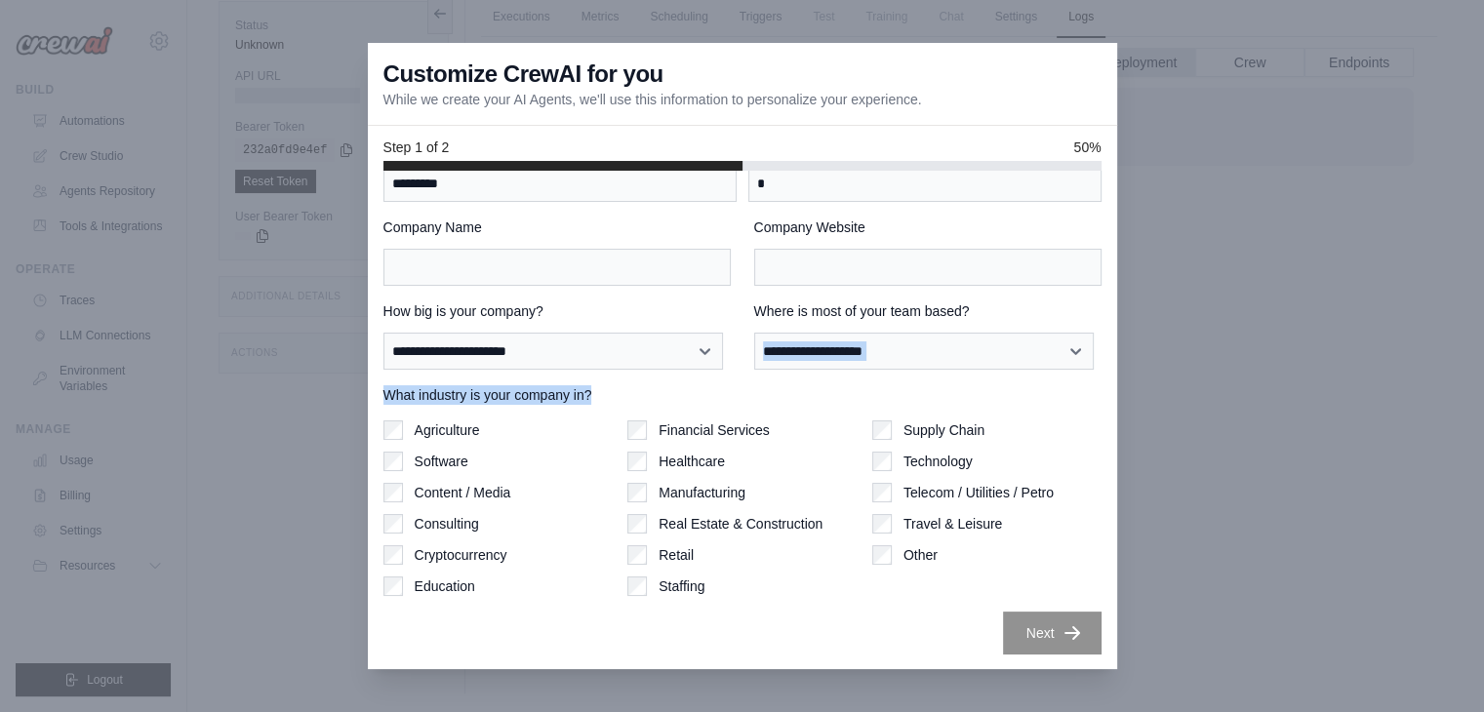
drag, startPoint x: 819, startPoint y: 370, endPoint x: 862, endPoint y: 340, distance: 52.5
click at [862, 340] on div "**********" at bounding box center [742, 394] width 718 height 521
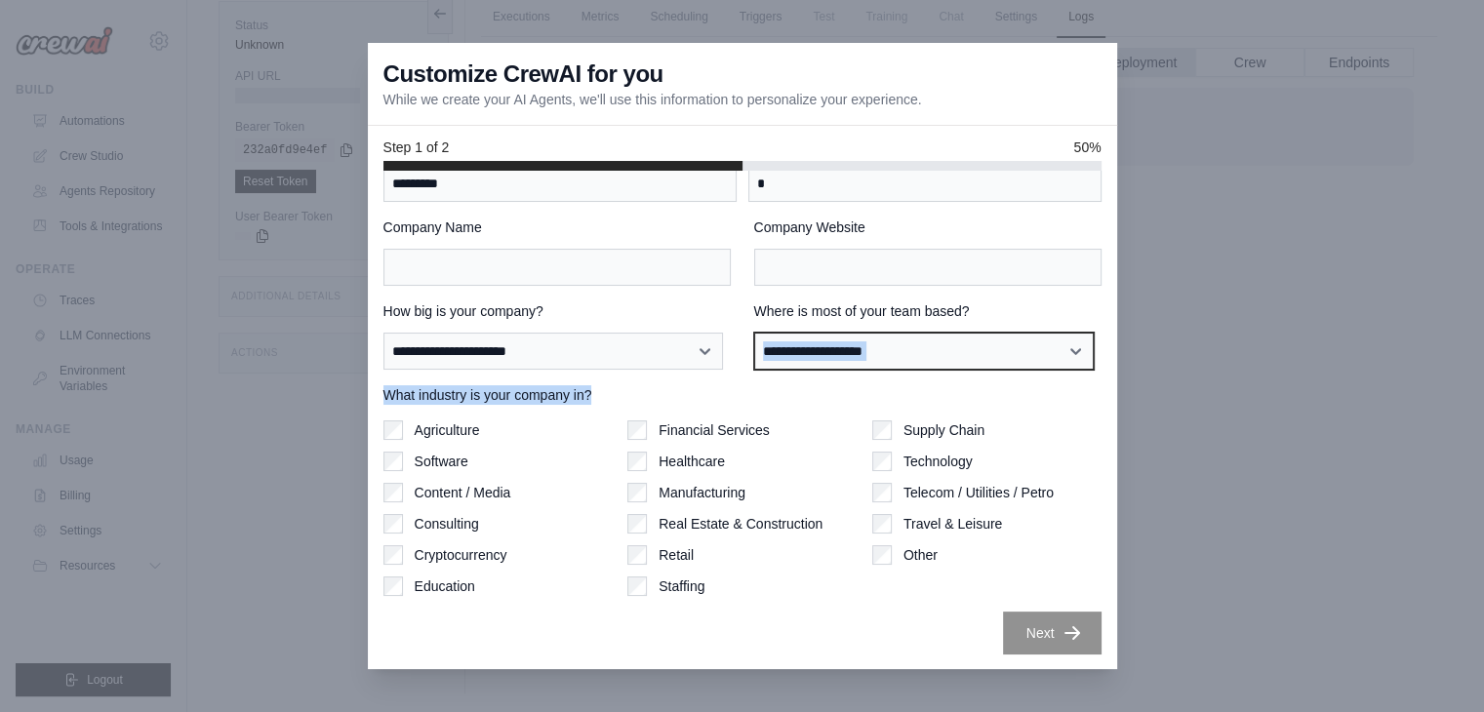
click at [862, 340] on select "**********" at bounding box center [924, 351] width 340 height 37
select select "**********"
click at [754, 333] on select "**********" at bounding box center [924, 351] width 340 height 37
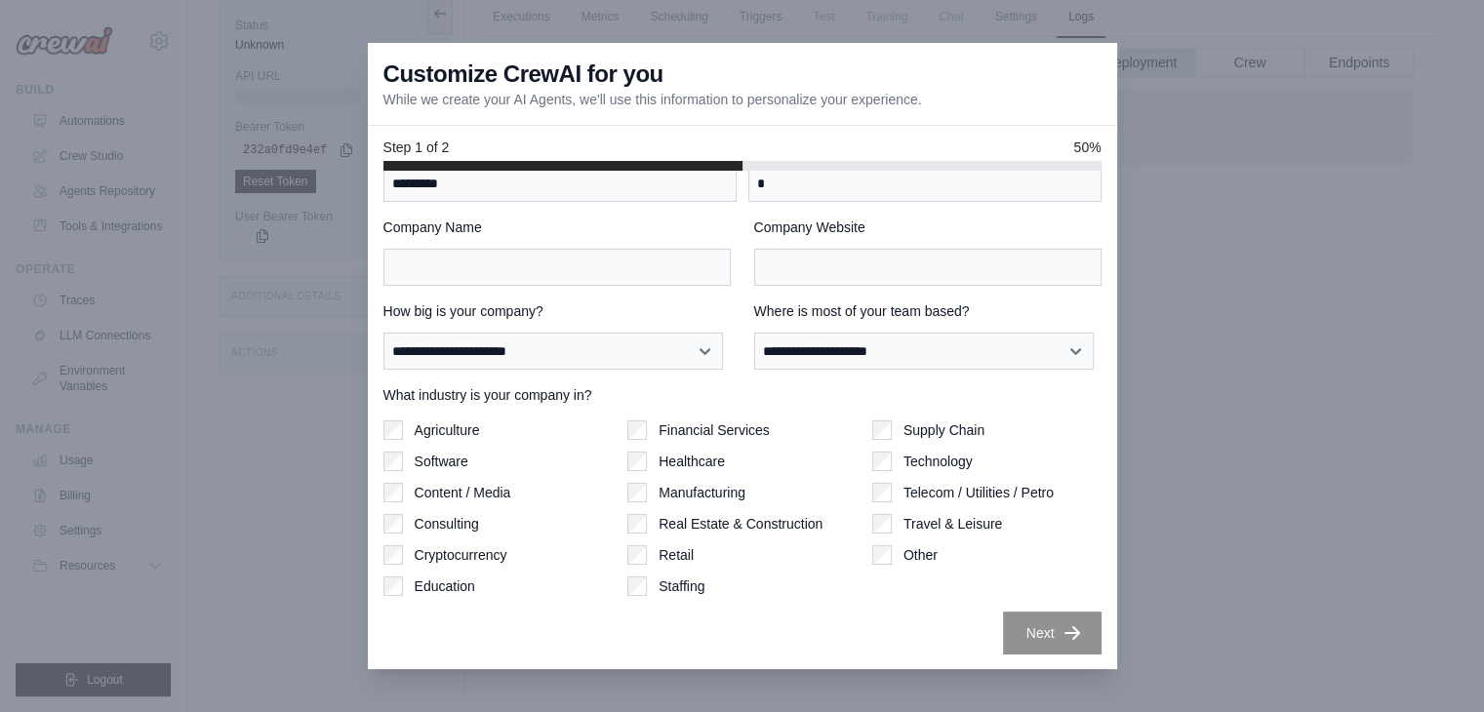
click at [859, 409] on div "What industry is your company in? Agriculture Software Content / Media Consulti…" at bounding box center [742, 490] width 718 height 211
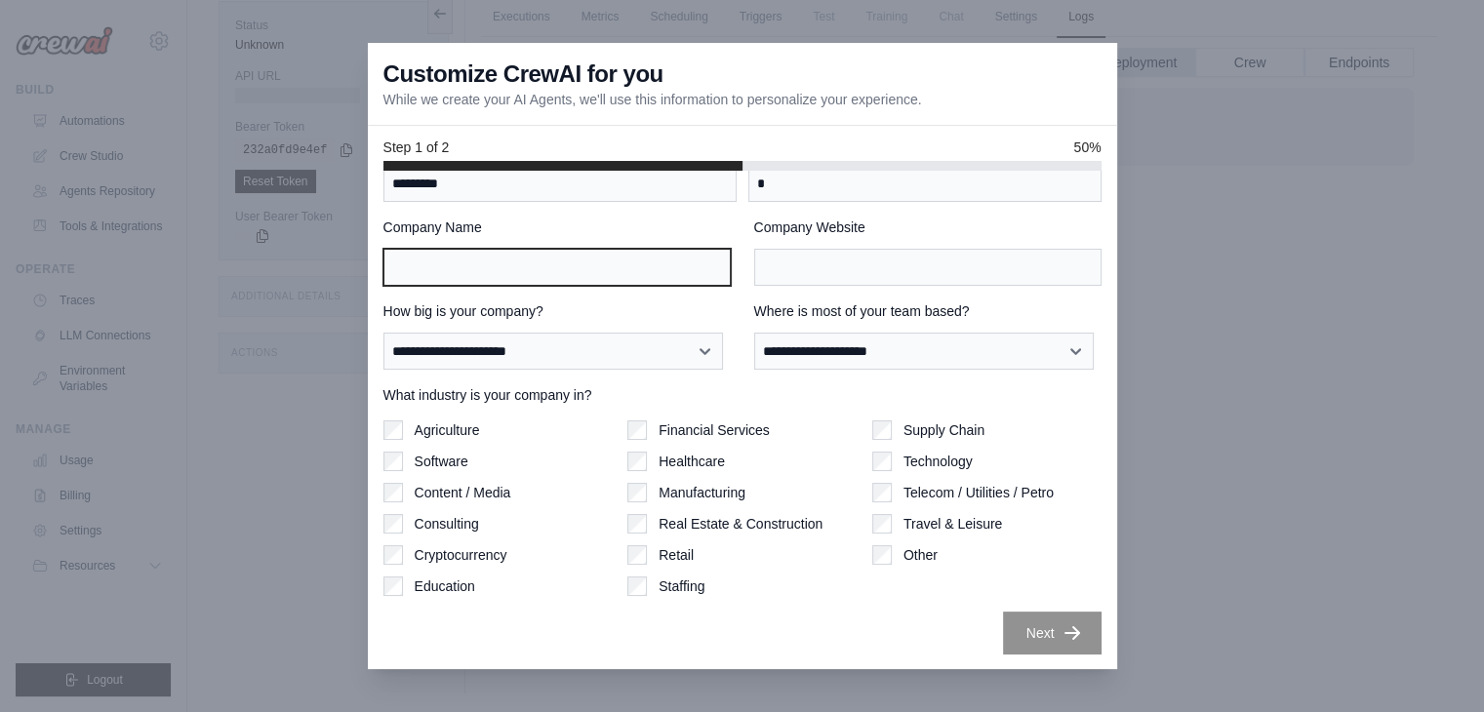
click at [574, 253] on input "Company Name" at bounding box center [556, 267] width 347 height 37
type input "**********"
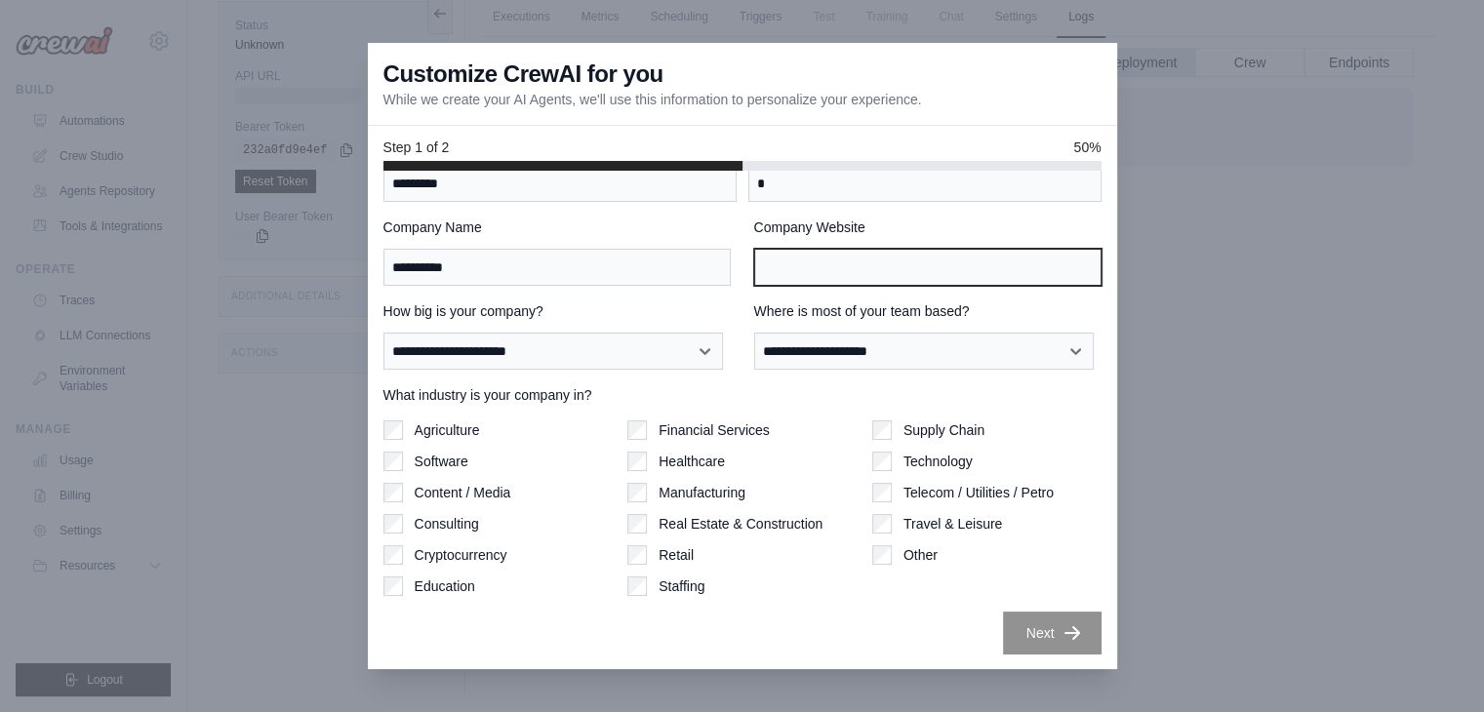
click at [872, 263] on input "Company Website" at bounding box center [927, 267] width 347 height 37
type input "*"
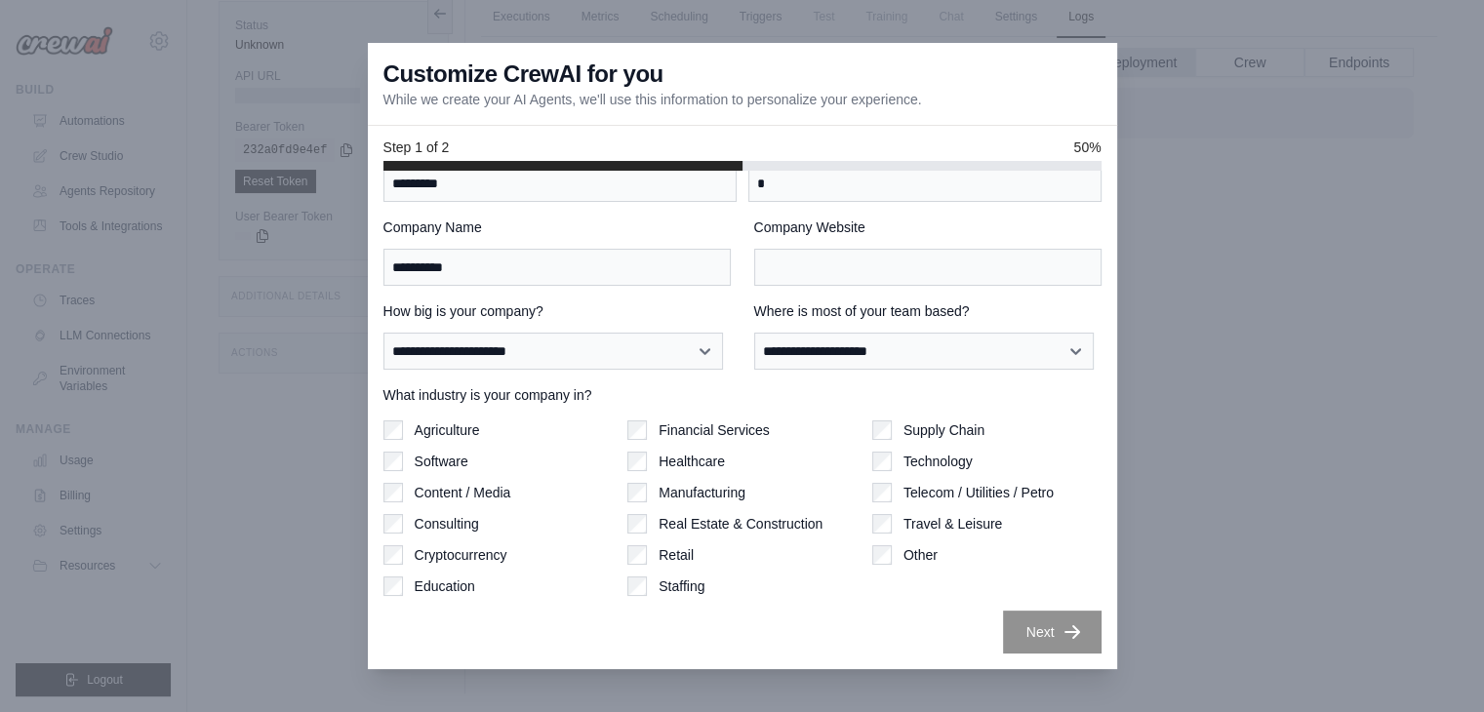
click at [1058, 636] on div "**********" at bounding box center [742, 420] width 749 height 499
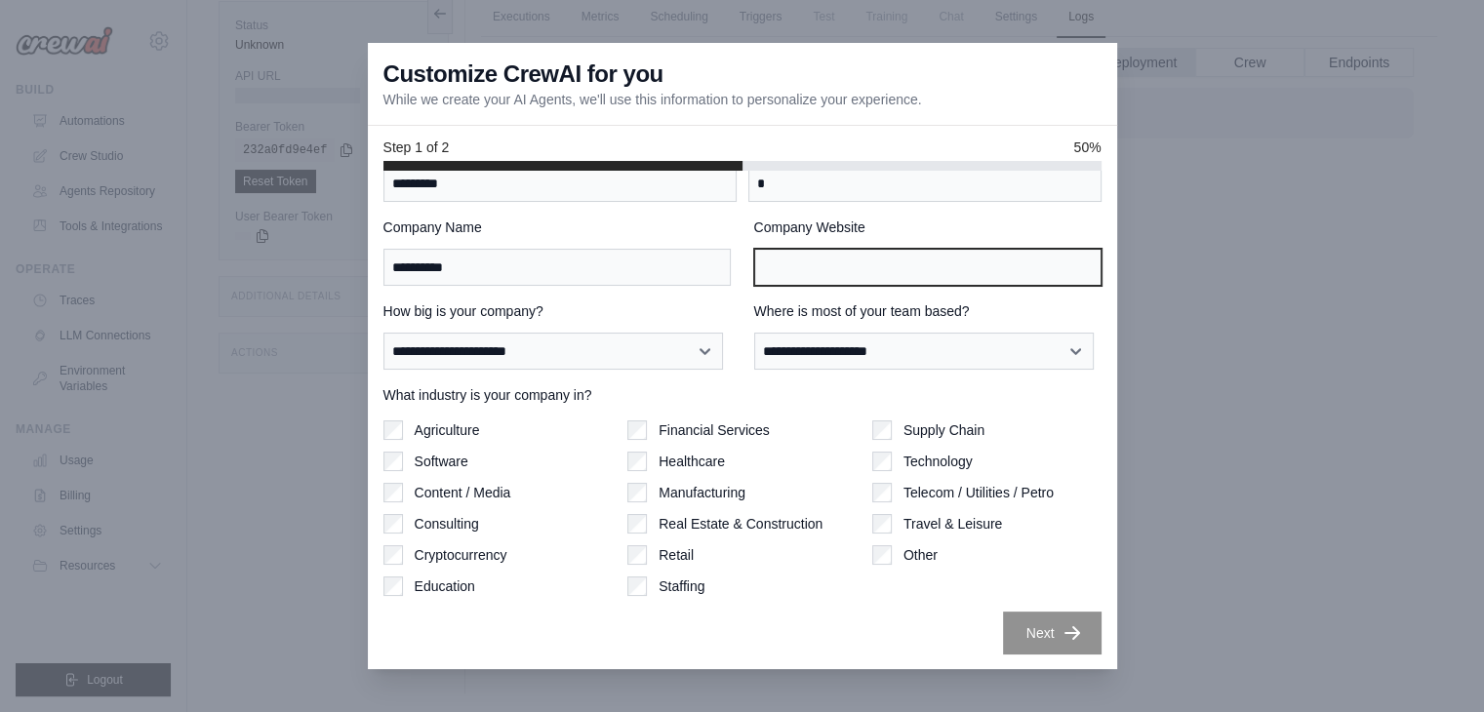
click at [812, 269] on input "Company Website" at bounding box center [927, 267] width 347 height 37
paste input "**********"
type input "**********"
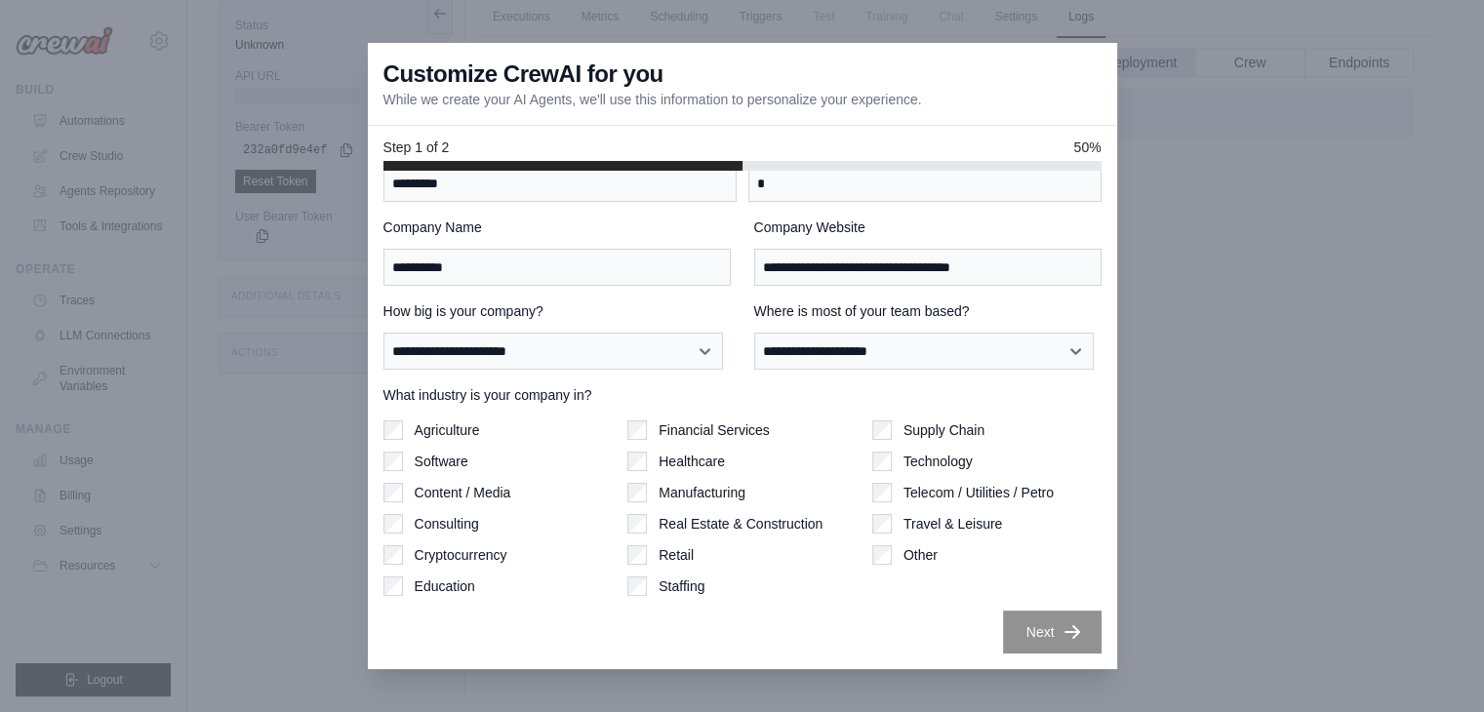
click at [1042, 620] on button "Next" at bounding box center [1052, 632] width 99 height 43
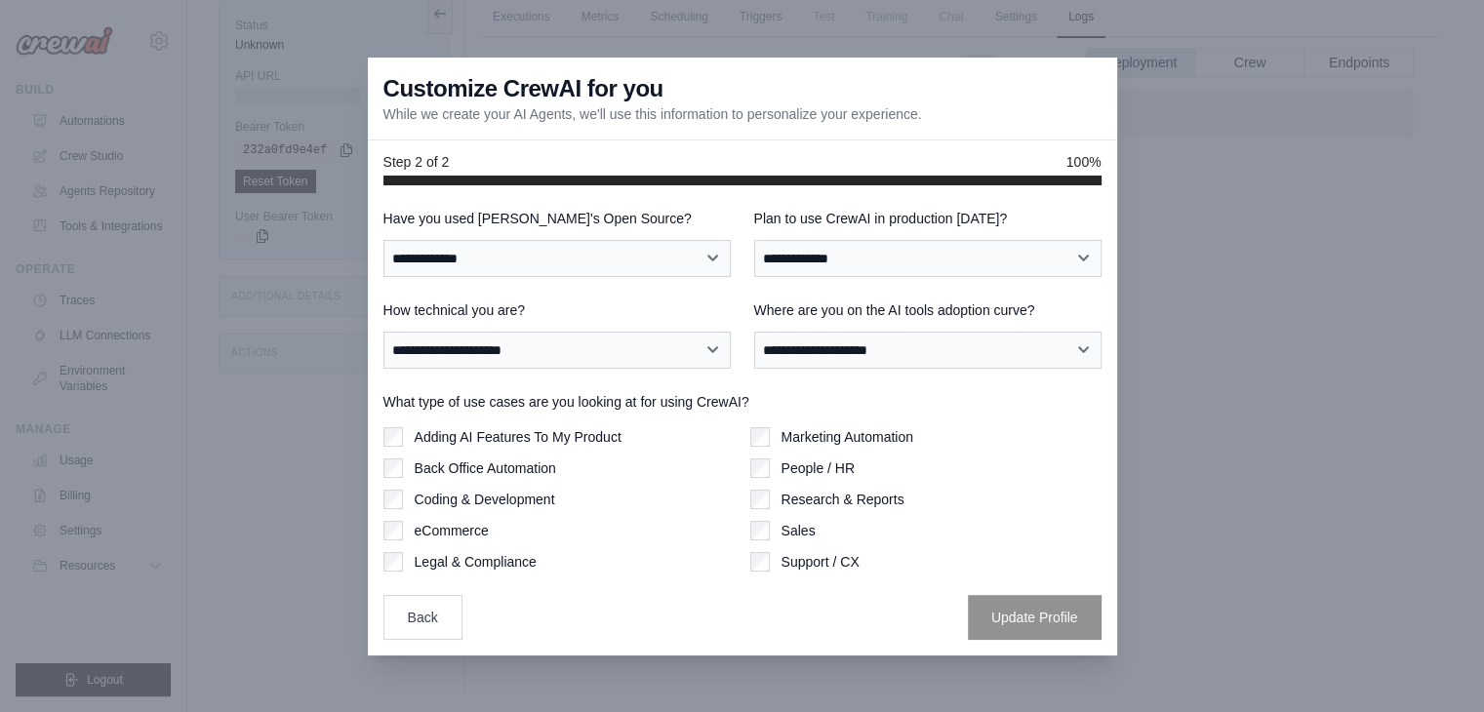
scroll to position [0, 0]
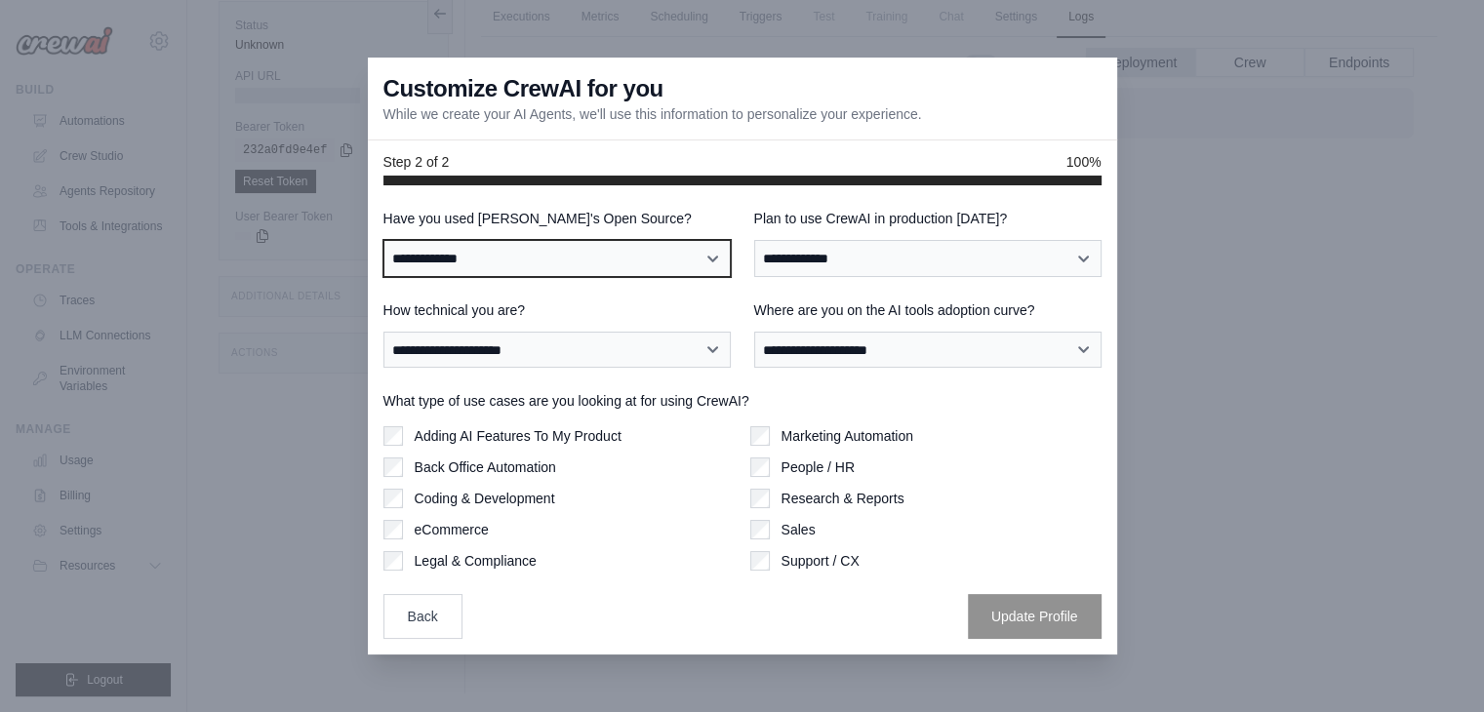
click at [658, 264] on select "**********" at bounding box center [556, 258] width 347 height 37
select select "**"
click at [383, 240] on select "**********" at bounding box center [556, 258] width 347 height 37
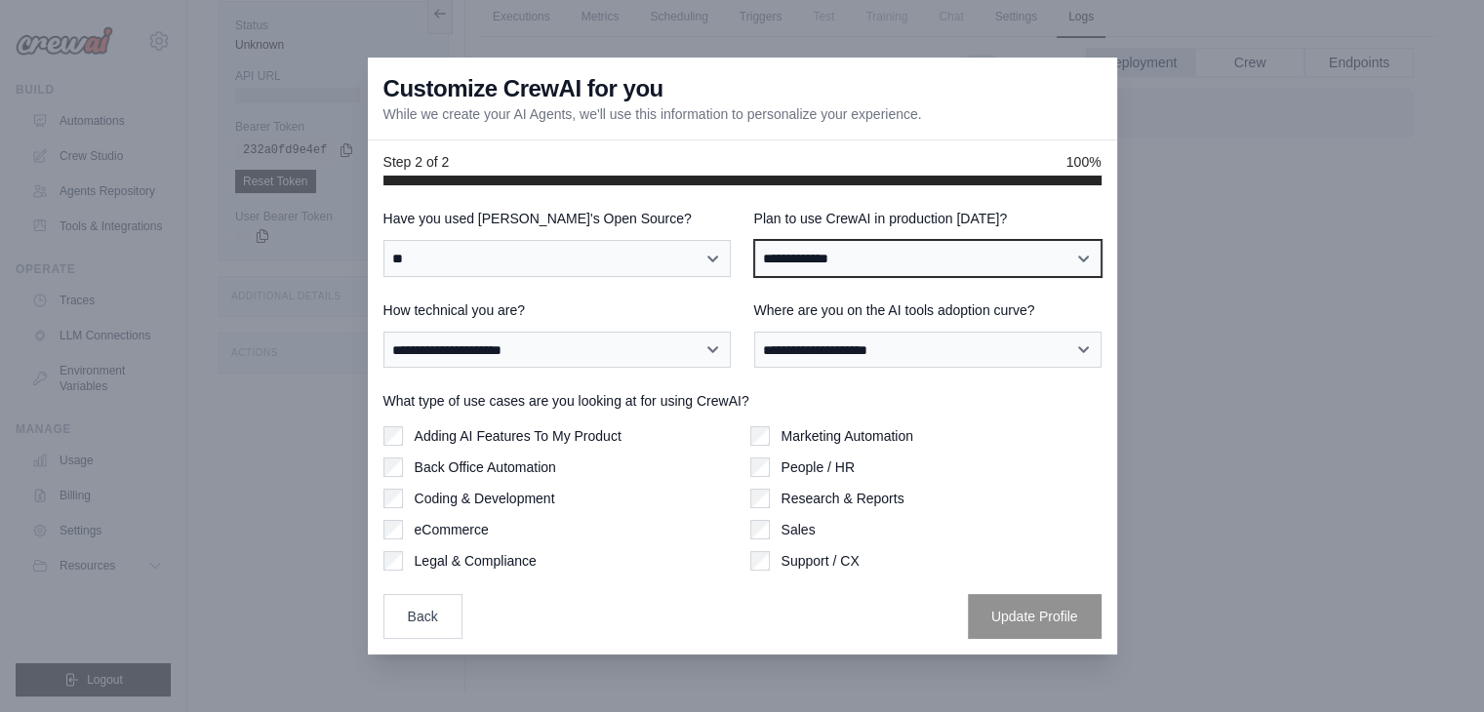
click at [820, 262] on select "**********" at bounding box center [927, 258] width 347 height 37
select select "*****"
click at [754, 240] on select "**********" at bounding box center [927, 258] width 347 height 37
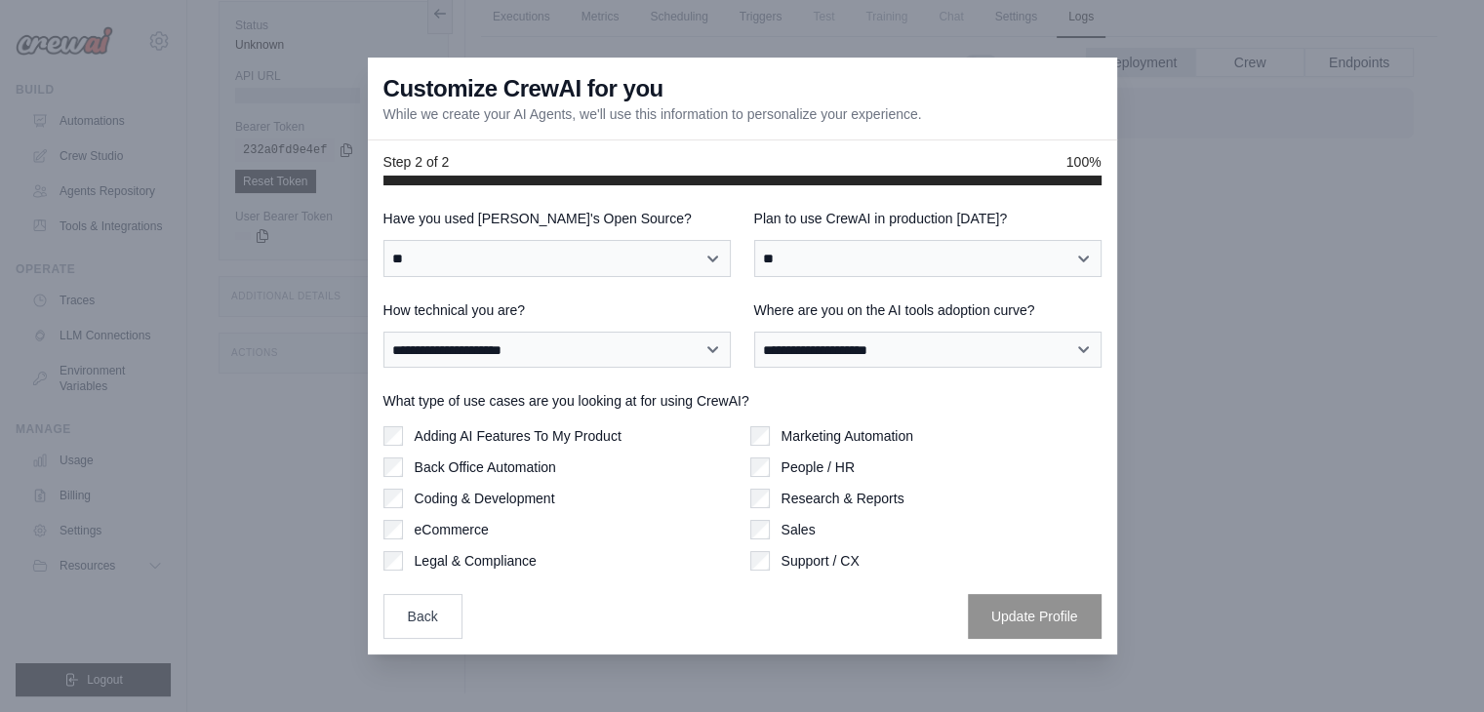
click at [825, 388] on div "**********" at bounding box center [742, 424] width 718 height 430
click at [629, 360] on select "**********" at bounding box center [556, 350] width 347 height 37
select select "**********"
click at [383, 332] on select "**********" at bounding box center [556, 350] width 347 height 37
click at [847, 338] on select "**********" at bounding box center [927, 350] width 347 height 37
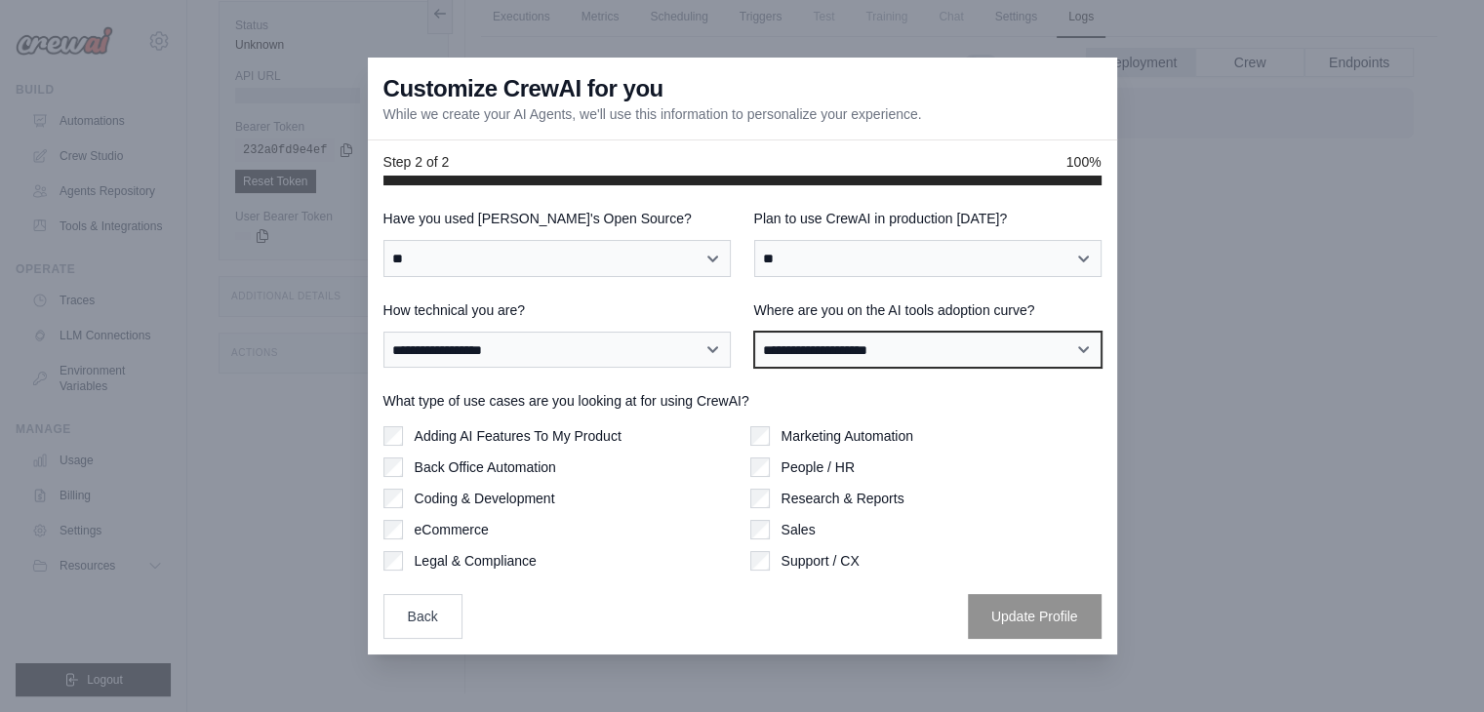
select select "**********"
click at [754, 332] on select "**********" at bounding box center [927, 350] width 347 height 37
click at [539, 499] on label "Coding & Development" at bounding box center [485, 499] width 140 height 20
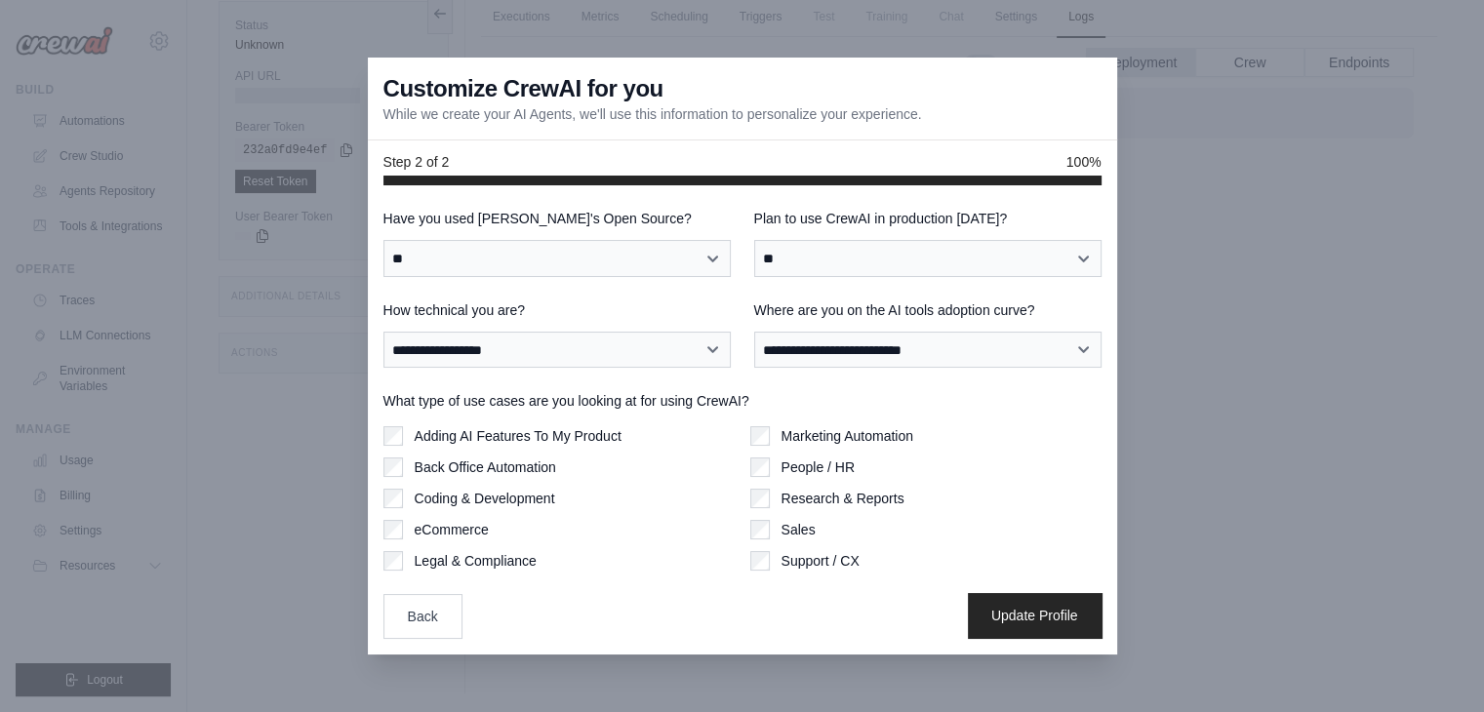
click at [1036, 637] on div "Back Update Profile" at bounding box center [742, 616] width 718 height 45
click at [1036, 637] on button "Update Profile" at bounding box center [1035, 615] width 134 height 45
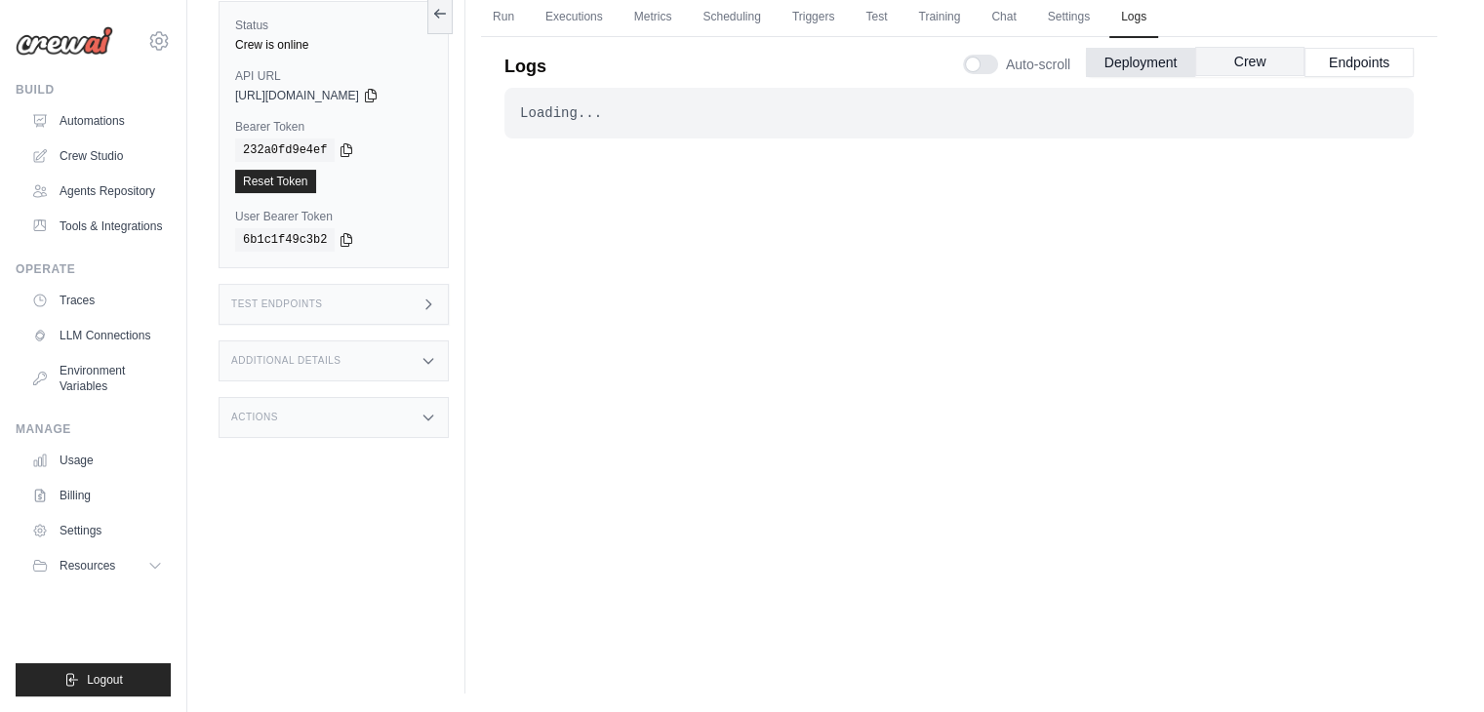
click at [1273, 63] on button "Crew" at bounding box center [1249, 61] width 109 height 29
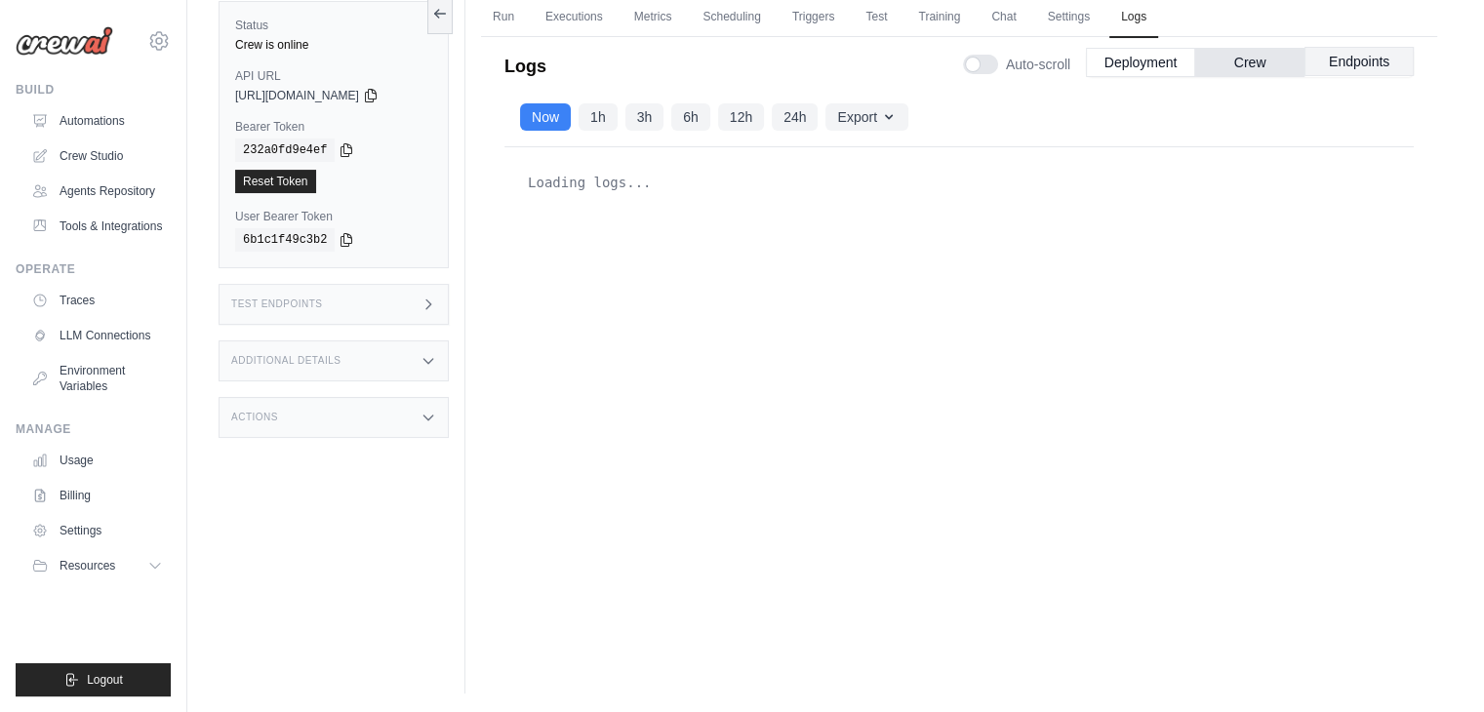
click at [1376, 60] on button "Endpoints" at bounding box center [1358, 61] width 109 height 29
